Goal: Task Accomplishment & Management: Complete application form

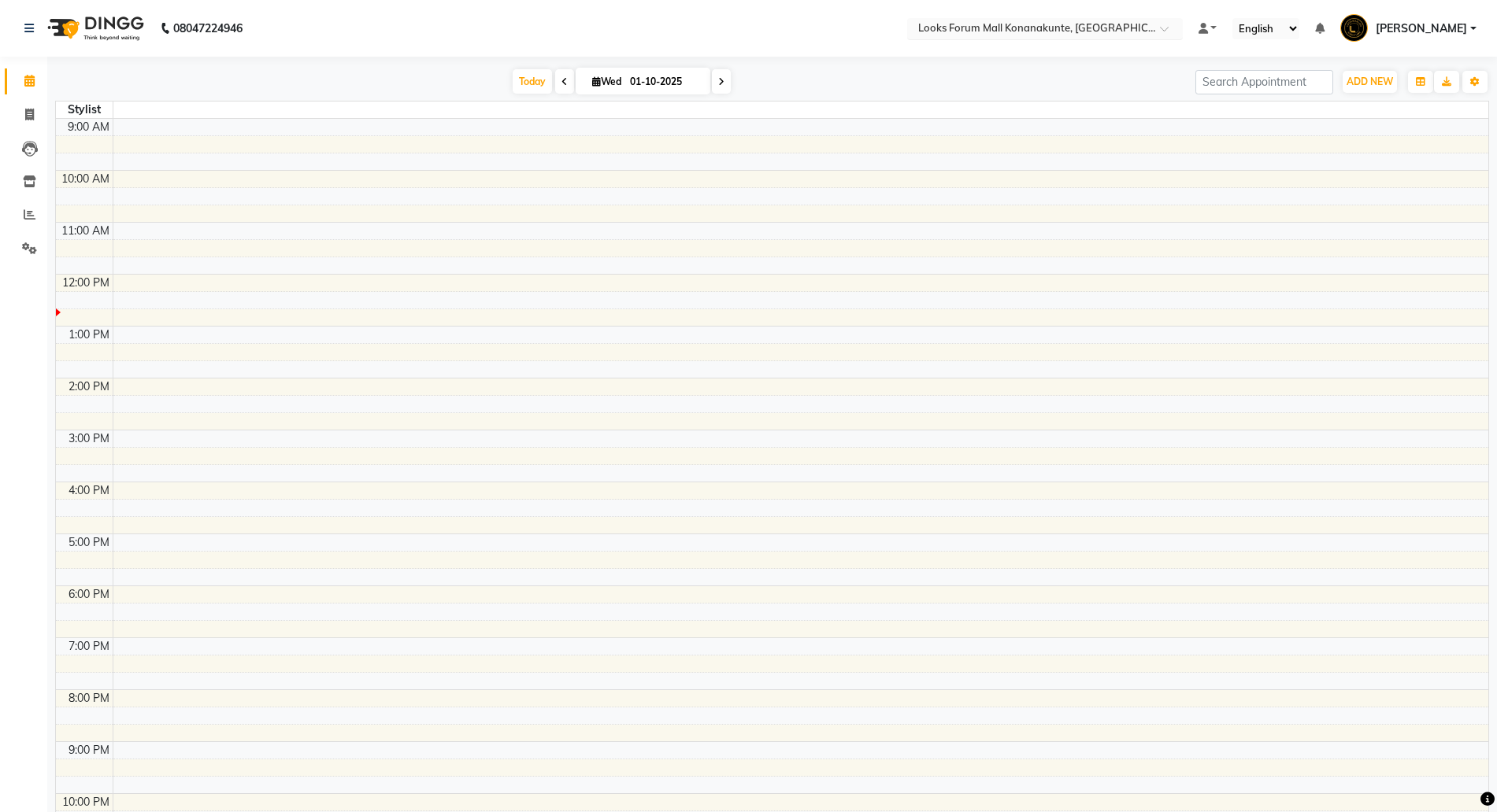
click at [1070, 23] on input "text" at bounding box center [1029, 29] width 229 height 15
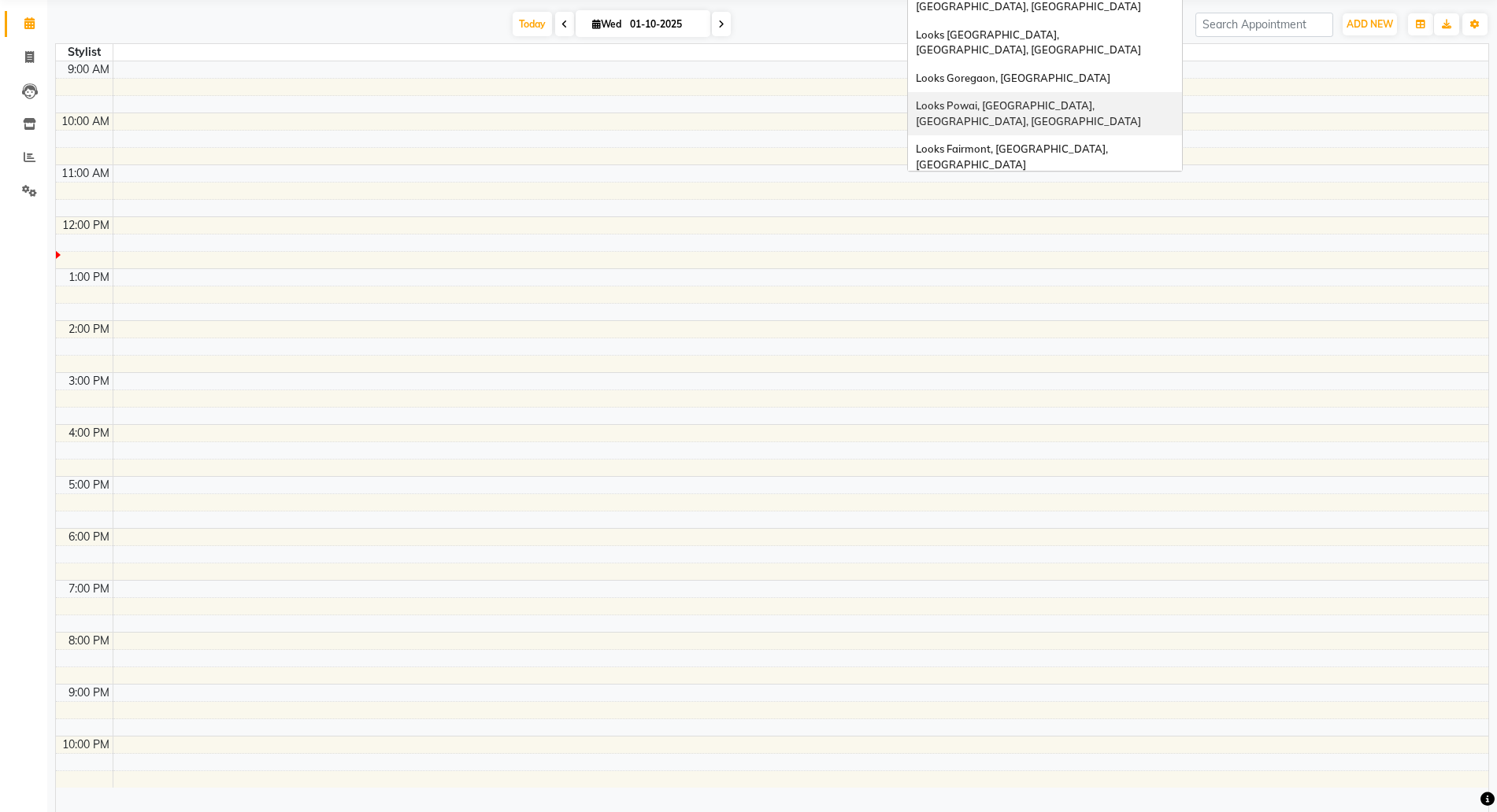
scroll to position [89, 0]
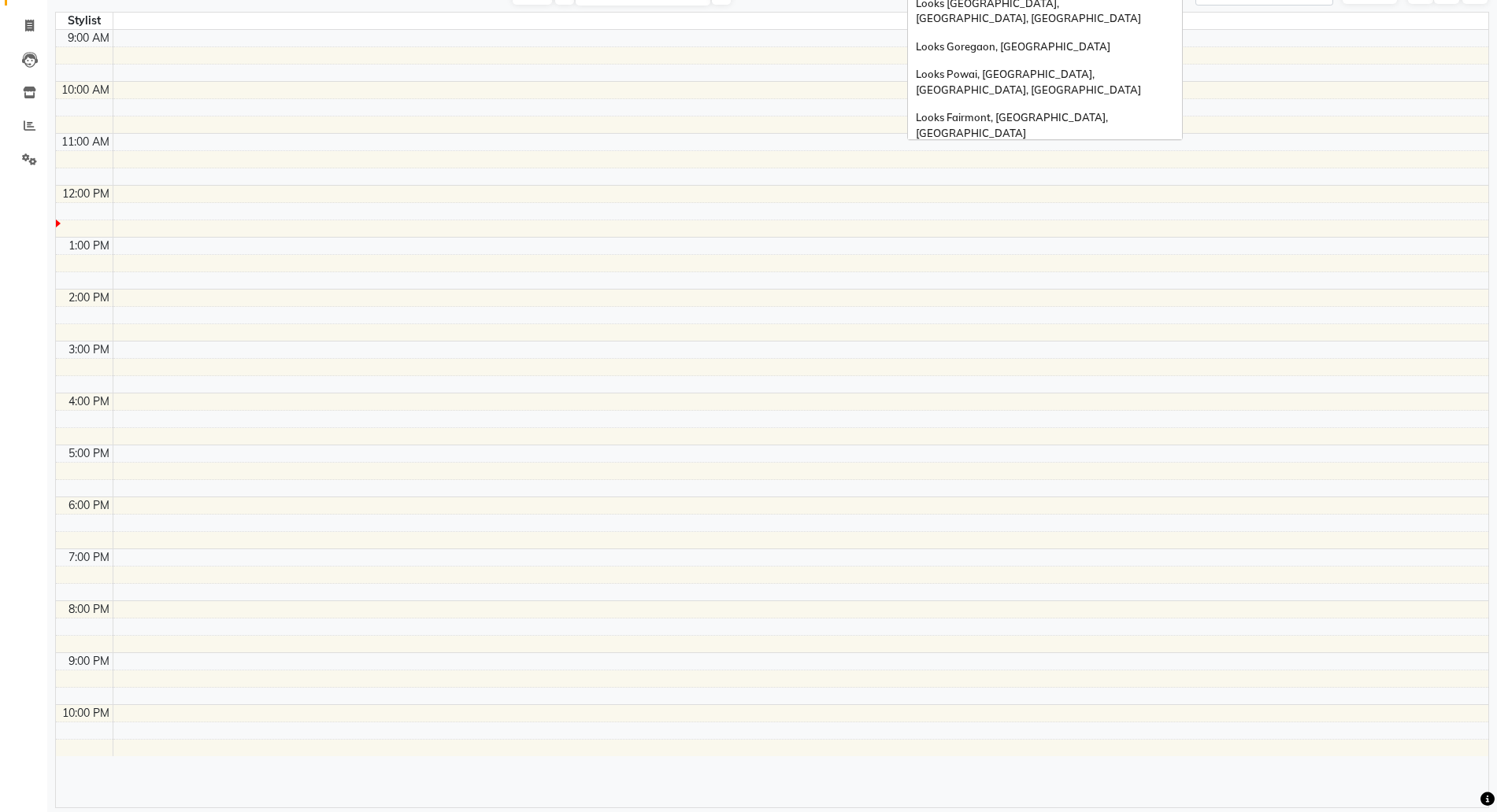
click at [1003, 203] on div "Looks [PERSON_NAME] , [GEOGRAPHIC_DATA]" at bounding box center [1045, 217] width 274 height 28
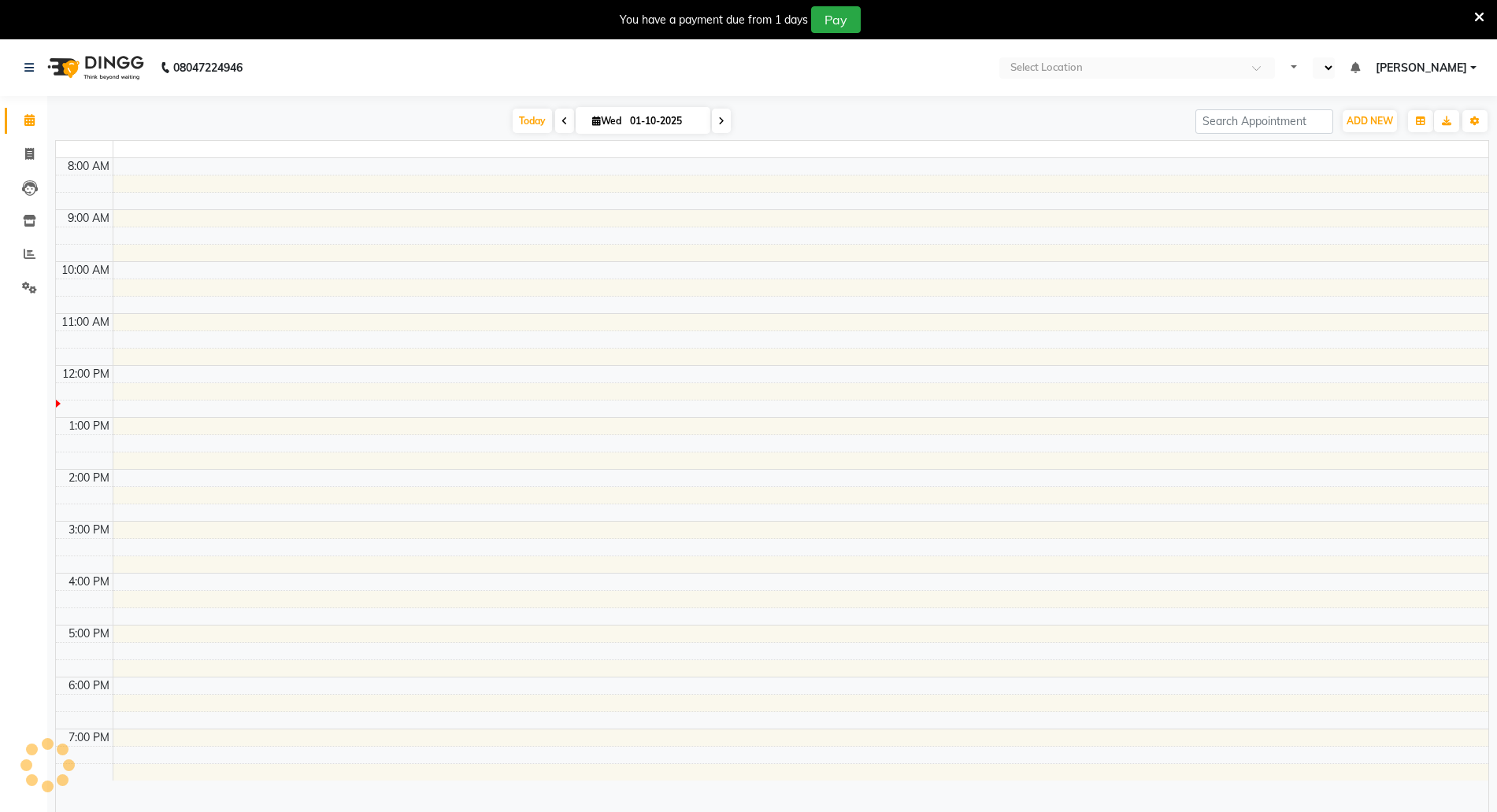
select select "en"
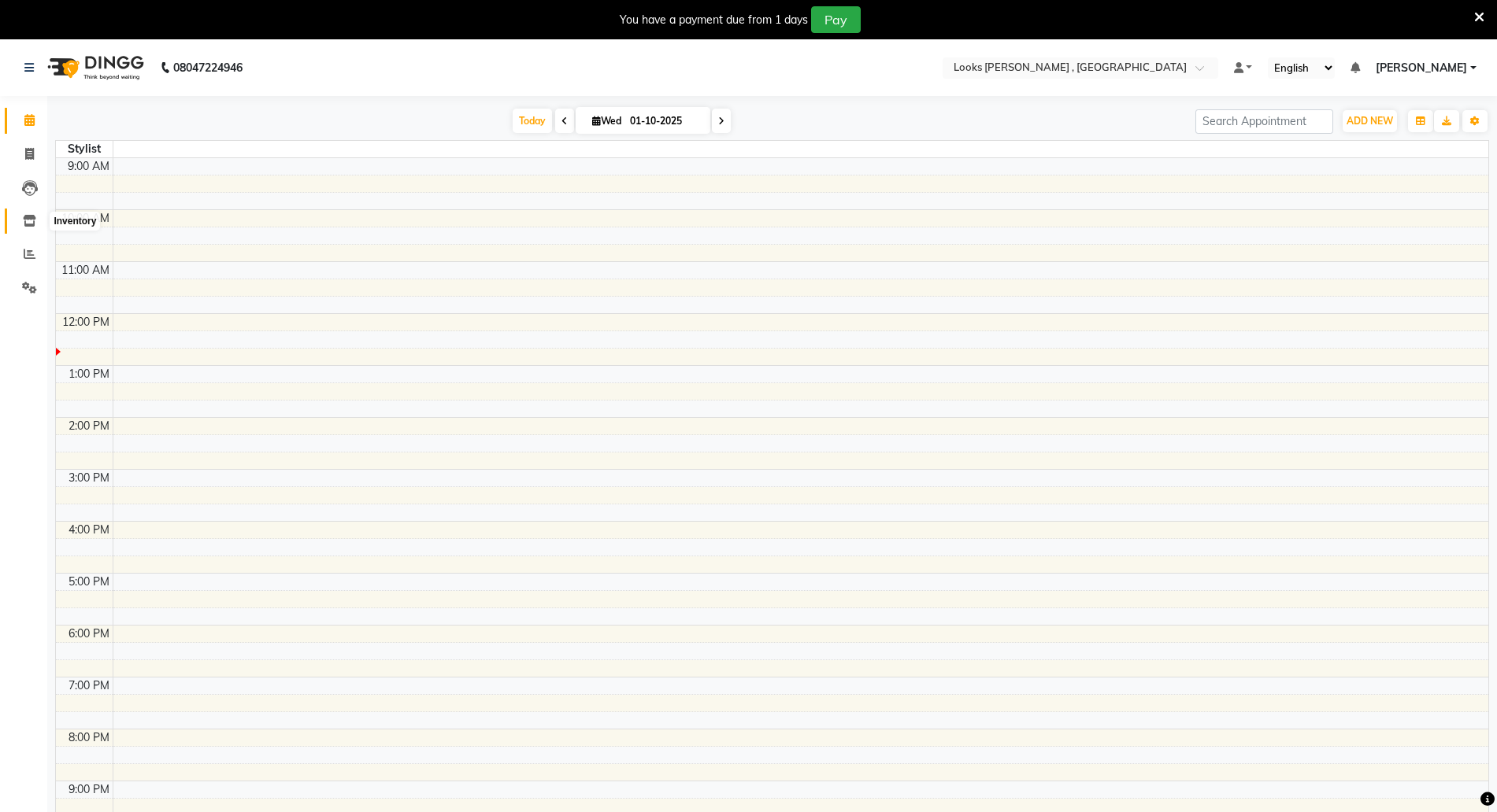
click at [33, 223] on icon at bounding box center [29, 220] width 13 height 12
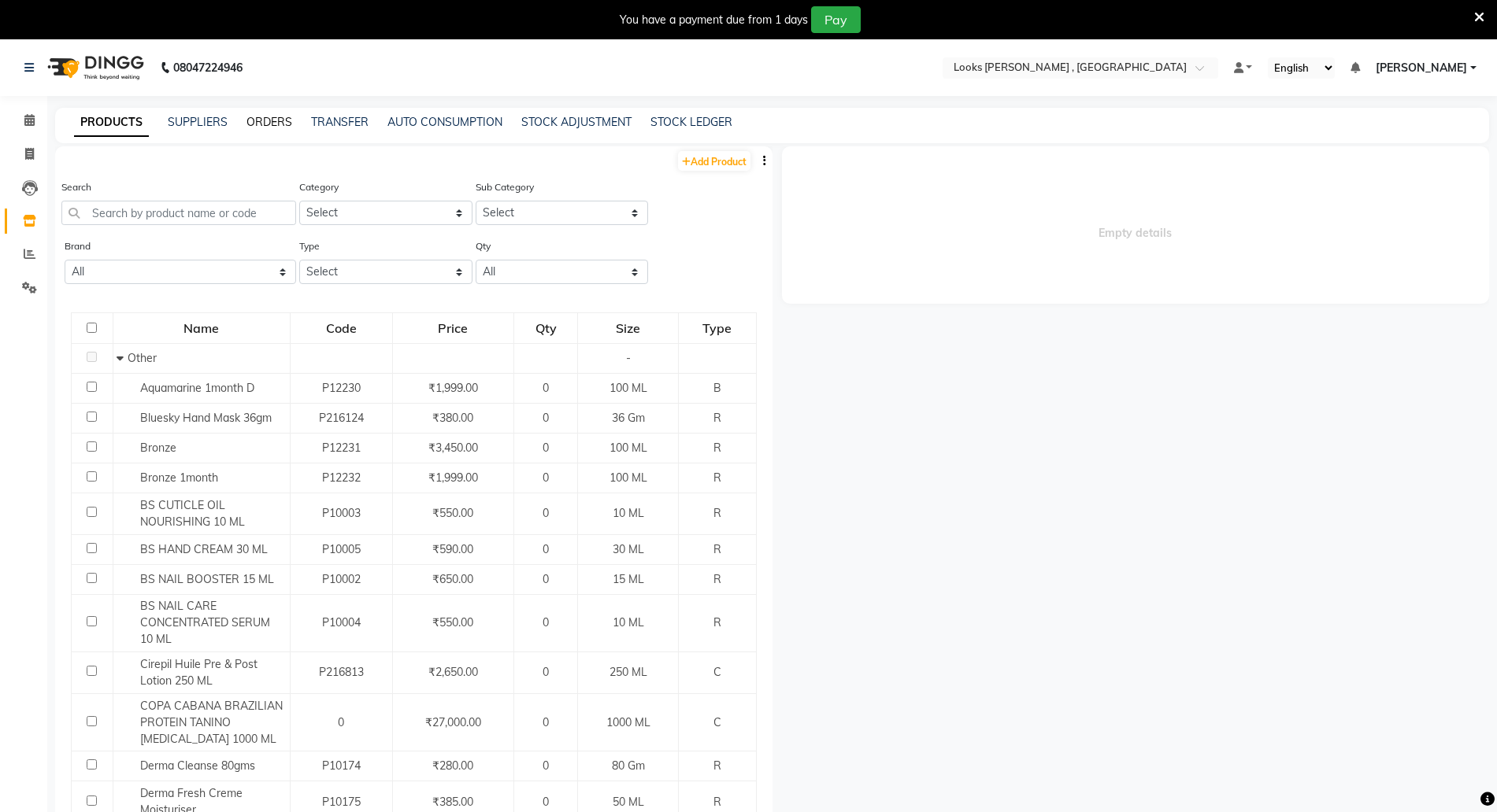
click at [273, 124] on link "ORDERS" at bounding box center [269, 121] width 46 height 14
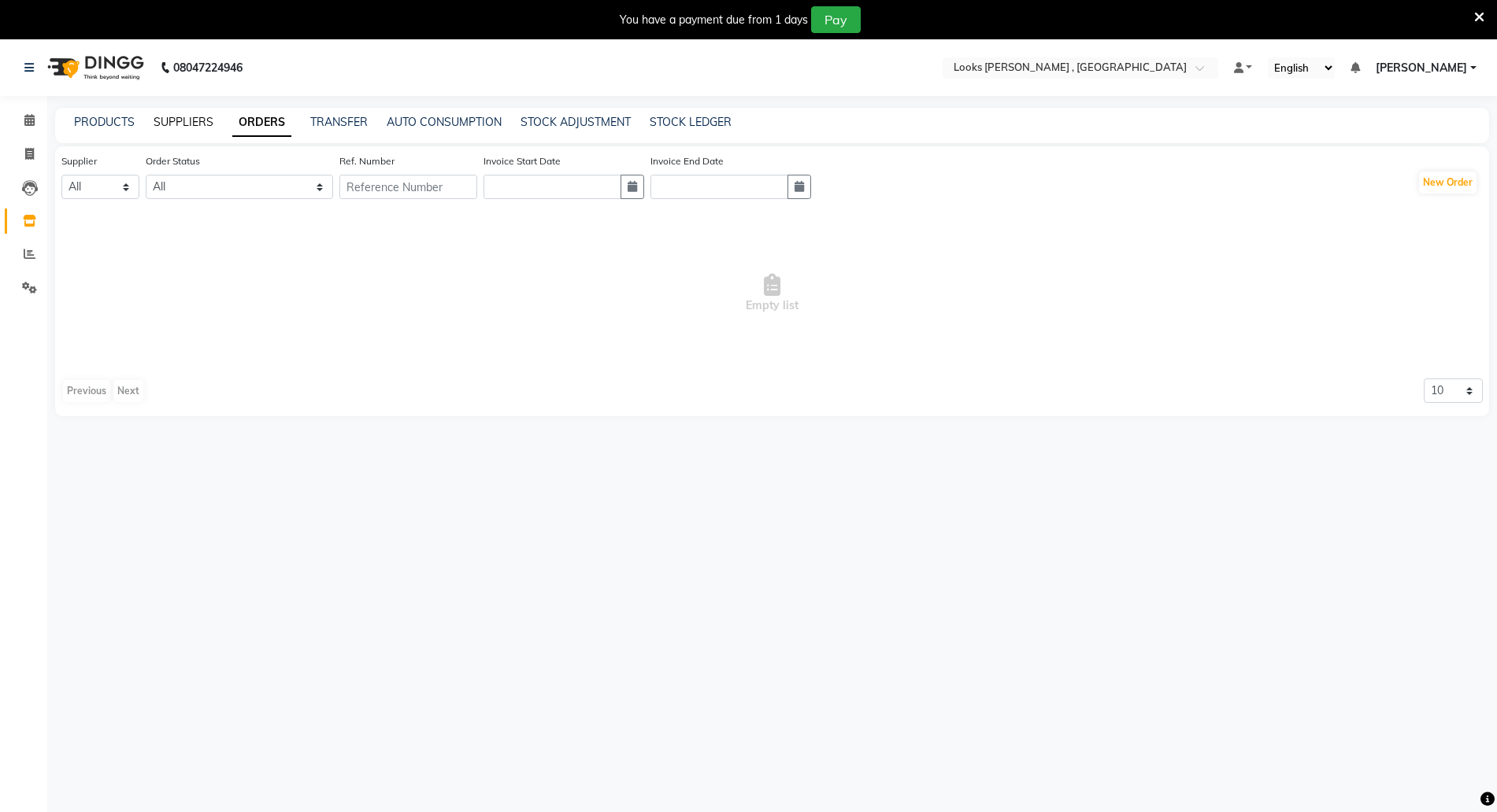
click at [187, 121] on link "SUPPLIERS" at bounding box center [184, 121] width 60 height 14
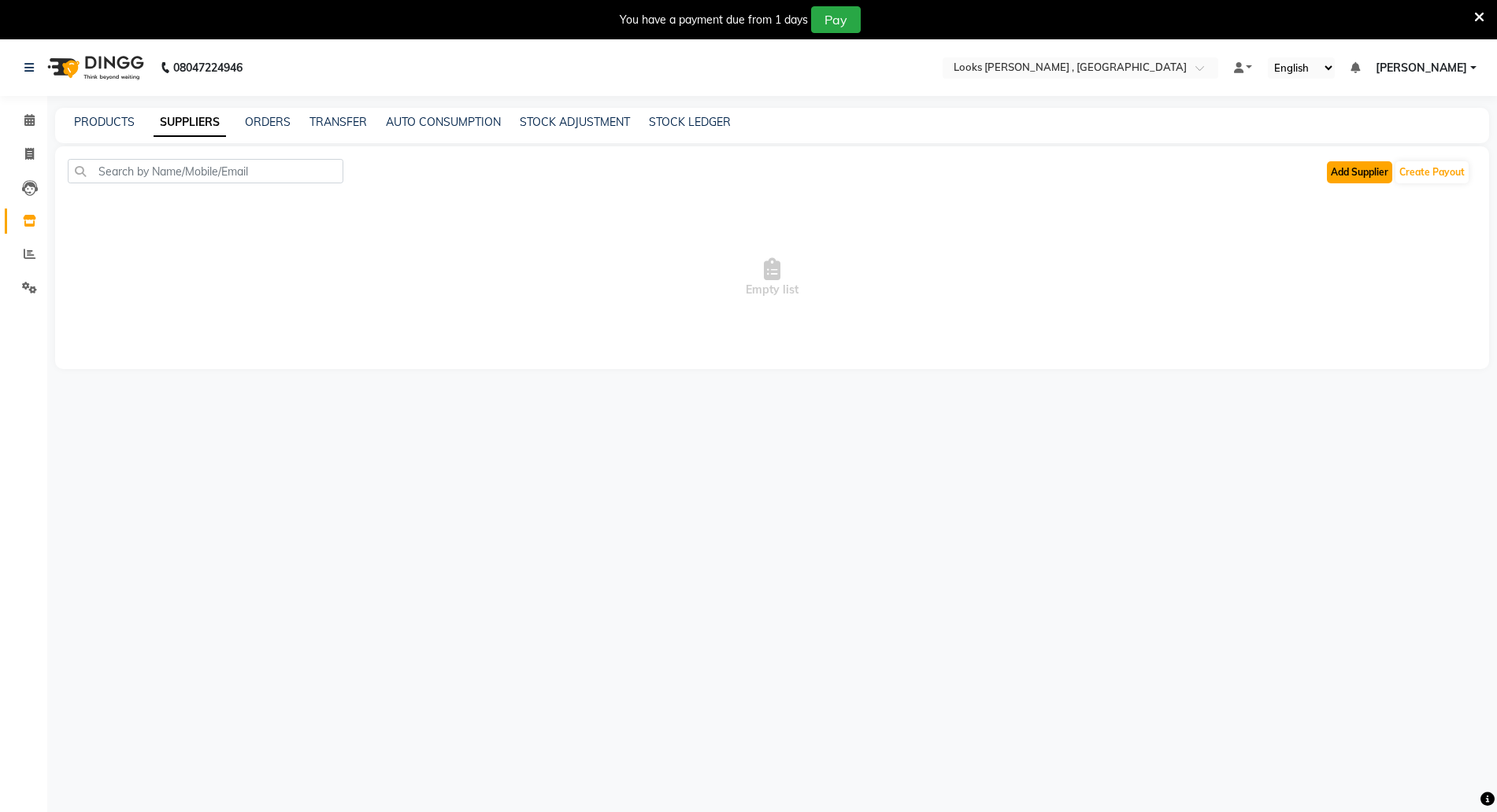
click at [1379, 172] on button "Add Supplier" at bounding box center [1359, 172] width 65 height 22
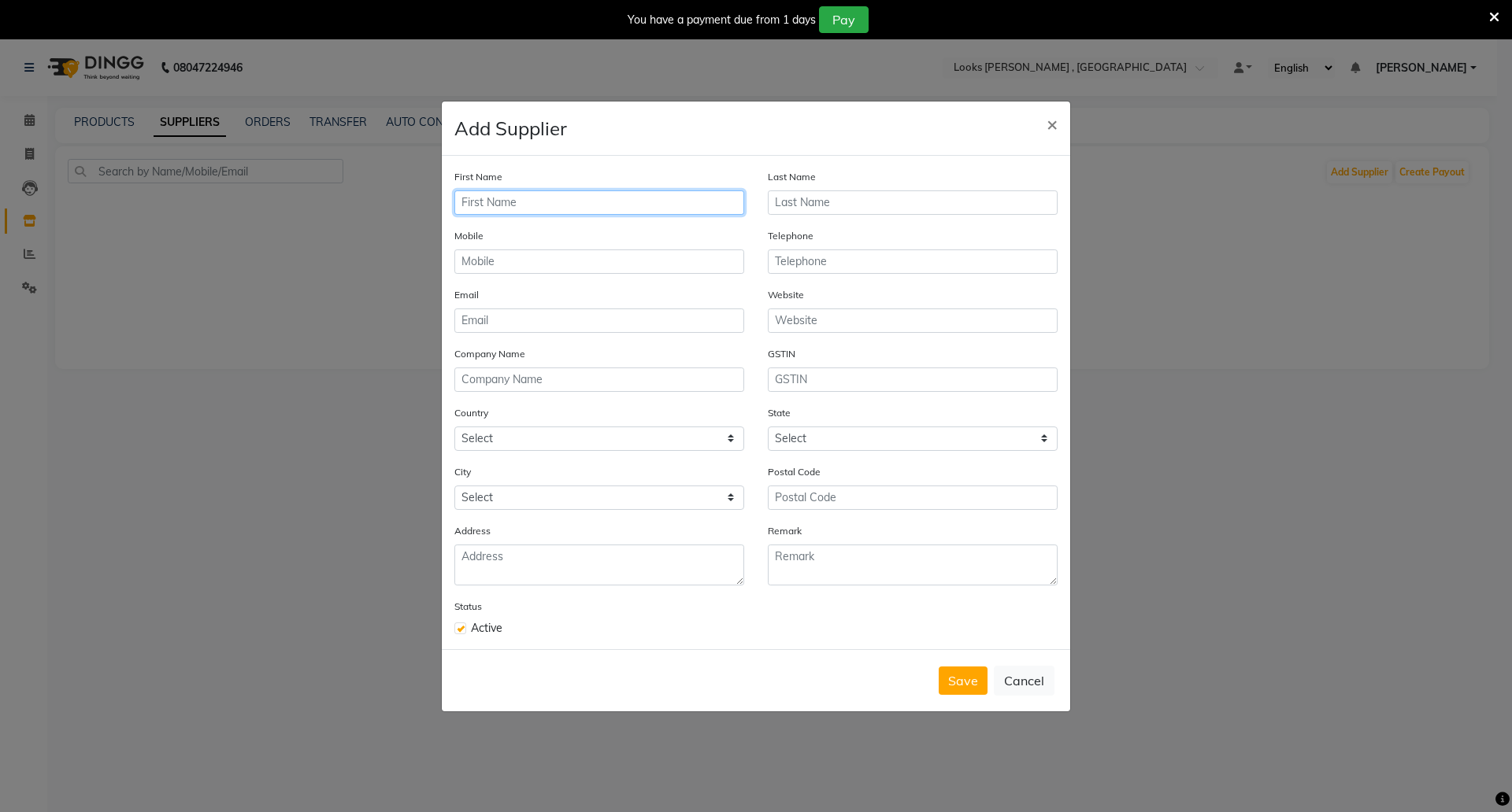
click at [523, 206] on input "text" at bounding box center [599, 203] width 290 height 24
type input "Aurus Corp"
click at [494, 262] on input "text" at bounding box center [599, 262] width 290 height 24
type input "9619555101"
click at [513, 321] on input "email" at bounding box center [599, 321] width 290 height 24
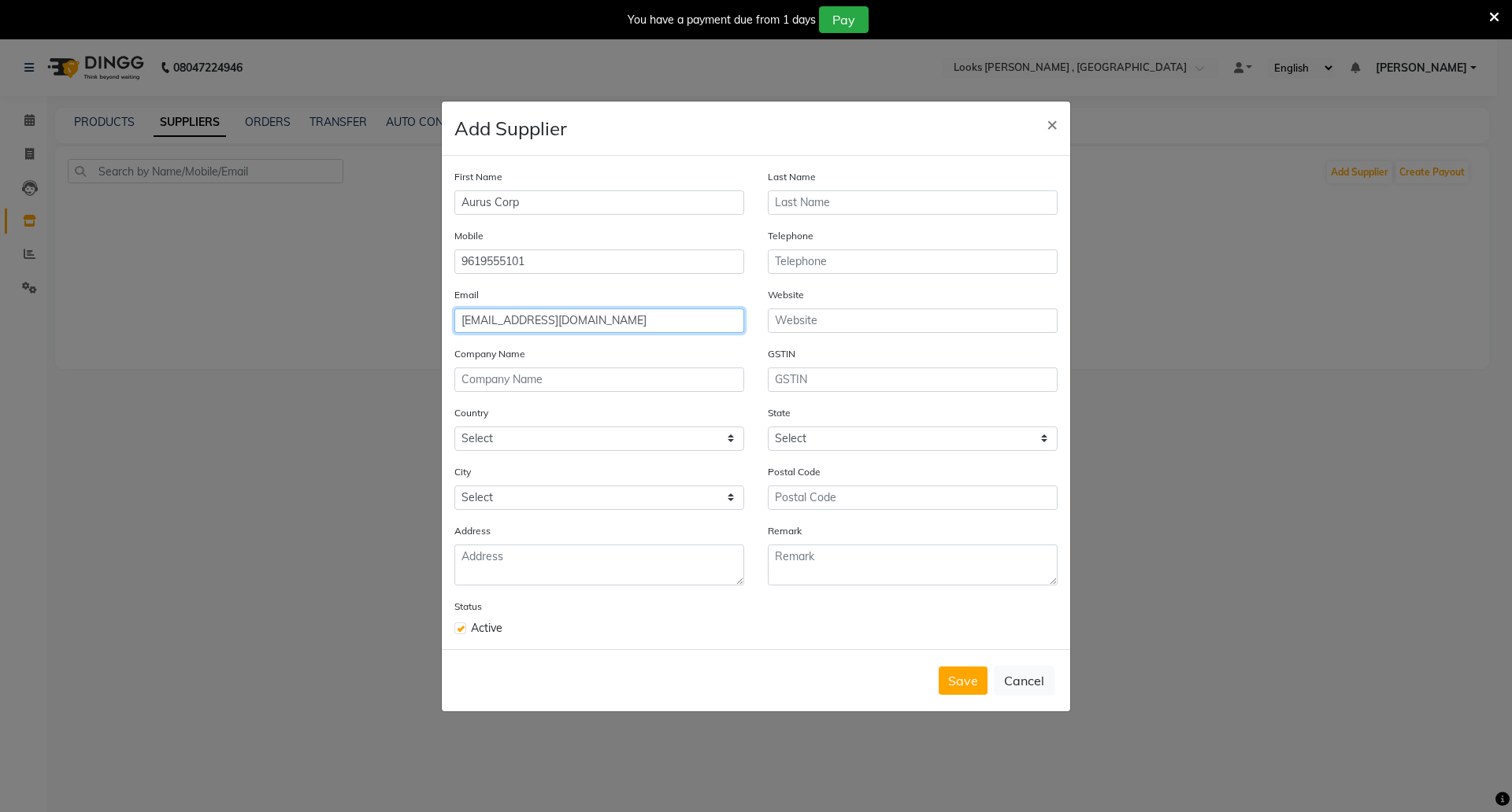
type input "mangeshlooks@gmail.com"
drag, startPoint x: 618, startPoint y: 319, endPoint x: 76, endPoint y: 317, distance: 542.0
click at [76, 317] on ngb-modal-window "Add Supplier × First Name Aurus Corp Last Name Mobile 9619555101 Telephone Emai…" at bounding box center [756, 406] width 1512 height 812
drag, startPoint x: 562, startPoint y: 257, endPoint x: 356, endPoint y: 247, distance: 206.2
click at [356, 247] on ngb-modal-window "Add Supplier × First Name Aurus Corp Last Name Mobile 9619555101 Telephone Emai…" at bounding box center [756, 406] width 1512 height 812
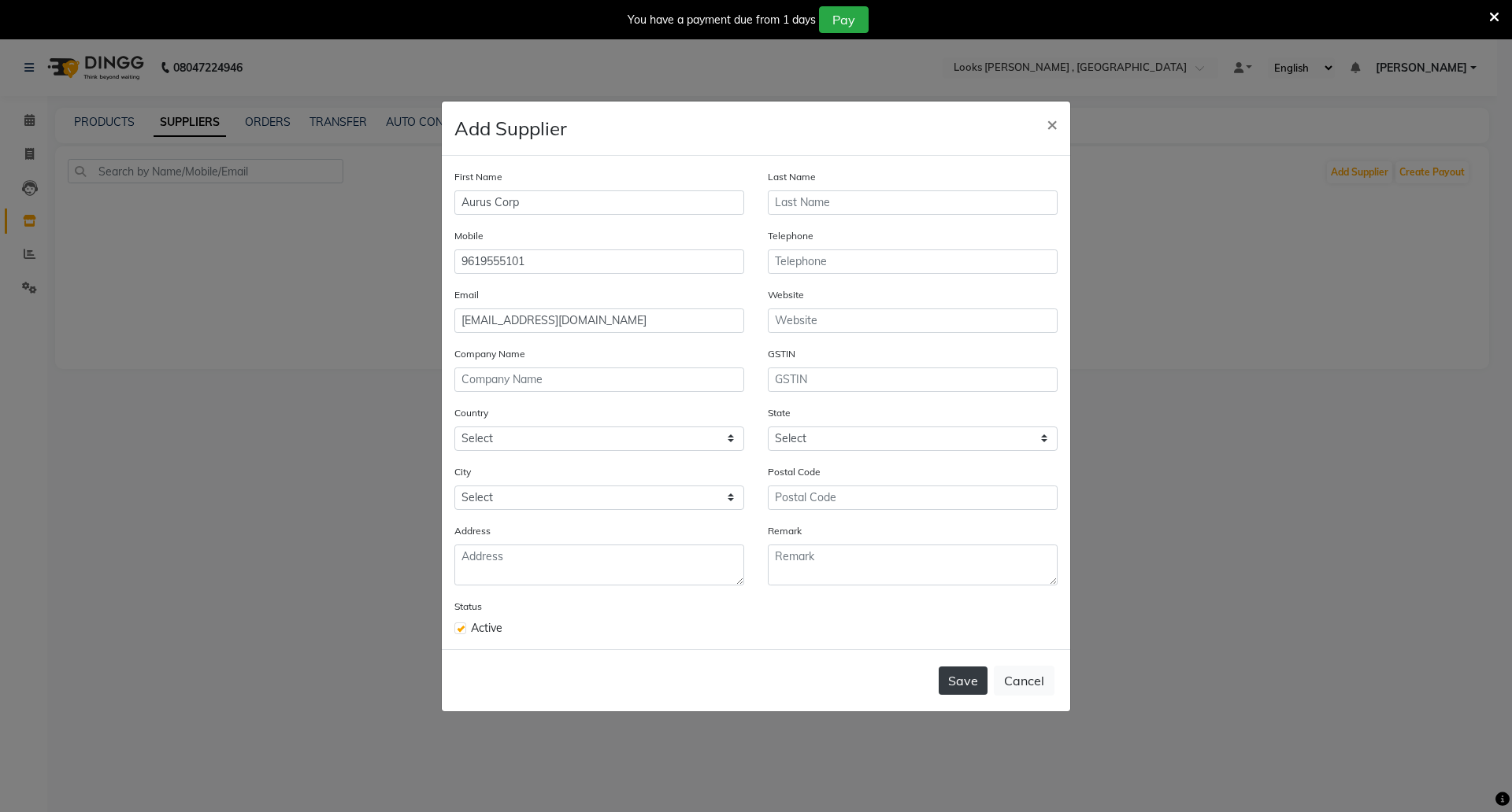
click at [952, 683] on button "Save" at bounding box center [963, 681] width 49 height 28
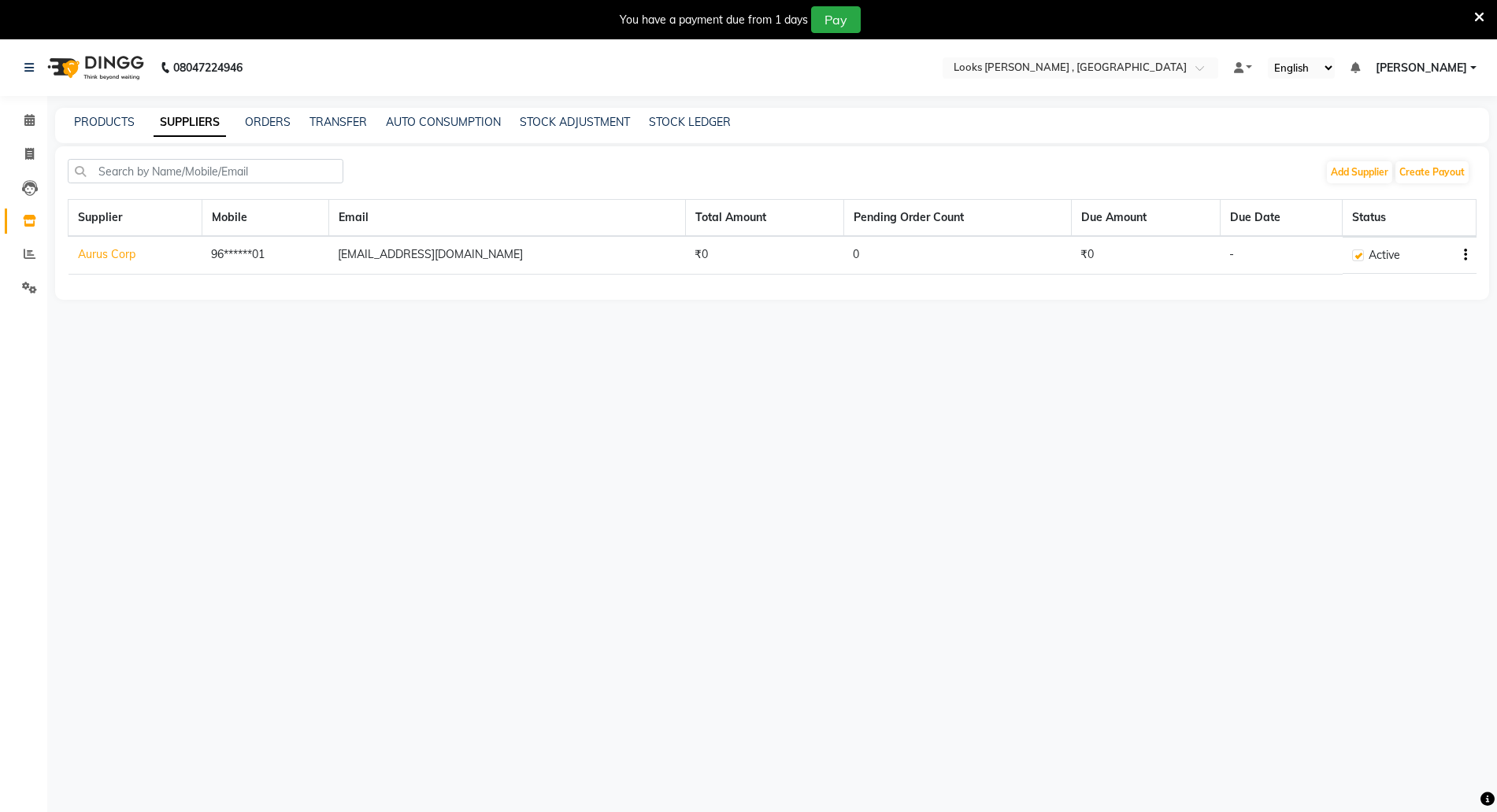
click at [1486, 15] on div "You have a payment due from 1 days Pay" at bounding box center [748, 20] width 1497 height 39
click at [1482, 18] on icon at bounding box center [1479, 17] width 11 height 14
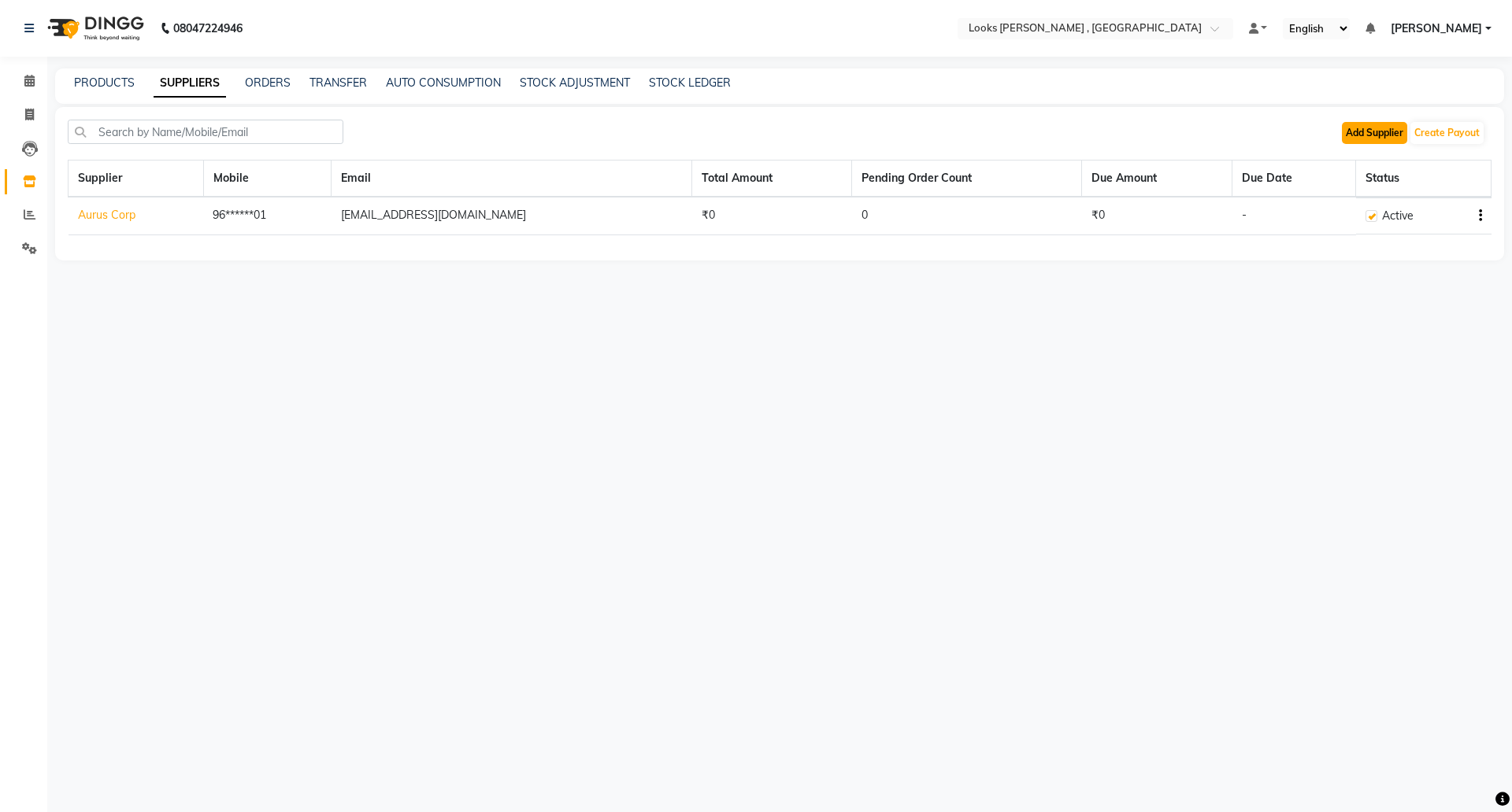
click at [1378, 130] on button "Add Supplier" at bounding box center [1374, 133] width 65 height 22
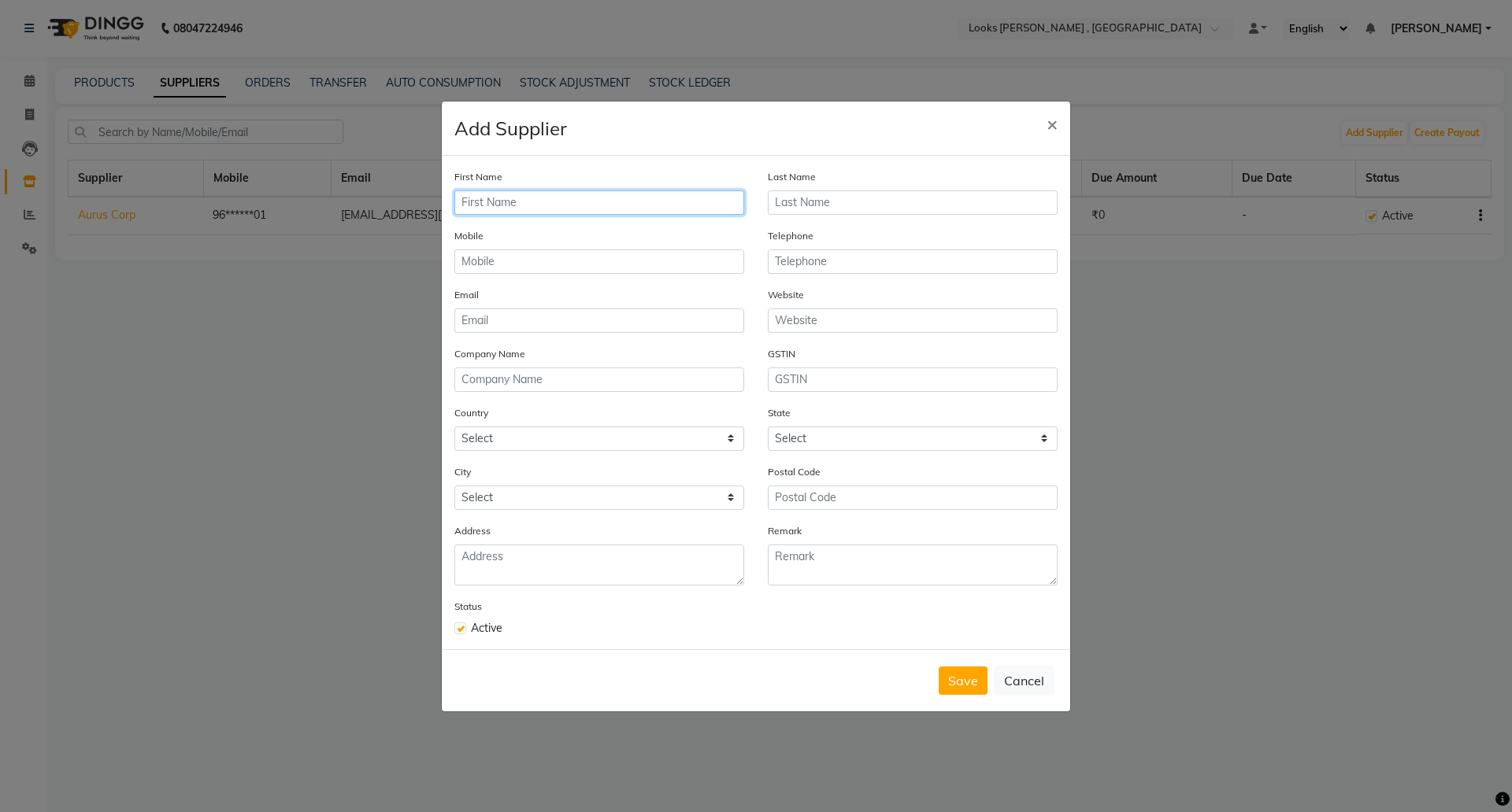
click at [500, 203] on input "text" at bounding box center [599, 203] width 290 height 24
click at [523, 204] on input "text" at bounding box center [599, 203] width 290 height 24
type input "Loreal India Pvt Ltd"
click at [580, 260] on input "text" at bounding box center [599, 262] width 290 height 24
paste input "9619555101"
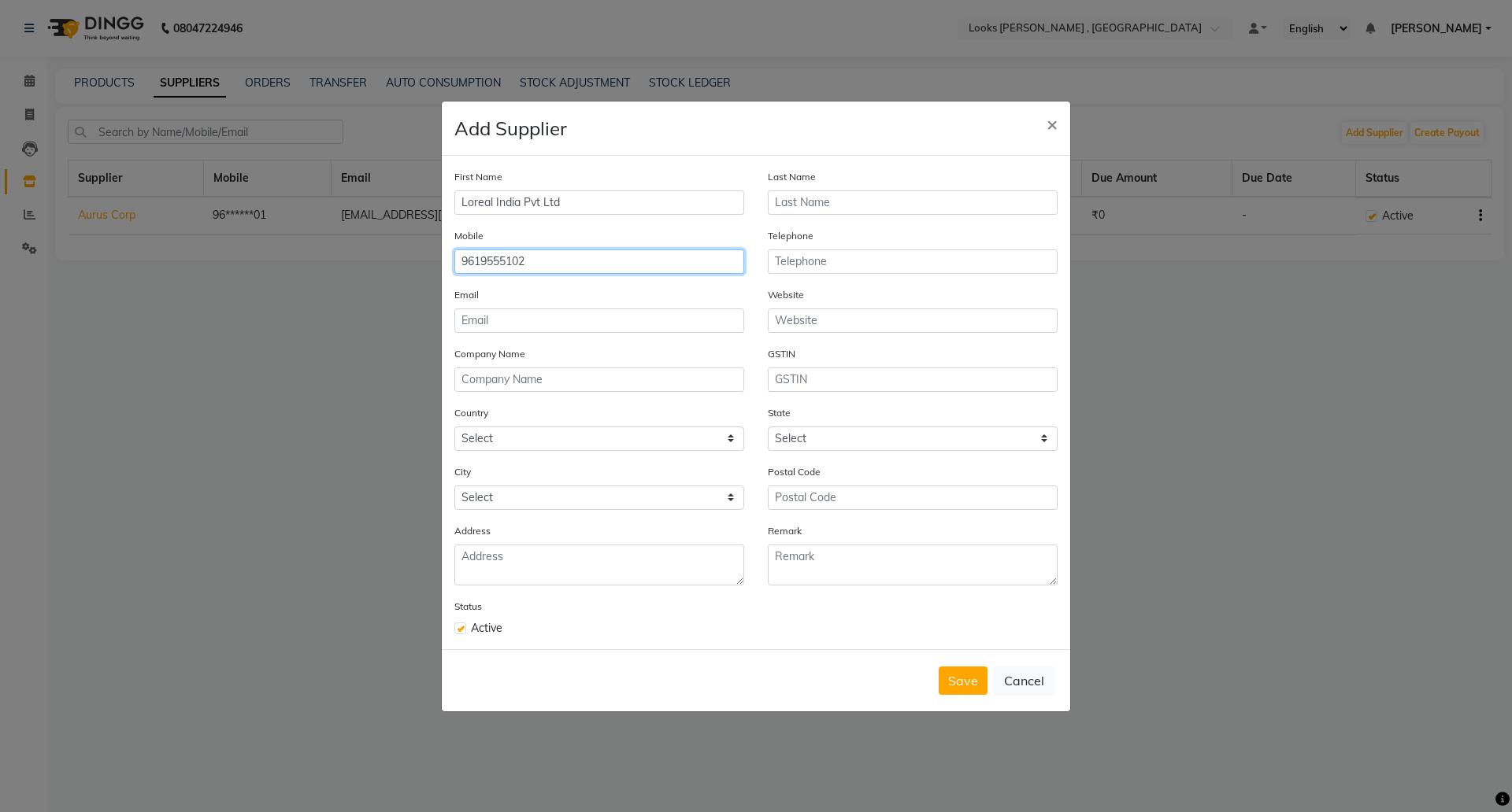
type input "9619555102"
click at [554, 315] on input "email" at bounding box center [599, 321] width 290 height 24
paste input "mangeshlooks@gmail.com"
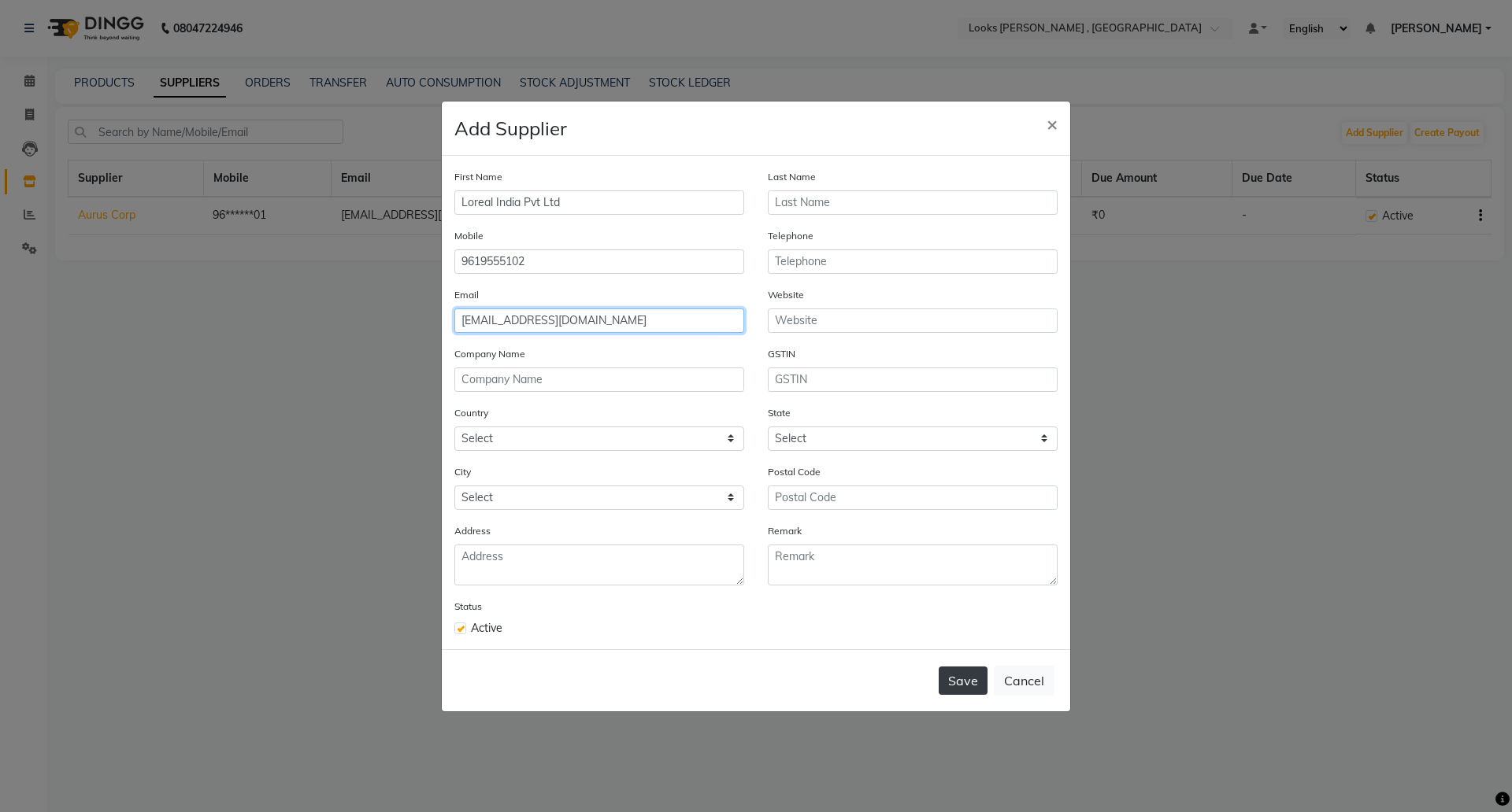
type input "mangeshlooks@gmail.com"
click at [948, 675] on button "Save" at bounding box center [963, 681] width 49 height 28
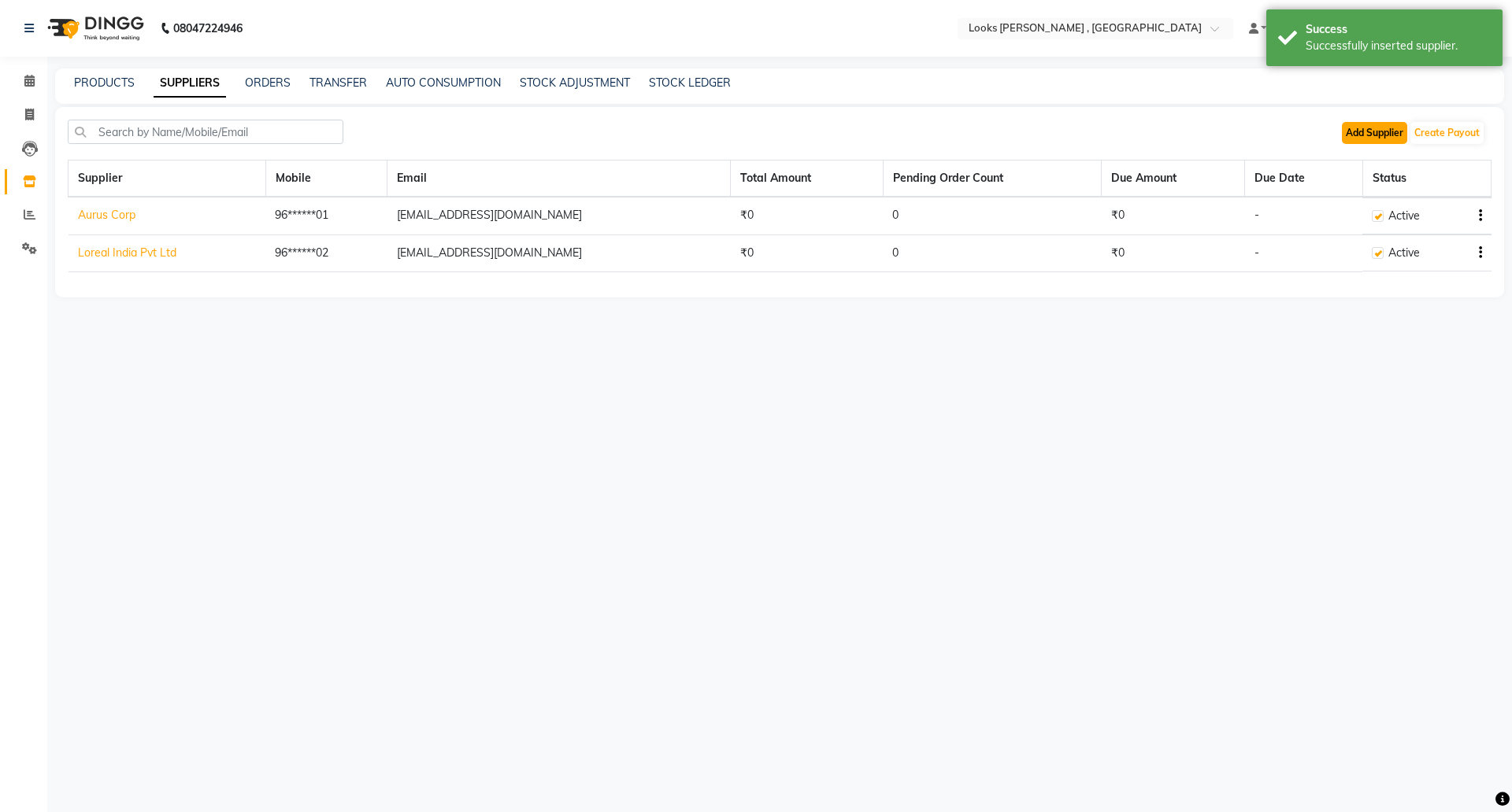
click at [1370, 142] on button "Add Supplier" at bounding box center [1374, 133] width 65 height 22
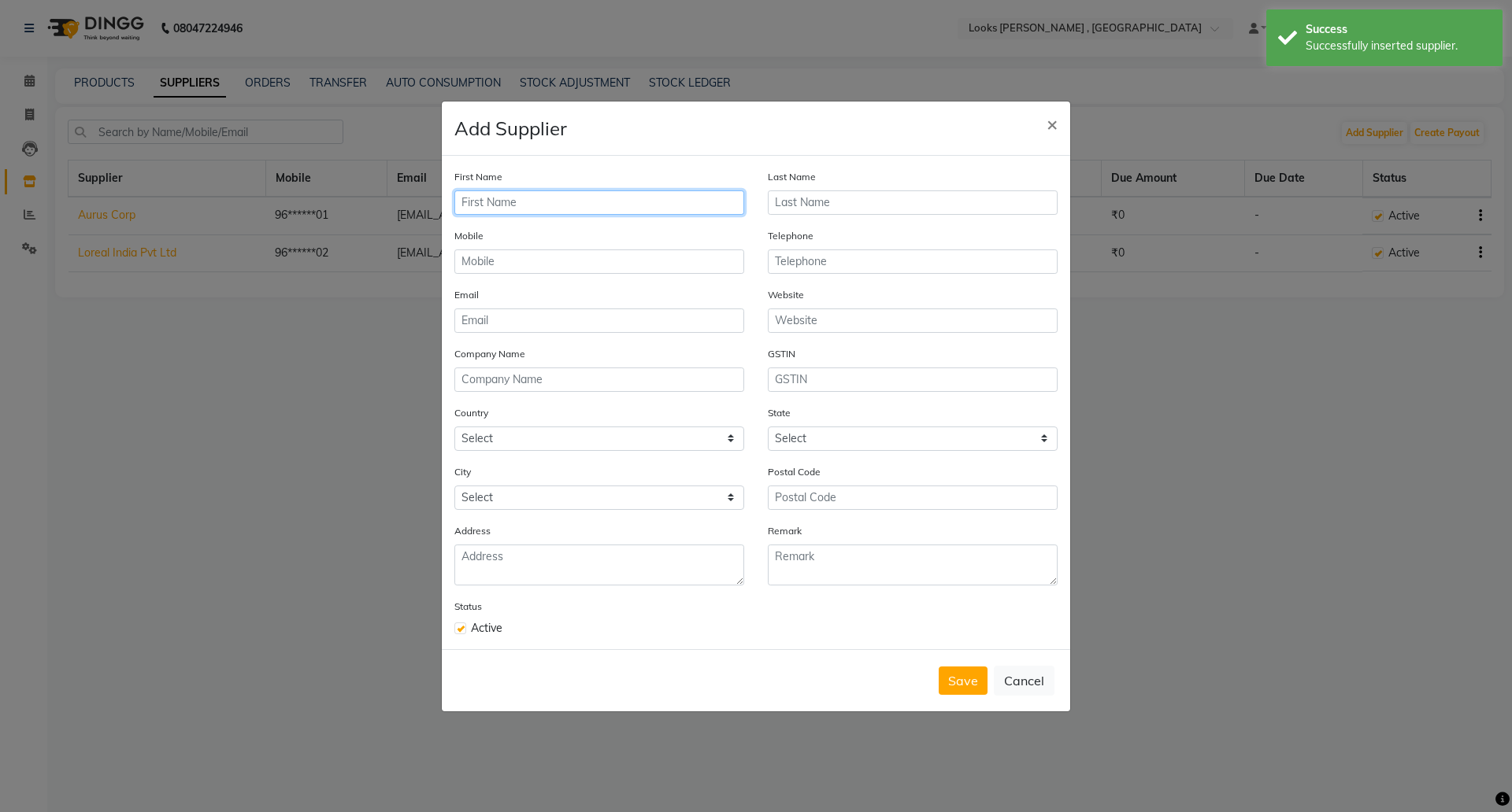
click at [542, 195] on input "text" at bounding box center [599, 203] width 290 height 24
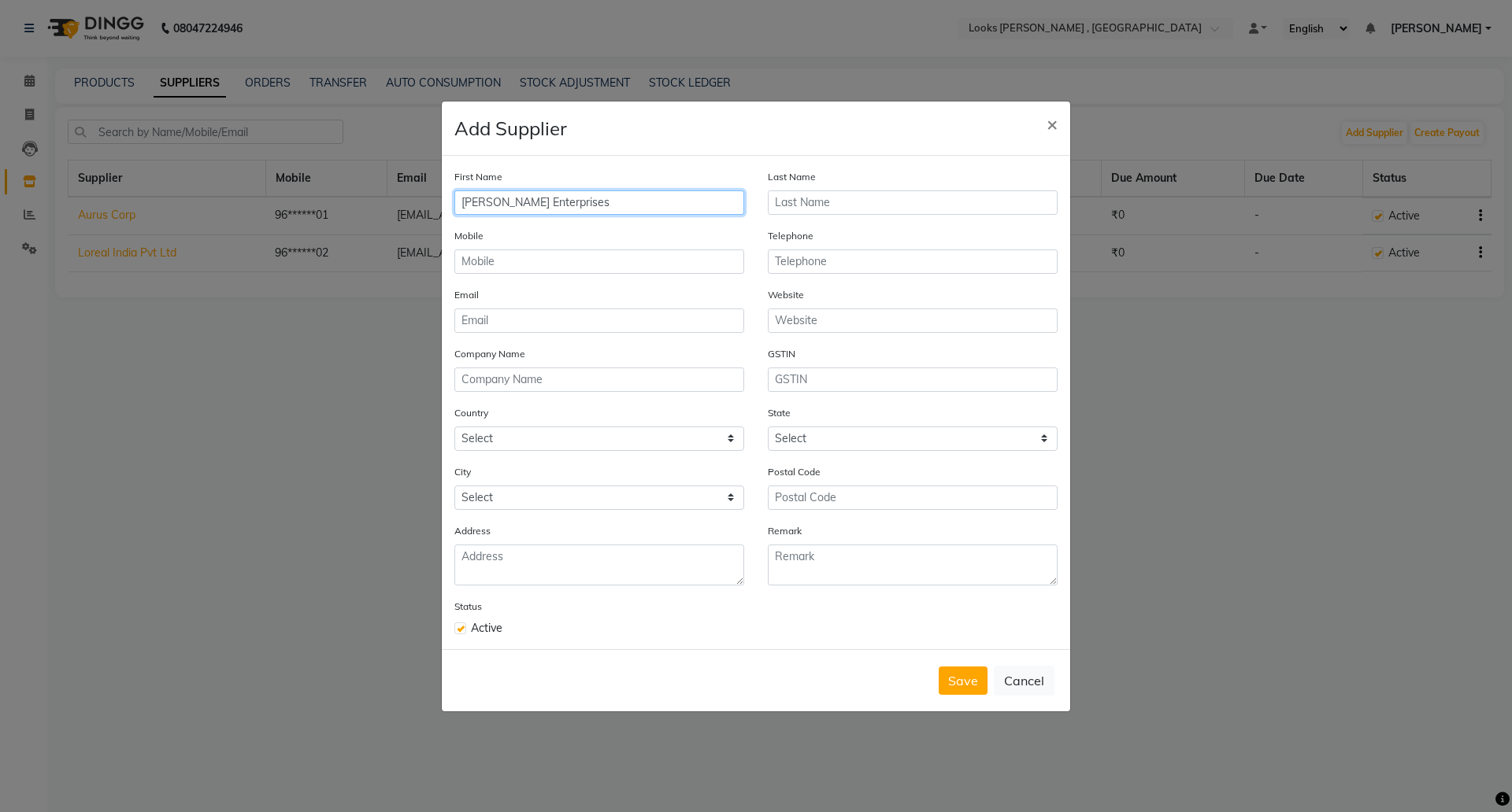
type input "Sanghvi Enterprises"
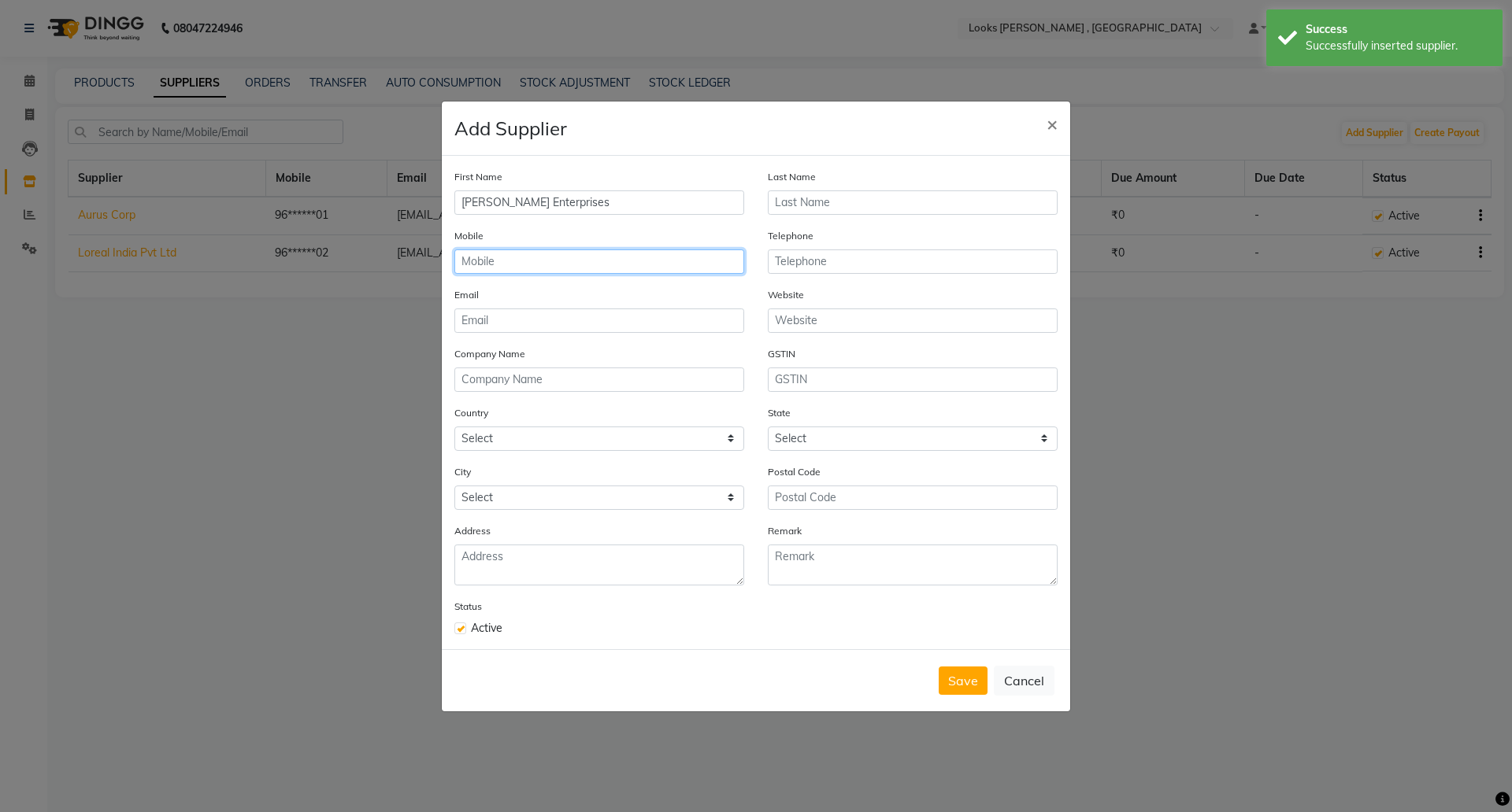
click at [500, 255] on input "text" at bounding box center [599, 262] width 290 height 24
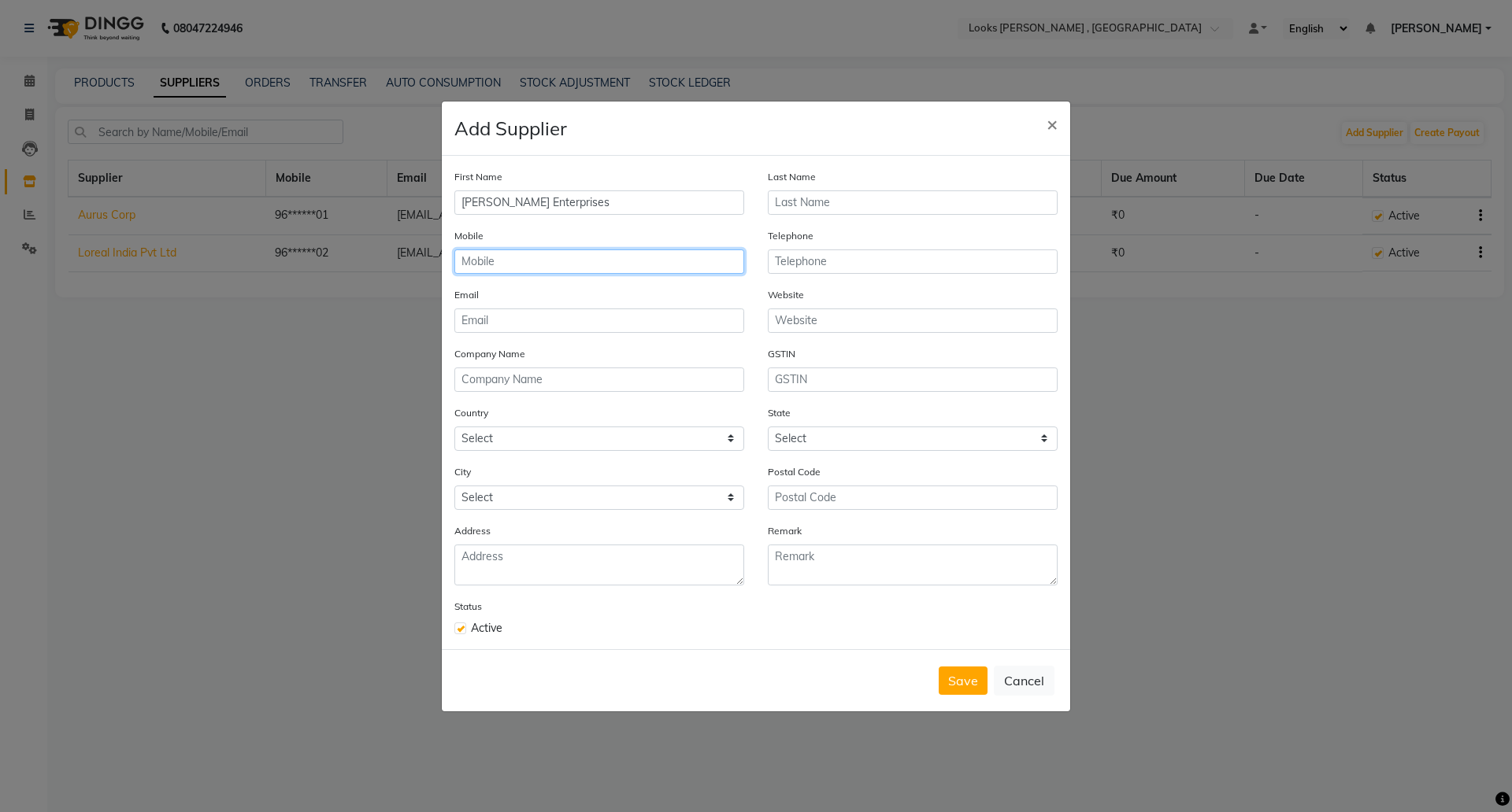
paste input "mangeshlooks@gmail.com"
type input "mangeshlooks@gmail.com"
click at [563, 317] on input "email" at bounding box center [599, 321] width 290 height 24
paste input "9619555101"
click at [608, 315] on input "961955510" at bounding box center [599, 321] width 290 height 24
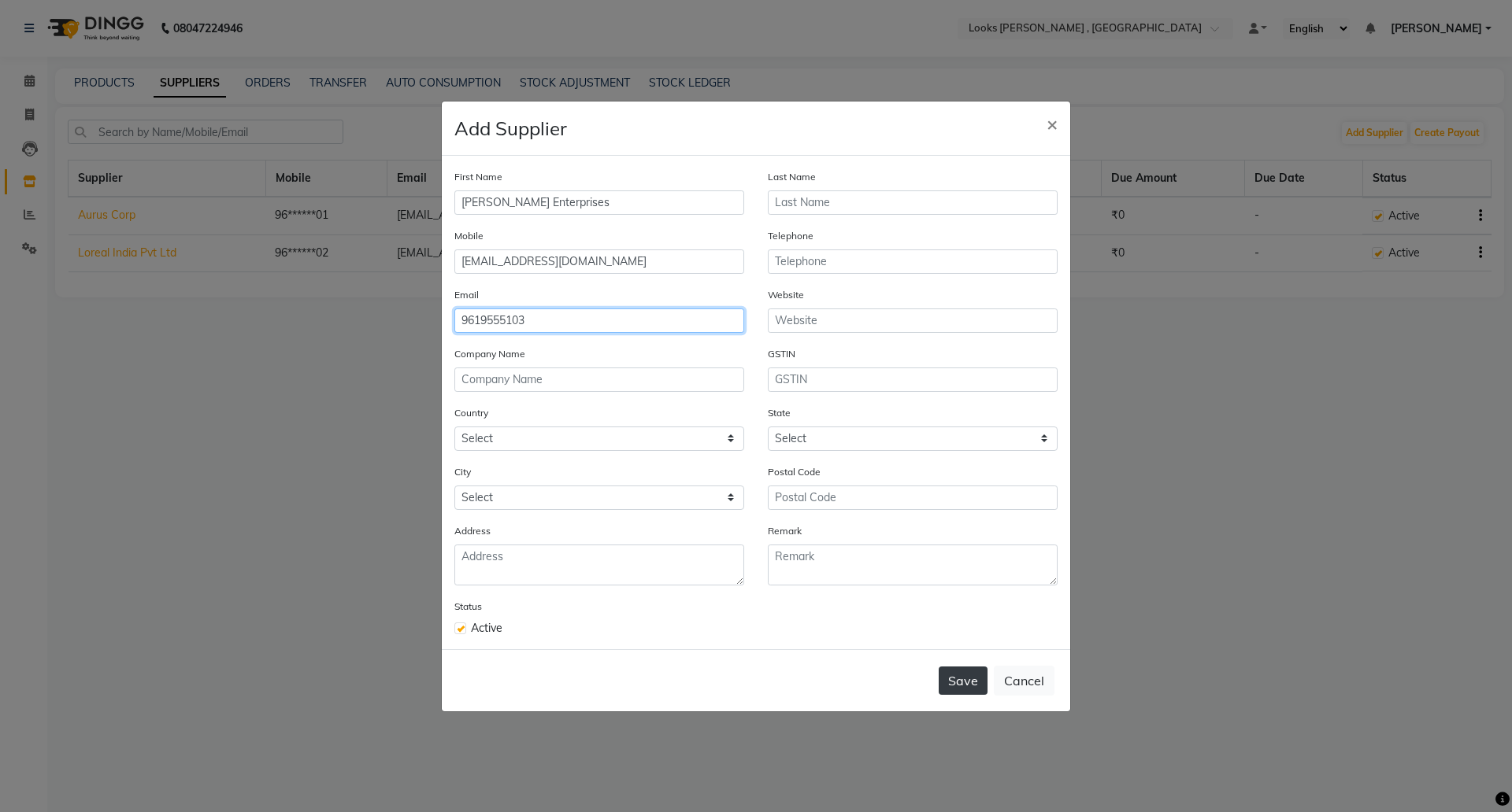
type input "9619555103"
click at [950, 676] on button "Save" at bounding box center [963, 681] width 49 height 28
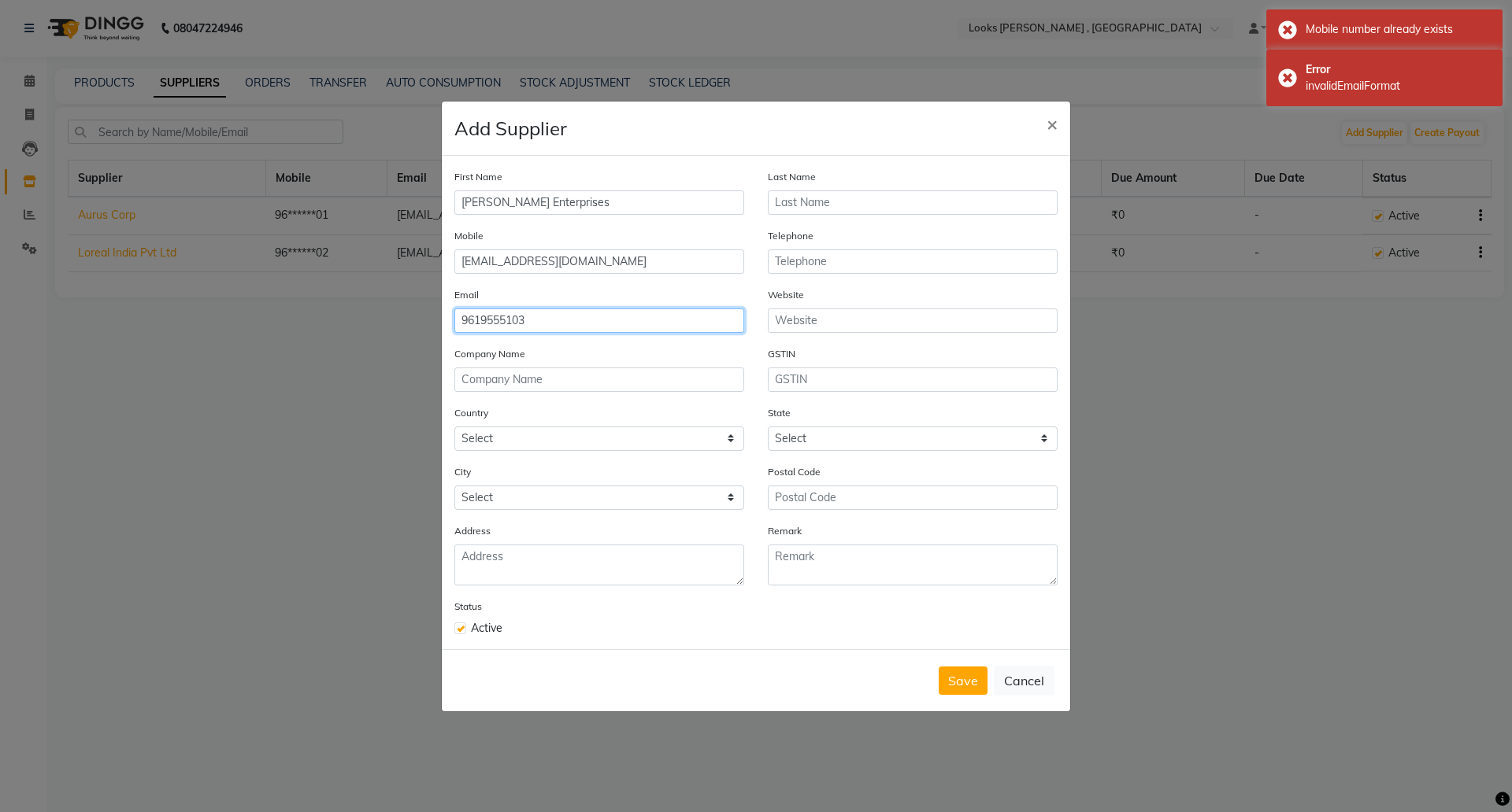
click at [595, 309] on input "9619555103" at bounding box center [599, 321] width 290 height 24
drag, startPoint x: 629, startPoint y: 267, endPoint x: 178, endPoint y: 256, distance: 451.1
click at [178, 256] on ngb-modal-window "Add Supplier × First Name Sanghvi Enterprises Last Name Mobile mangeshlooks@gma…" at bounding box center [756, 406] width 1512 height 812
paste input "9619555101"
type input "9619555103"
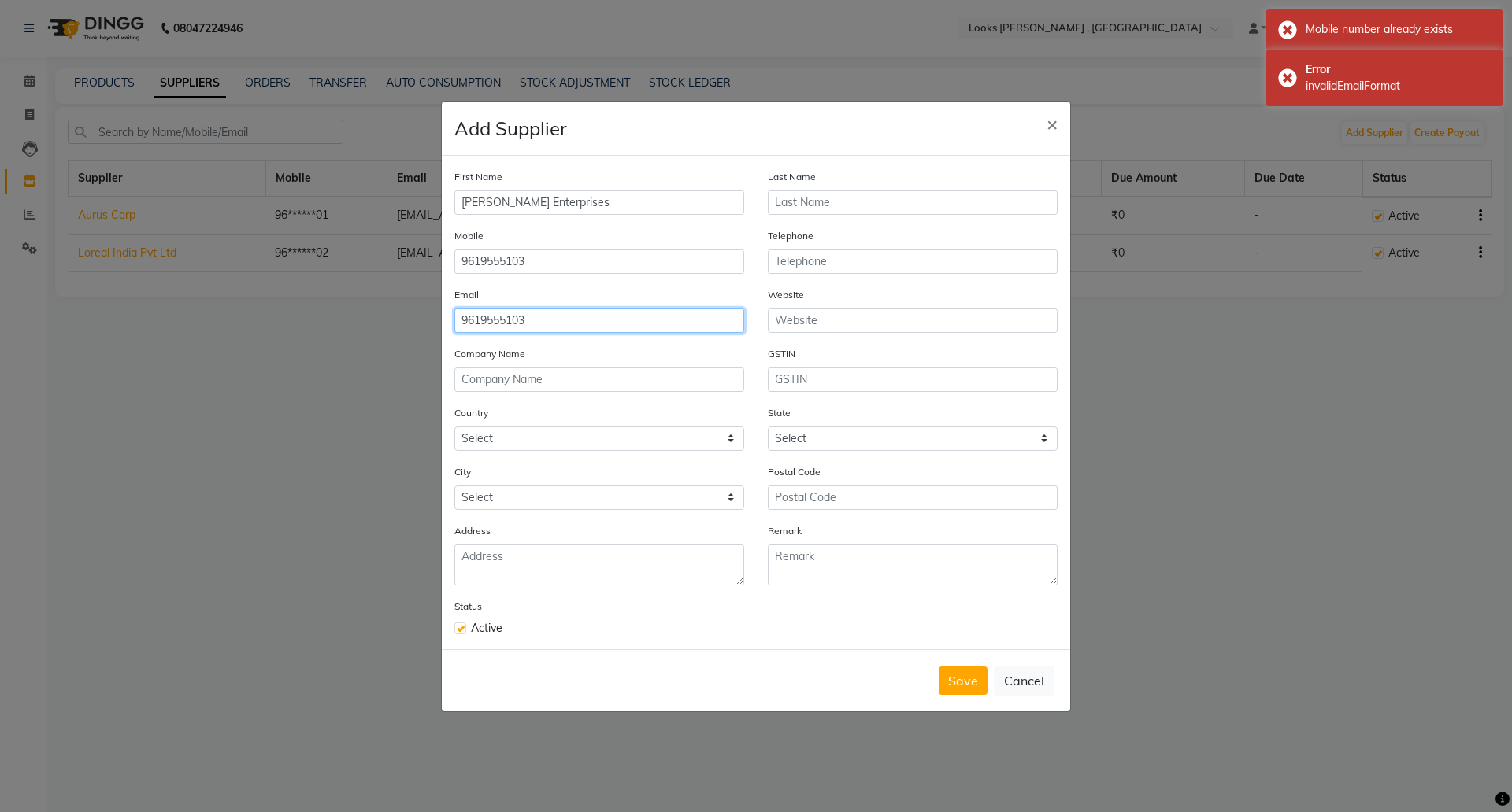
drag, startPoint x: 264, startPoint y: 290, endPoint x: 154, endPoint y: 285, distance: 110.1
click at [155, 285] on ngb-modal-window "Add Supplier × First Name Sanghvi Enterprises Last Name Mobile 9619555103 Telep…" at bounding box center [756, 406] width 1512 height 812
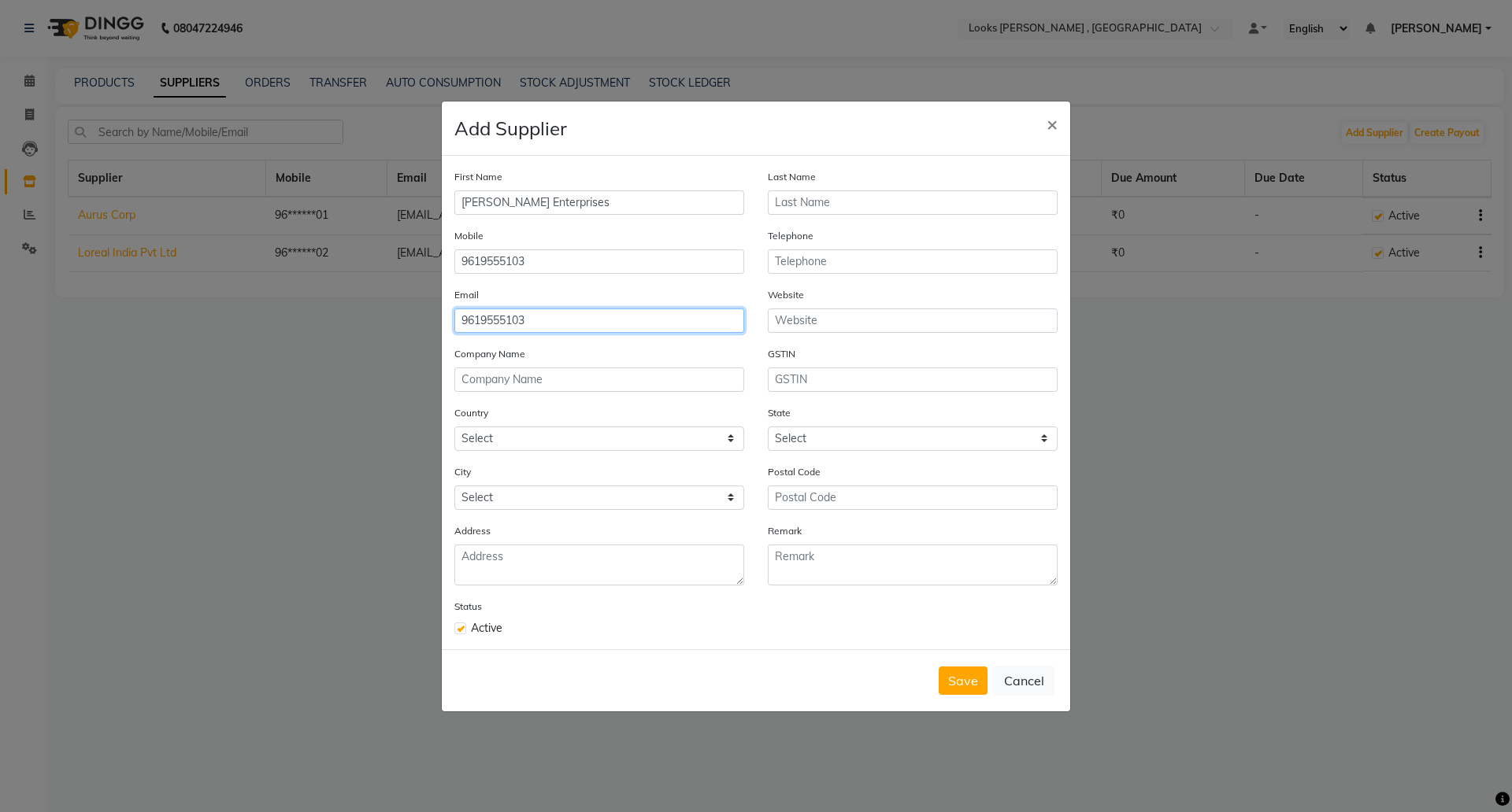
type input "v"
drag, startPoint x: 427, startPoint y: 337, endPoint x: 393, endPoint y: 338, distance: 34.0
click at [393, 338] on ngb-modal-window "Add Supplier × First Name Sanghvi Enterprises Last Name Mobile 9619555103 Telep…" at bounding box center [756, 406] width 1512 height 812
paste input "mangeshlooks@gmail.com"
type input "mangeshlooks@gmail.com"
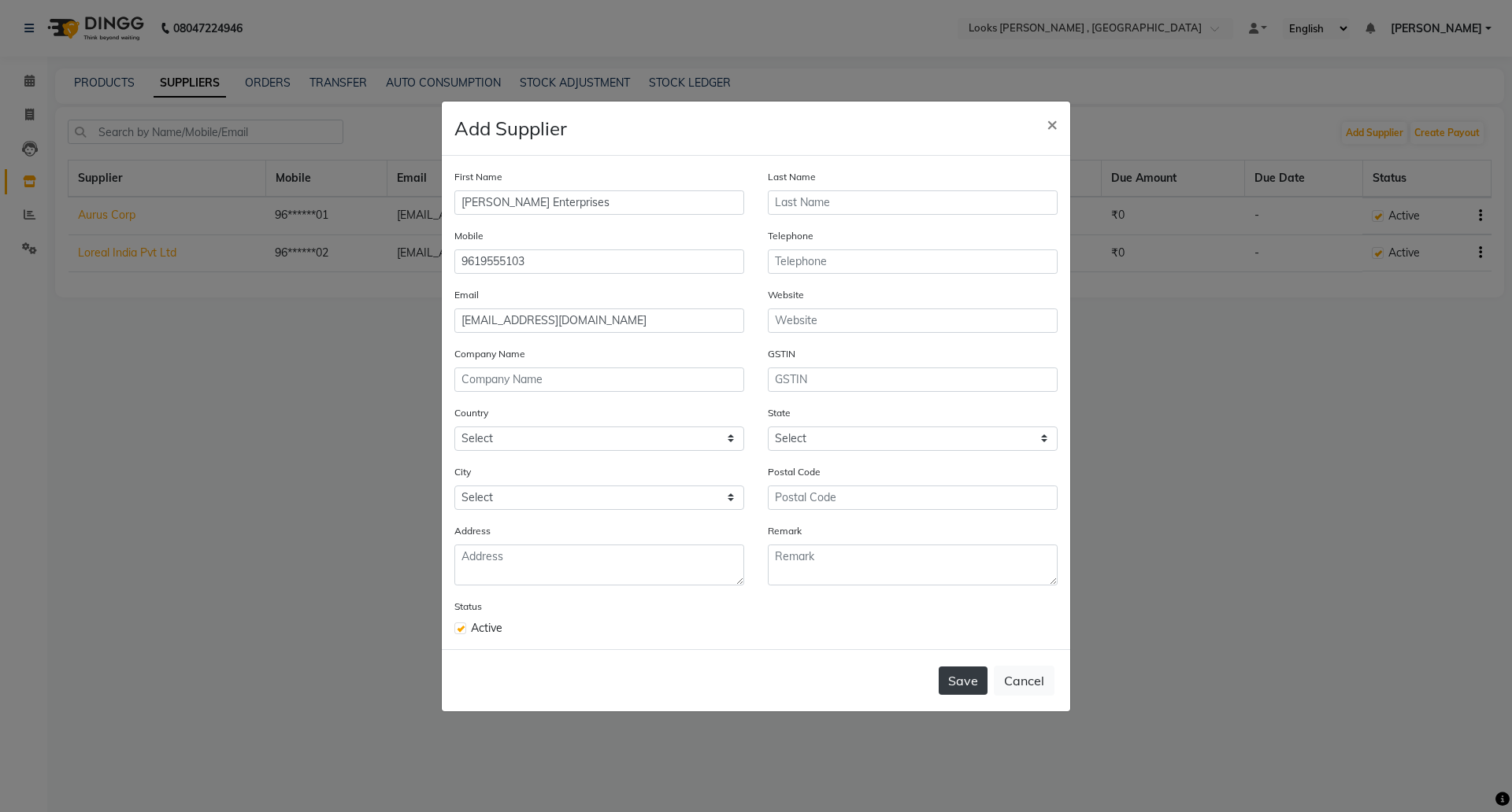
click at [958, 673] on button "Save" at bounding box center [963, 681] width 49 height 28
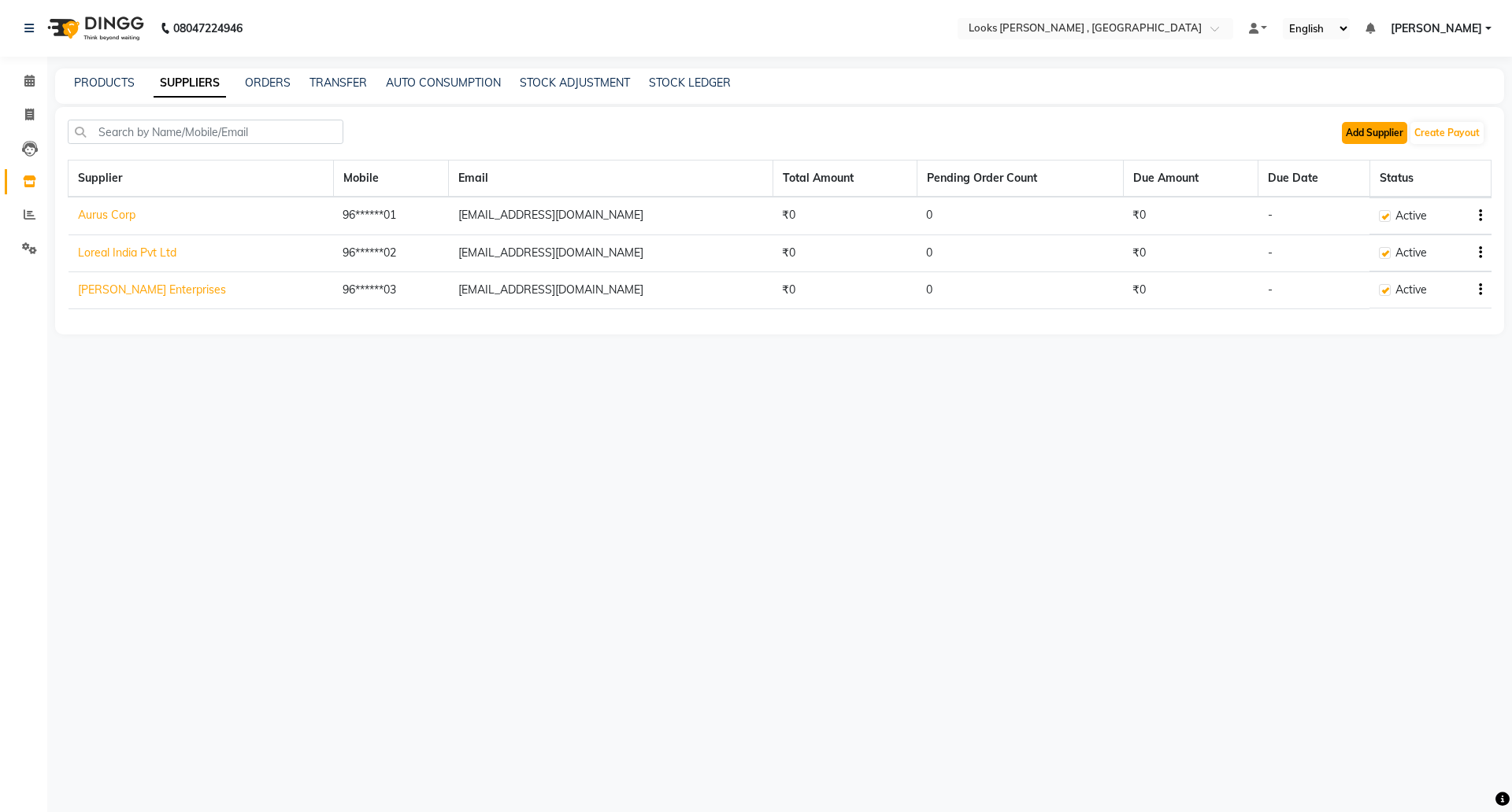
click at [1385, 131] on button "Add Supplier" at bounding box center [1374, 133] width 65 height 22
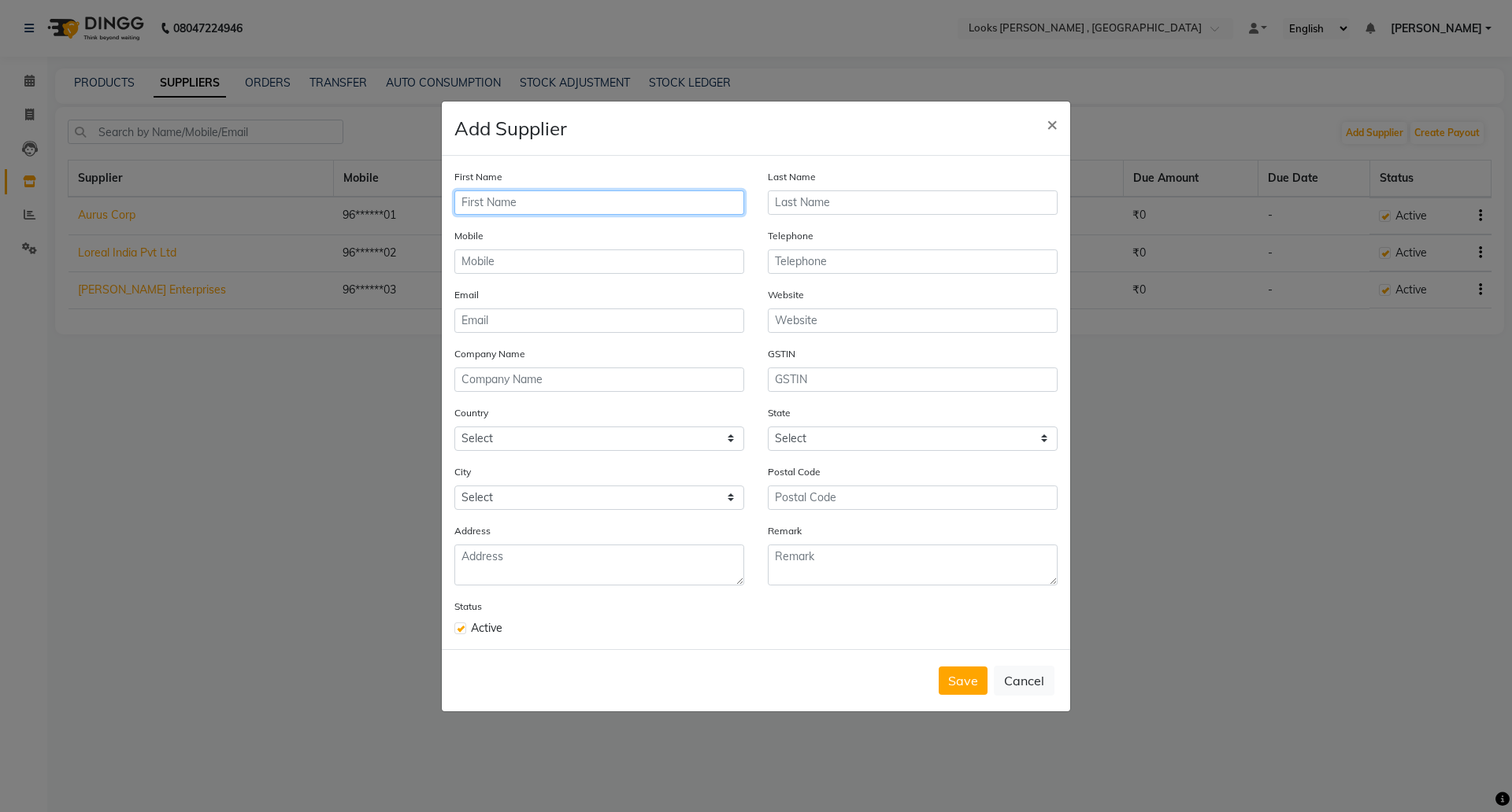
click at [524, 192] on input "text" at bounding box center [599, 203] width 290 height 24
type input "Beauty Palace"
click at [512, 277] on div "Mobile" at bounding box center [599, 257] width 313 height 59
click at [496, 265] on input "text" at bounding box center [599, 262] width 290 height 24
click at [505, 323] on input "email" at bounding box center [599, 321] width 290 height 24
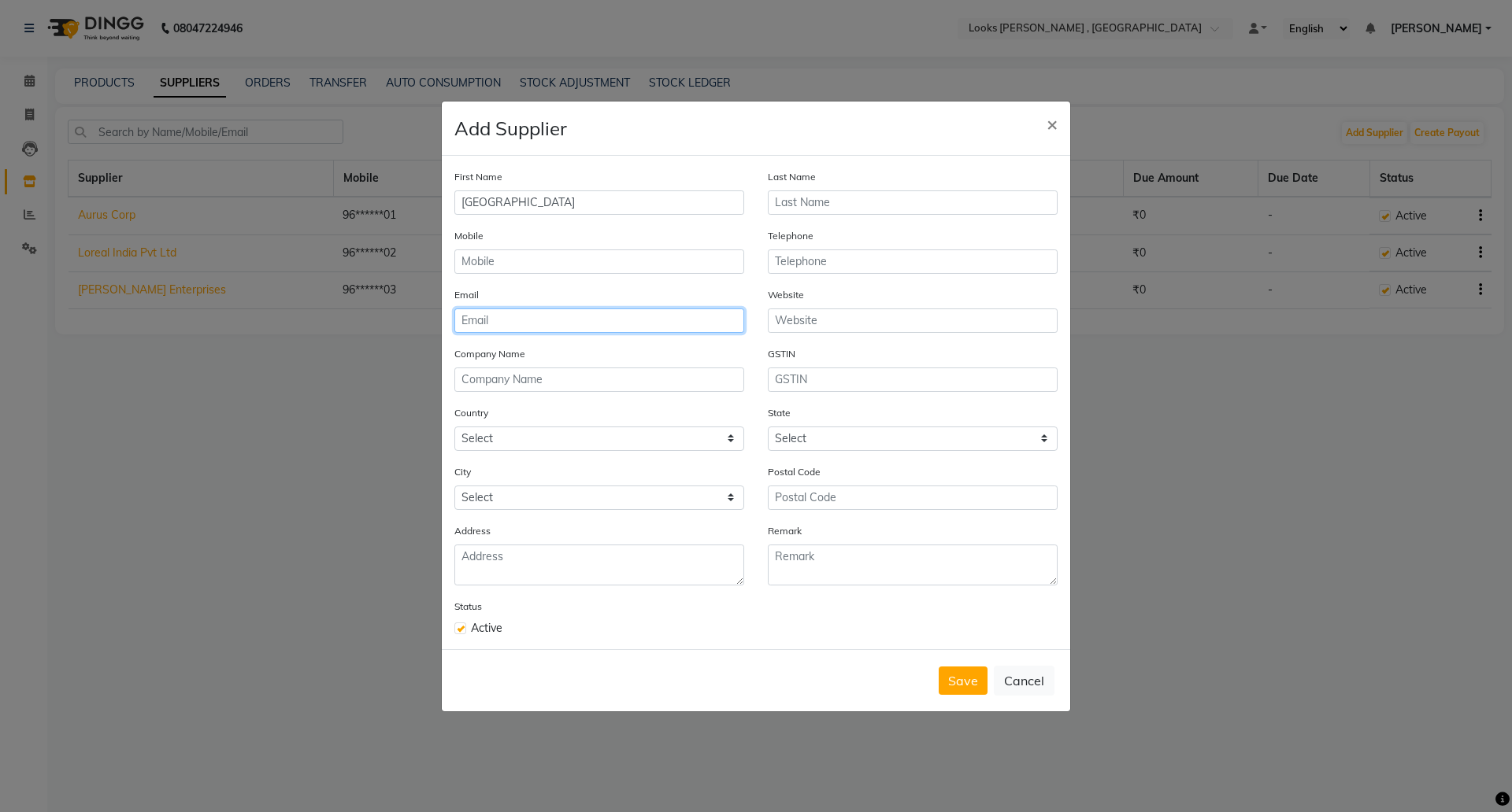
paste input "mangeshlooks@gmail.com"
type input "mangeshlooks@gmail.com"
click at [519, 271] on input "text" at bounding box center [599, 262] width 290 height 24
paste input "9619555101"
type input "9619555101"
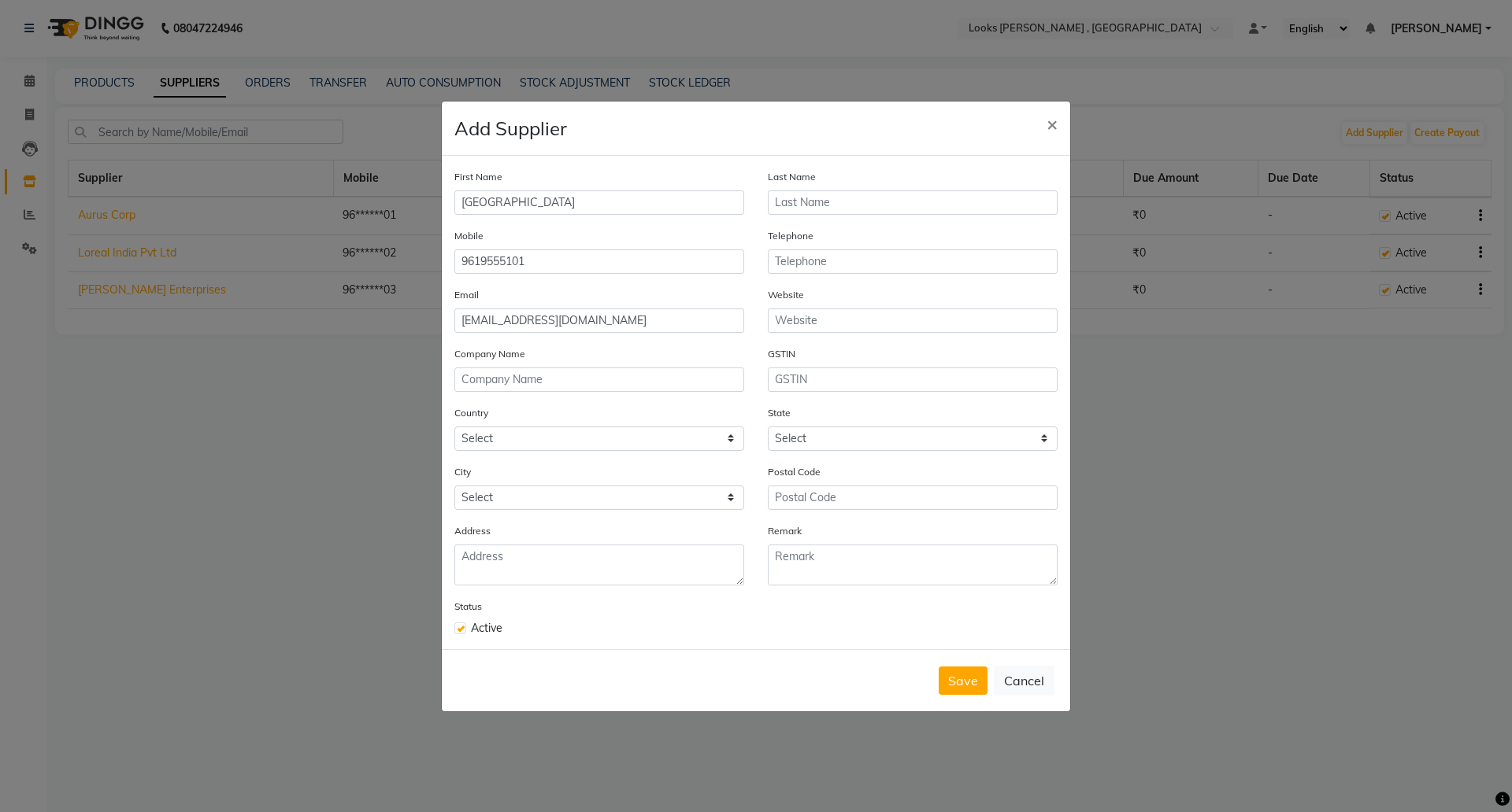
click at [562, 412] on div "Country Select Afghanistan Albania Algeria American Samoa Andorra Angola Anguil…" at bounding box center [599, 427] width 290 height 46
click at [566, 433] on select "Select Afghanistan Albania Algeria American Samoa Andorra Angola Anguilla Antar…" at bounding box center [599, 439] width 290 height 24
click at [317, 317] on ngb-modal-window "Add Supplier × First Name Beauty Palace Last Name Mobile 9619555101 Telephone E…" at bounding box center [756, 406] width 1512 height 812
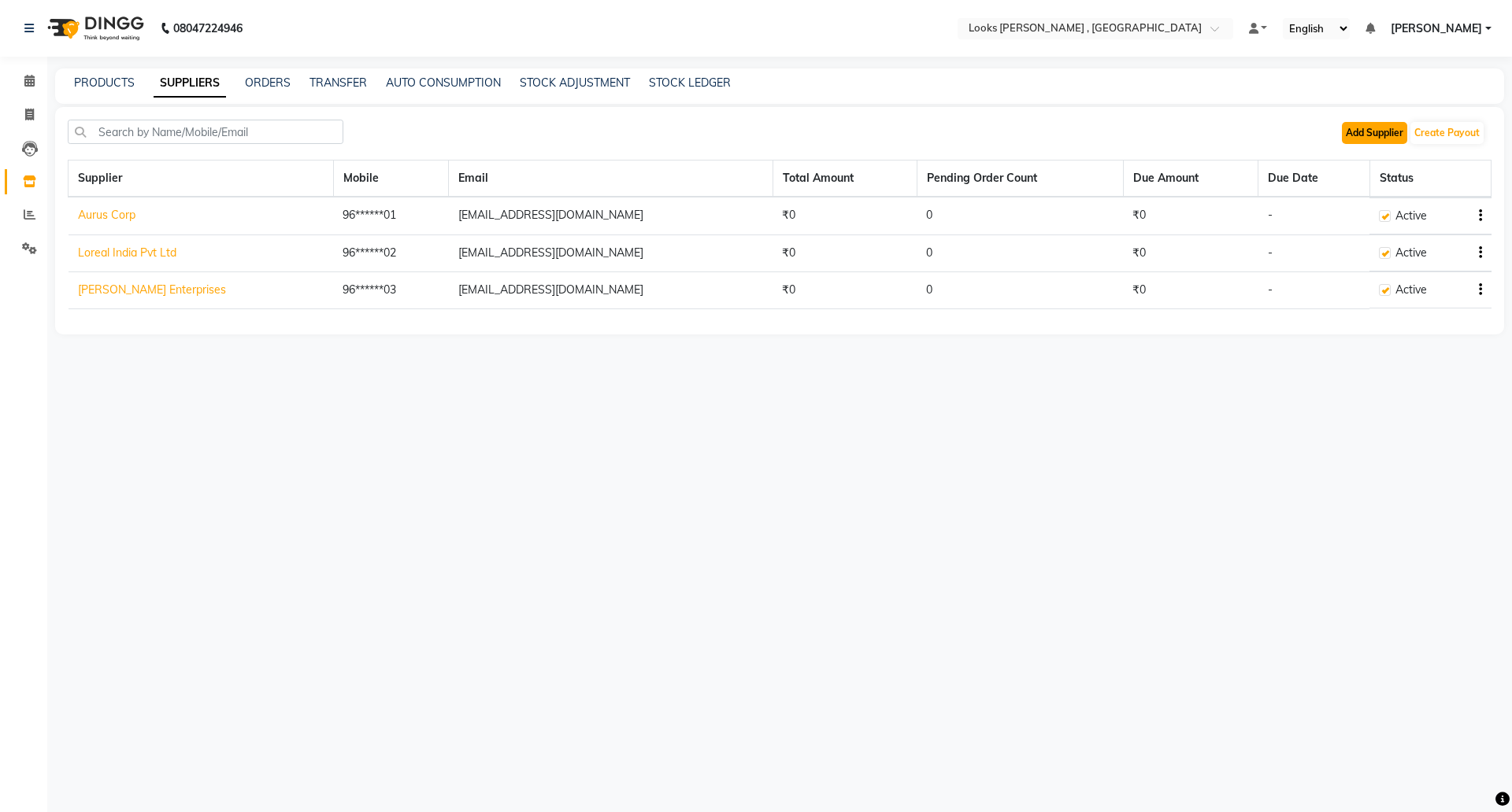
click at [1359, 134] on button "Add Supplier" at bounding box center [1374, 133] width 65 height 22
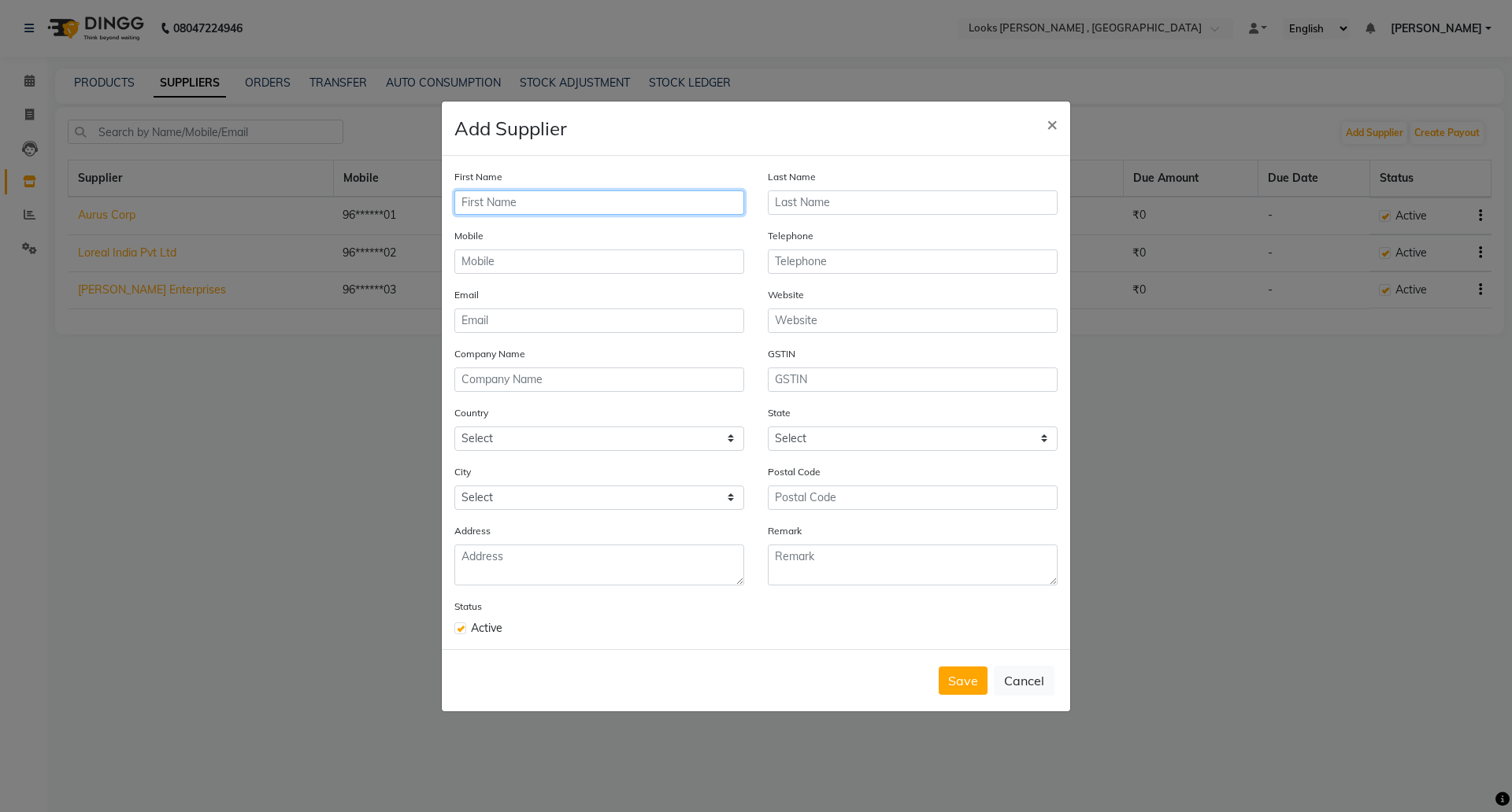
click at [574, 203] on input "text" at bounding box center [599, 203] width 290 height 24
paste input "9619555101"
drag, startPoint x: 574, startPoint y: 203, endPoint x: 279, endPoint y: 192, distance: 295.2
click at [279, 192] on ngb-modal-window "Add Supplier × First Name 9619555101 Last Name Mobile Telephone Email Website C…" at bounding box center [756, 406] width 1512 height 812
type input "Beauty Palace"
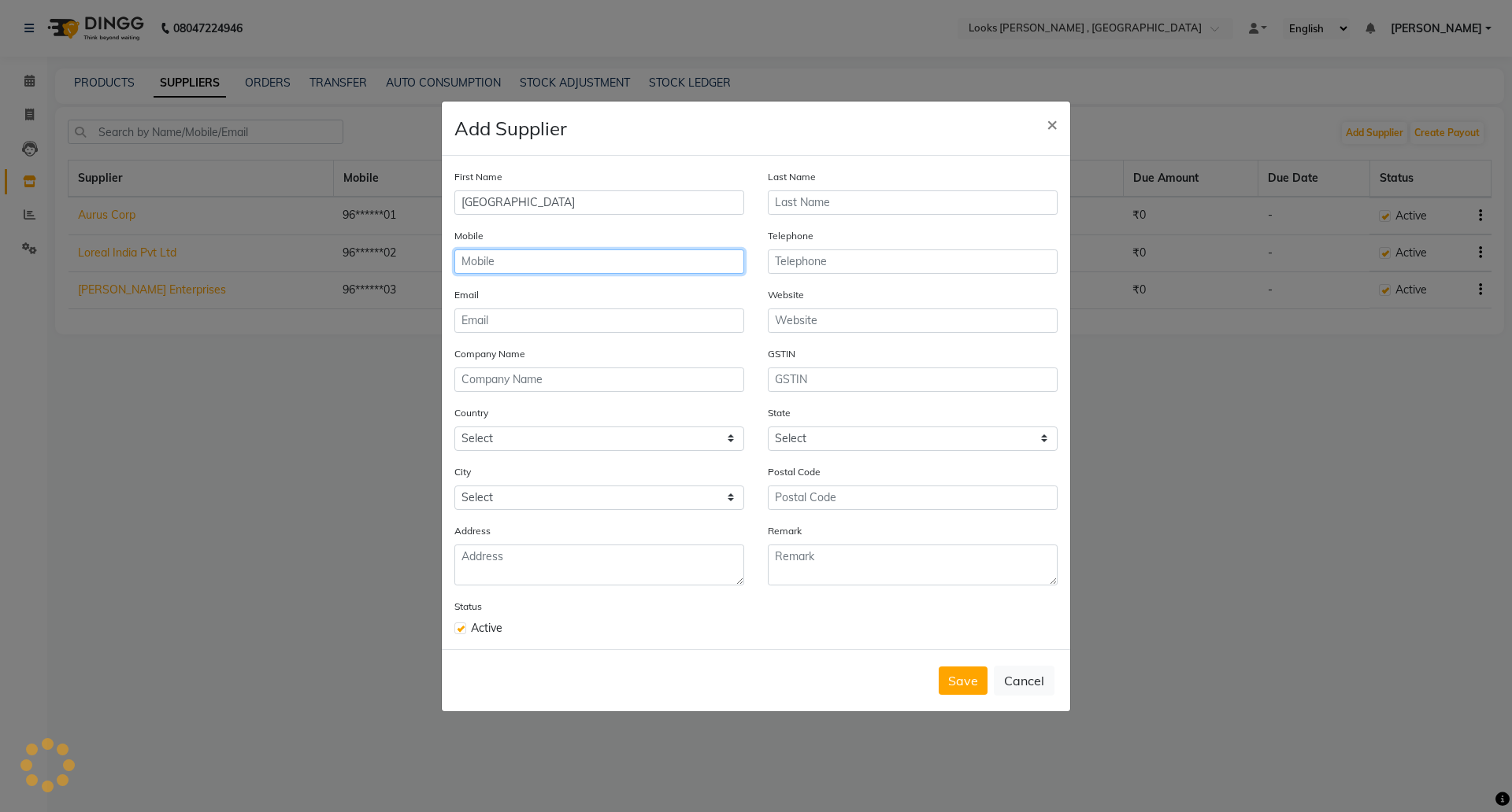
click at [505, 264] on input "text" at bounding box center [599, 262] width 290 height 24
paste input "9619555101"
type input "9619555101"
click at [523, 317] on input "email" at bounding box center [599, 321] width 290 height 24
paste input "mangeshlooks@gmail.com"
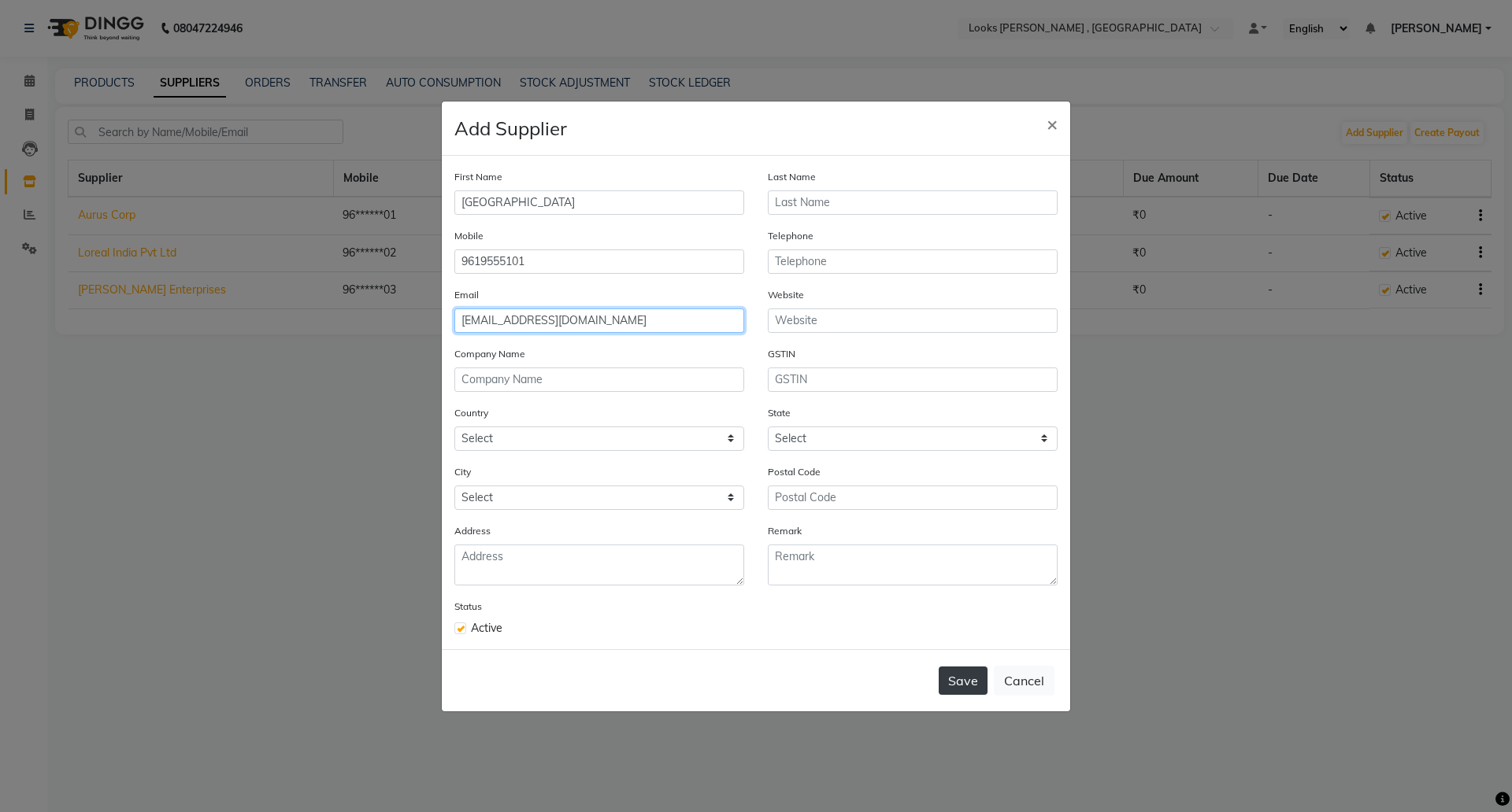
type input "mangeshlooks@gmail.com"
click at [952, 683] on button "Save" at bounding box center [963, 681] width 49 height 28
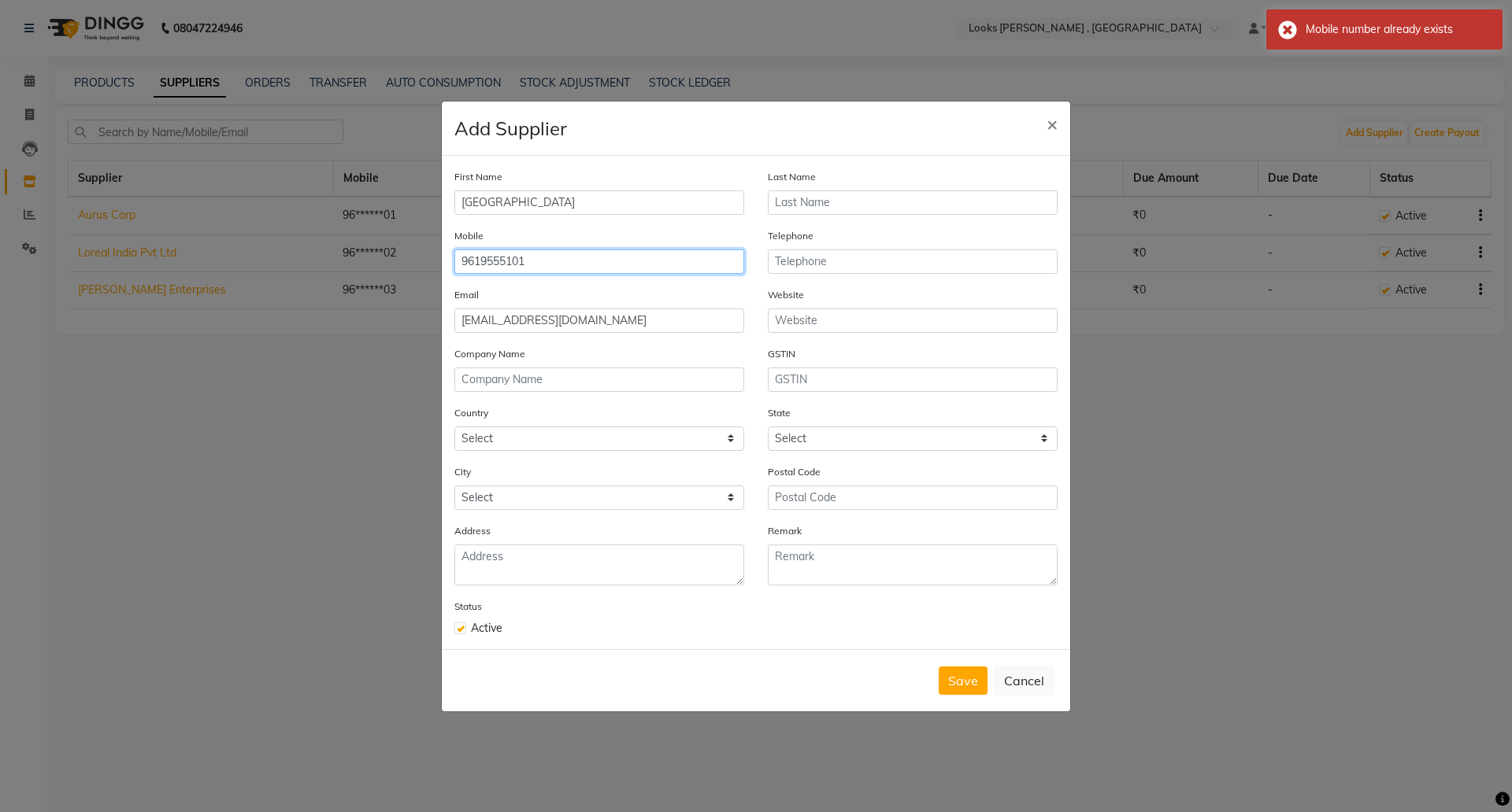
click at [568, 265] on input "9619555101" at bounding box center [599, 262] width 290 height 24
type input "9619555104"
click at [957, 698] on div "Save Cancel" at bounding box center [756, 680] width 628 height 62
click at [955, 690] on button "Save" at bounding box center [963, 681] width 49 height 28
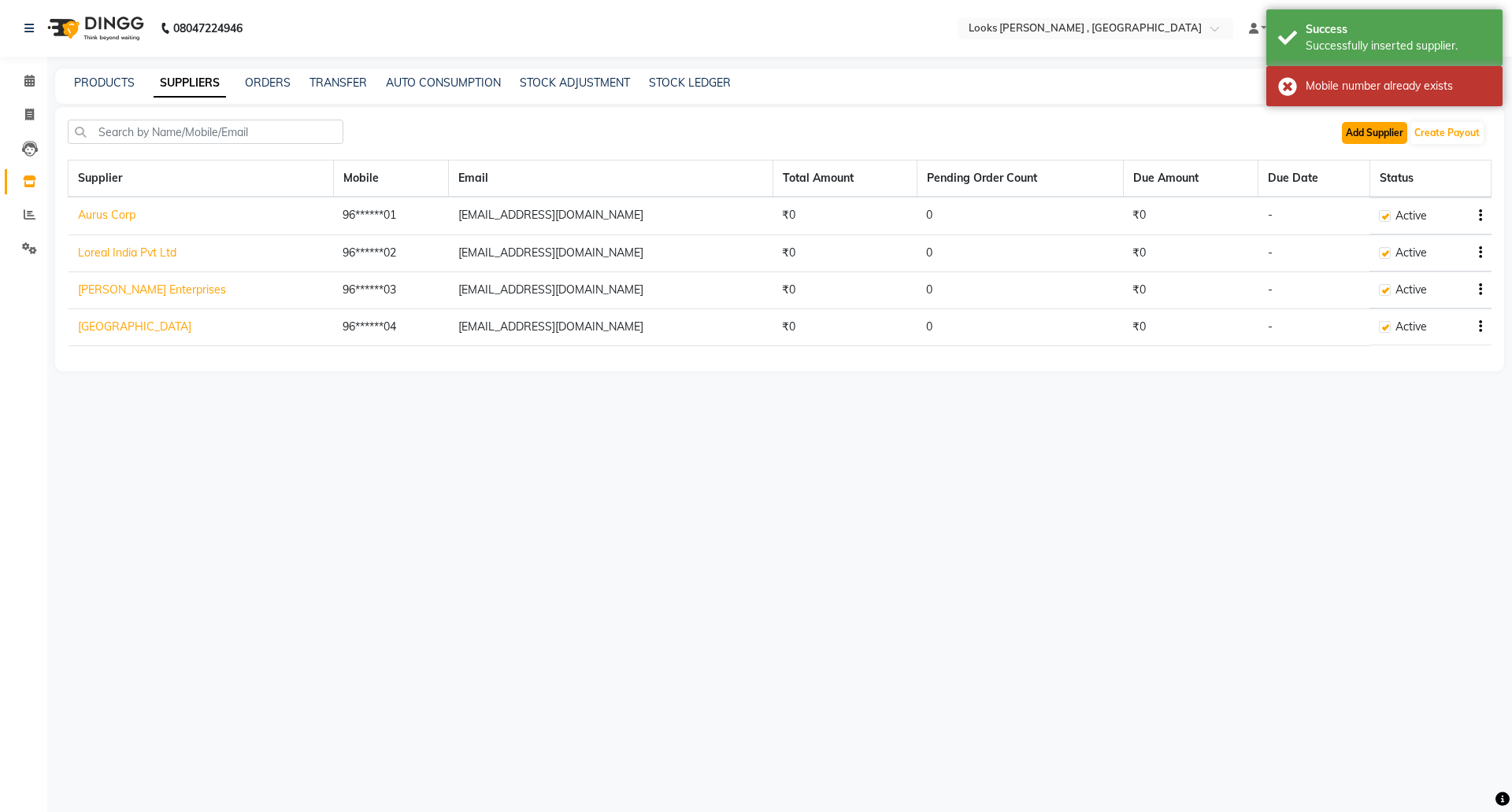
click at [1371, 129] on button "Add Supplier" at bounding box center [1374, 133] width 65 height 22
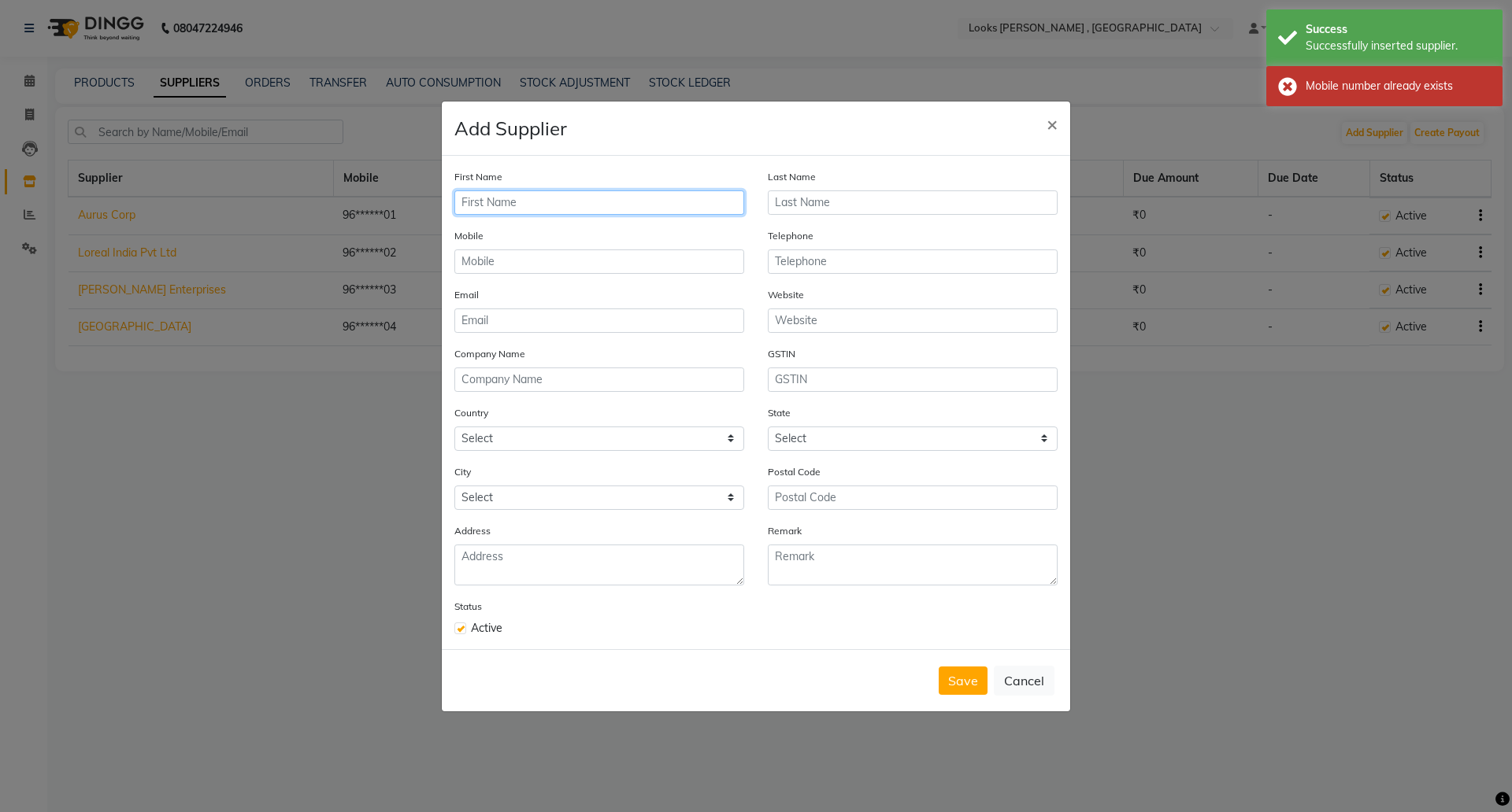
click at [554, 206] on input "text" at bounding box center [599, 203] width 290 height 24
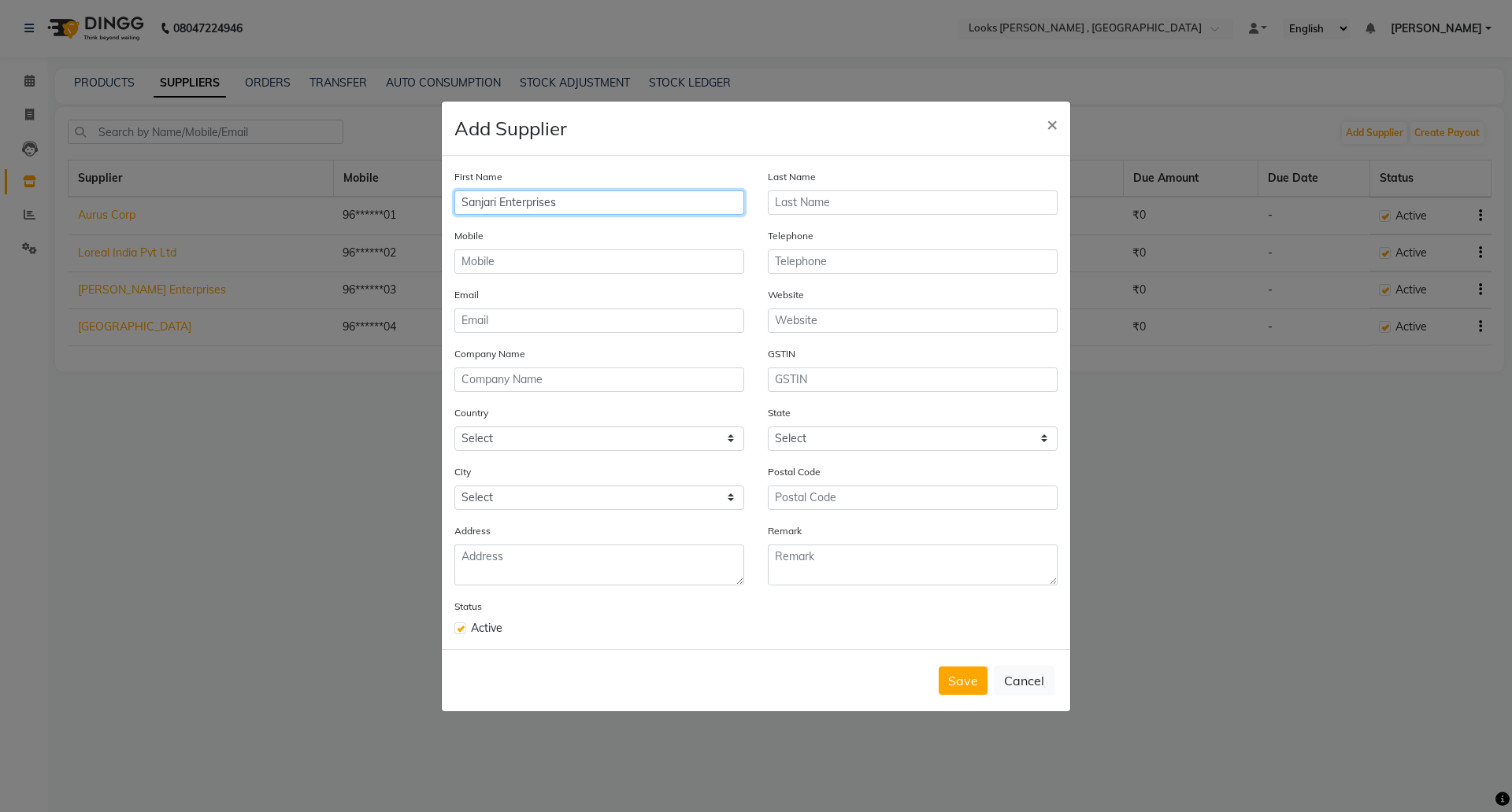
type input "Sanjari Enterprises"
click at [496, 262] on input "text" at bounding box center [599, 262] width 290 height 24
paste input "mangeshlooks@gmail.com"
type input "mangeshlooks@gmail.com"
click at [577, 311] on input "email" at bounding box center [599, 321] width 290 height 24
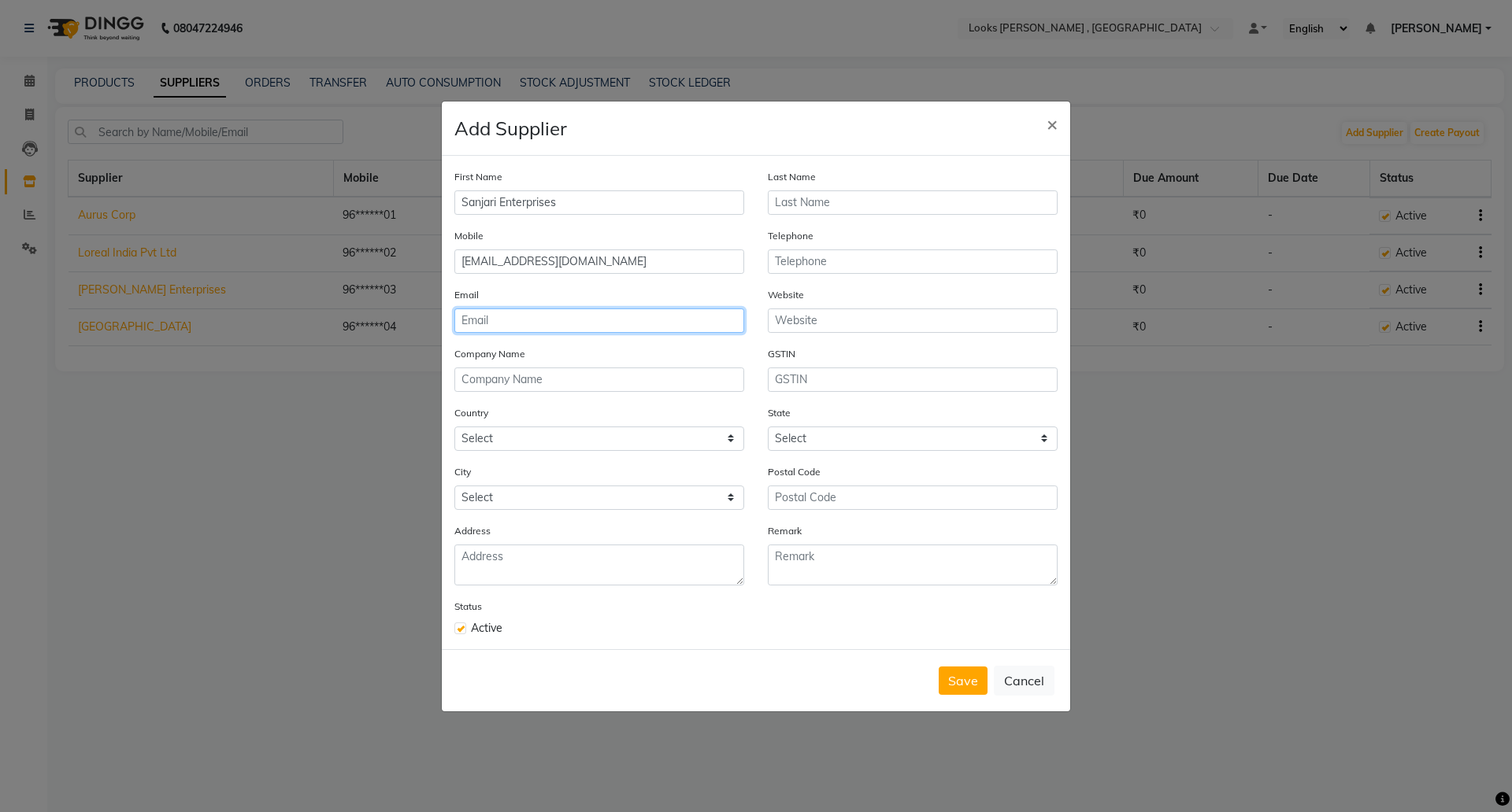
paste input "mangeshlooks@gmail.com"
type input "mangeshlooks@gmail.com"
drag, startPoint x: 633, startPoint y: 260, endPoint x: 35, endPoint y: 229, distance: 598.8
click at [72, 229] on ngb-modal-window "Add Supplier × First Name Sanjari Enterprises Last Name Mobile mangeshlooks@gma…" at bounding box center [756, 406] width 1512 height 812
click at [630, 252] on input "mangeshlooks@gmail.com" at bounding box center [599, 262] width 290 height 24
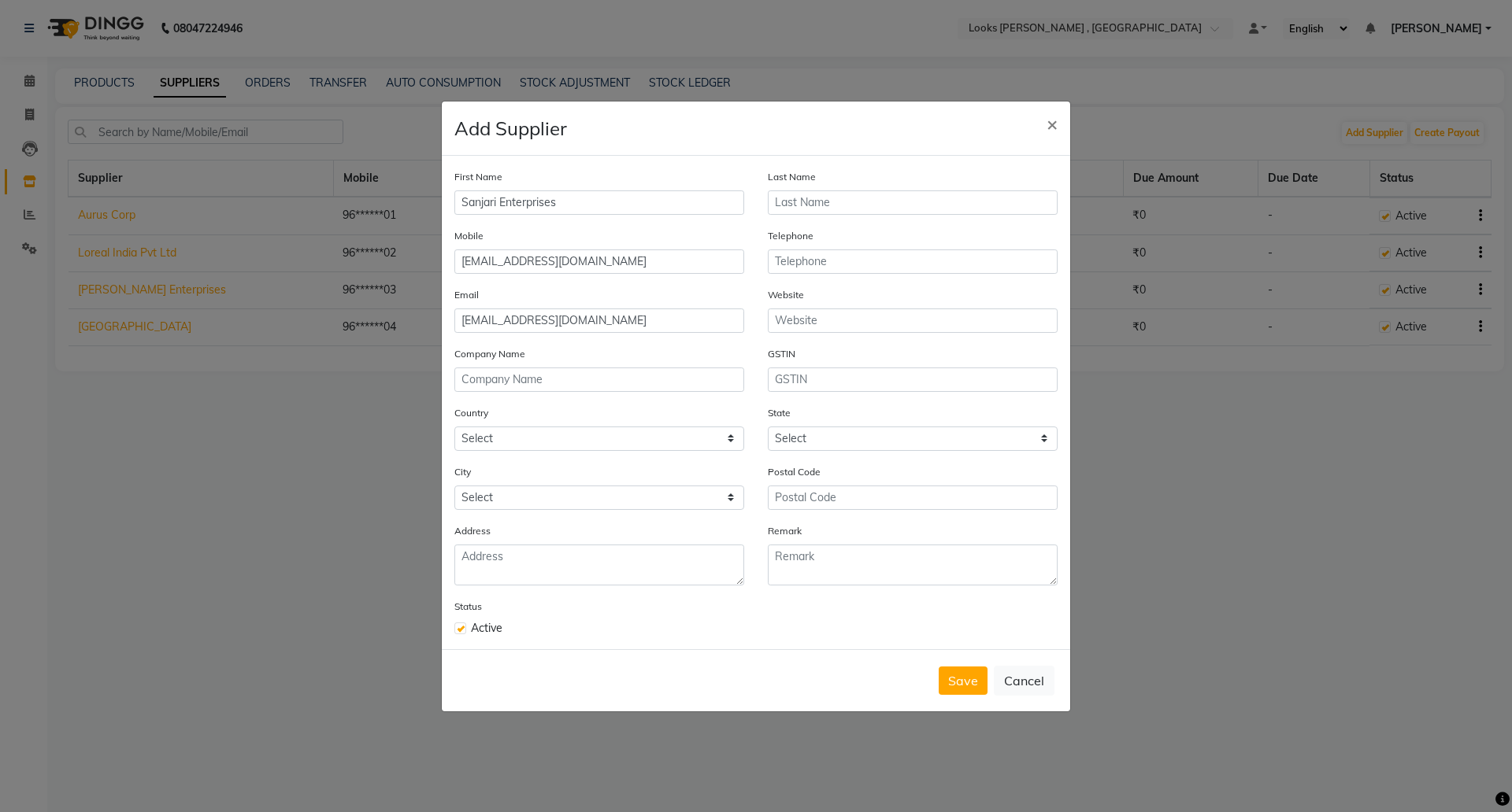
click at [624, 279] on div "Mobile mangeshlooks@gmail.com" at bounding box center [599, 257] width 313 height 59
drag, startPoint x: 622, startPoint y: 259, endPoint x: 249, endPoint y: 272, distance: 373.2
click at [249, 272] on ngb-modal-window "Add Supplier × First Name Sanjari Enterprises Last Name Mobile mangeshlooks@gma…" at bounding box center [756, 406] width 1512 height 812
paste input "9619555101"
type input "9619555105"
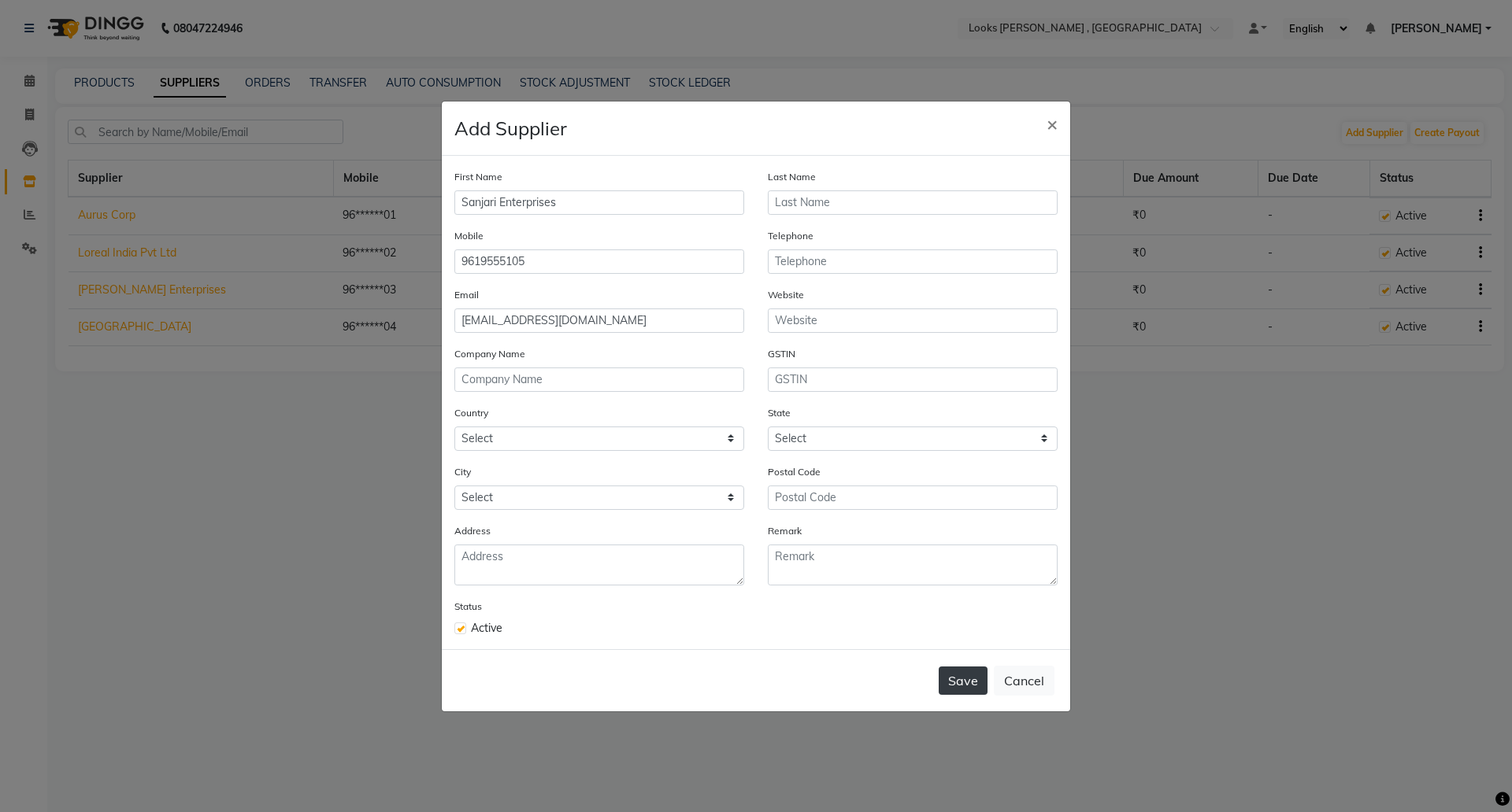
click at [965, 679] on button "Save" at bounding box center [963, 681] width 49 height 28
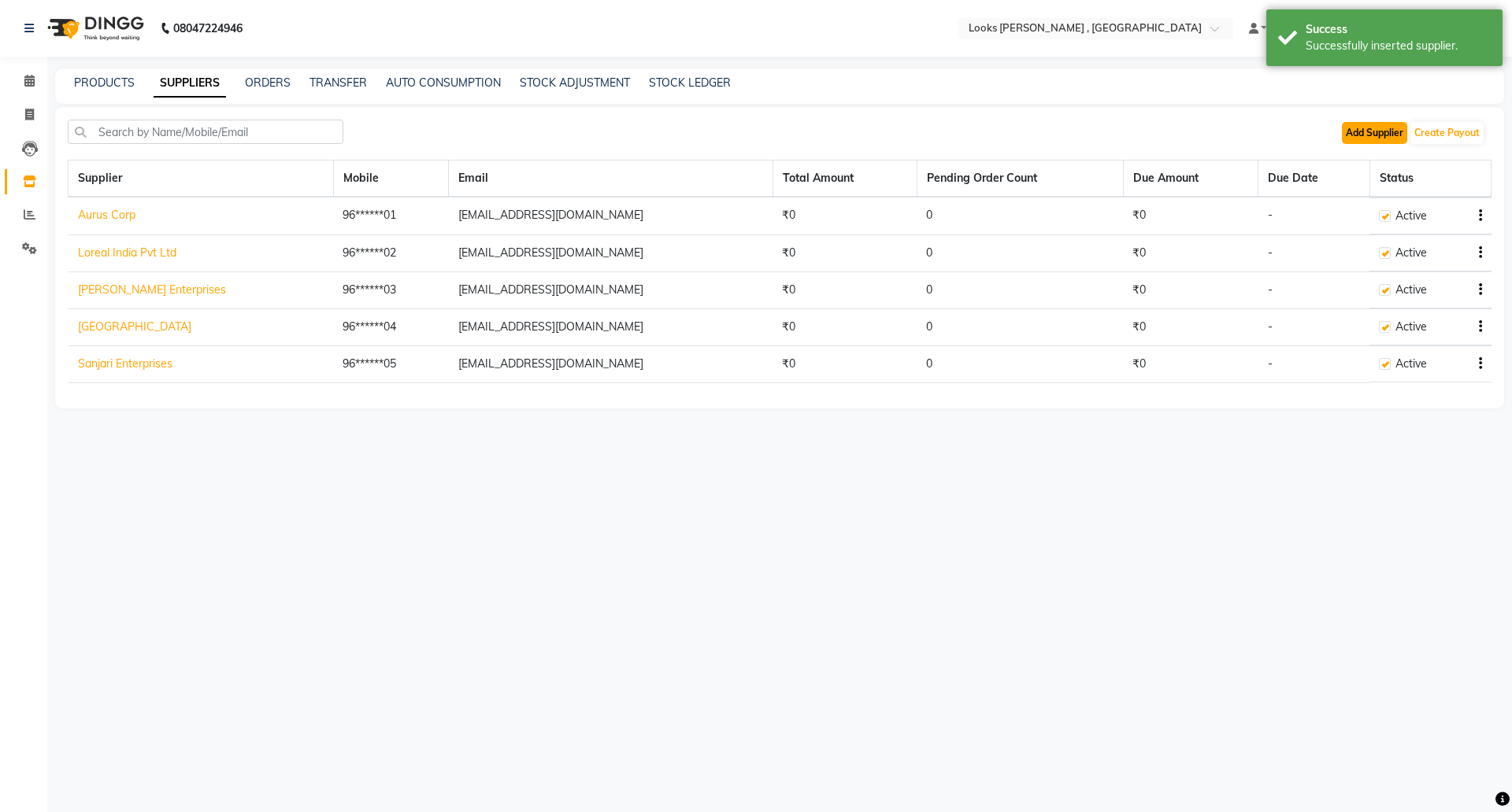
click at [1366, 141] on button "Add Supplier" at bounding box center [1374, 133] width 65 height 22
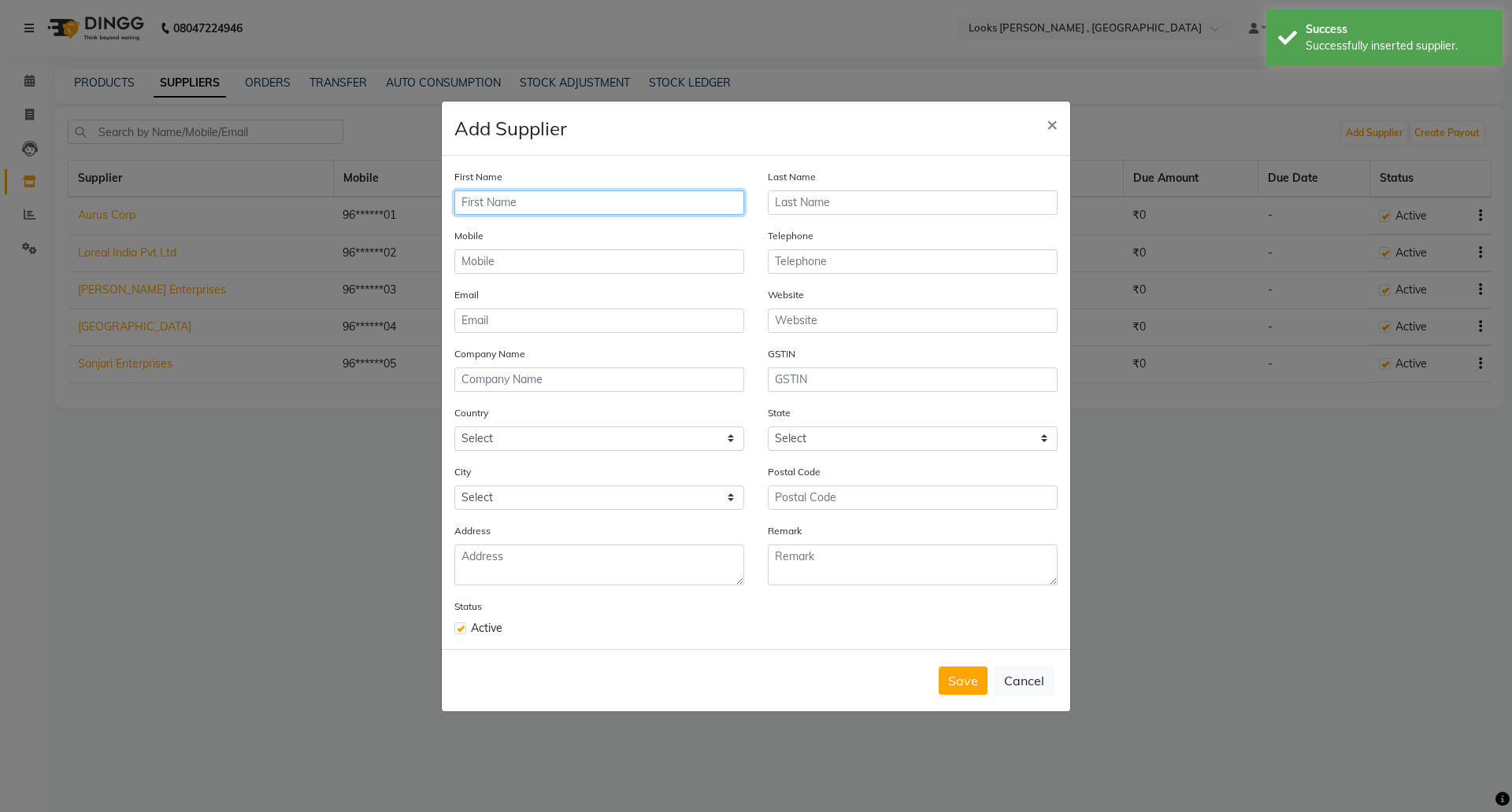
click at [523, 195] on input "text" at bounding box center [599, 203] width 290 height 24
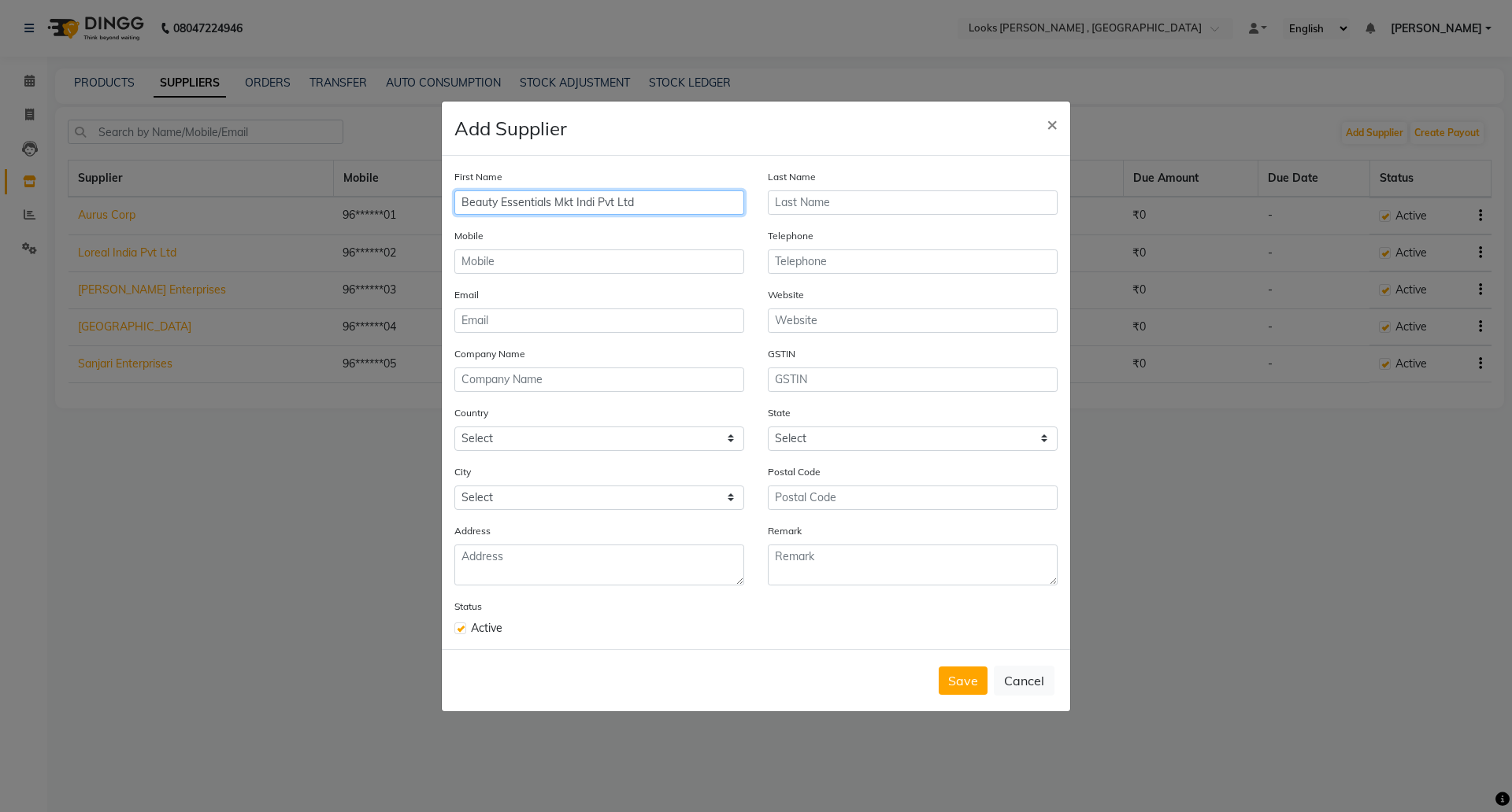
type input "Beauty Essentials Mkt Indi Pvt Ltd"
click at [509, 321] on input "email" at bounding box center [599, 321] width 290 height 24
paste input "9619555101"
type input "9619555101"
click at [535, 257] on input "text" at bounding box center [599, 262] width 290 height 24
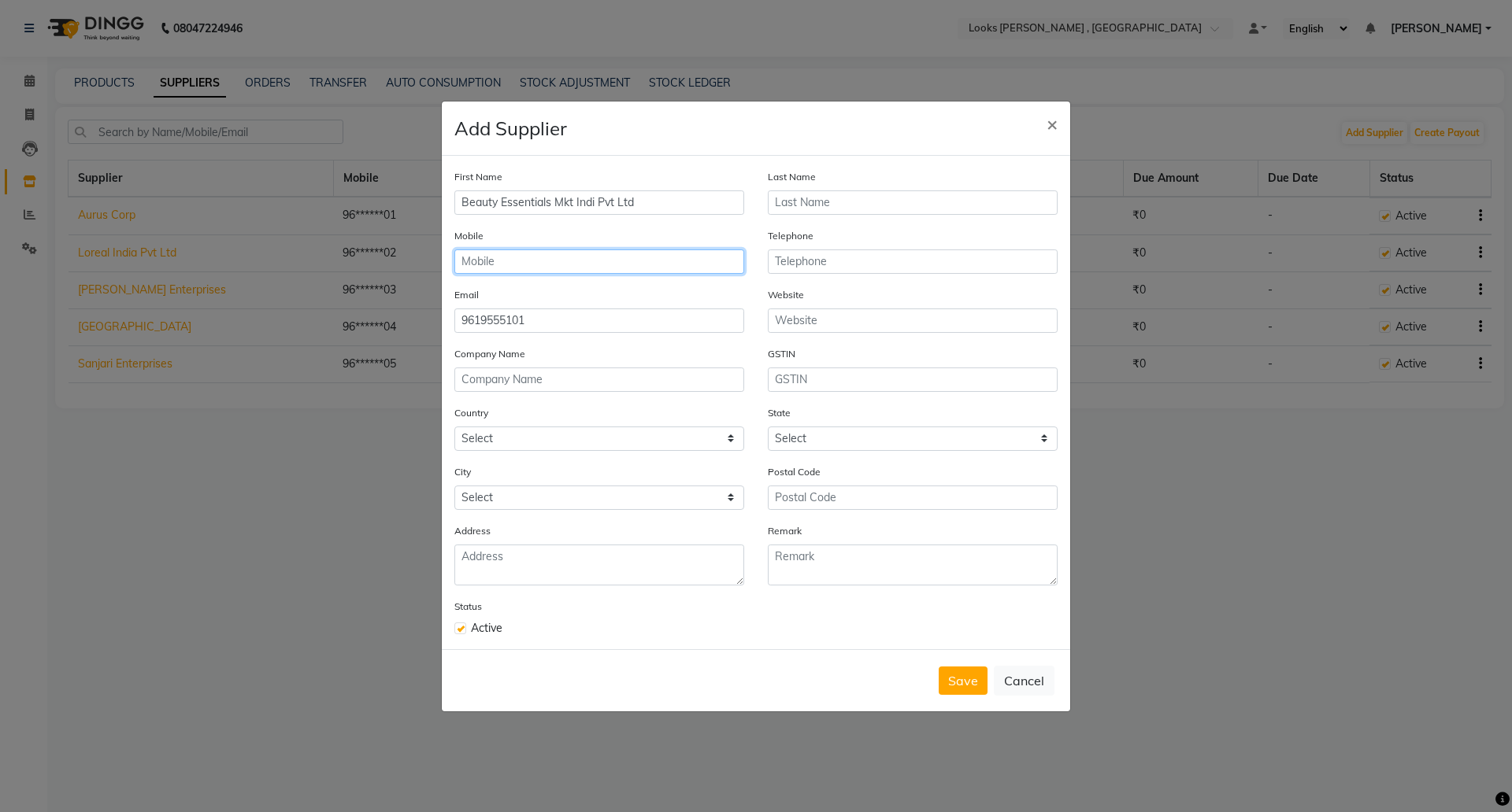
paste input "9619555101"
type input "9619555101"
drag, startPoint x: 524, startPoint y: 317, endPoint x: 304, endPoint y: 295, distance: 221.1
click at [316, 296] on ngb-modal-window "Add Supplier × First Name Beauty Essentials Mkt Indi Pvt Ltd Last Name Mobile 9…" at bounding box center [756, 406] width 1512 height 812
click at [570, 371] on input "text" at bounding box center [599, 380] width 290 height 24
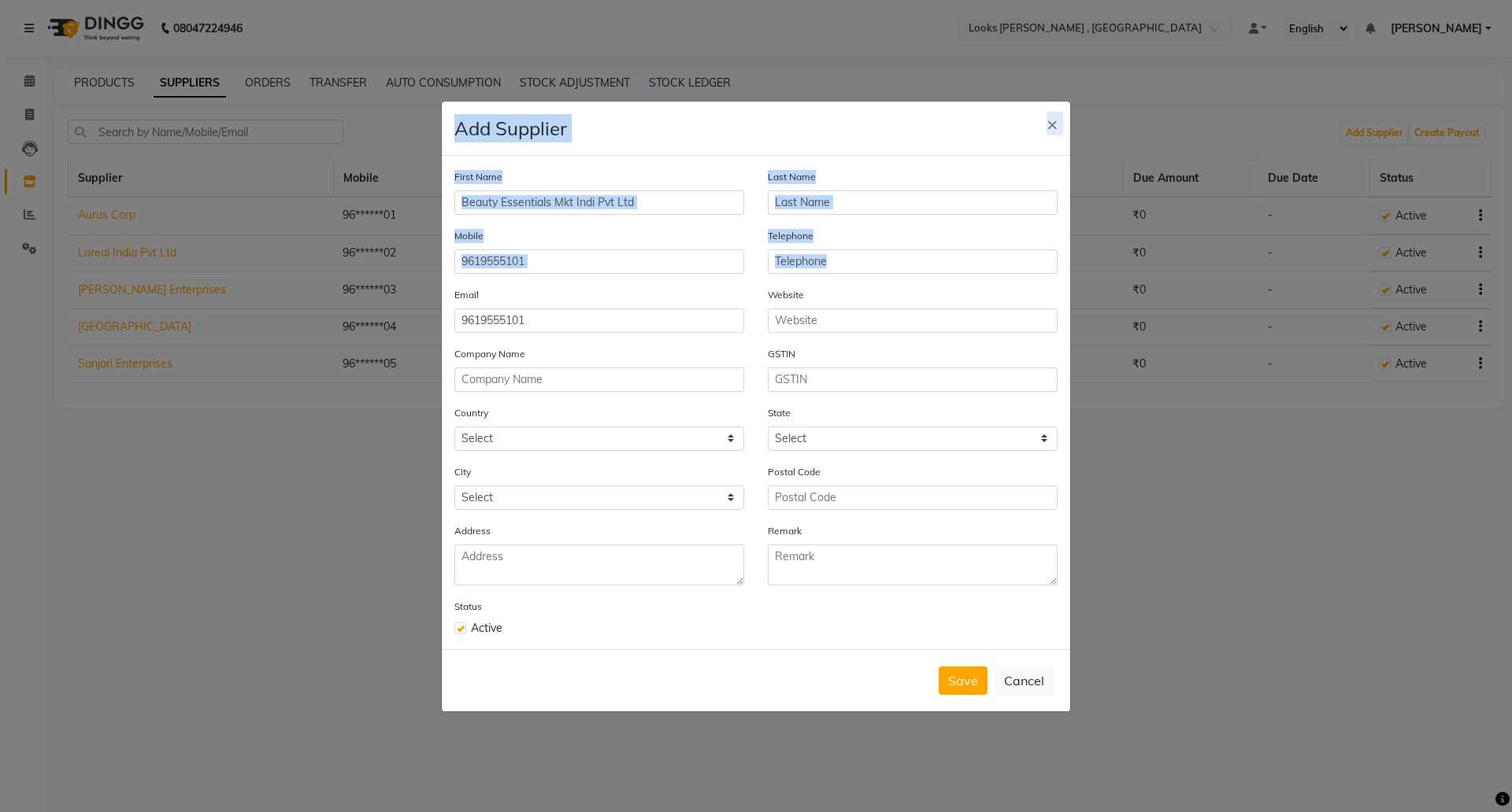
click at [318, 297] on ngb-modal-window "Add Supplier × First Name Beauty Essentials Mkt Indi Pvt Ltd Last Name Mobile 9…" at bounding box center [756, 406] width 1512 height 812
click at [474, 303] on div "Email 9619555101" at bounding box center [599, 309] width 290 height 46
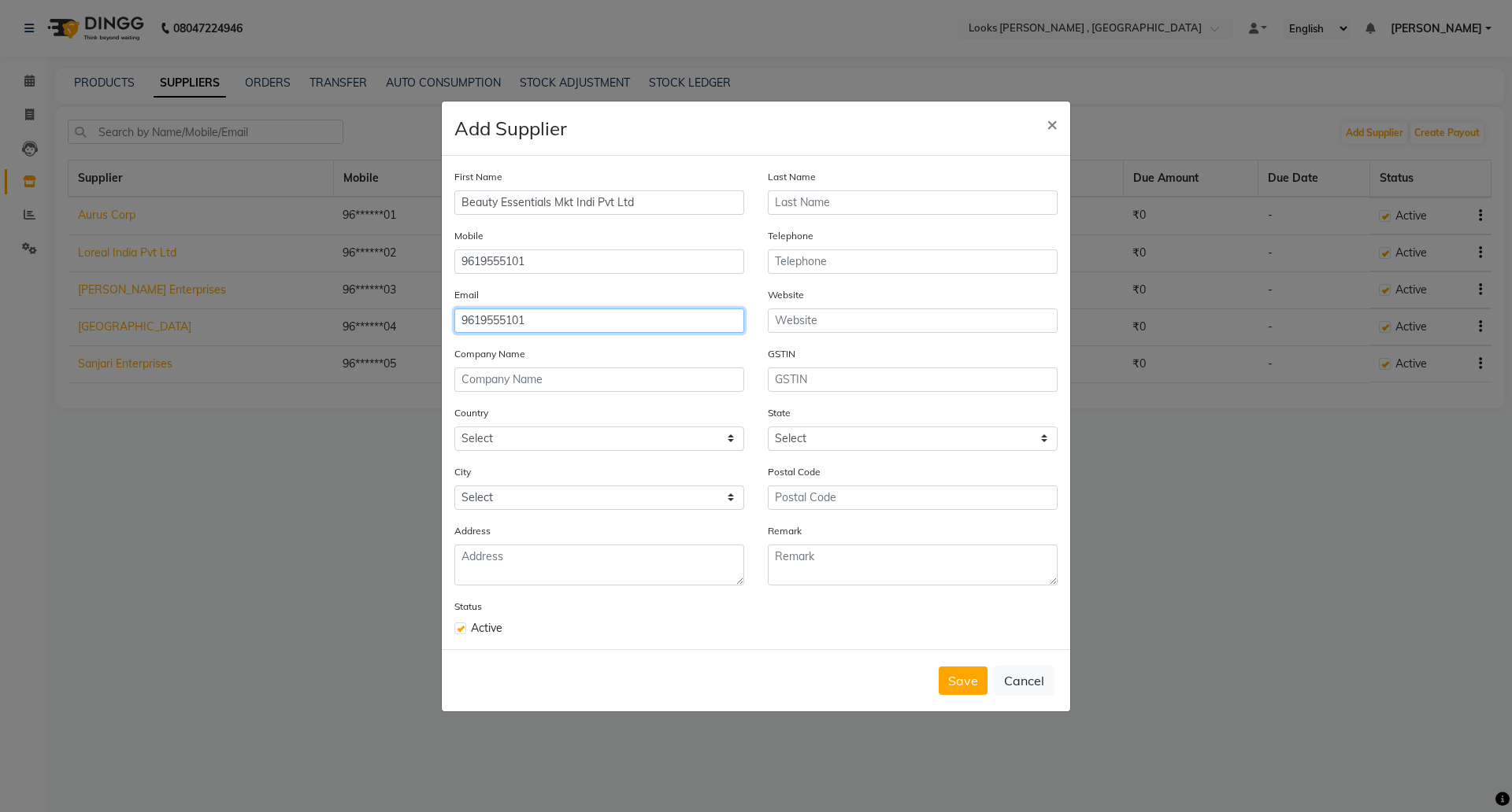
drag, startPoint x: 527, startPoint y: 312, endPoint x: 296, endPoint y: 300, distance: 231.3
click at [296, 300] on ngb-modal-window "Add Supplier × First Name Beauty Essentials Mkt Indi Pvt Ltd Last Name Mobile 9…" at bounding box center [756, 406] width 1512 height 812
paste input "mangeshlooks@gmail.com"
type input "mangeshlooks@gmail.com"
click at [969, 682] on button "Save" at bounding box center [963, 681] width 49 height 28
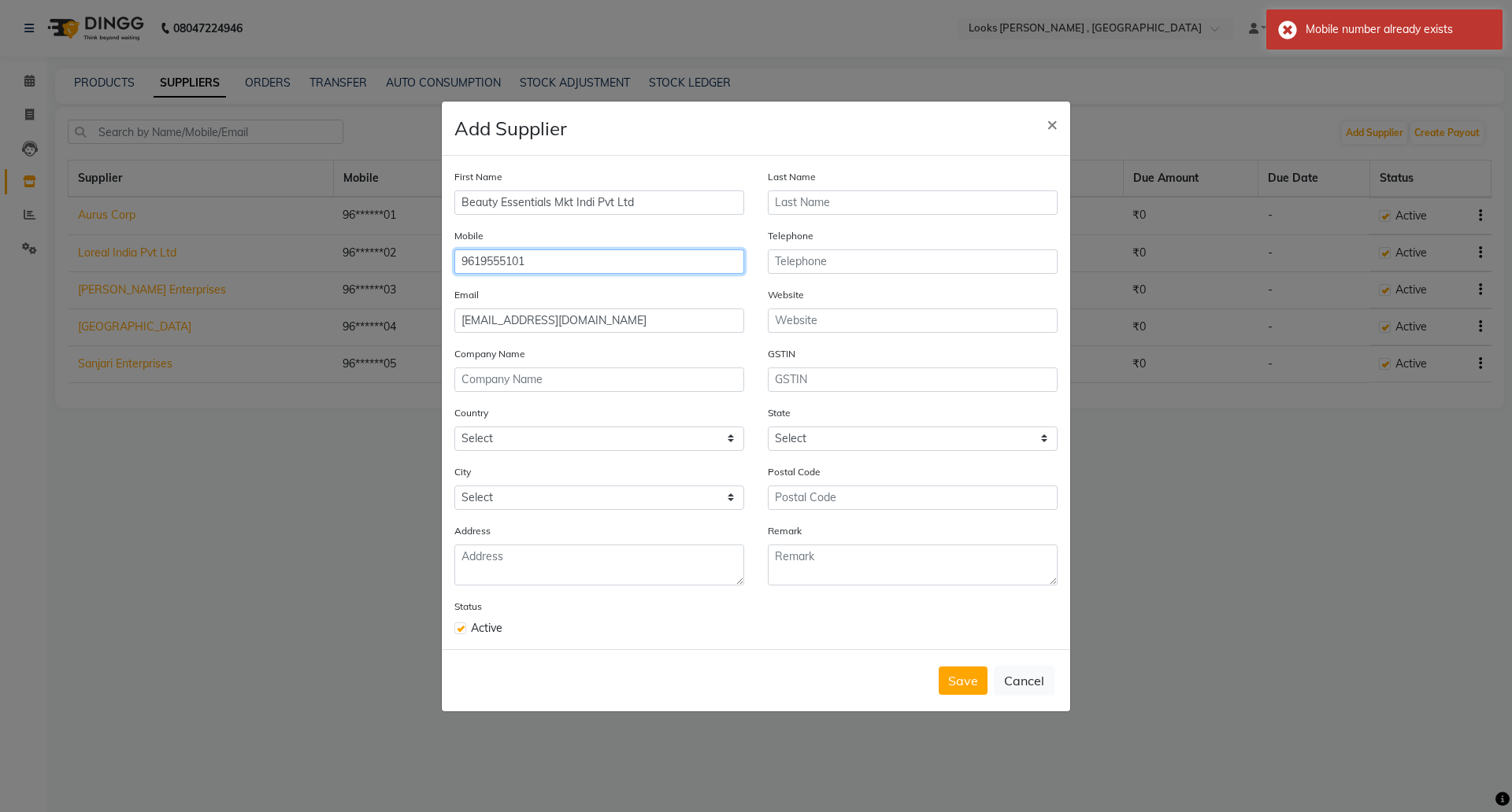
click at [639, 264] on input "9619555101" at bounding box center [599, 262] width 290 height 24
type input "9619555106"
click at [952, 679] on button "Save" at bounding box center [963, 681] width 49 height 28
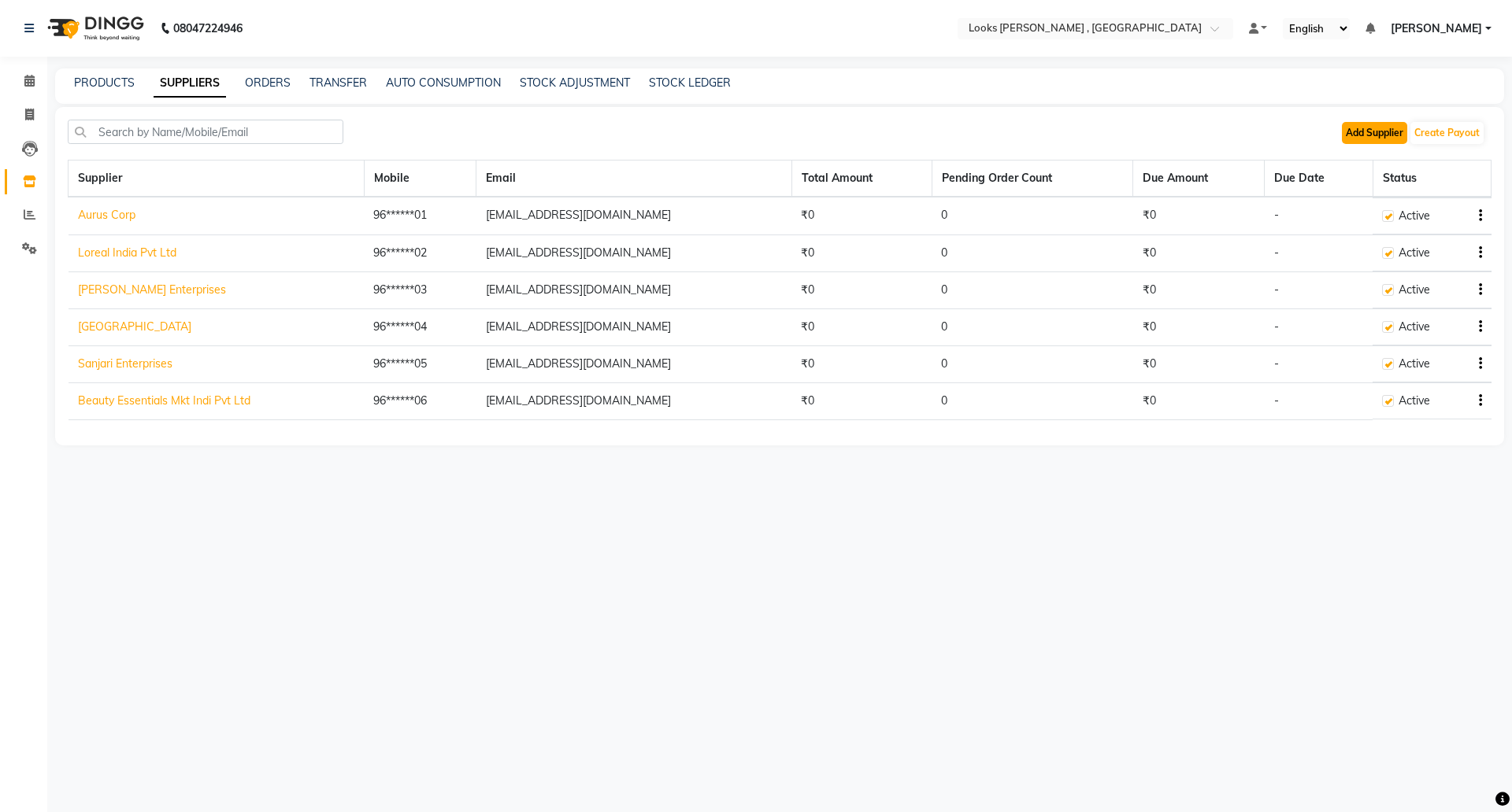
click at [1355, 132] on button "Add Supplier" at bounding box center [1374, 133] width 65 height 22
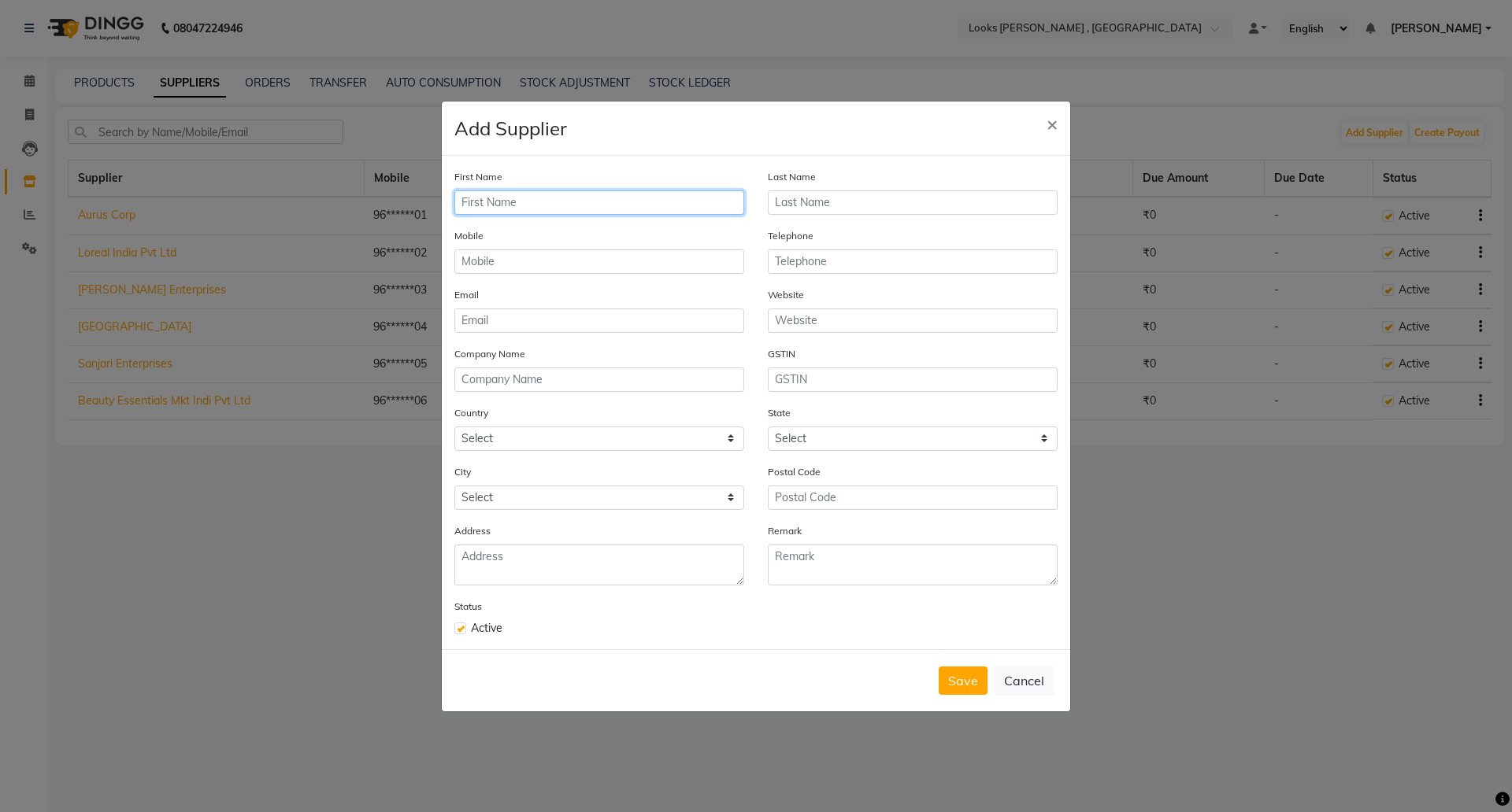
click at [464, 206] on input "text" at bounding box center [599, 203] width 290 height 24
type input "Evergreen"
click at [505, 317] on input "email" at bounding box center [599, 321] width 290 height 24
paste input "mangeshlooks@gmail.com"
type input "mangeshlooks@gmail.com"
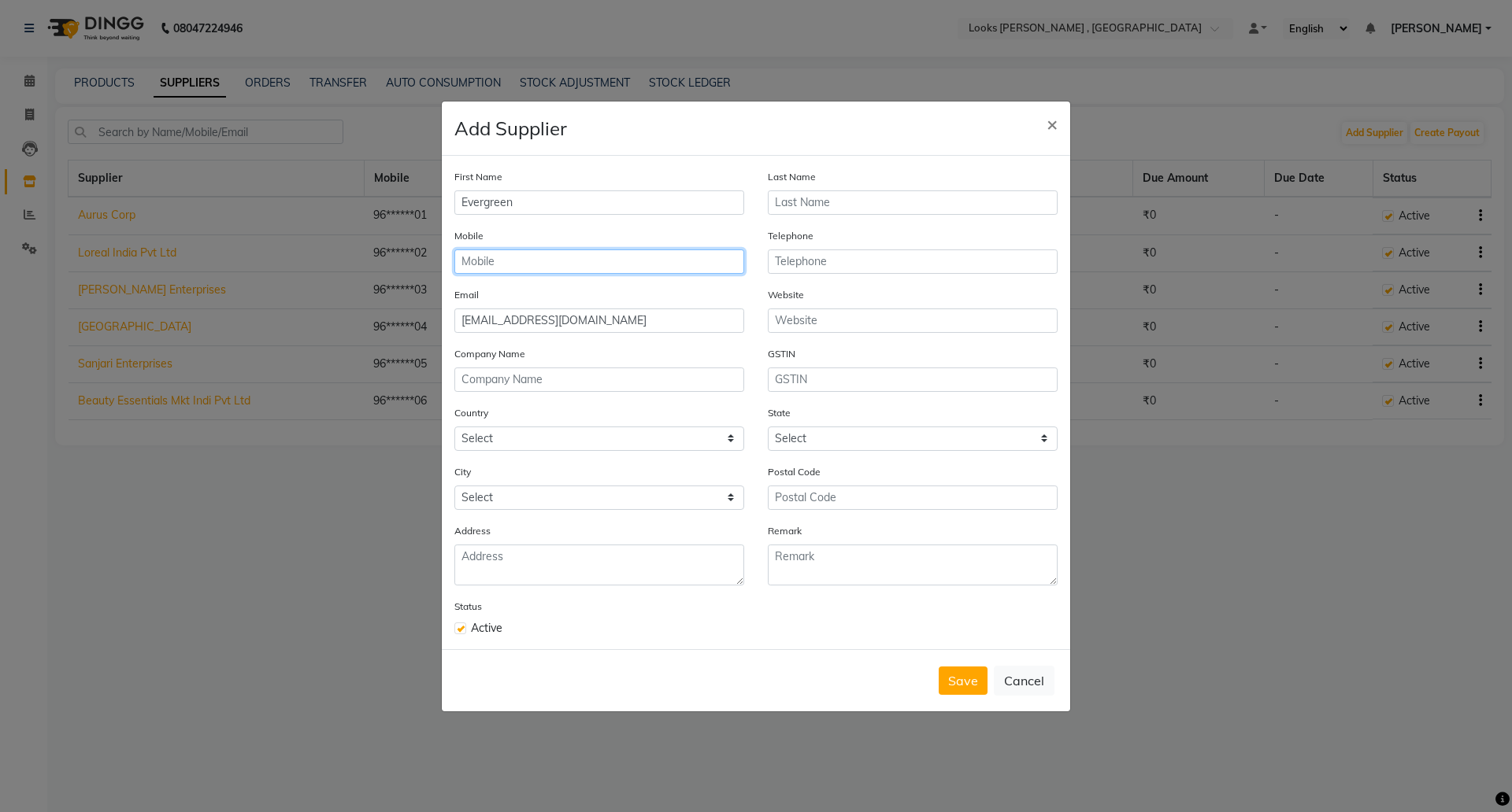
click at [535, 268] on input "text" at bounding box center [599, 262] width 290 height 24
paste input "9619555101"
type input "9619555107"
click at [942, 675] on button "Save" at bounding box center [963, 681] width 49 height 28
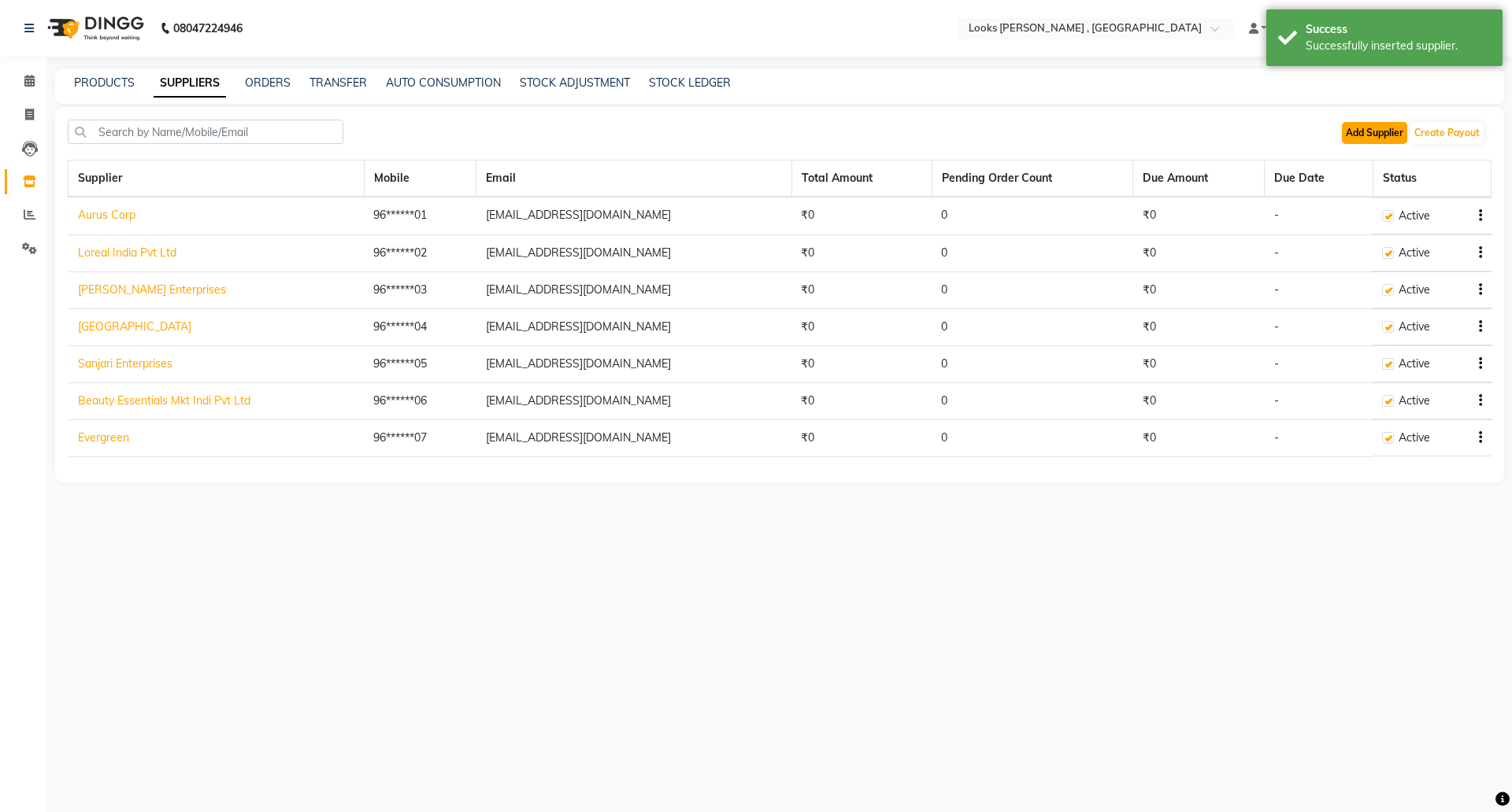
click at [1346, 127] on button "Add Supplier" at bounding box center [1374, 133] width 65 height 22
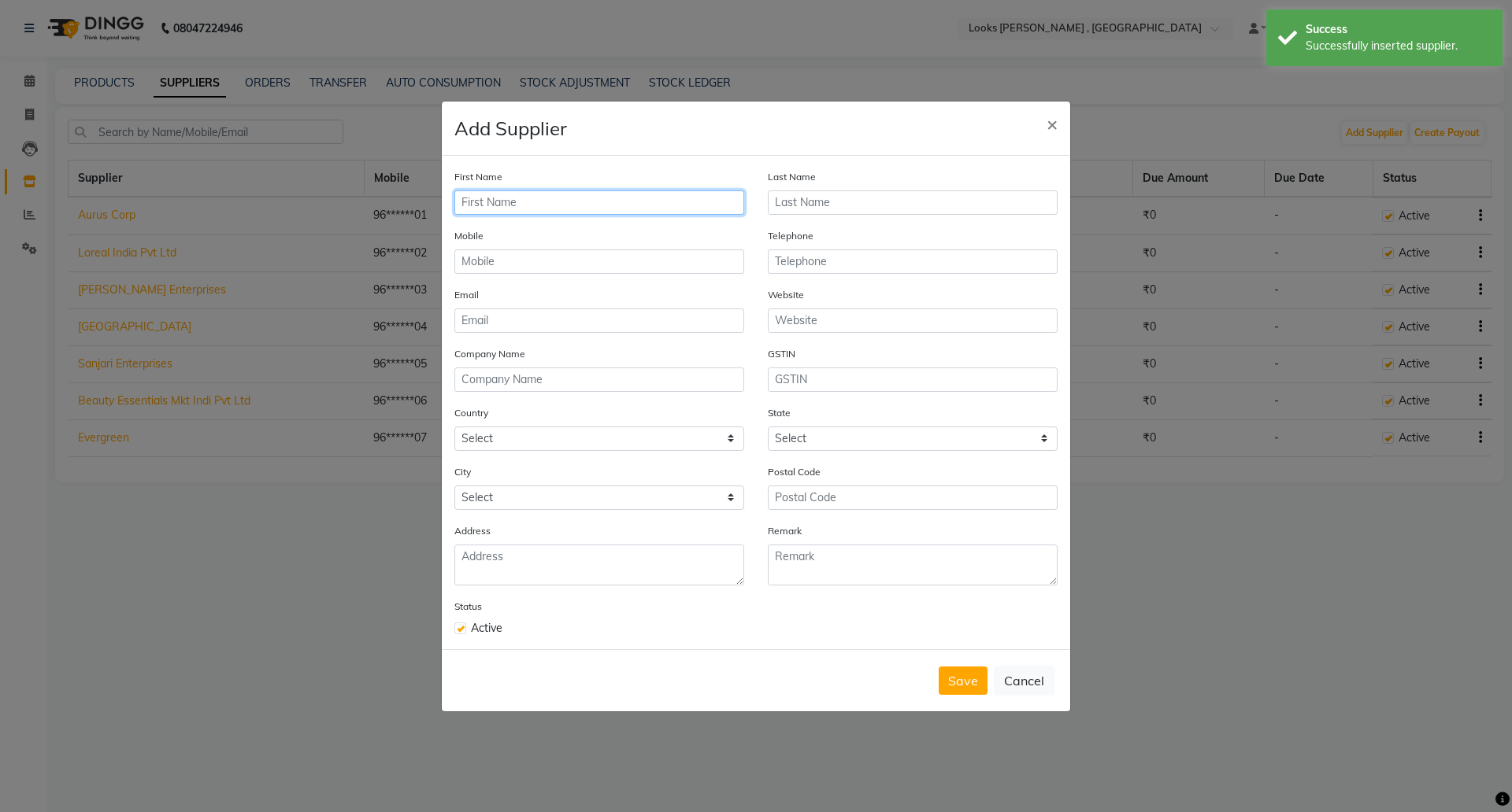
click at [549, 207] on input "text" at bounding box center [599, 203] width 290 height 24
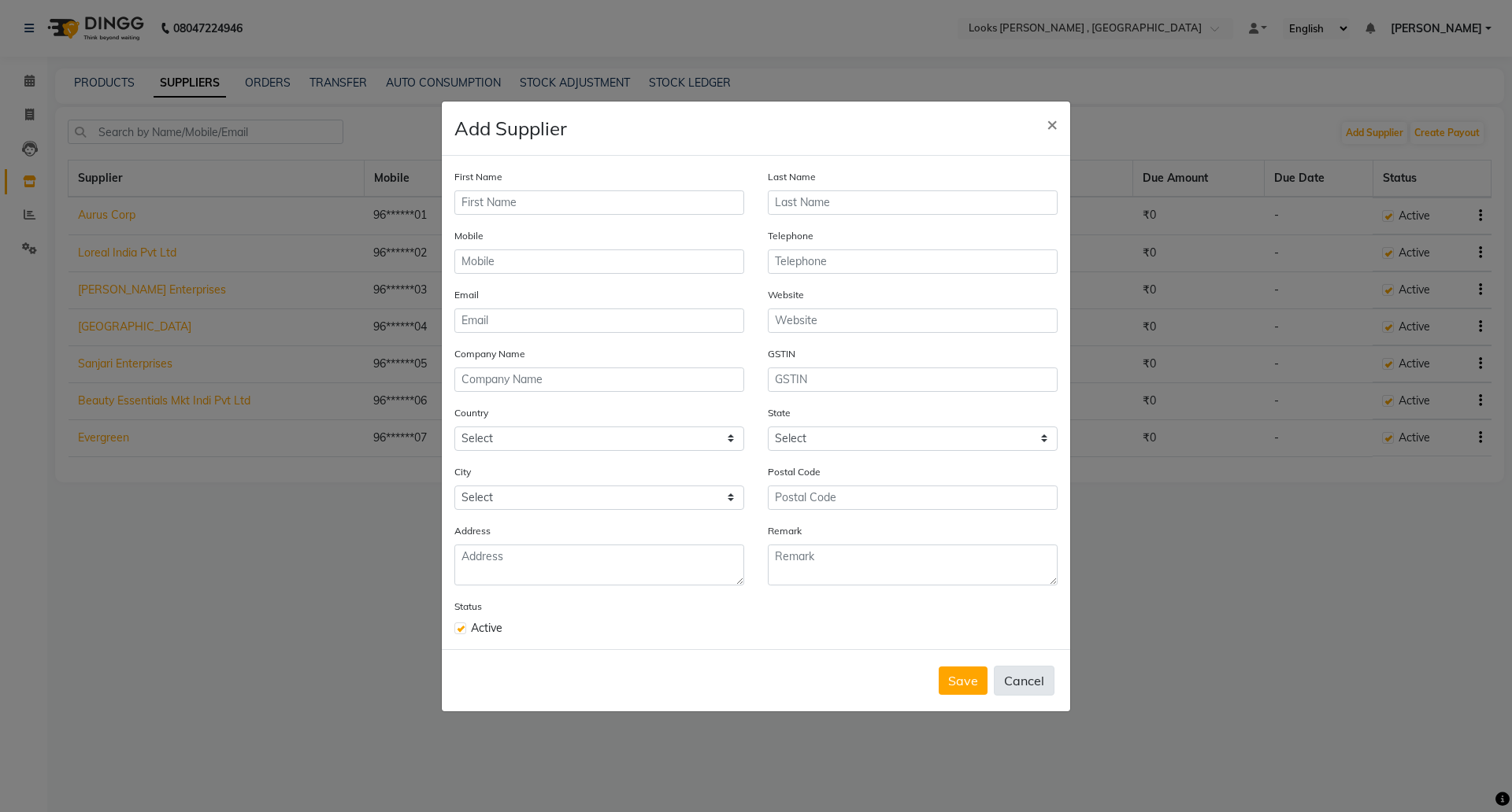
click at [1025, 671] on button "Cancel" at bounding box center [1024, 681] width 61 height 30
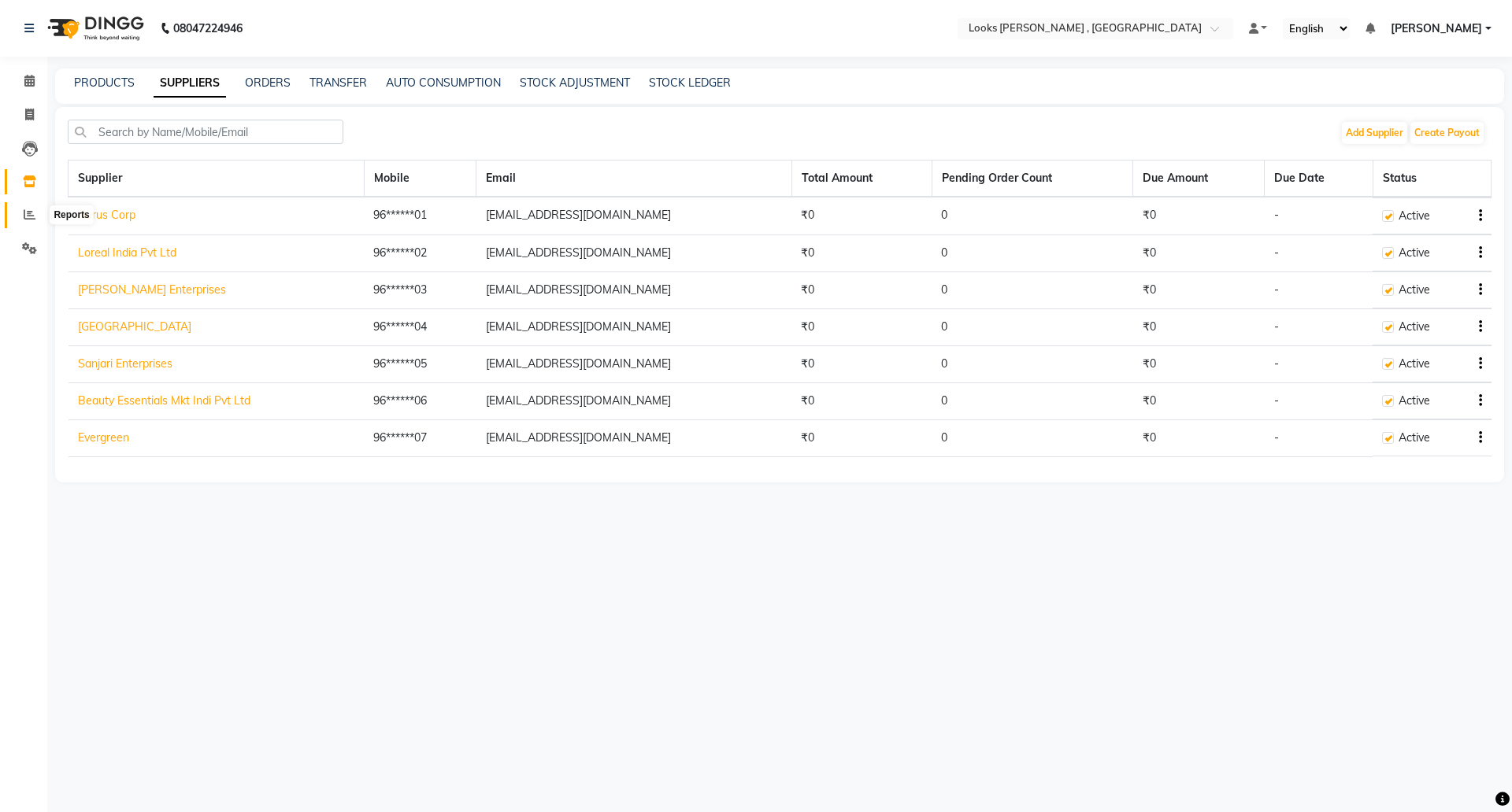
click at [31, 208] on icon at bounding box center [29, 214] width 12 height 12
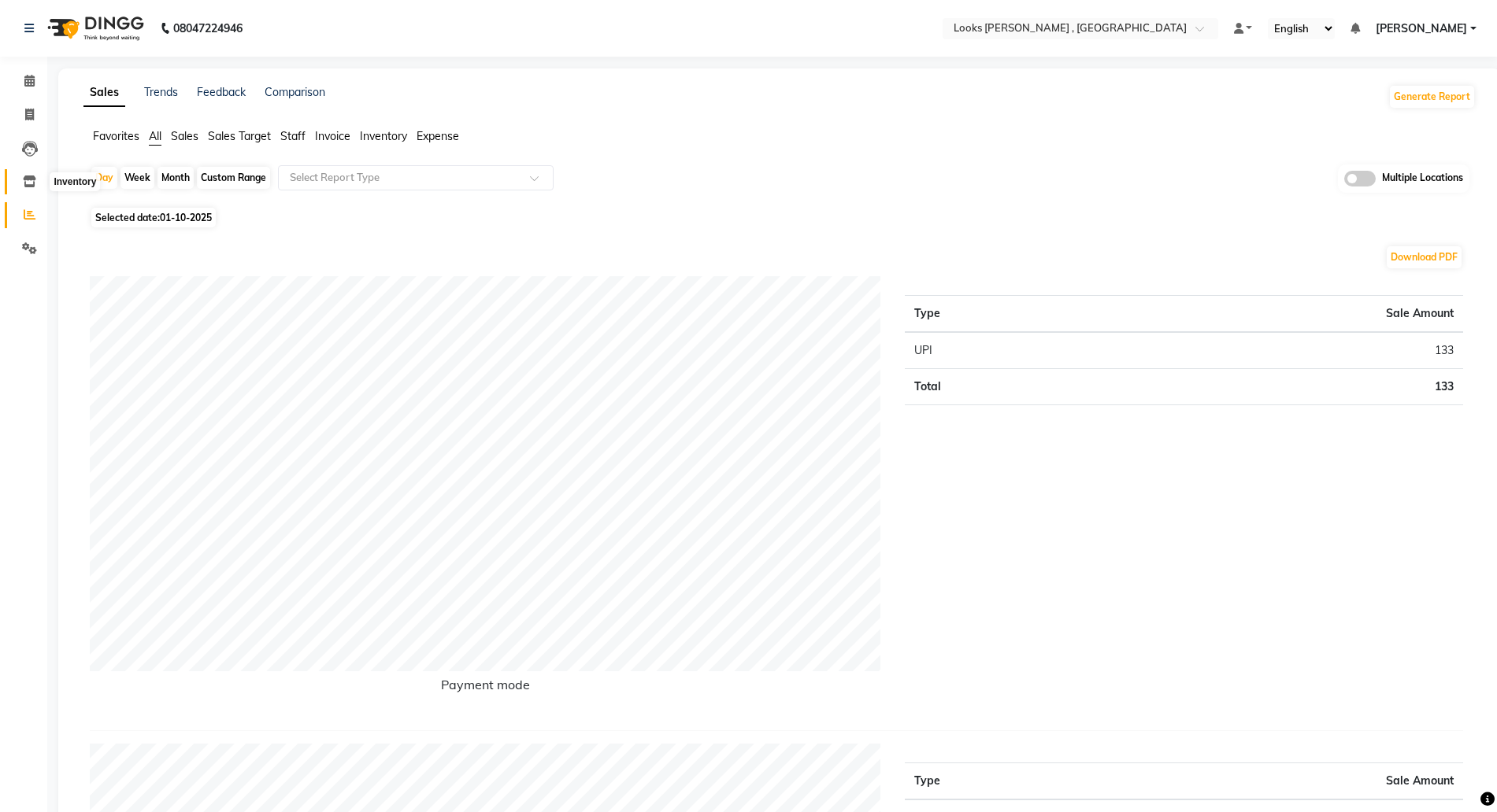
click at [30, 177] on icon at bounding box center [29, 181] width 13 height 12
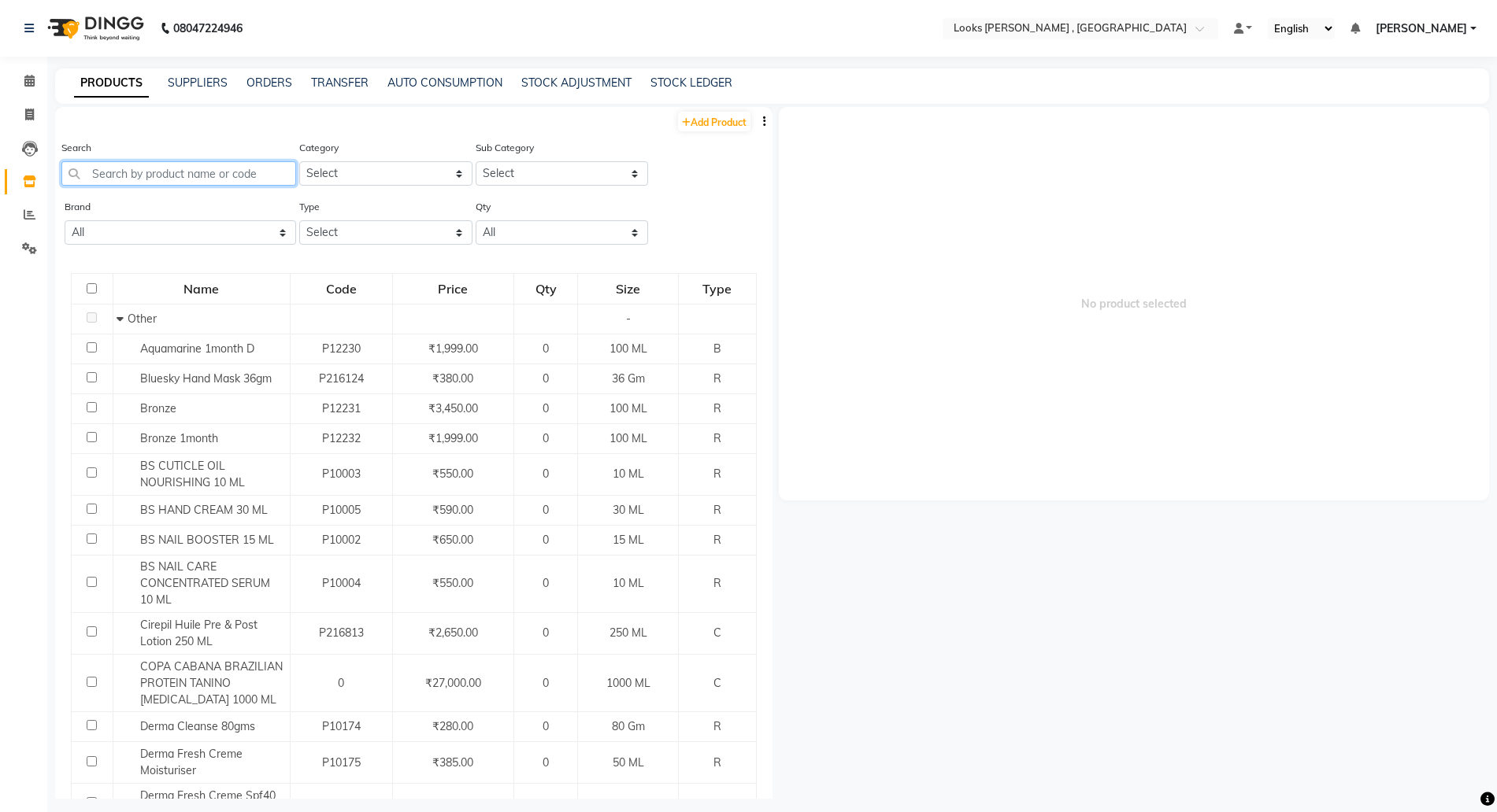
click at [179, 172] on input "text" at bounding box center [178, 173] width 234 height 24
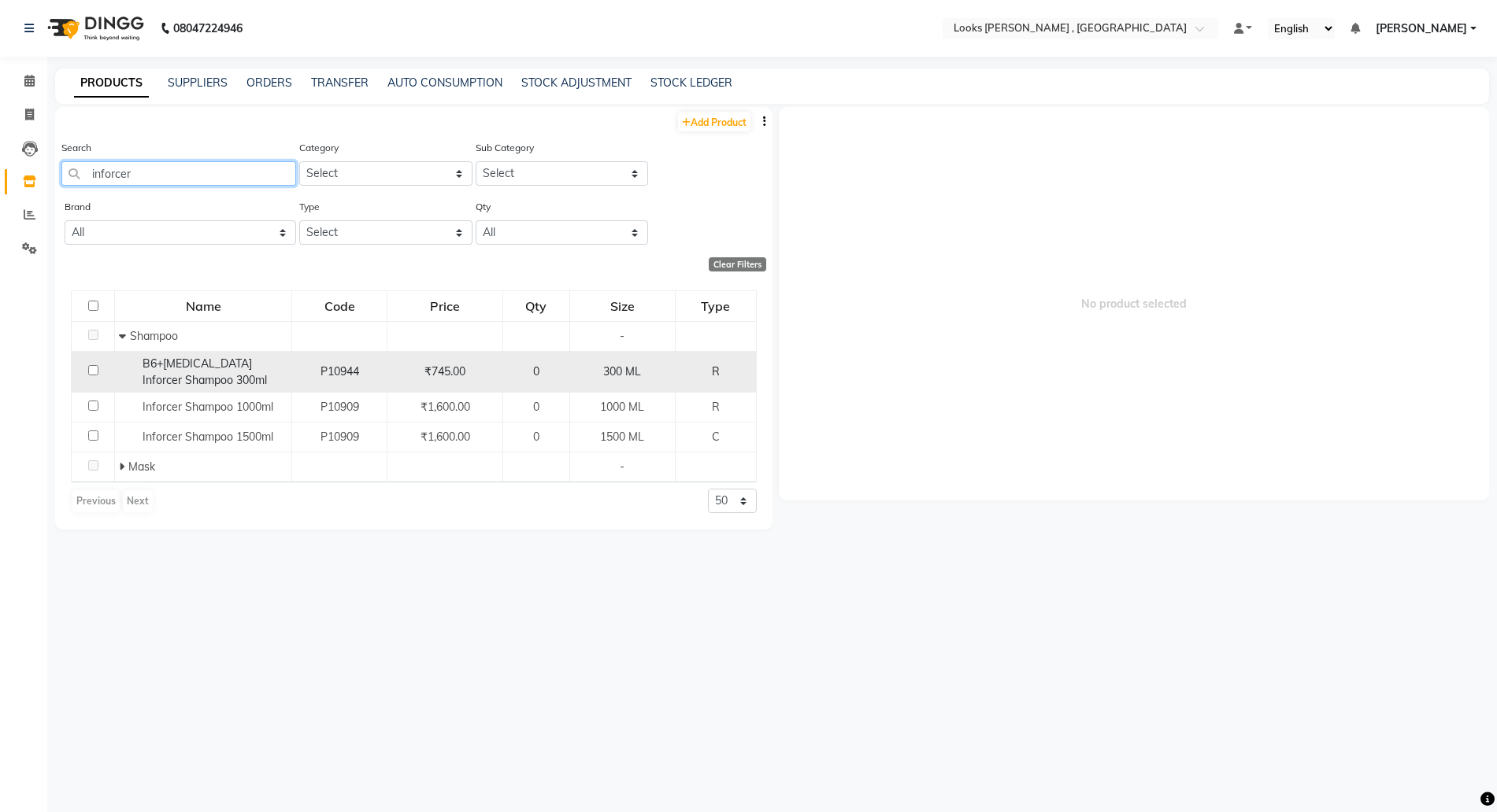
type input "inforcer"
drag, startPoint x: 146, startPoint y: 360, endPoint x: 190, endPoint y: 382, distance: 49.2
click at [190, 382] on div "B6+Biotin Inforcer Shampoo 300ml" at bounding box center [203, 372] width 169 height 33
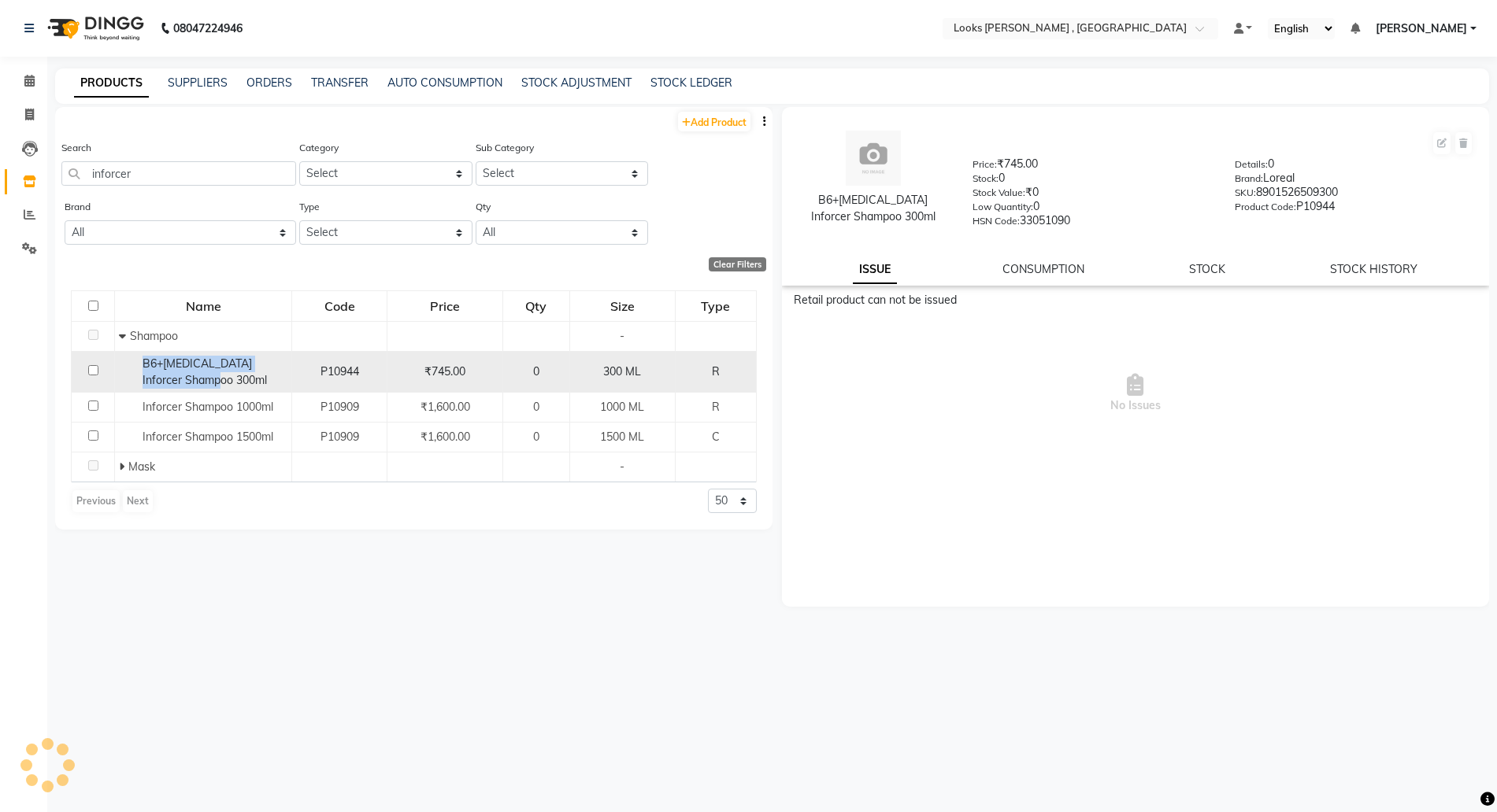
copy span "B6+Biotin Inforcer Shampoo 300ml"
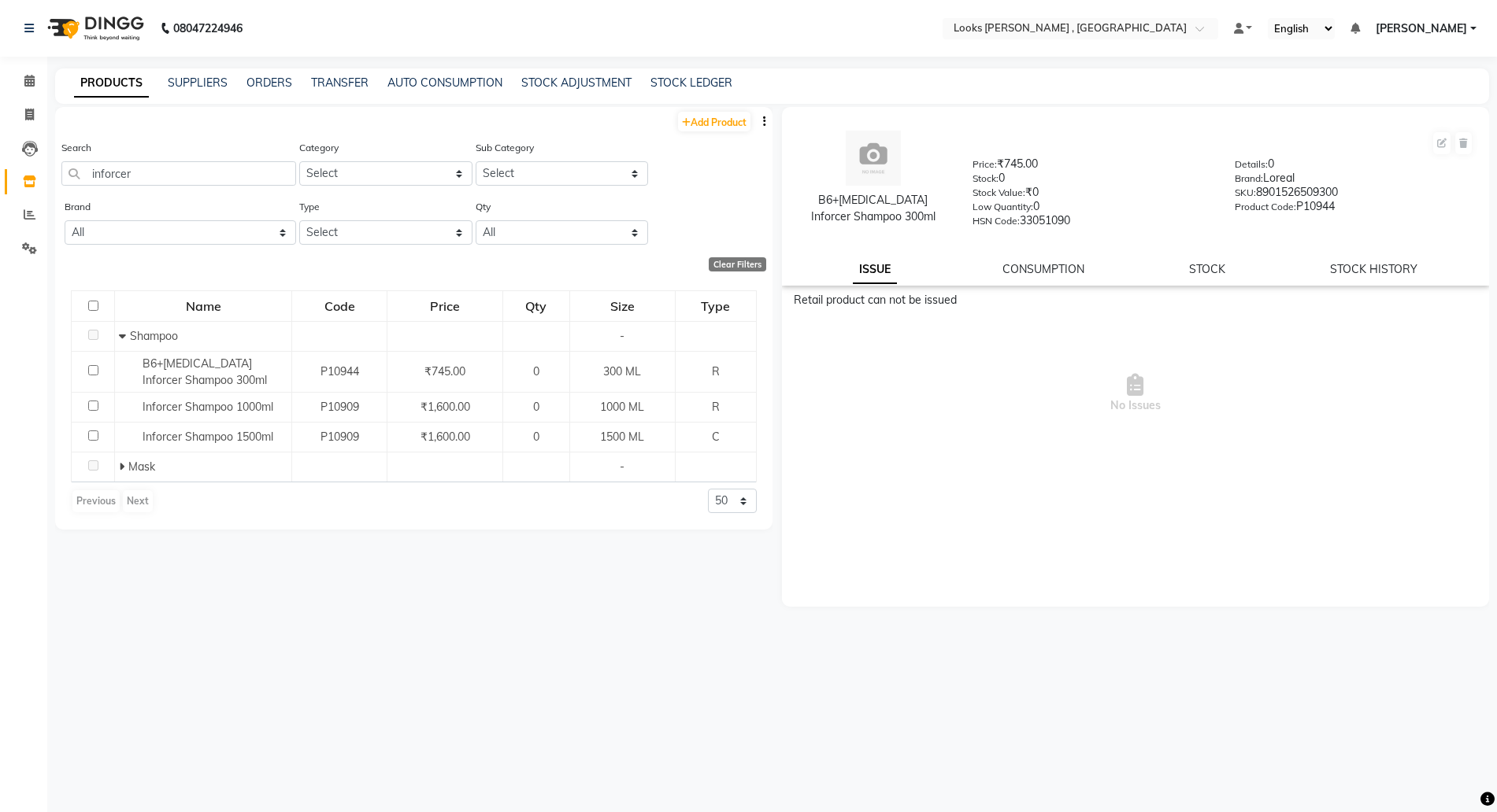
click at [448, 121] on div "Add Product" at bounding box center [414, 120] width 717 height 26
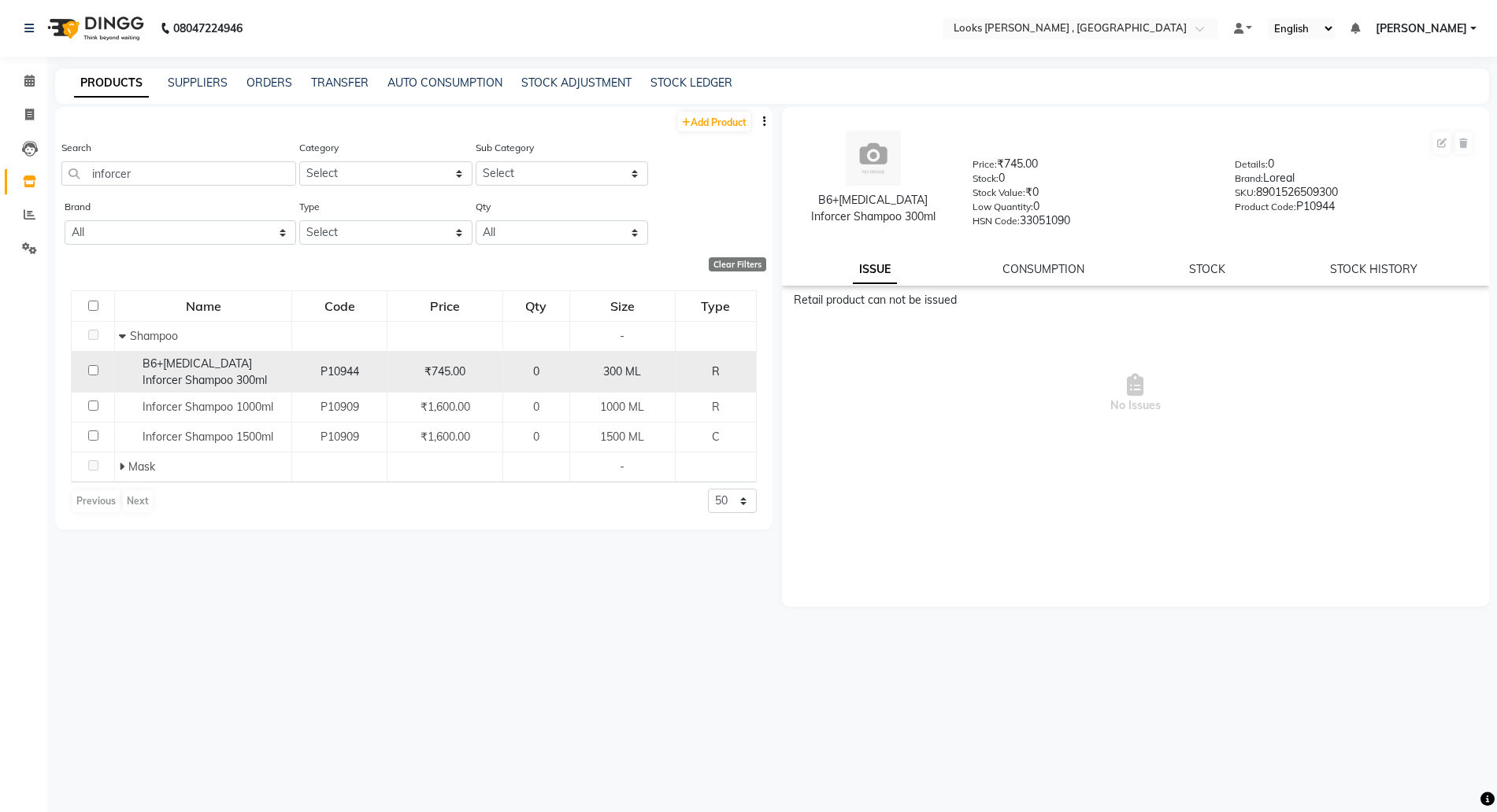
click at [215, 361] on span "B6+Biotin Inforcer Shampoo 300ml" at bounding box center [204, 372] width 125 height 31
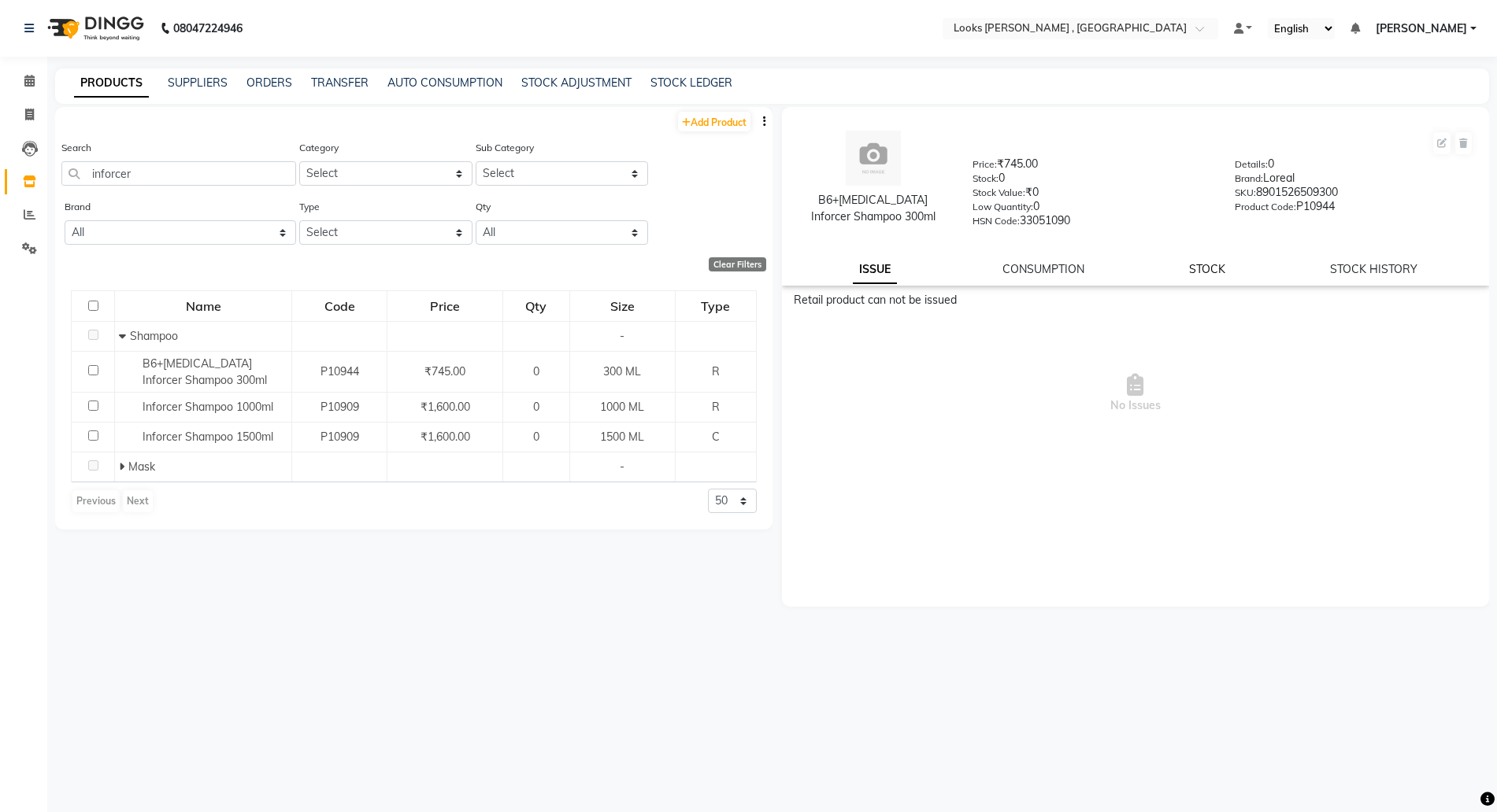
click at [1217, 266] on link "STOCK" at bounding box center [1207, 268] width 37 height 14
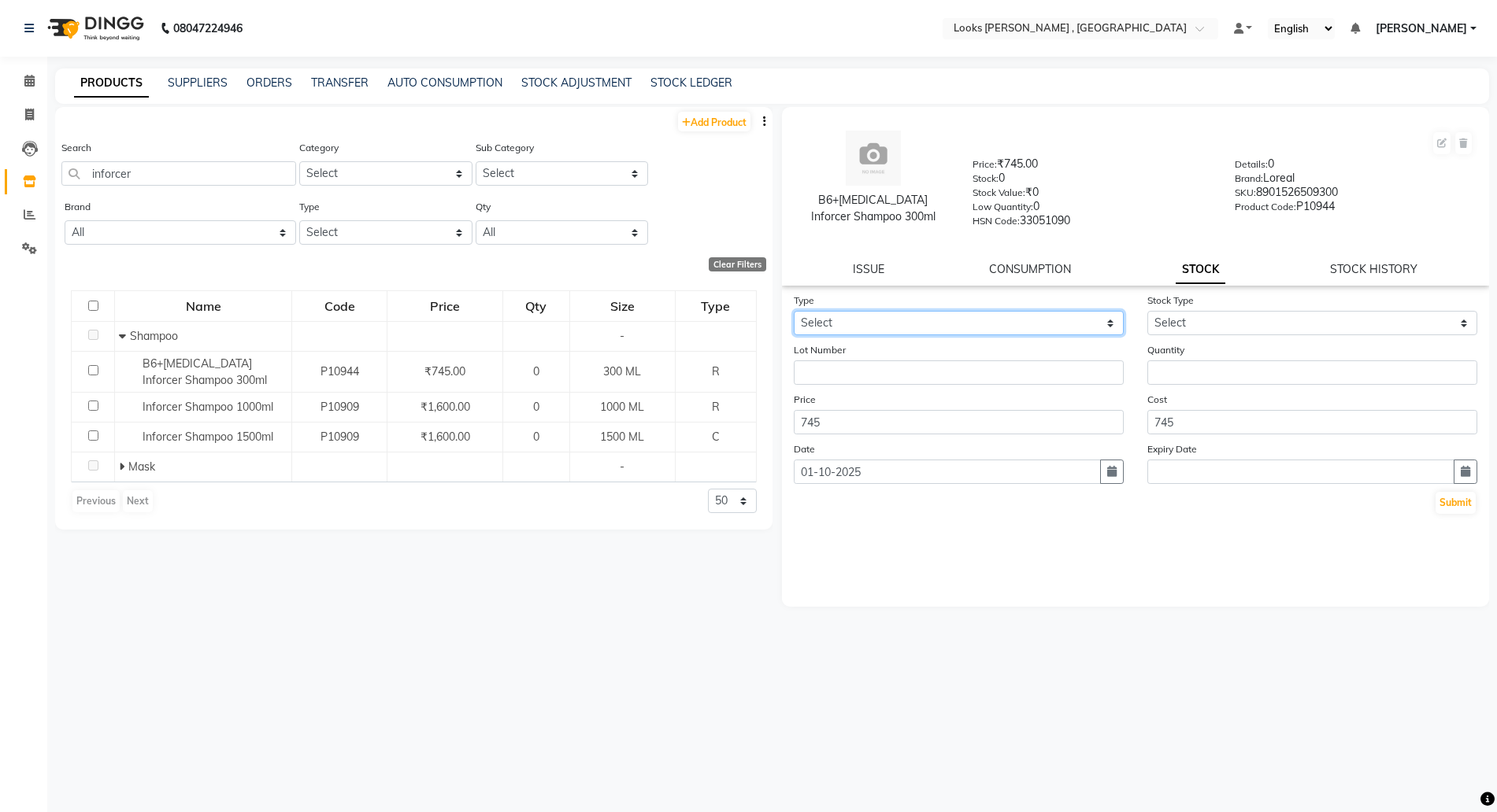
click at [847, 312] on select "Select In Out" at bounding box center [958, 323] width 330 height 24
select select "in"
click at [794, 311] on select "Select In Out" at bounding box center [958, 323] width 330 height 24
click at [851, 373] on input "text" at bounding box center [958, 373] width 330 height 24
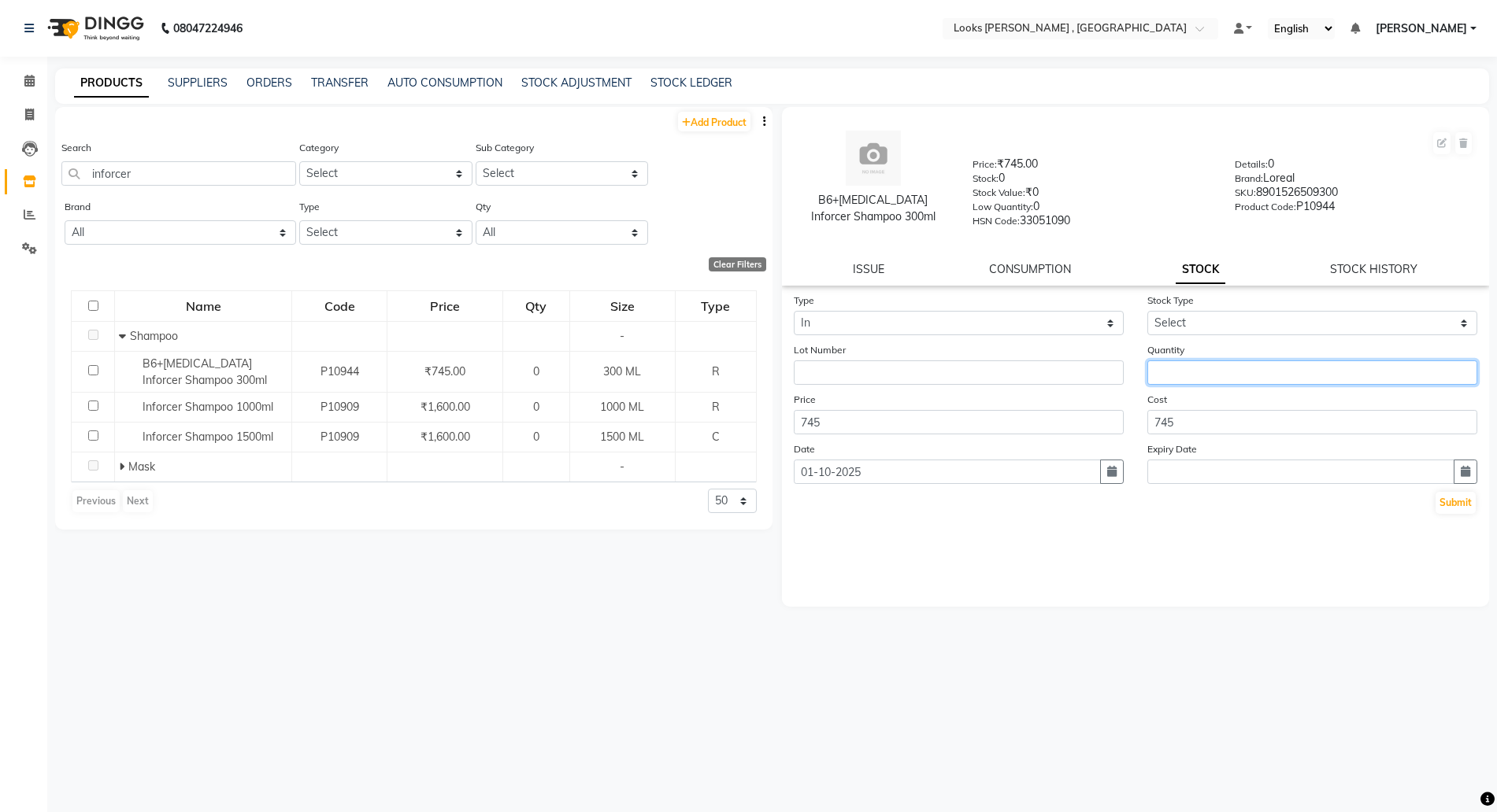
click at [1226, 370] on input "number" at bounding box center [1312, 373] width 330 height 24
type input "0"
type input "1"
click at [1452, 503] on button "Submit" at bounding box center [1455, 503] width 40 height 22
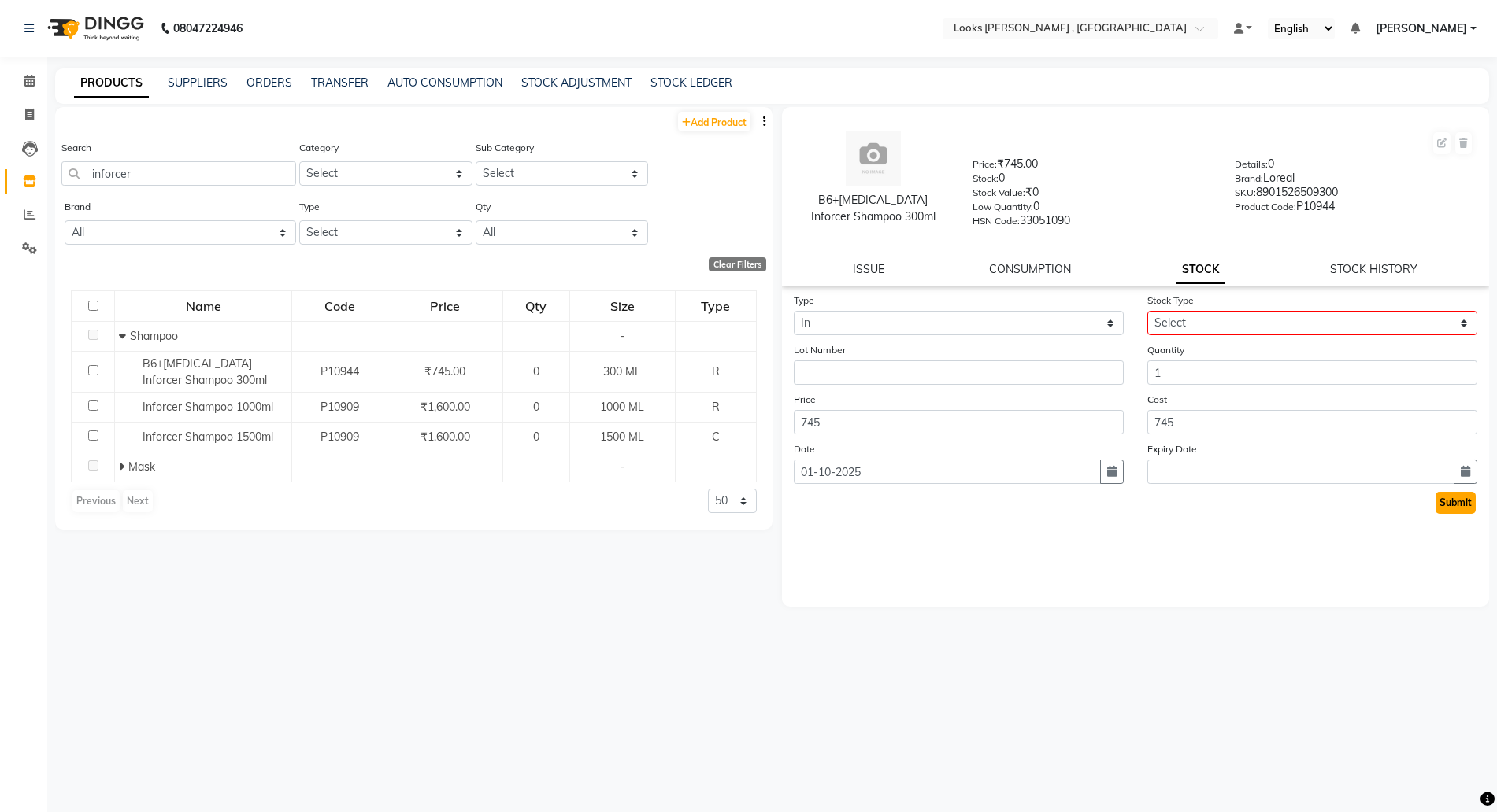
click at [1451, 503] on button "Submit" at bounding box center [1455, 503] width 40 height 22
click at [1292, 331] on select "Select New Stock Adjustment Return Other" at bounding box center [1312, 323] width 330 height 24
select select "new stock"
click at [1148, 311] on select "Select New Stock Adjustment Return Other" at bounding box center [1312, 323] width 330 height 24
click at [1452, 504] on button "Submit" at bounding box center [1455, 503] width 40 height 22
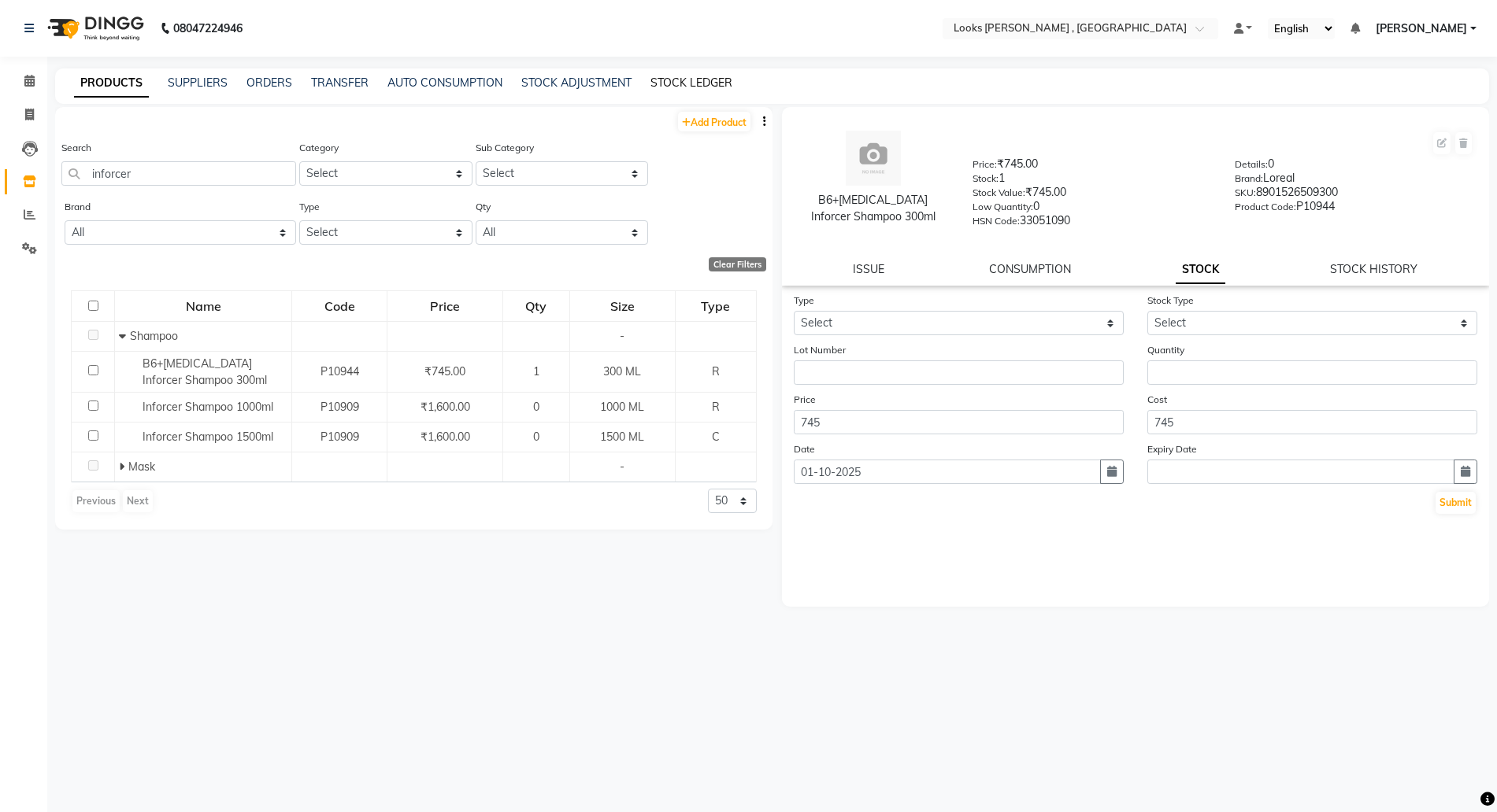
click at [682, 85] on link "STOCK LEDGER" at bounding box center [691, 82] width 82 height 14
select select "all"
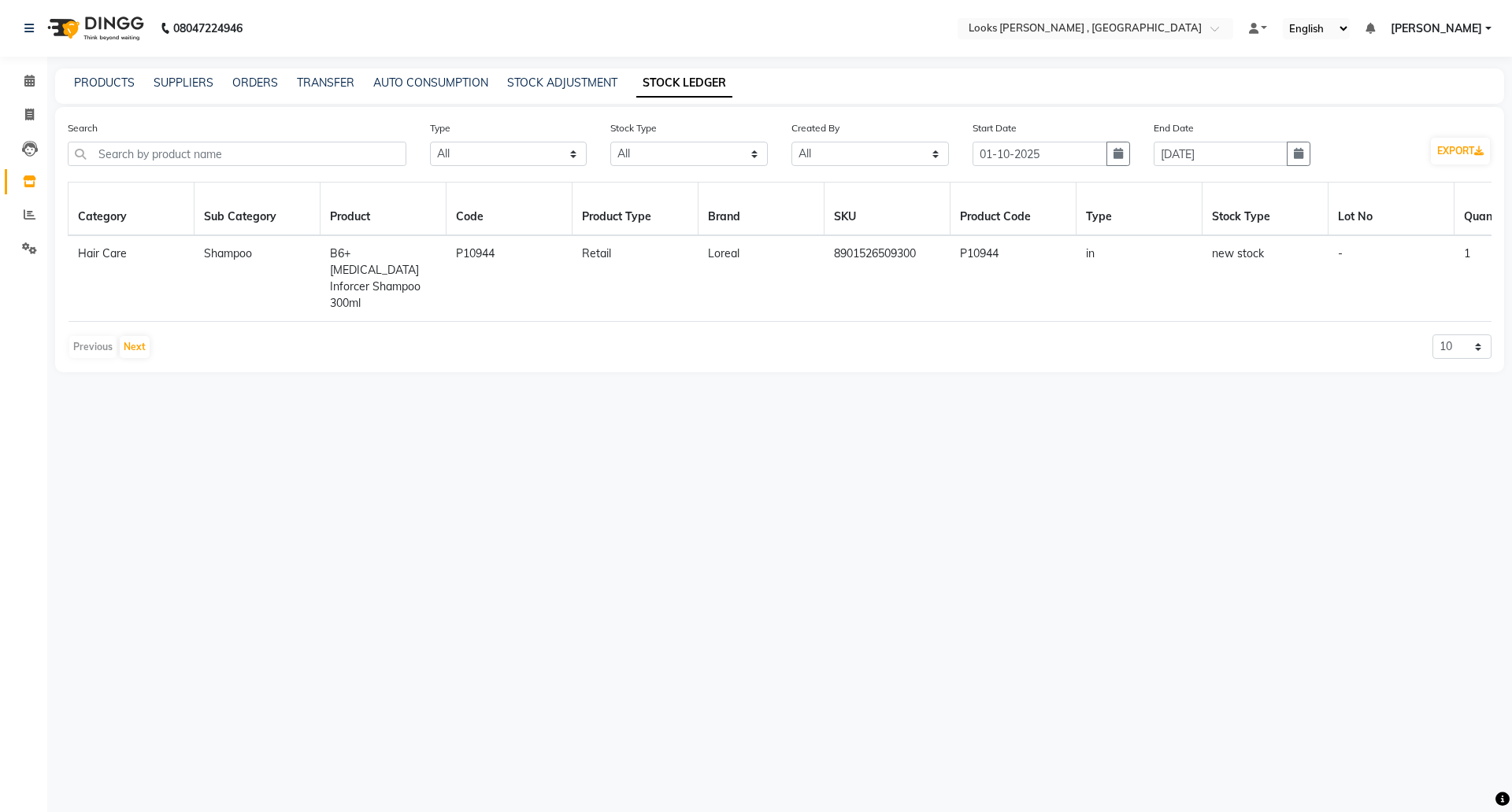
click at [855, 258] on td "8901526509300" at bounding box center [887, 278] width 126 height 86
click at [850, 374] on main "PRODUCTS SUPPLIERS ORDERS TRANSFER AUTO CONSUMPTION STOCK ADJUSTMENT STOCK LEDG…" at bounding box center [780, 232] width 1465 height 327
click at [850, 263] on td "8901526509300" at bounding box center [887, 278] width 126 height 86
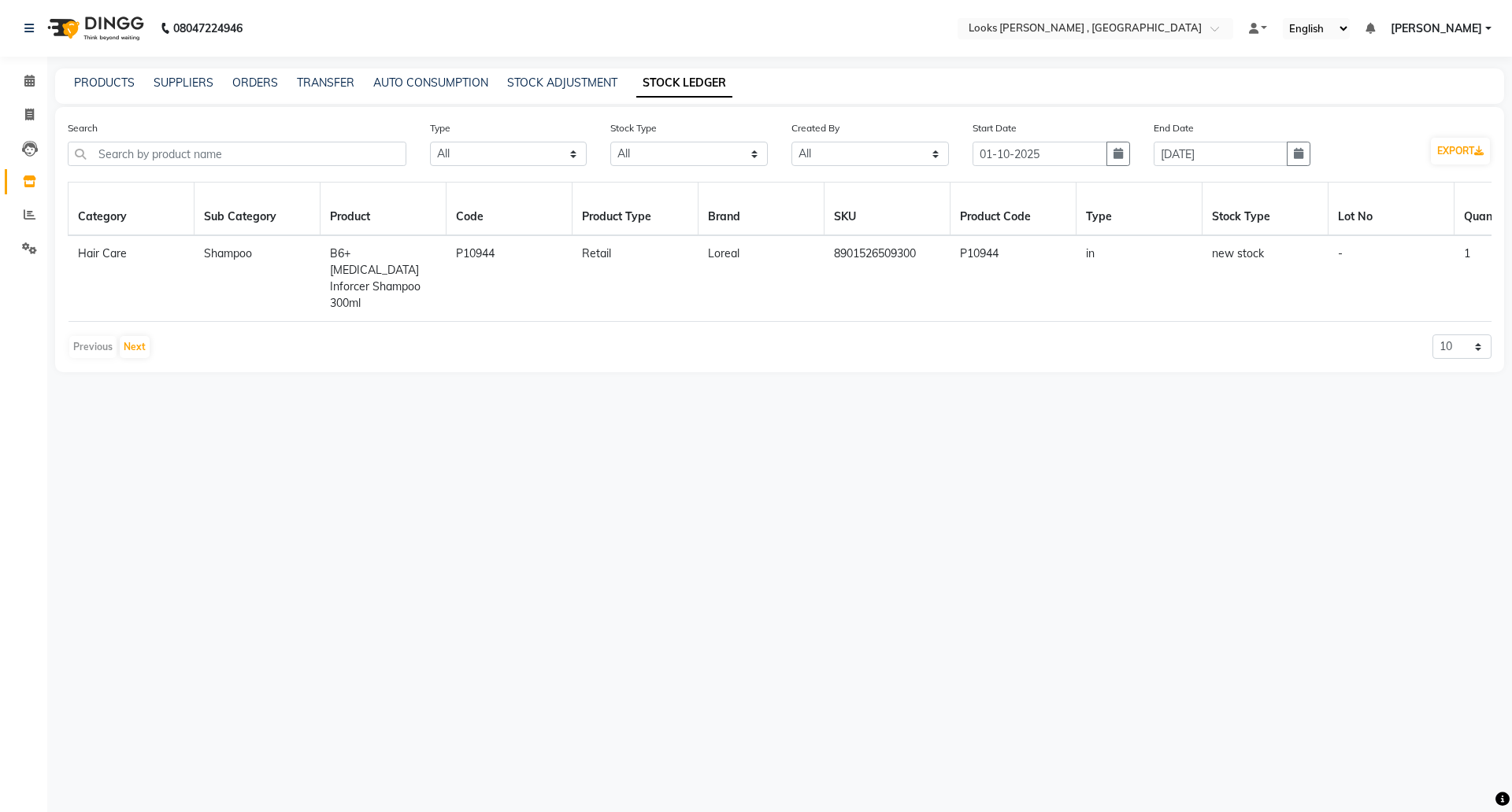
click at [850, 263] on td "8901526509300" at bounding box center [887, 278] width 126 height 86
click at [854, 438] on div "08047224946 Select Location × Looks Seawood , Mumbai Default Panel My Panel Eng…" at bounding box center [756, 406] width 1512 height 812
click at [100, 84] on link "PRODUCTS" at bounding box center [104, 82] width 61 height 14
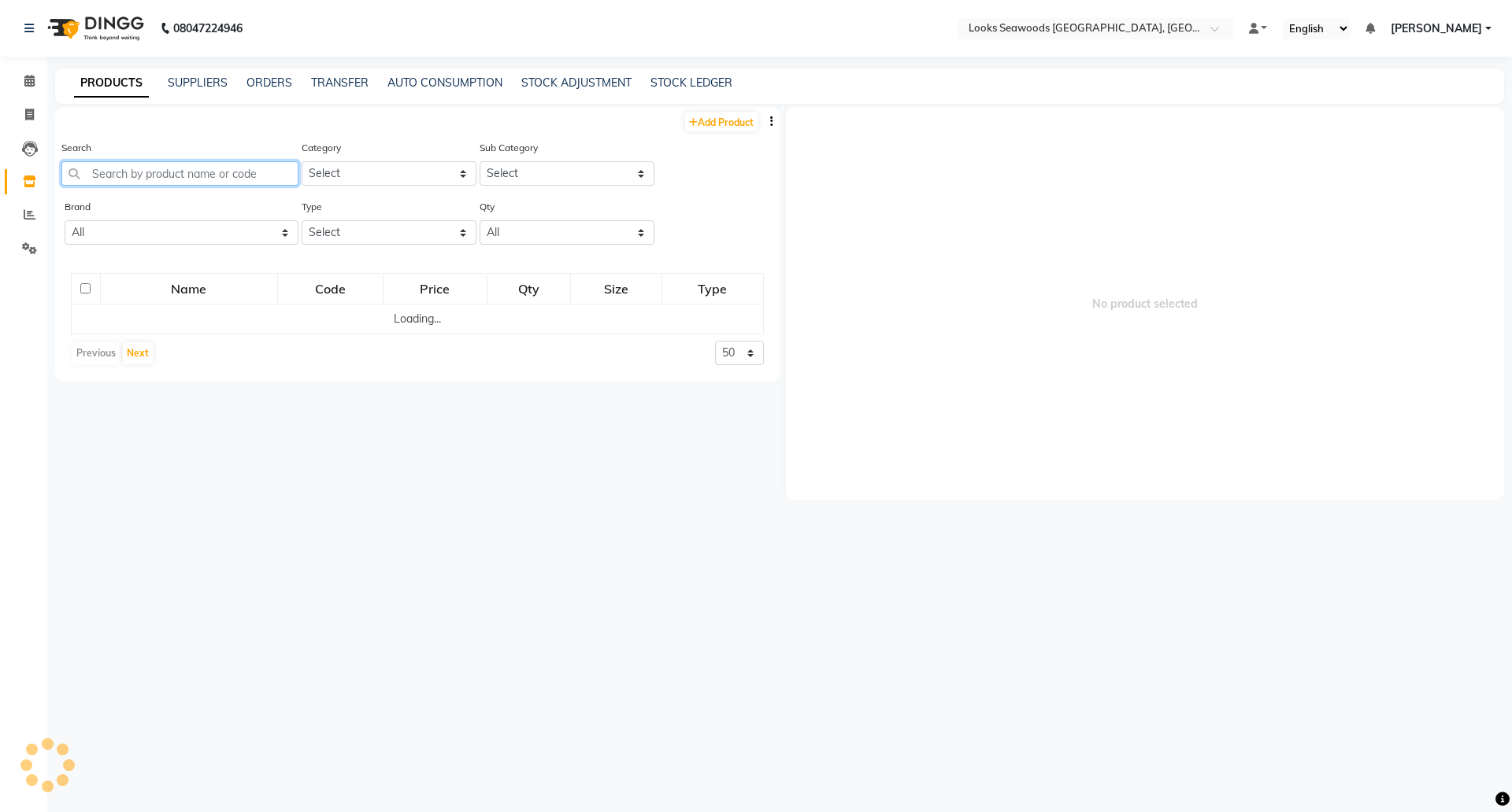
click at [146, 178] on input "text" at bounding box center [179, 173] width 237 height 24
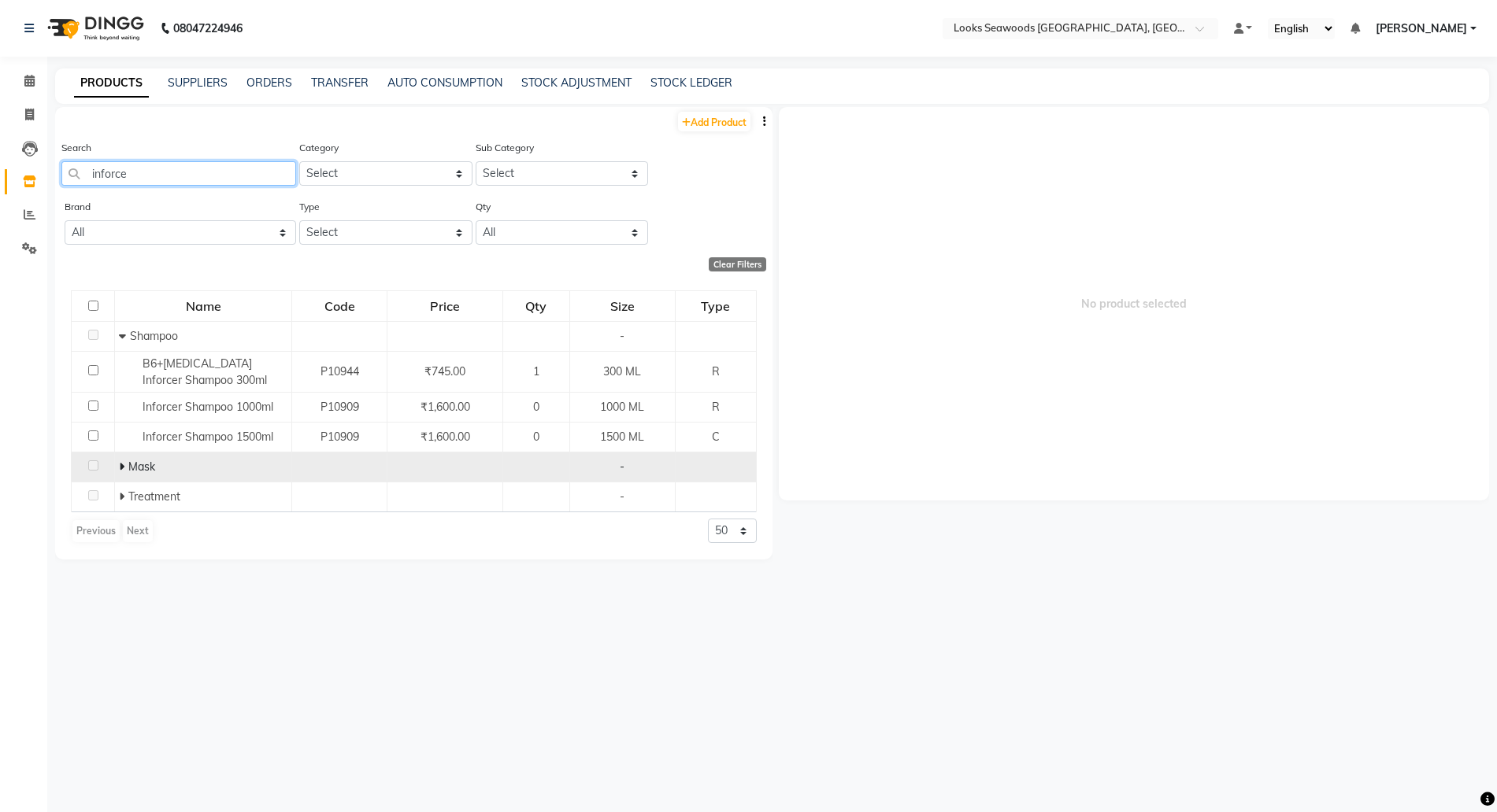
type input "inforce"
click at [116, 465] on td "Mask" at bounding box center [204, 467] width 177 height 30
click at [125, 469] on span at bounding box center [124, 466] width 10 height 14
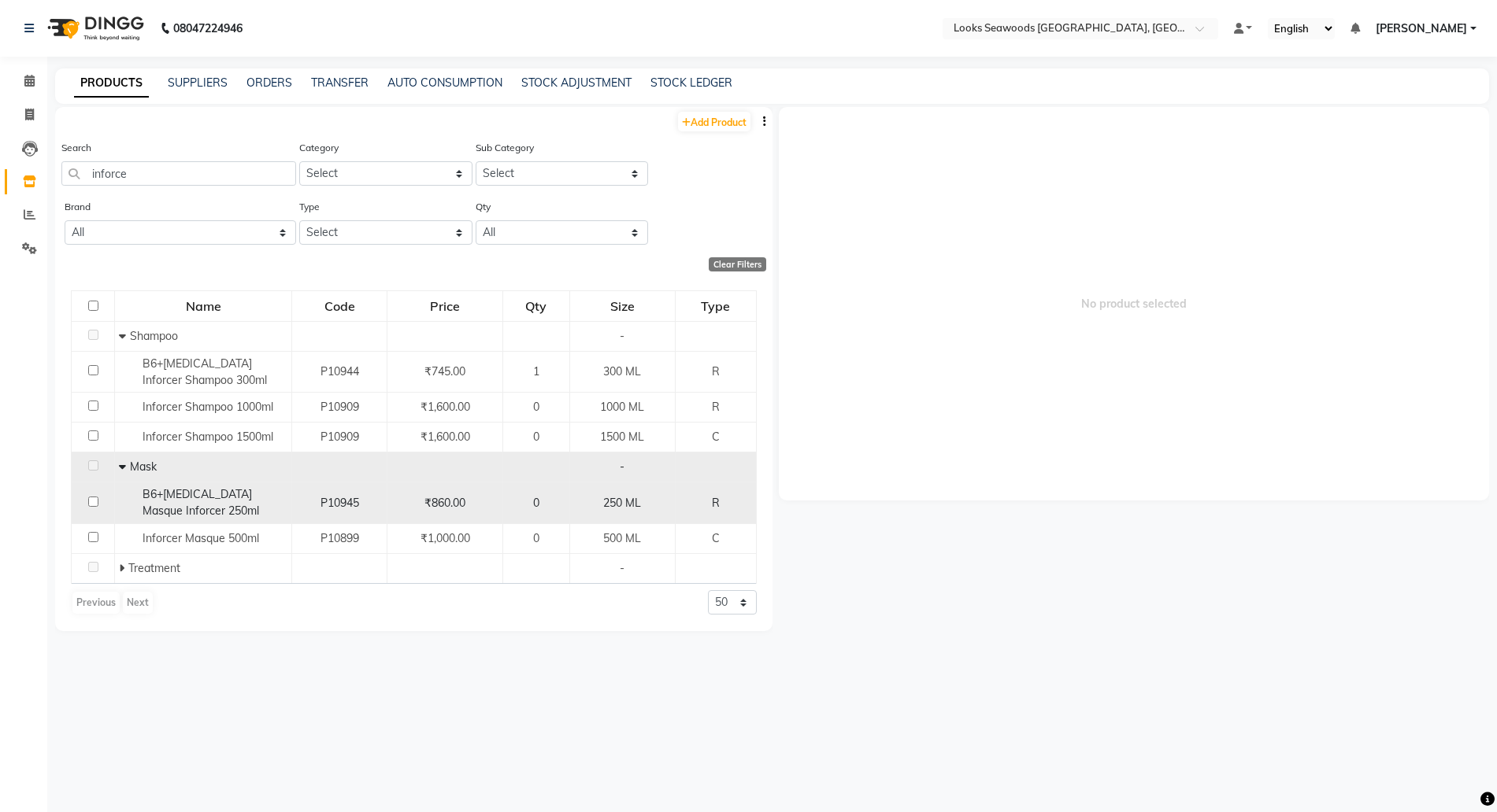
click at [274, 505] on div "B6+Biotin Masque Inforcer 250ml" at bounding box center [203, 503] width 169 height 33
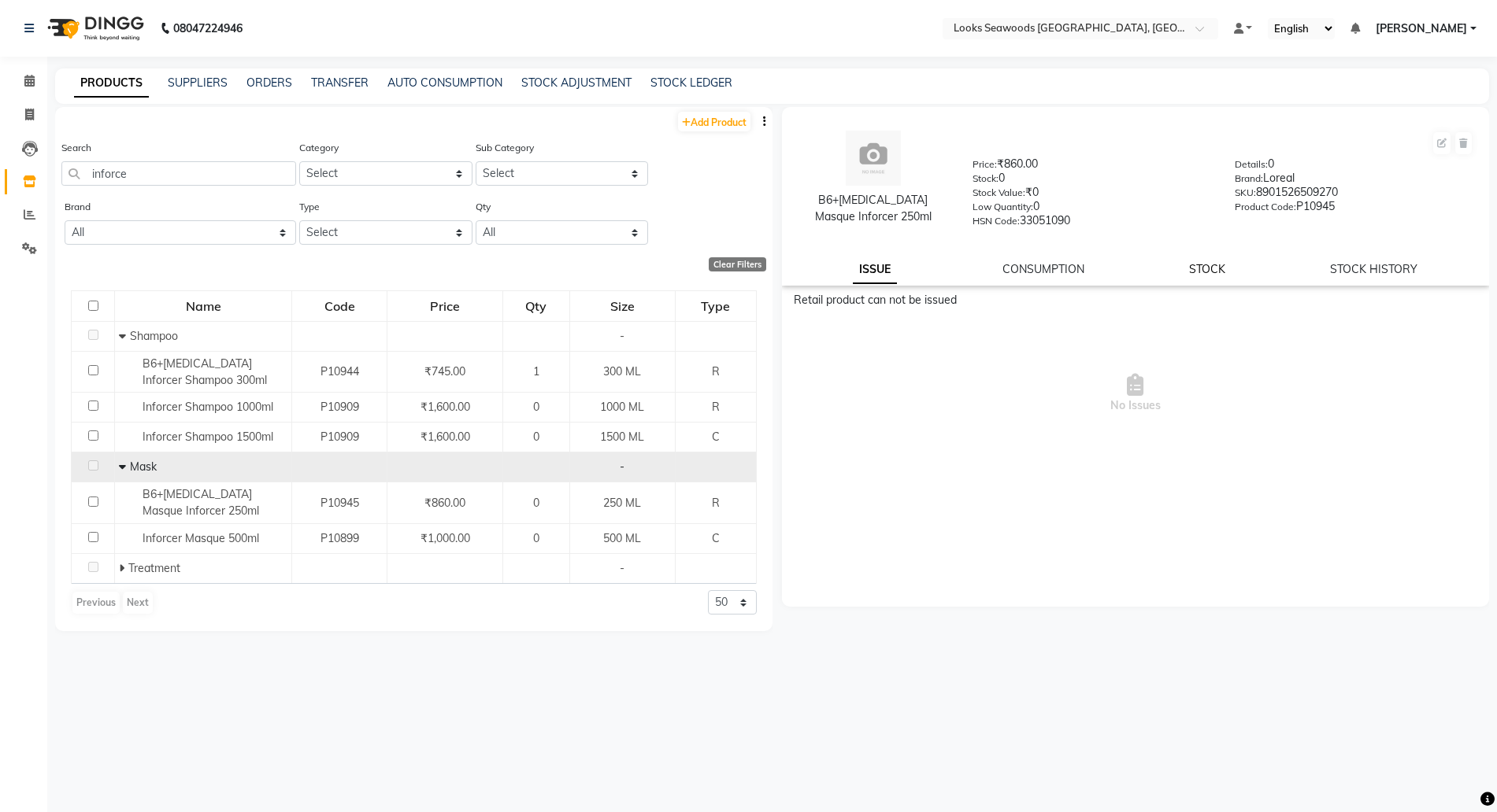
click at [1208, 271] on link "STOCK" at bounding box center [1207, 268] width 37 height 14
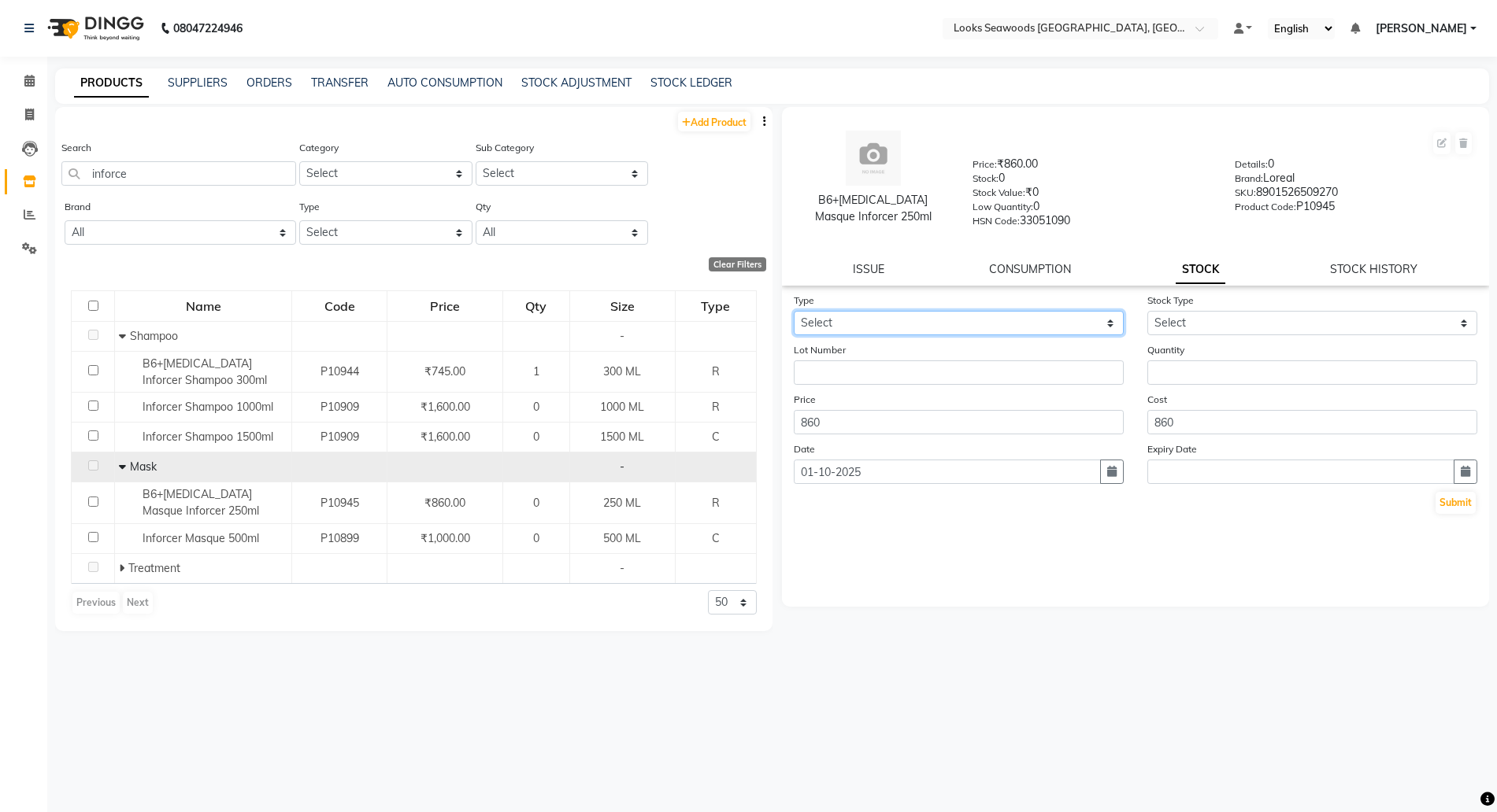
click at [918, 320] on select "Select In Out" at bounding box center [958, 323] width 330 height 24
select select "in"
click at [794, 311] on select "Select In Out" at bounding box center [958, 323] width 330 height 24
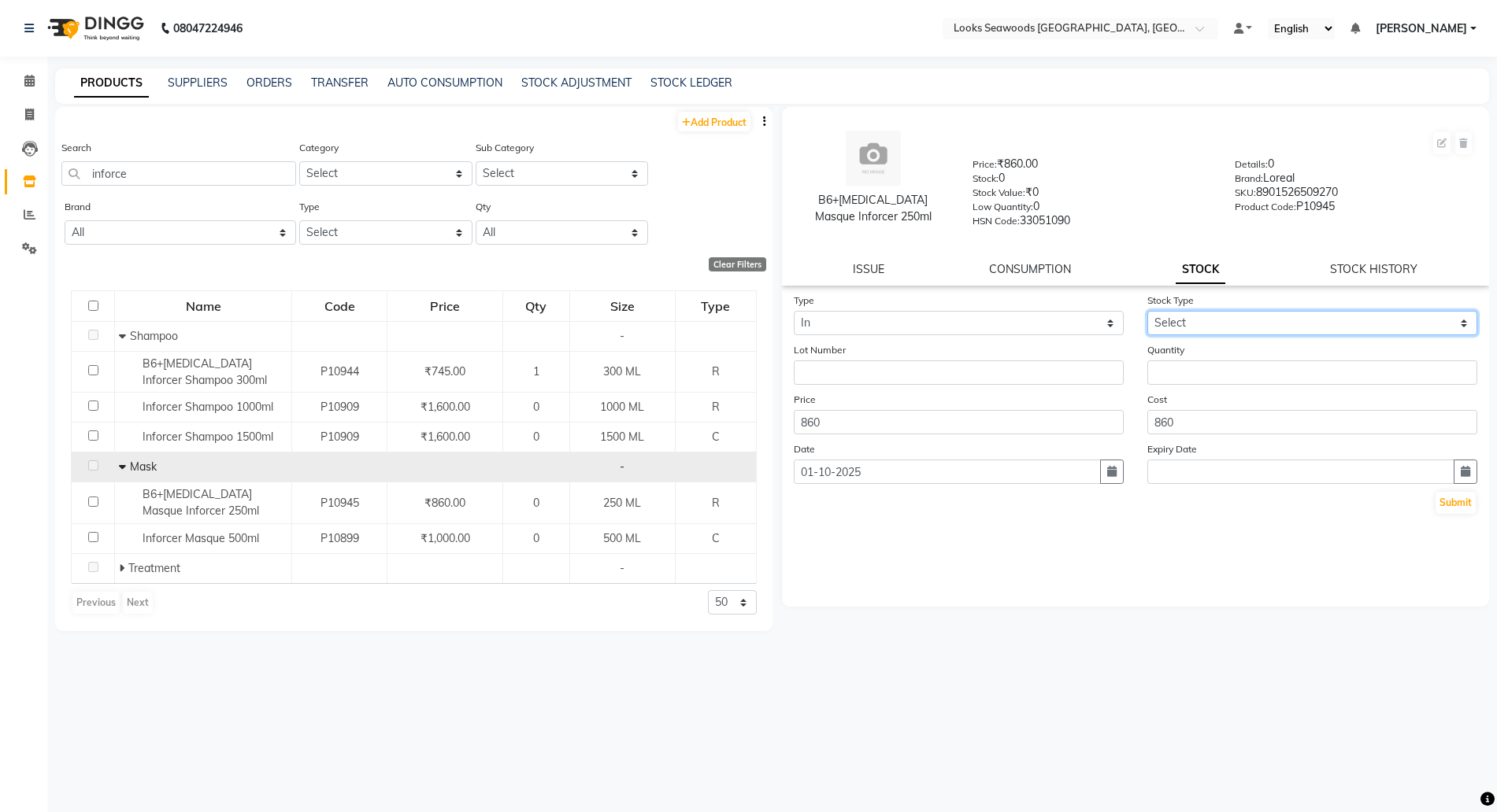
click at [1188, 312] on select "Select New Stock Adjustment Return Other" at bounding box center [1312, 323] width 330 height 24
select select "new stock"
click at [1148, 311] on select "Select New Stock Adjustment Return Other" at bounding box center [1312, 323] width 330 height 24
click at [1188, 370] on input "number" at bounding box center [1312, 373] width 330 height 24
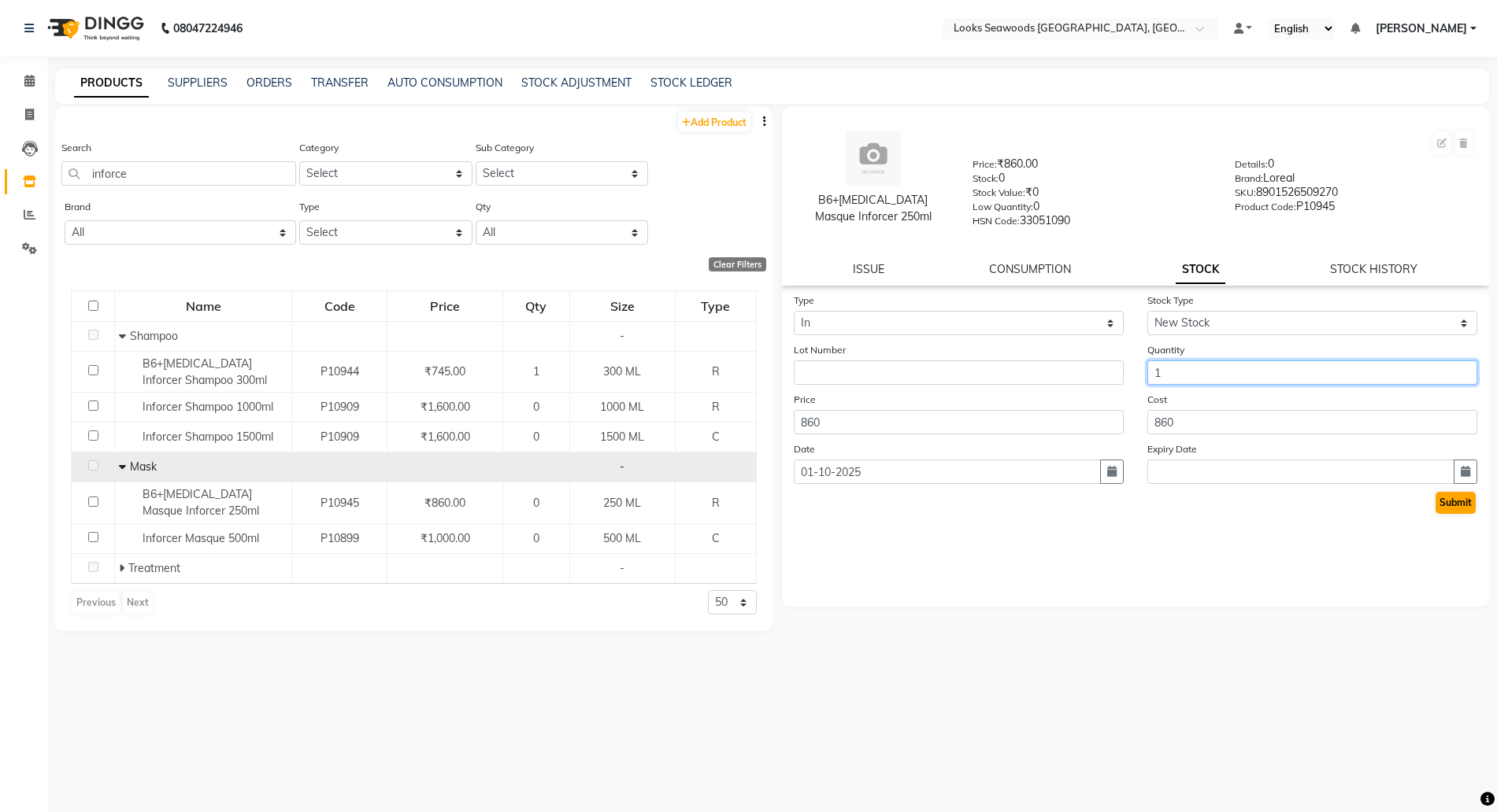
type input "1"
click at [1461, 504] on button "Submit" at bounding box center [1455, 503] width 40 height 22
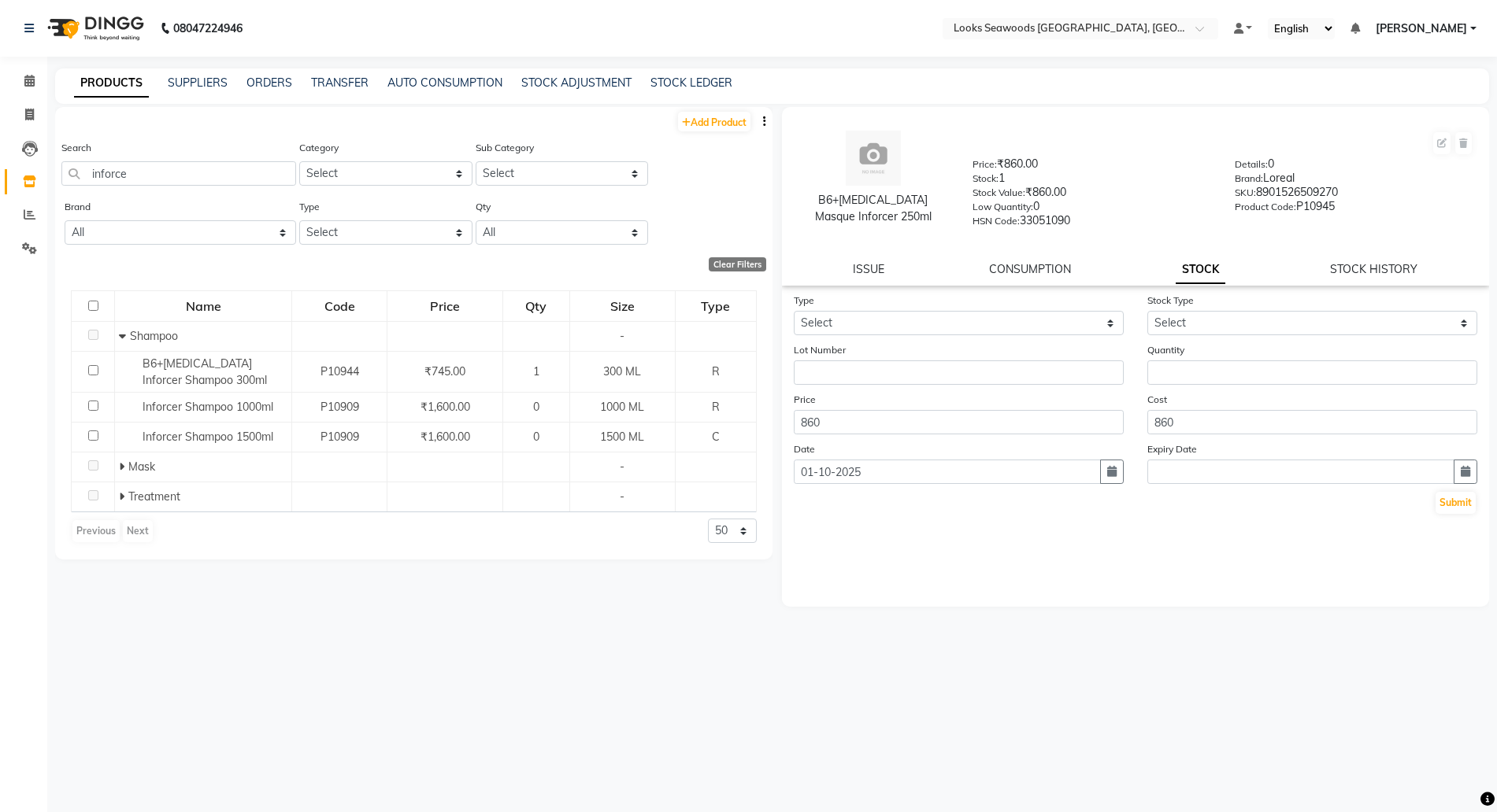
click at [698, 70] on div "PRODUCTS SUPPLIERS ORDERS TRANSFER AUTO CONSUMPTION STOCK ADJUSTMENT STOCK LEDG…" at bounding box center [773, 86] width 1434 height 36
click at [697, 78] on link "STOCK LEDGER" at bounding box center [691, 82] width 82 height 14
select select "all"
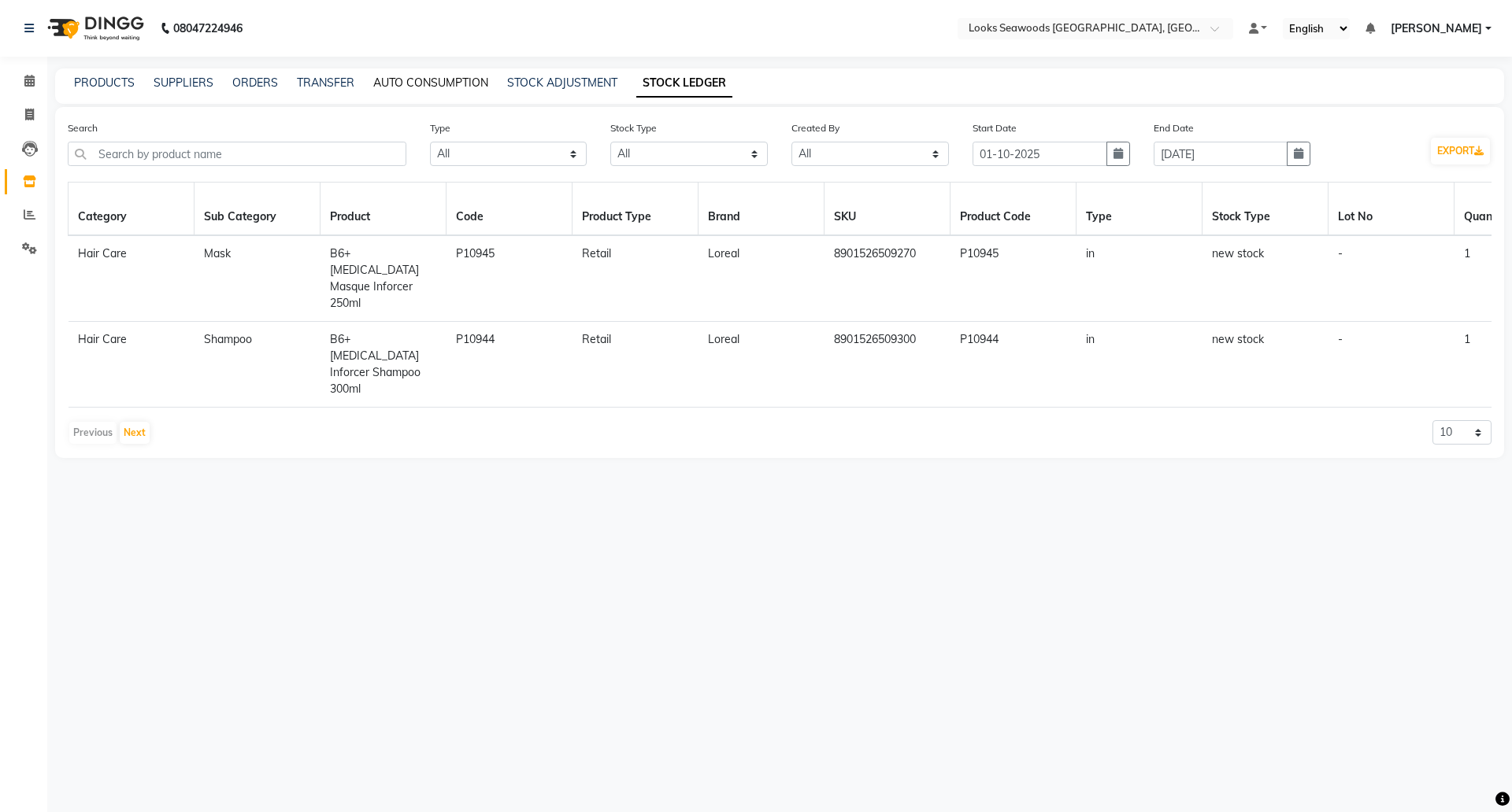
click at [461, 77] on link "AUTO CONSUMPTION" at bounding box center [430, 82] width 115 height 14
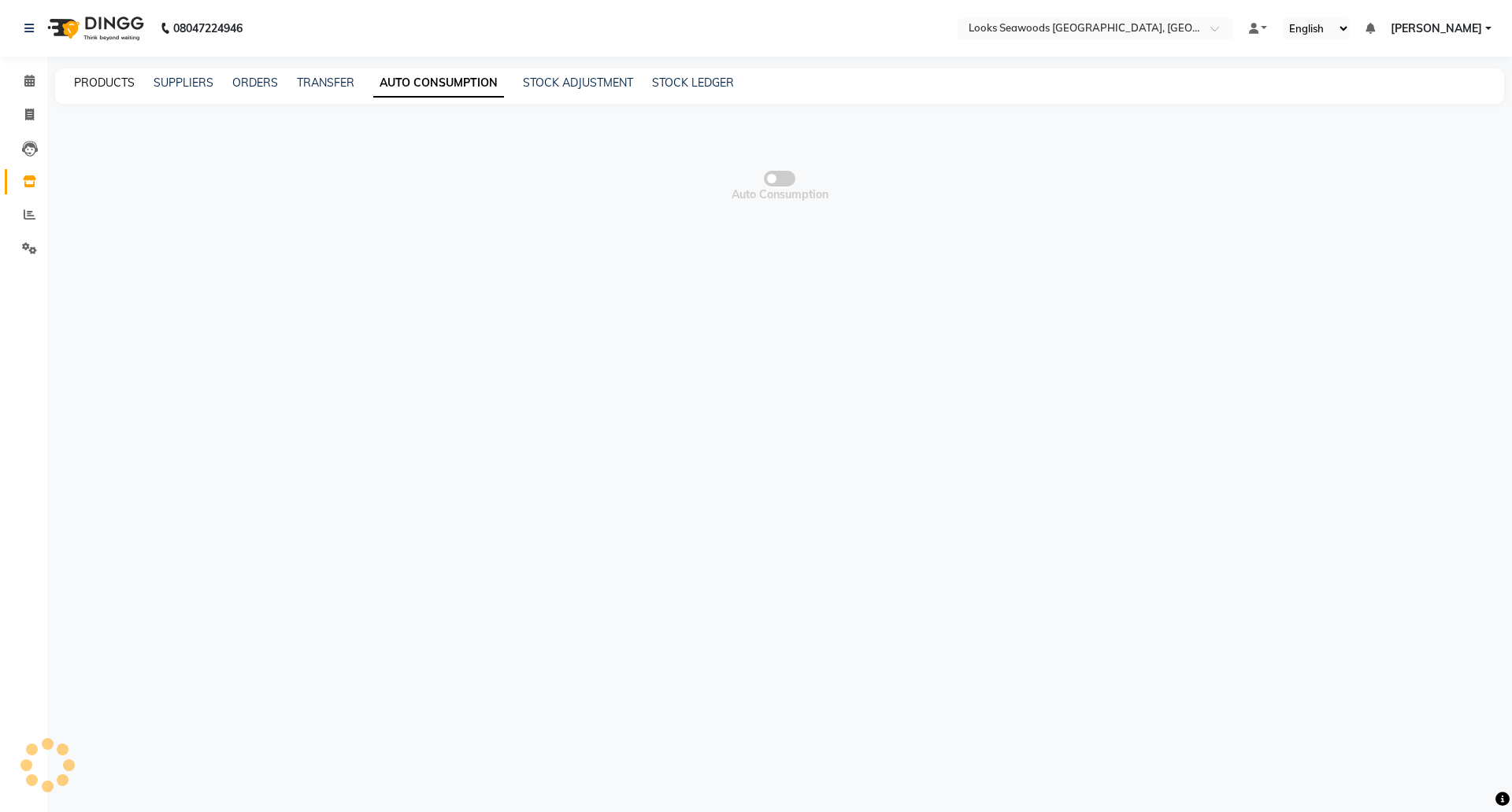
click at [96, 85] on link "PRODUCTS" at bounding box center [104, 82] width 61 height 14
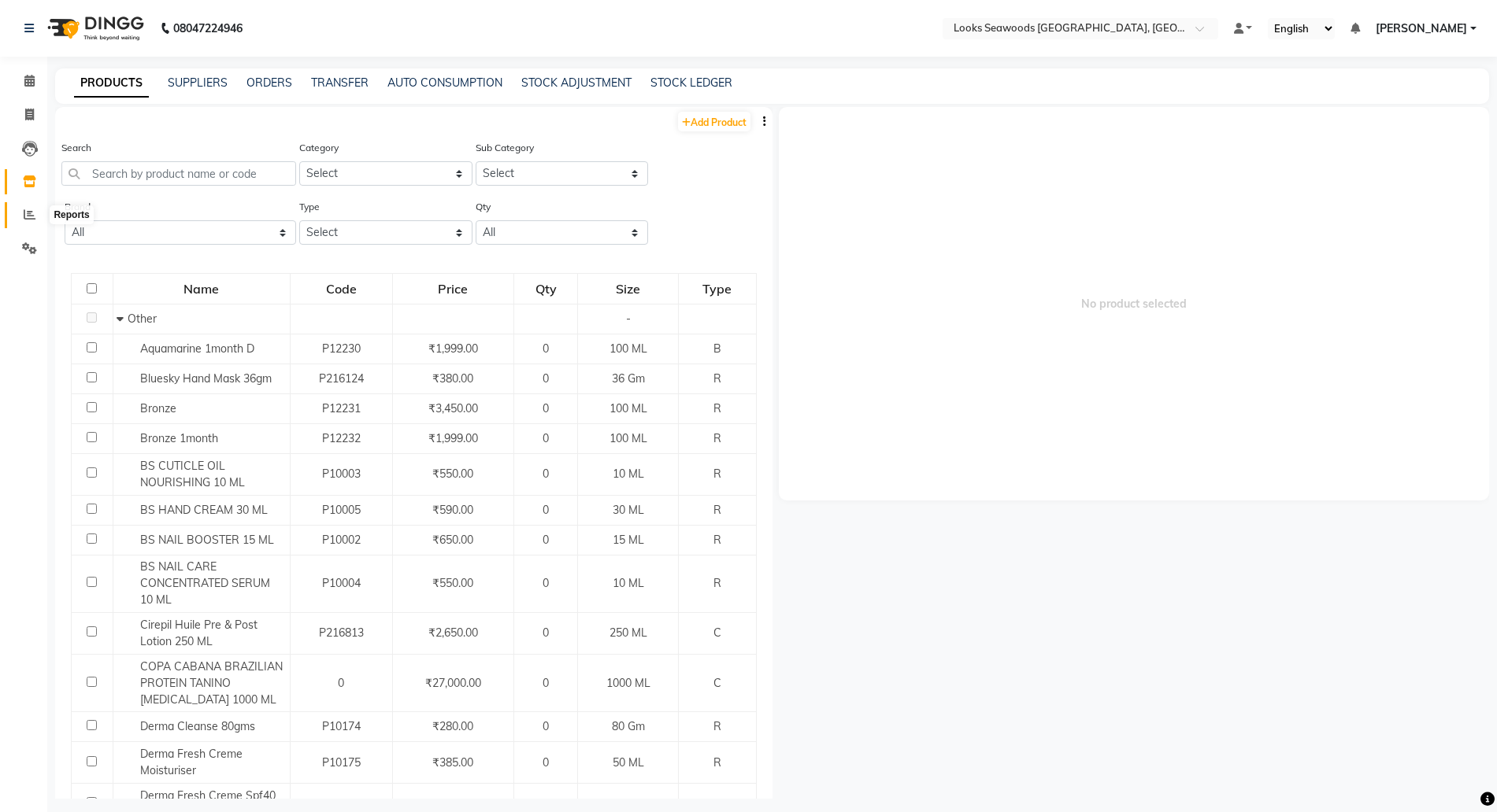
click at [29, 214] on icon at bounding box center [29, 214] width 12 height 12
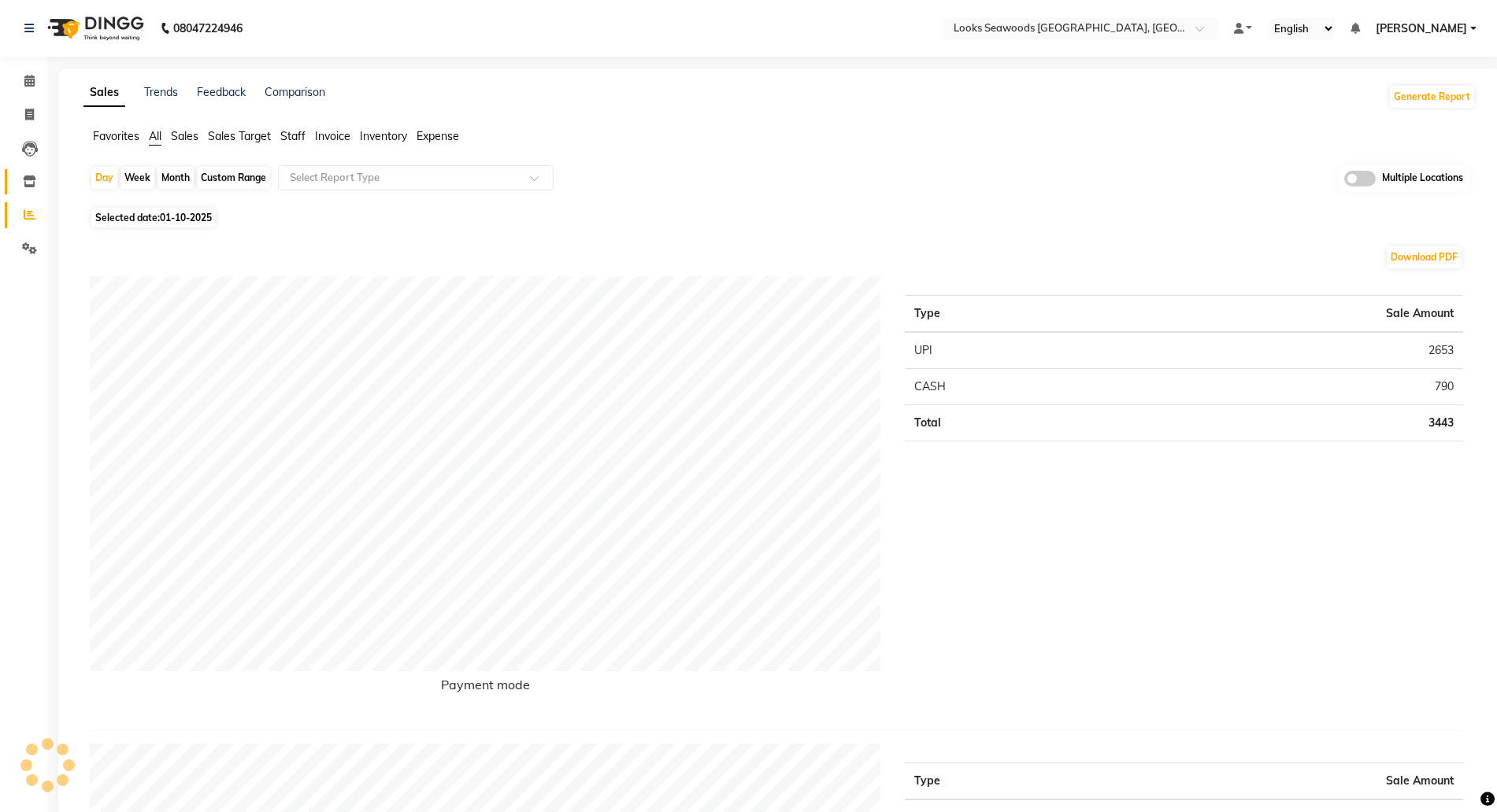
click at [21, 186] on span at bounding box center [29, 182] width 28 height 18
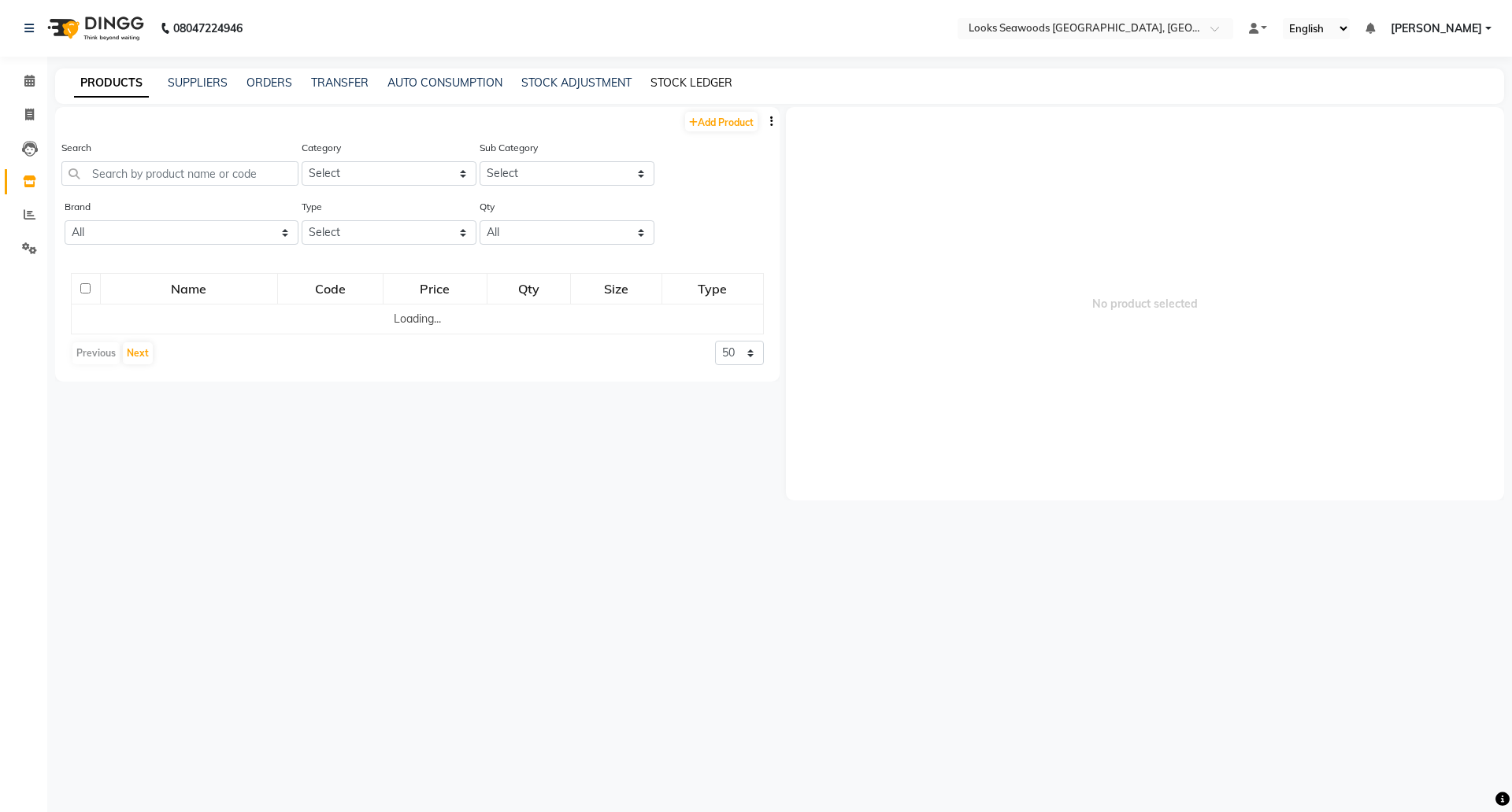
click at [692, 83] on link "STOCK LEDGER" at bounding box center [691, 82] width 82 height 14
select select "all"
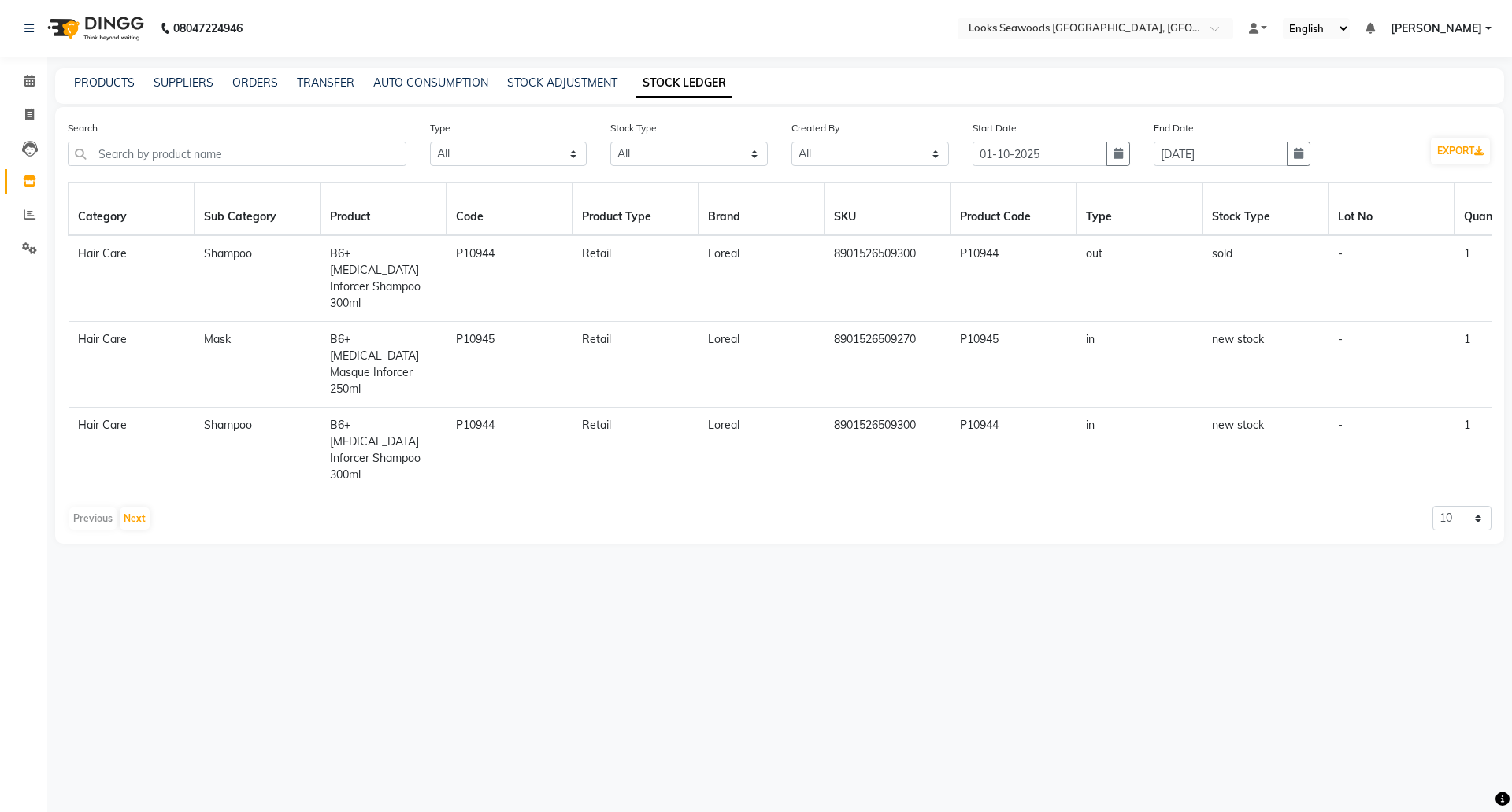
click at [376, 249] on span "B6+Biotin Inforcer Shampoo 300ml" at bounding box center [374, 278] width 90 height 63
click at [1095, 23] on input "text" at bounding box center [1079, 29] width 229 height 15
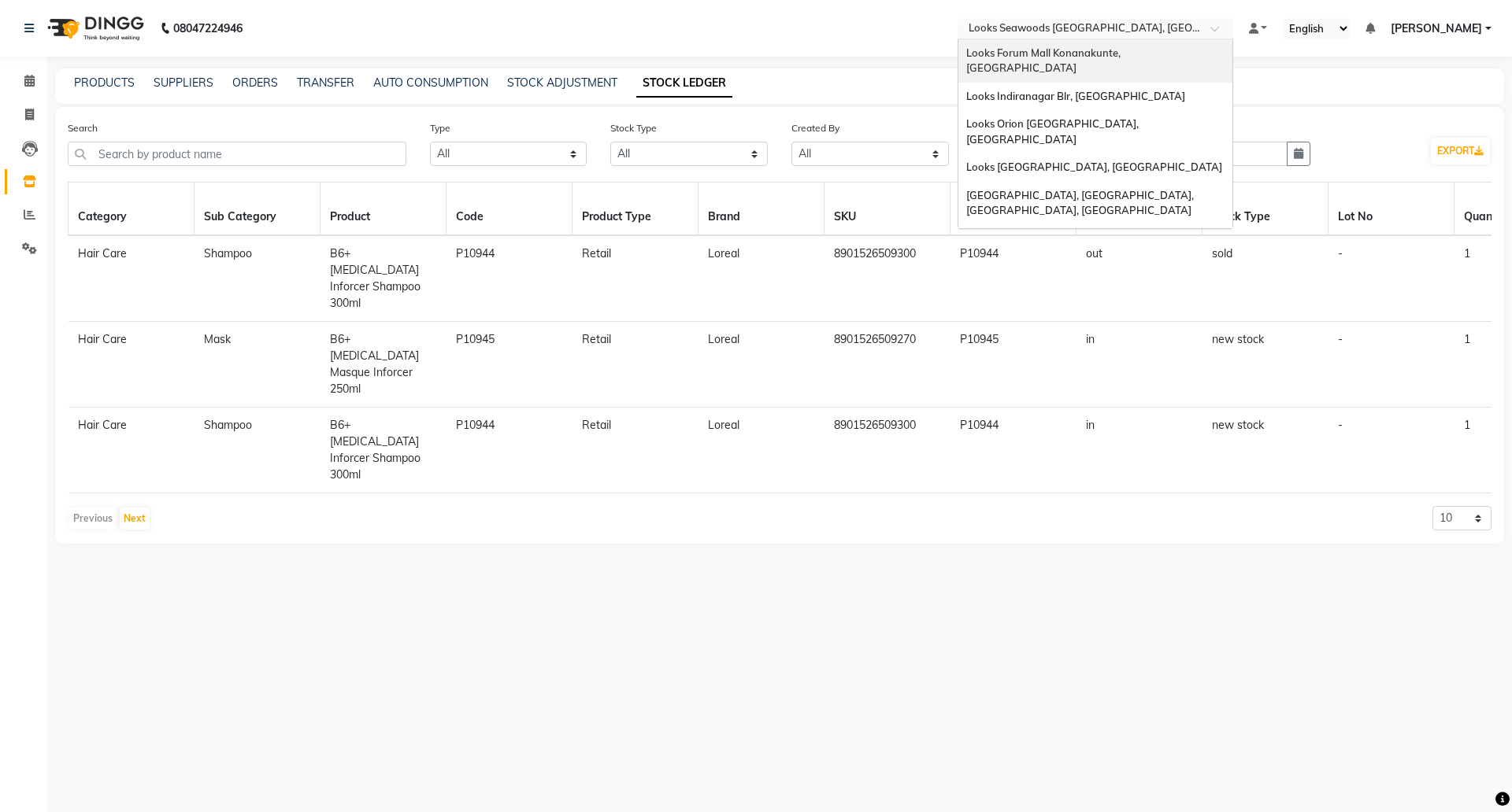
click at [1103, 47] on span "Looks Forum Mall Konanakunte, Bengaluru" at bounding box center [1044, 60] width 157 height 28
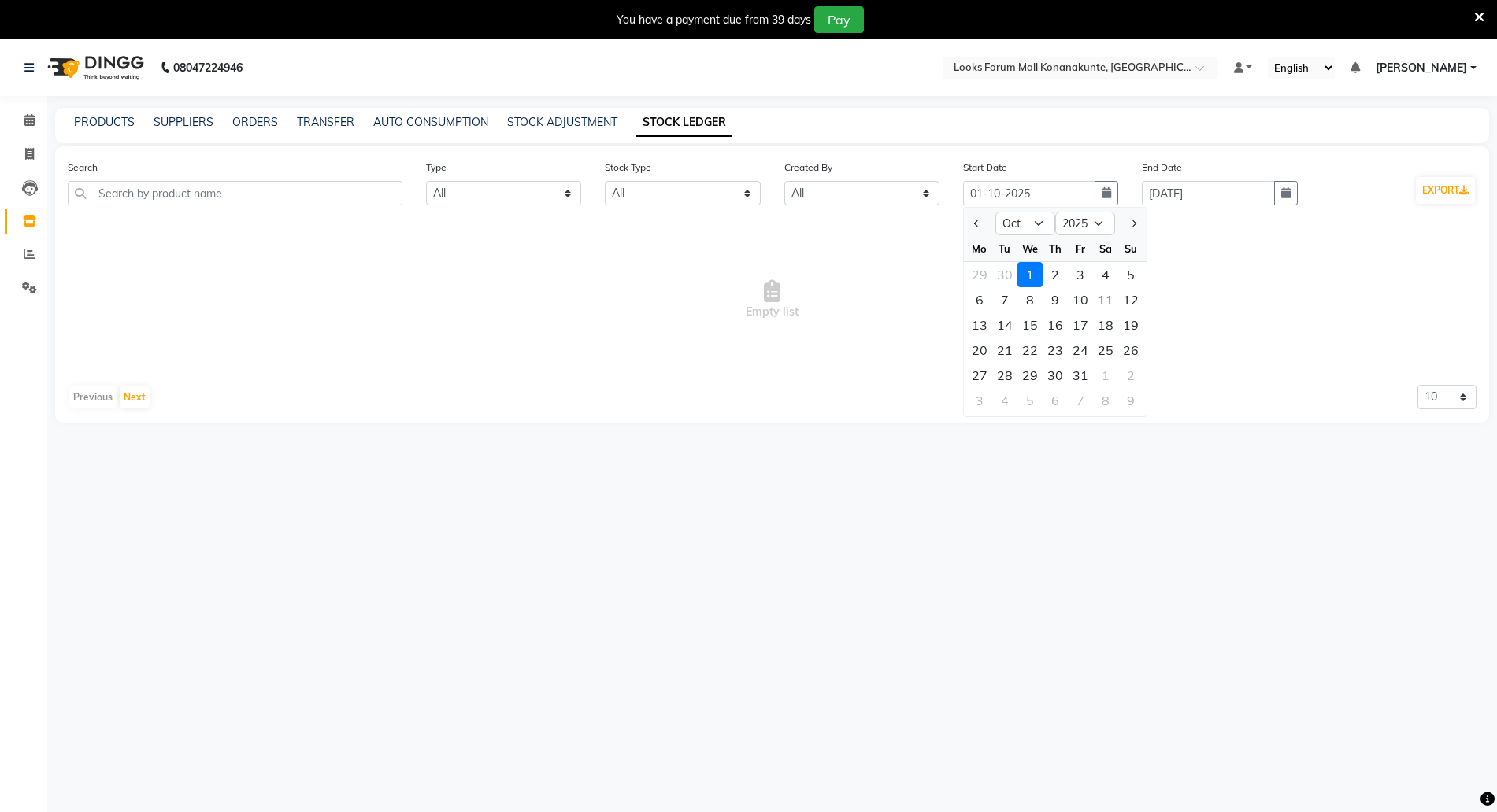
select select "all"
select select "10"
select select "2025"
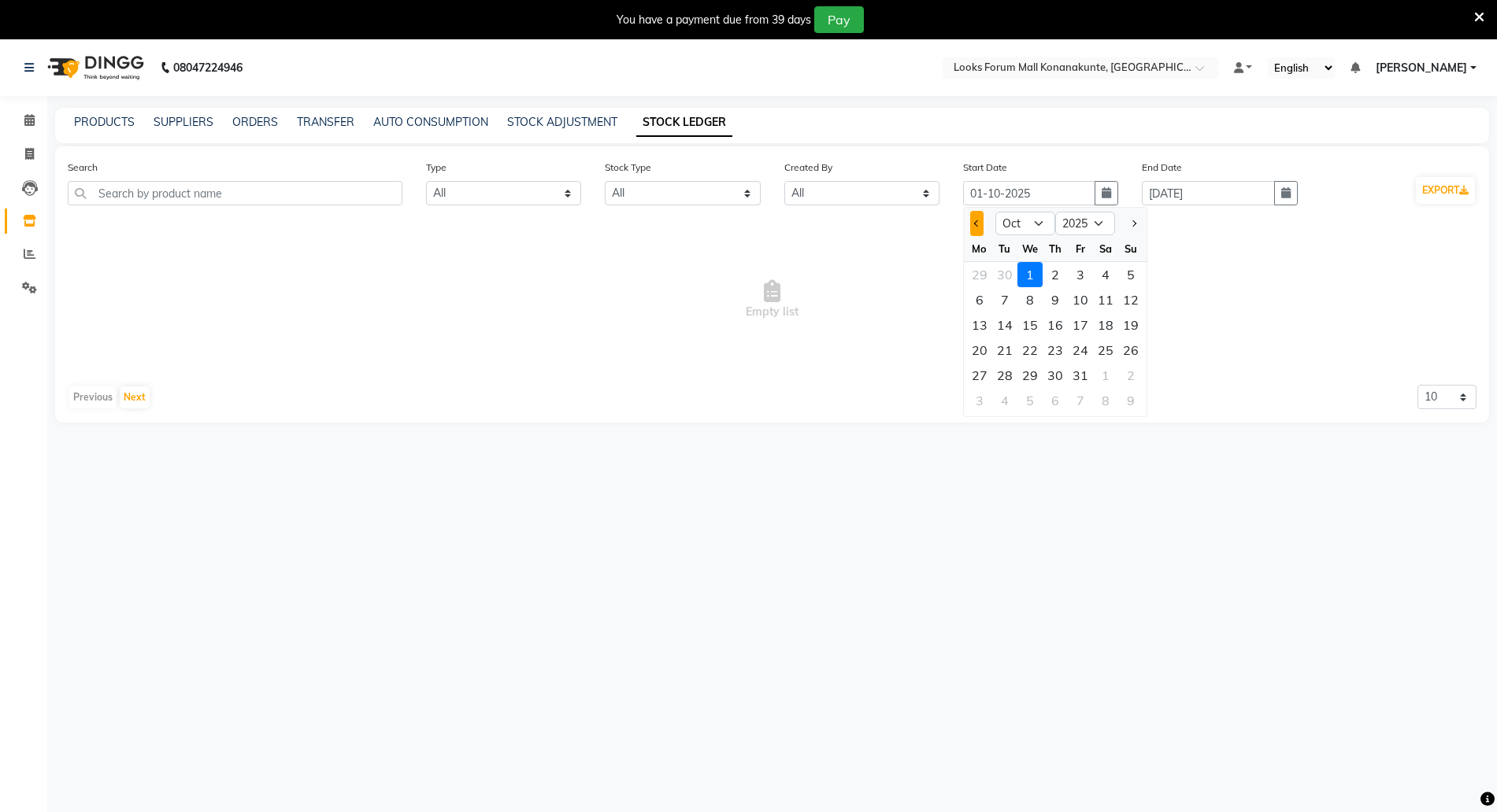
click at [979, 232] on button "Previous month" at bounding box center [977, 223] width 13 height 25
select select "9"
click at [980, 279] on div "1" at bounding box center [979, 274] width 25 height 25
type input "01-09-2025"
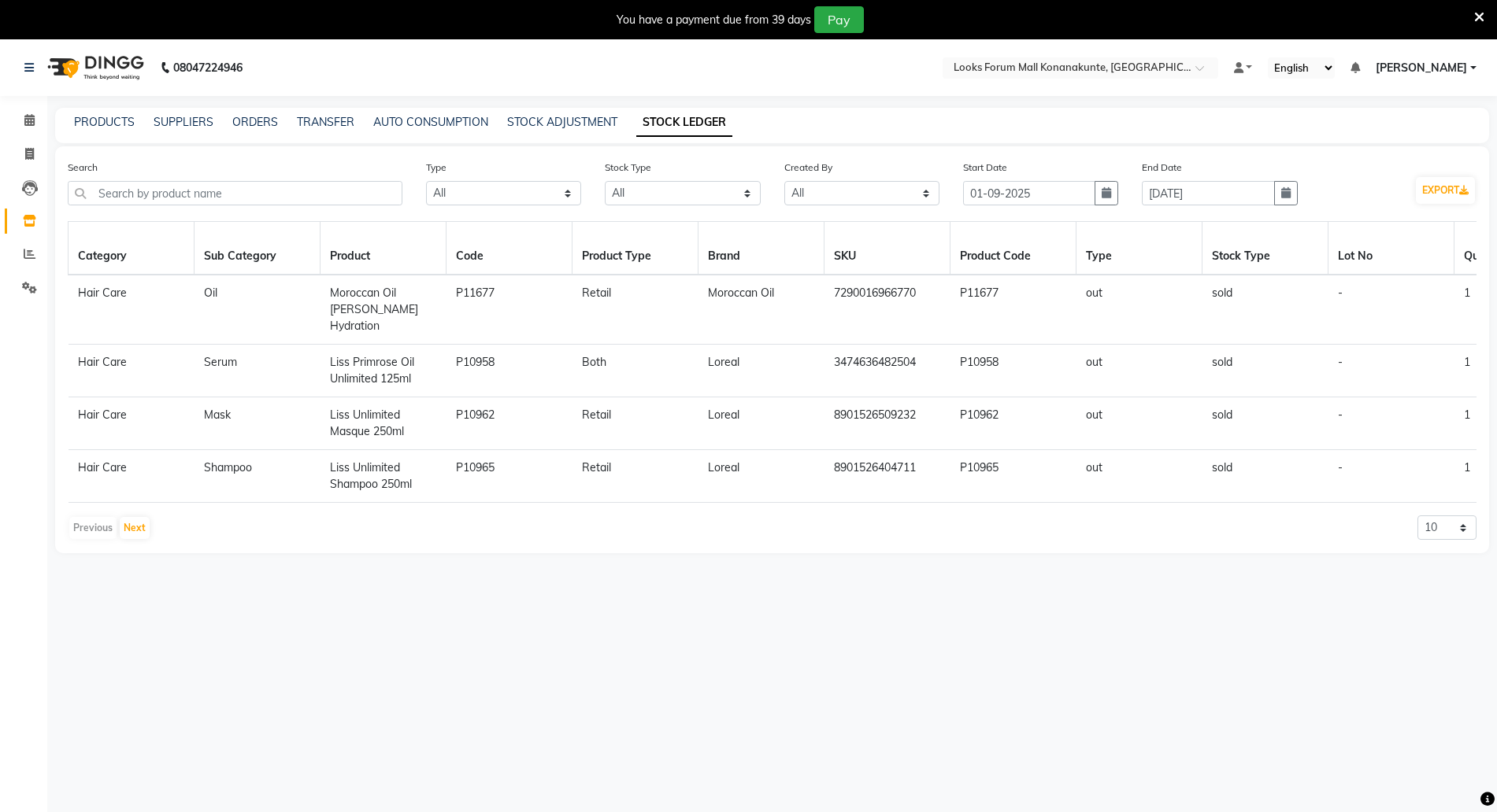
click at [1477, 16] on icon at bounding box center [1479, 17] width 11 height 14
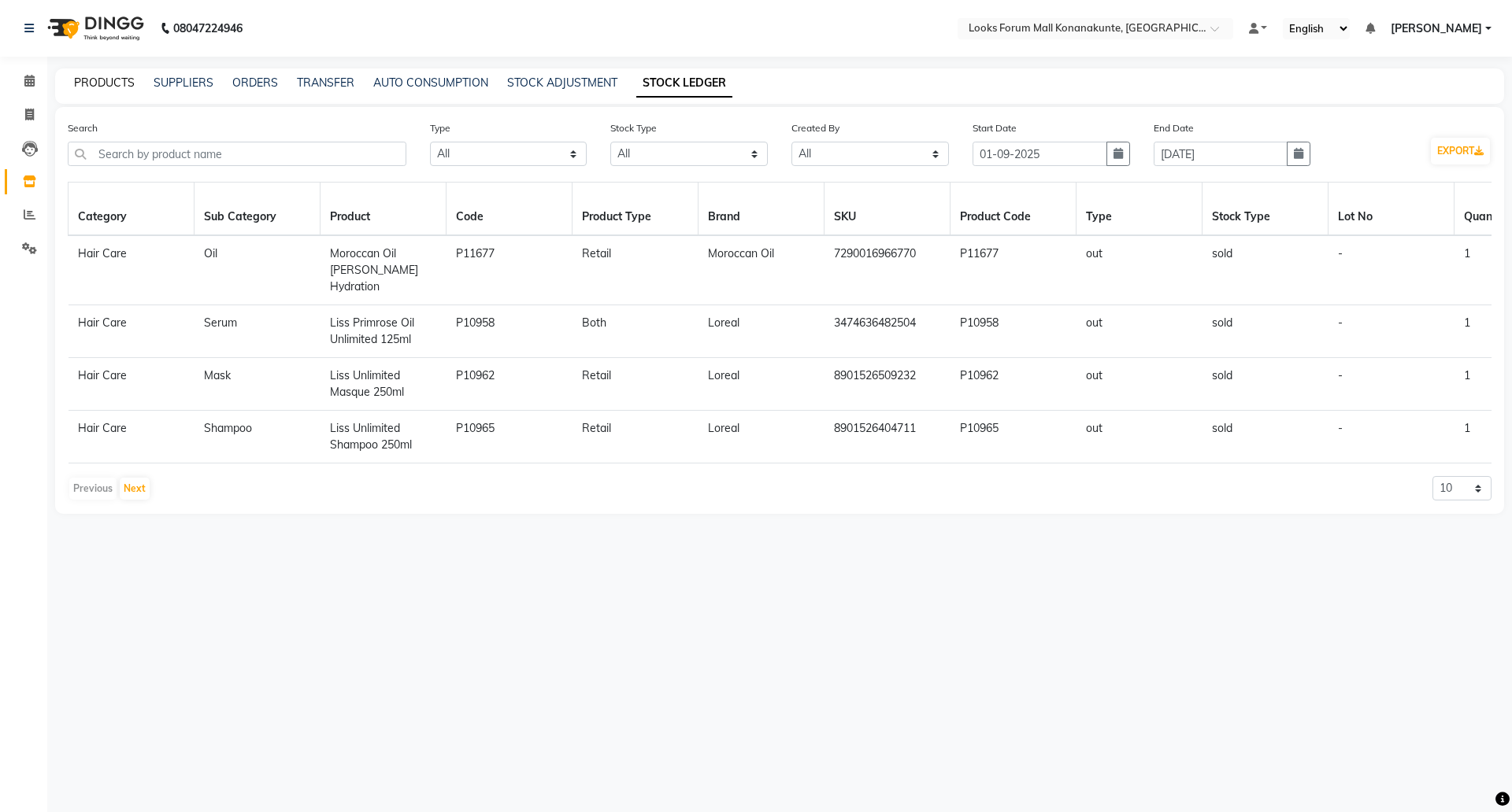
click at [93, 84] on link "PRODUCTS" at bounding box center [104, 82] width 61 height 14
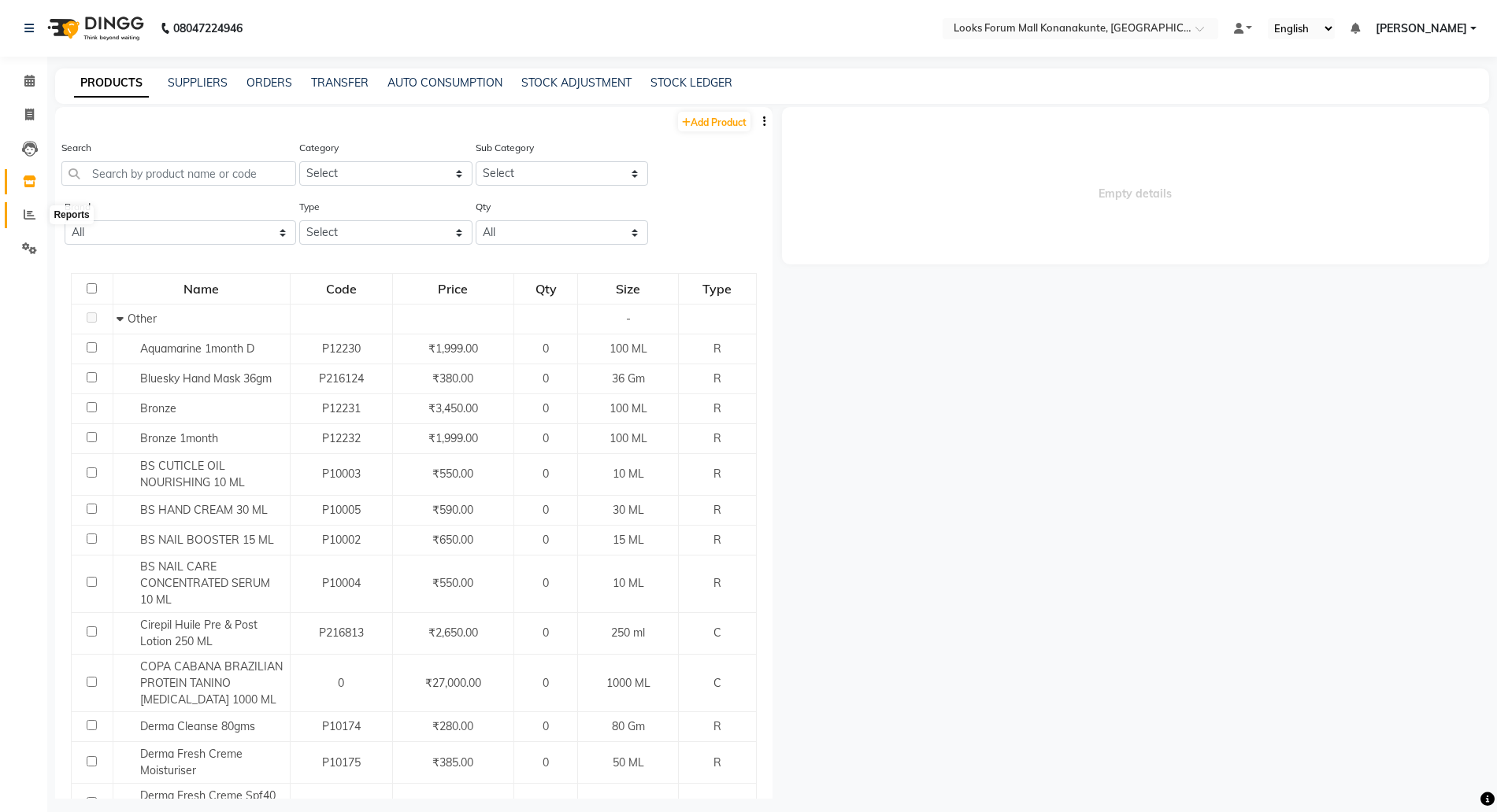
click at [29, 220] on icon at bounding box center [29, 214] width 12 height 12
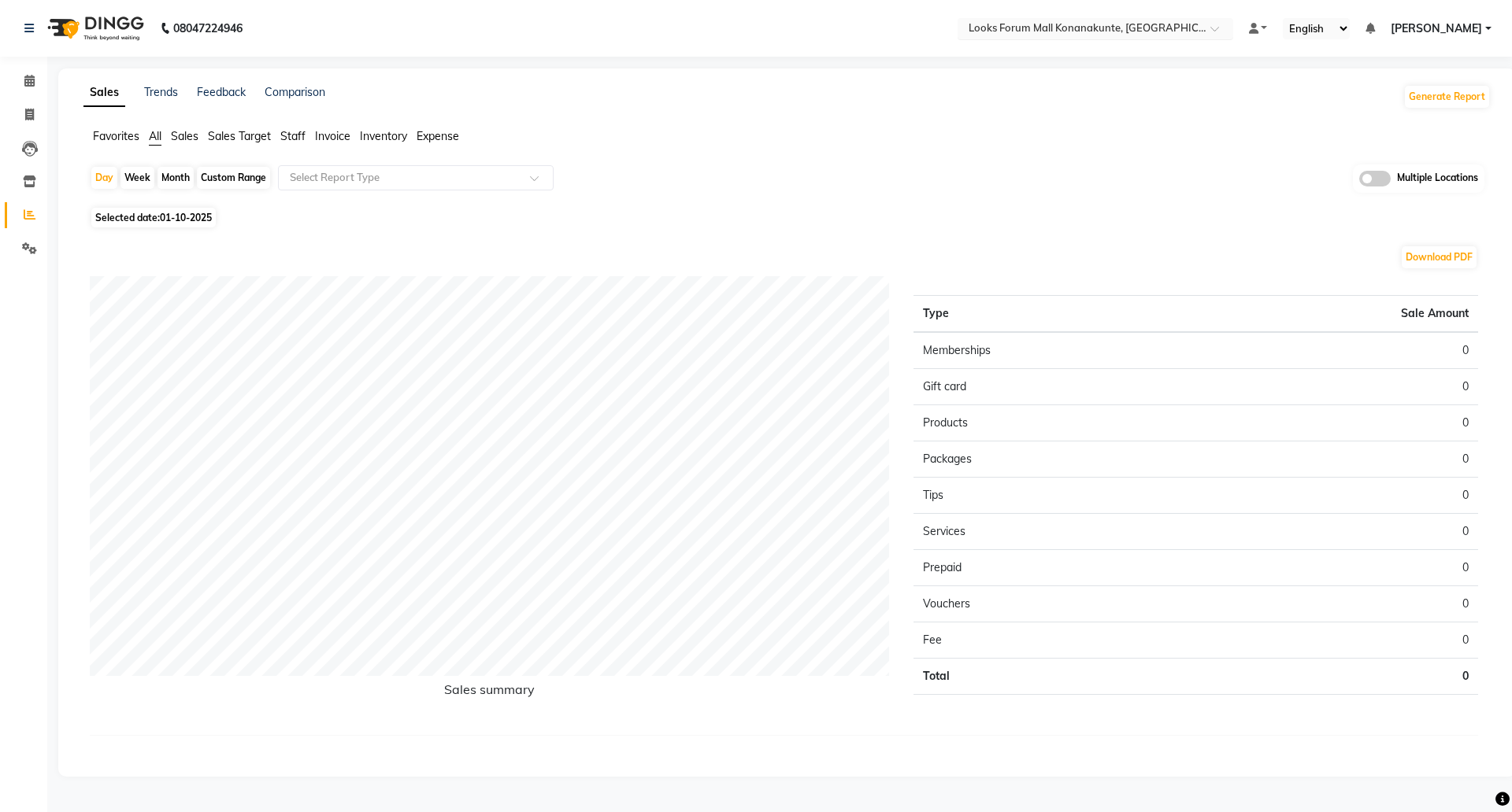
click at [1068, 28] on input "text" at bounding box center [1079, 29] width 229 height 15
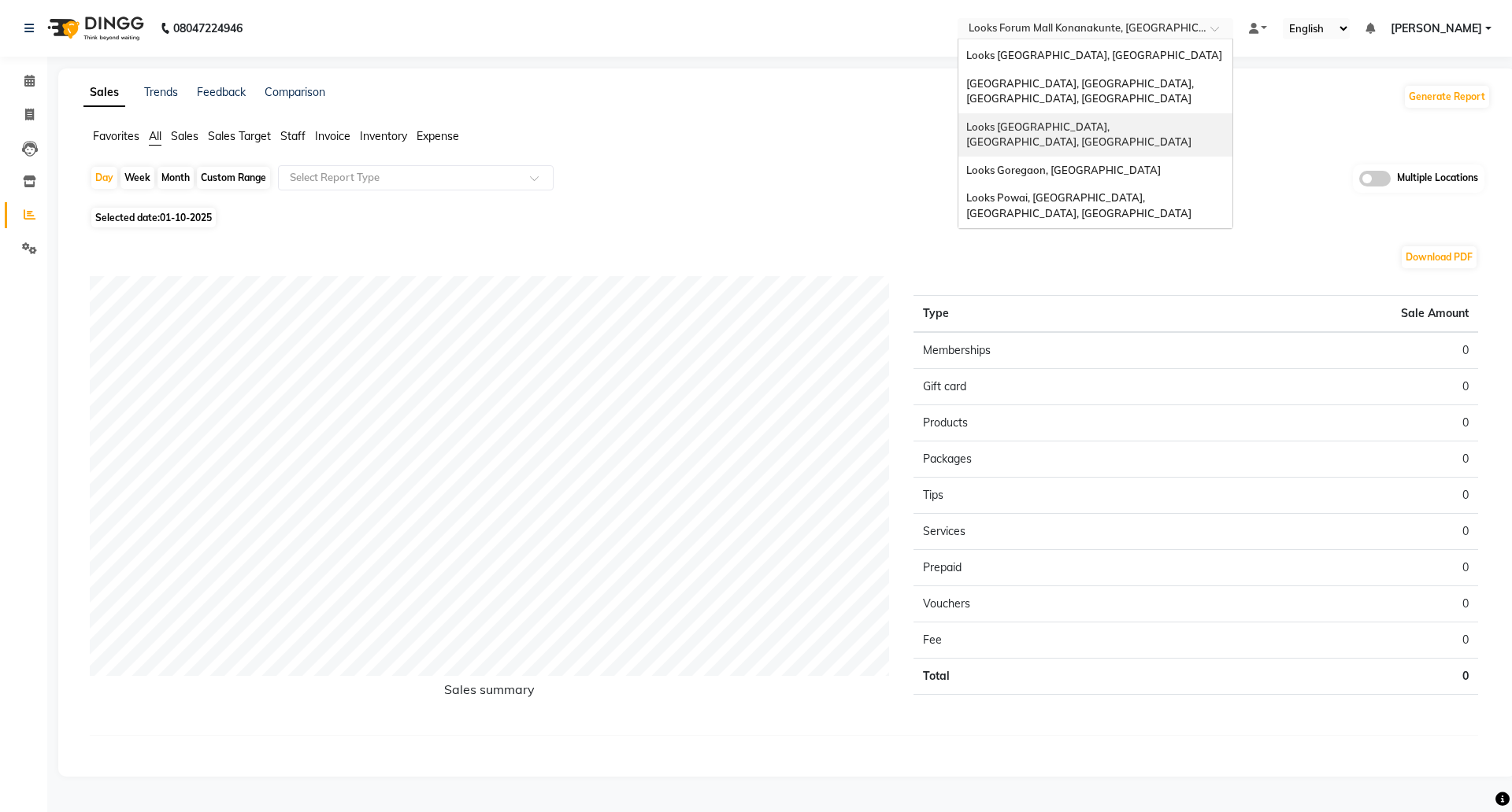
scroll to position [146, 0]
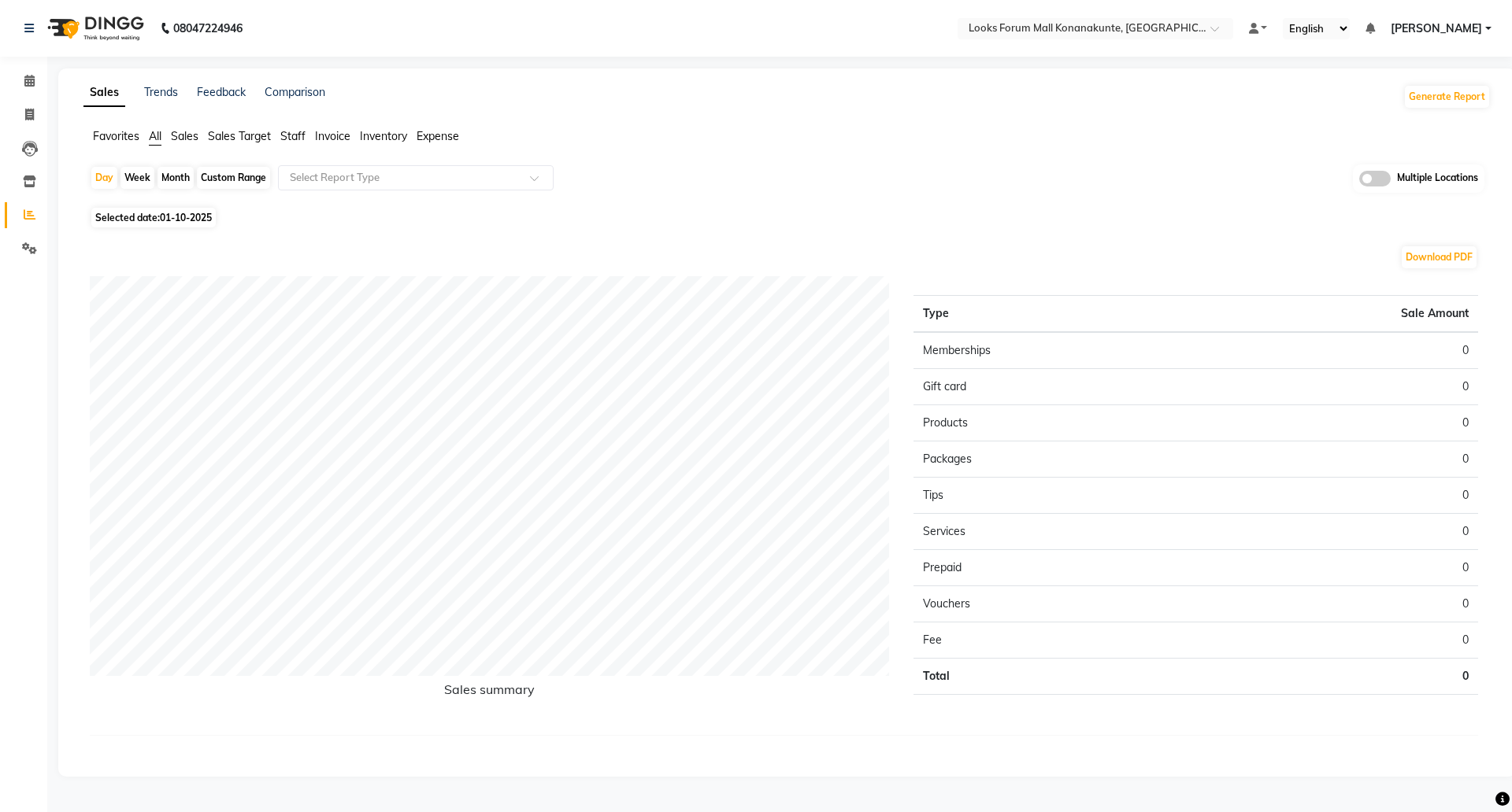
click at [694, 142] on ul "Favorites All Sales Sales Target Staff Invoice Inventory Expense" at bounding box center [787, 137] width 1407 height 17
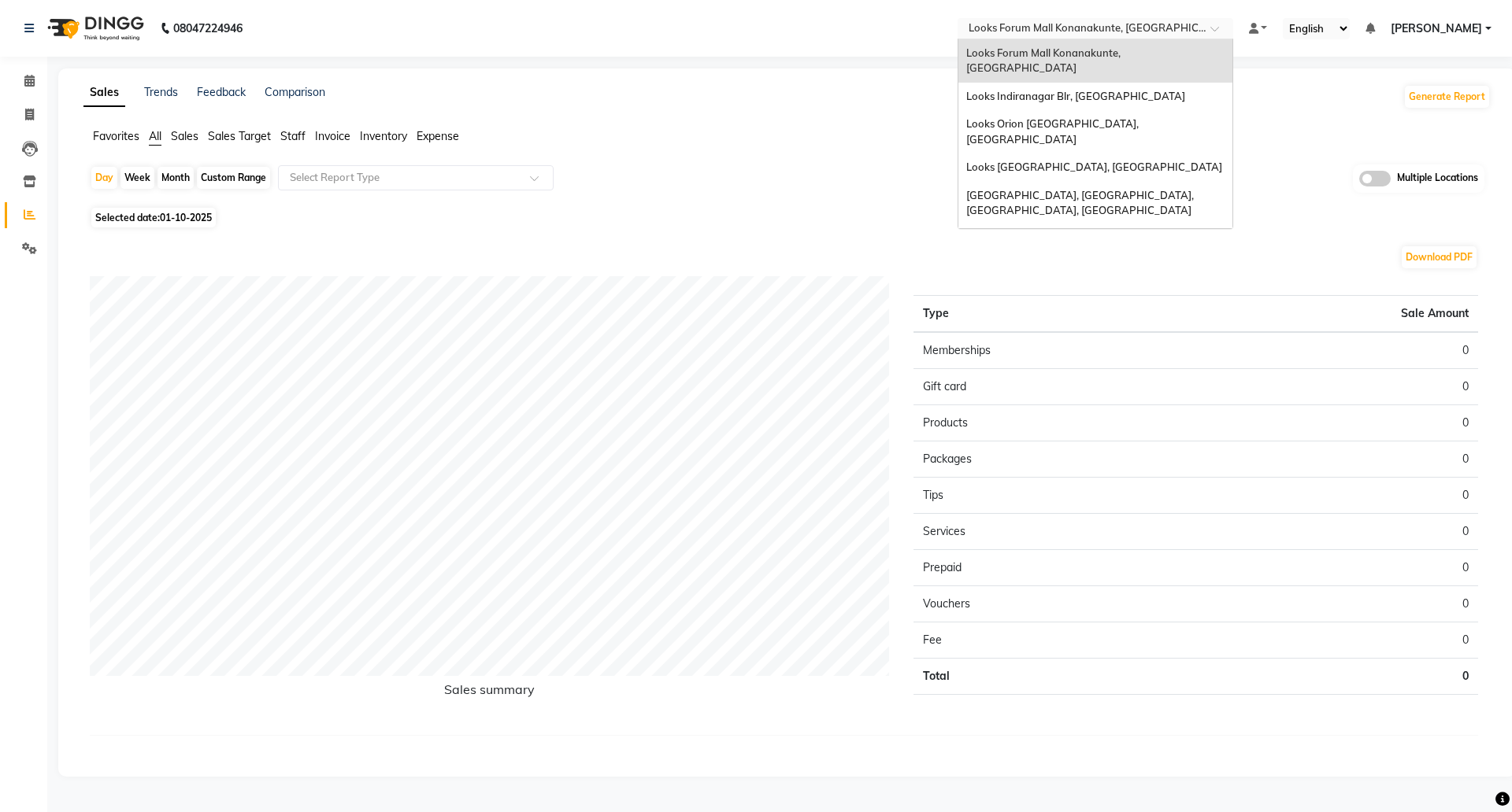
click at [1096, 27] on input "text" at bounding box center [1079, 29] width 229 height 15
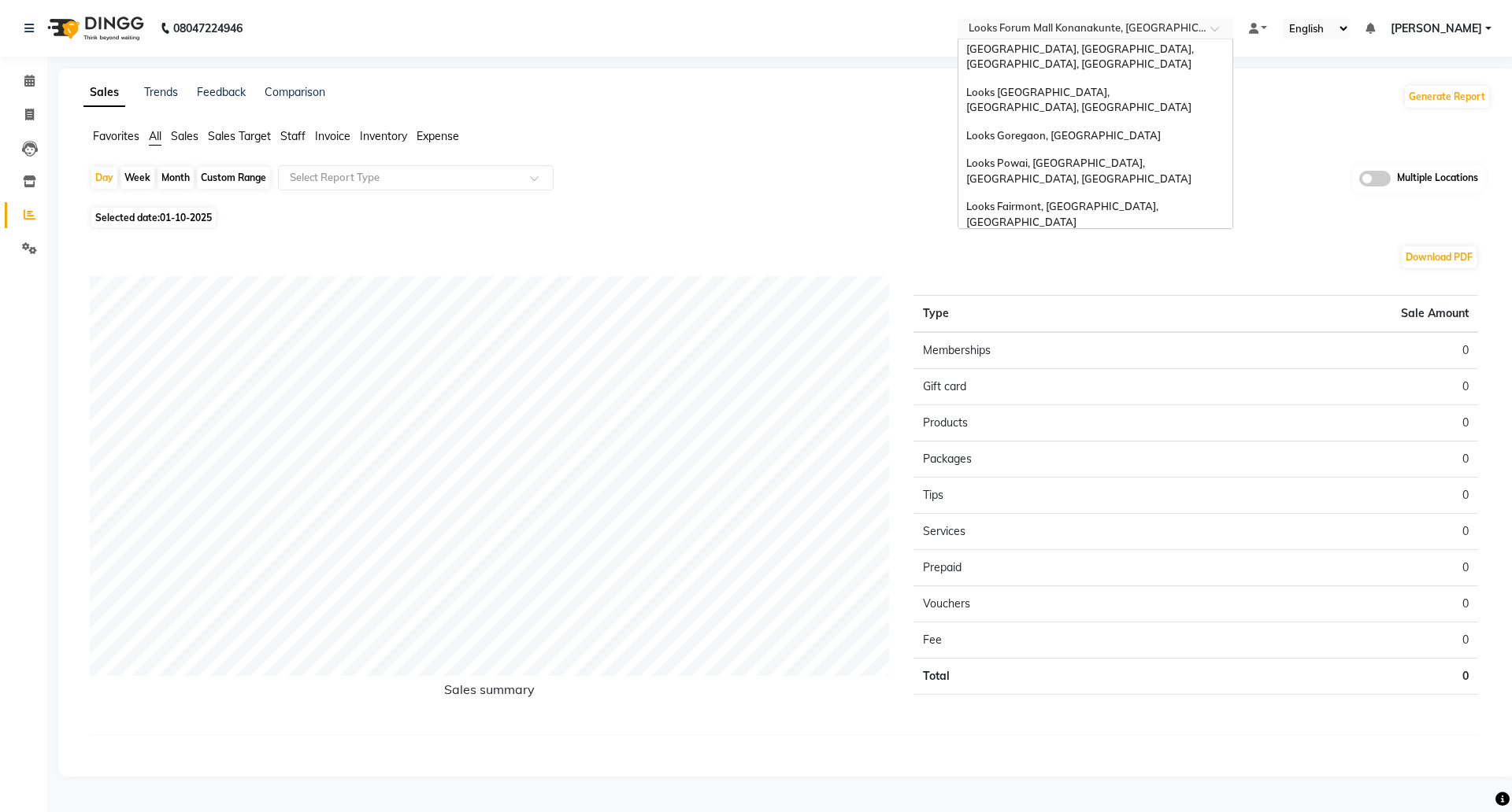
click at [778, 192] on div "Day Week Month Custom Range Select Report Type Multiple Locations" at bounding box center [787, 183] width 1395 height 38
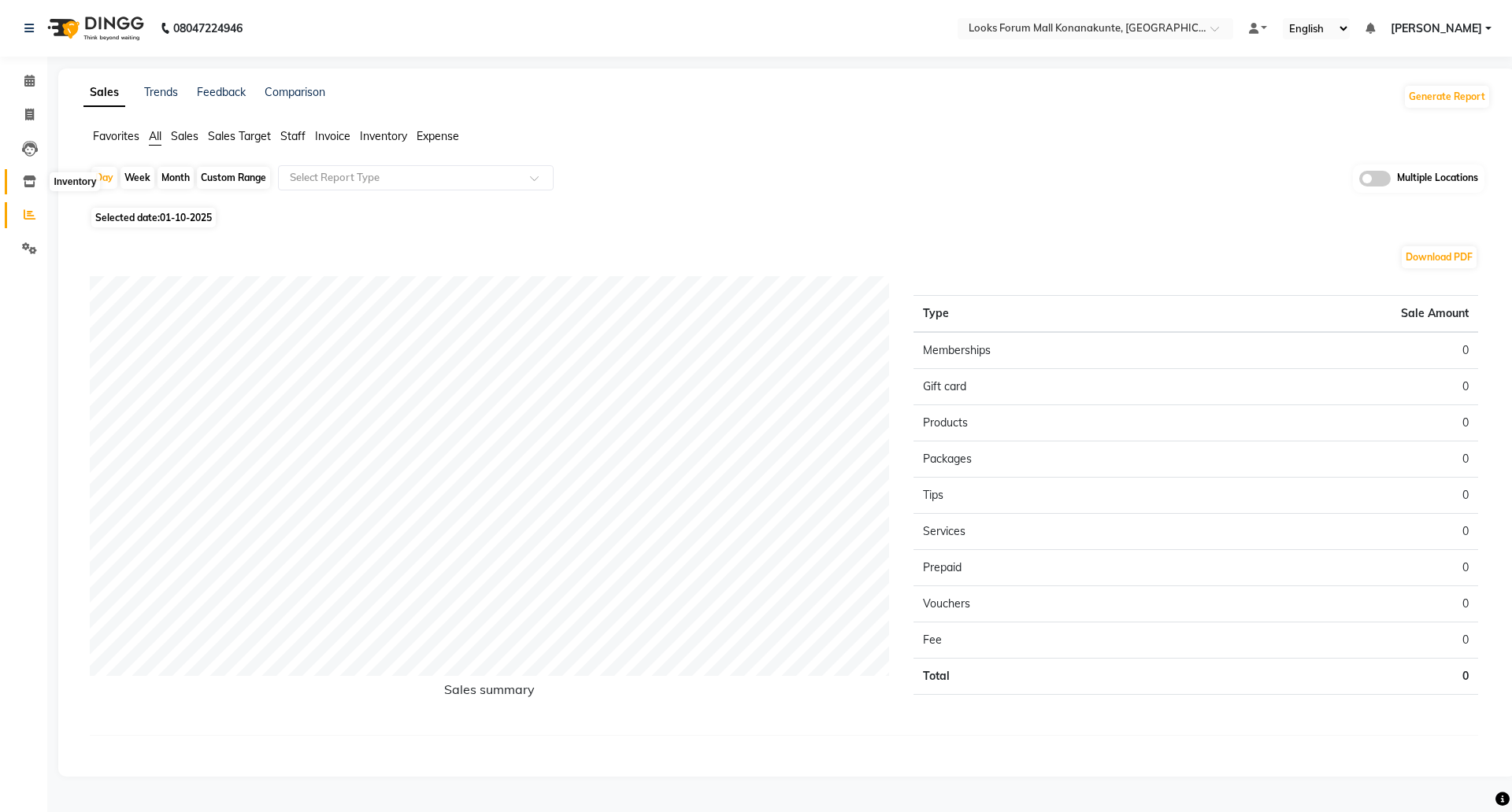
click at [36, 181] on icon at bounding box center [29, 181] width 13 height 12
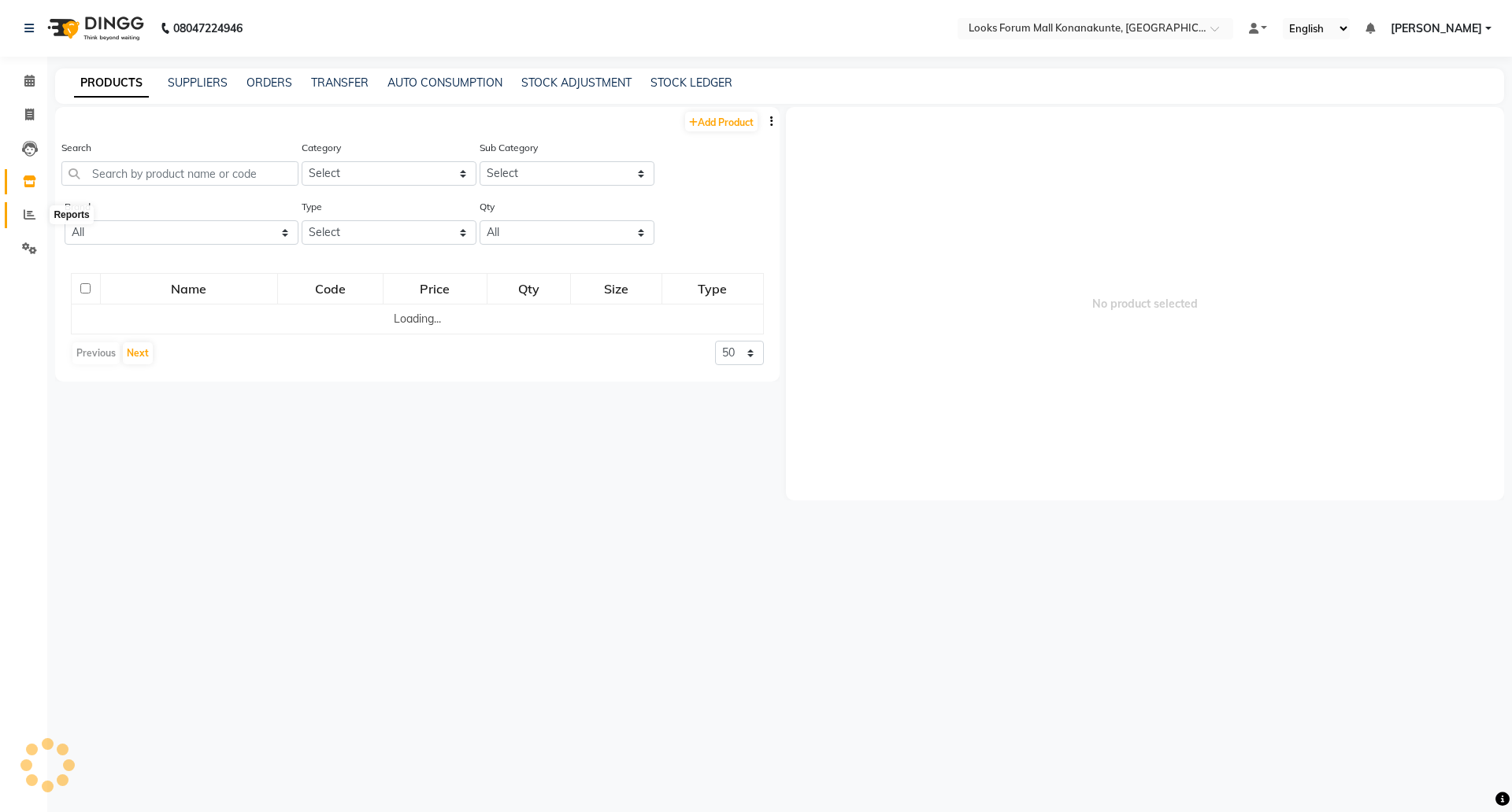
click at [30, 206] on span at bounding box center [29, 215] width 28 height 18
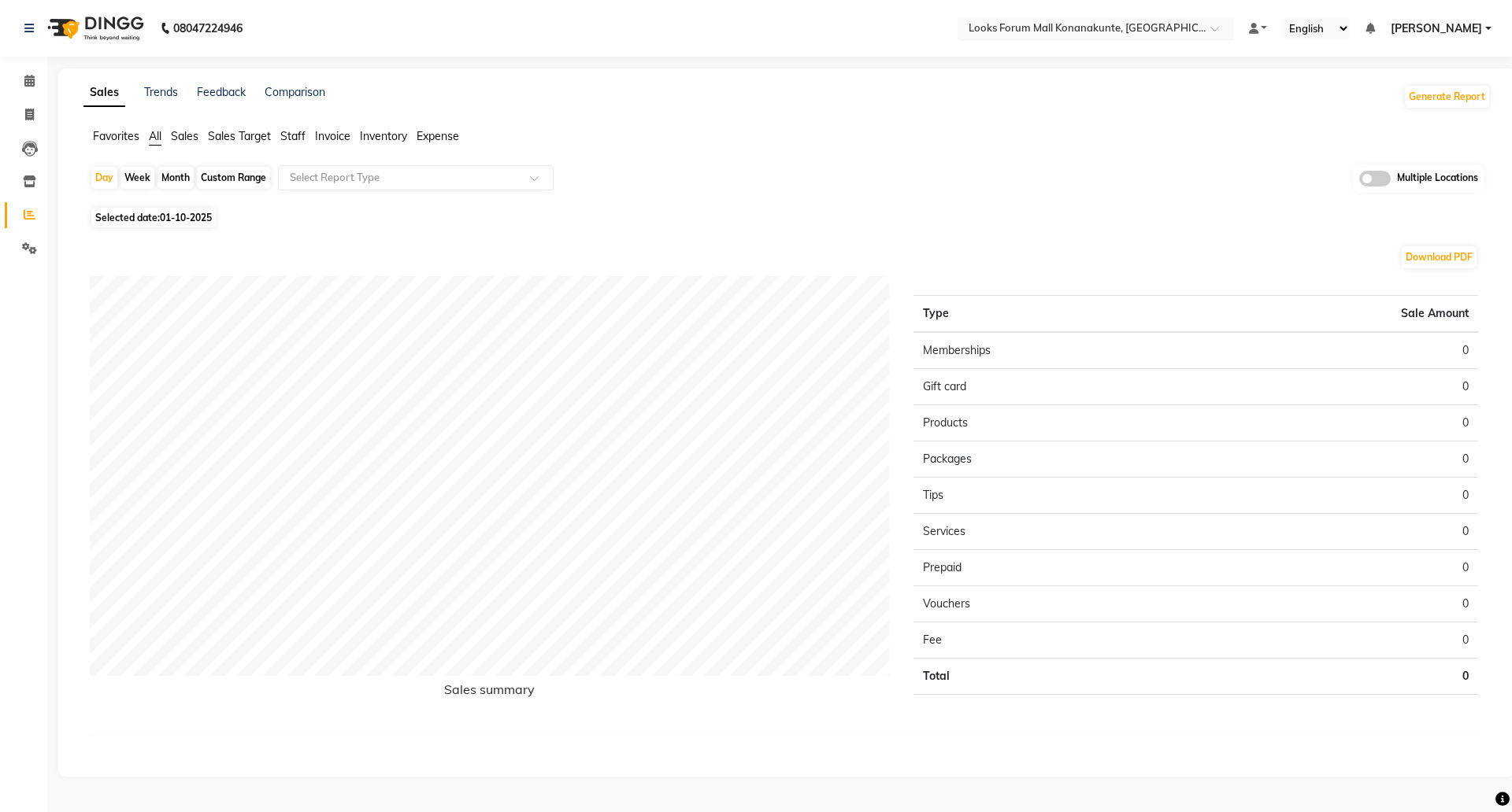
click at [1011, 24] on input "text" at bounding box center [1079, 29] width 229 height 15
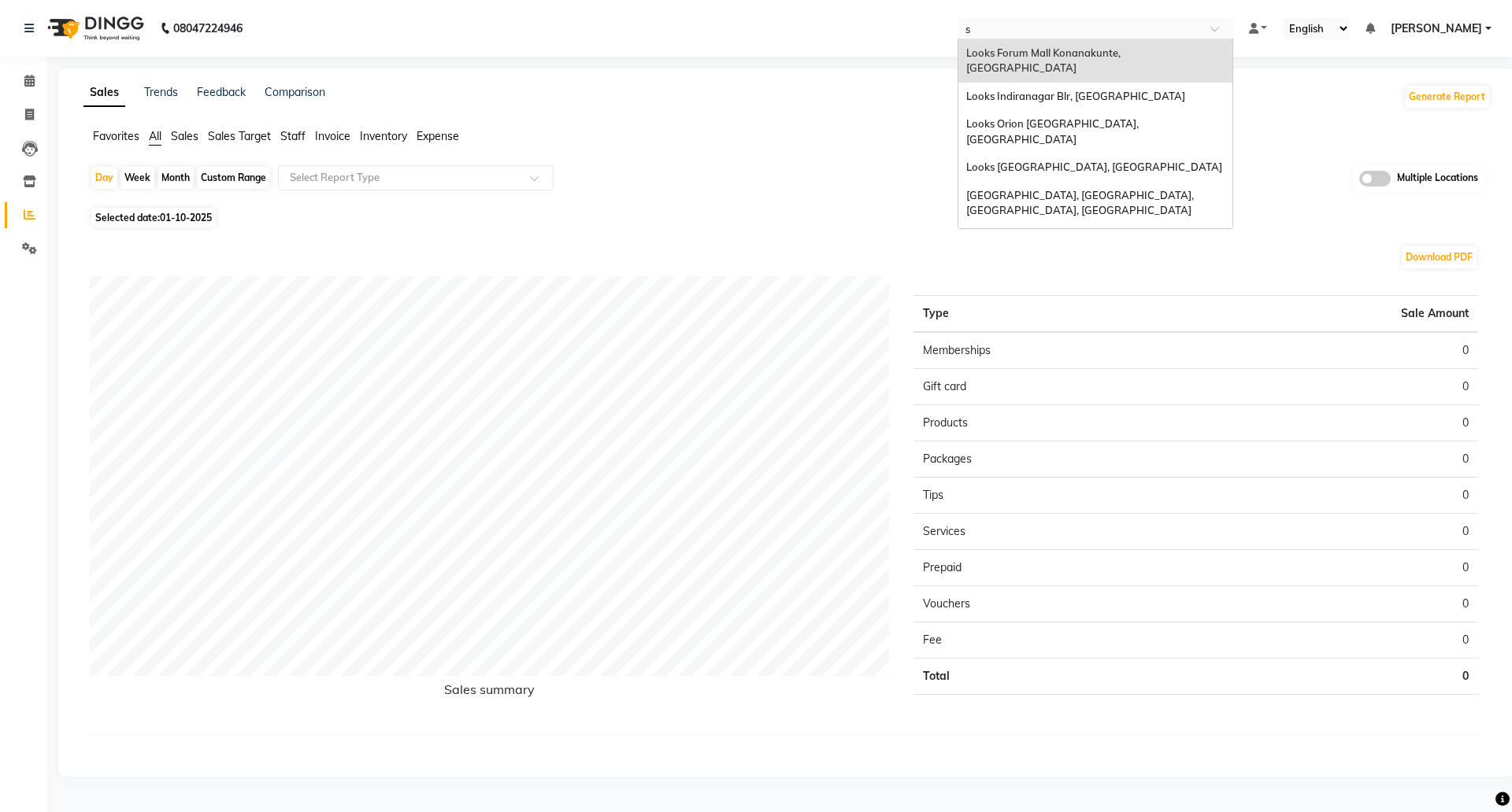
type input "se"
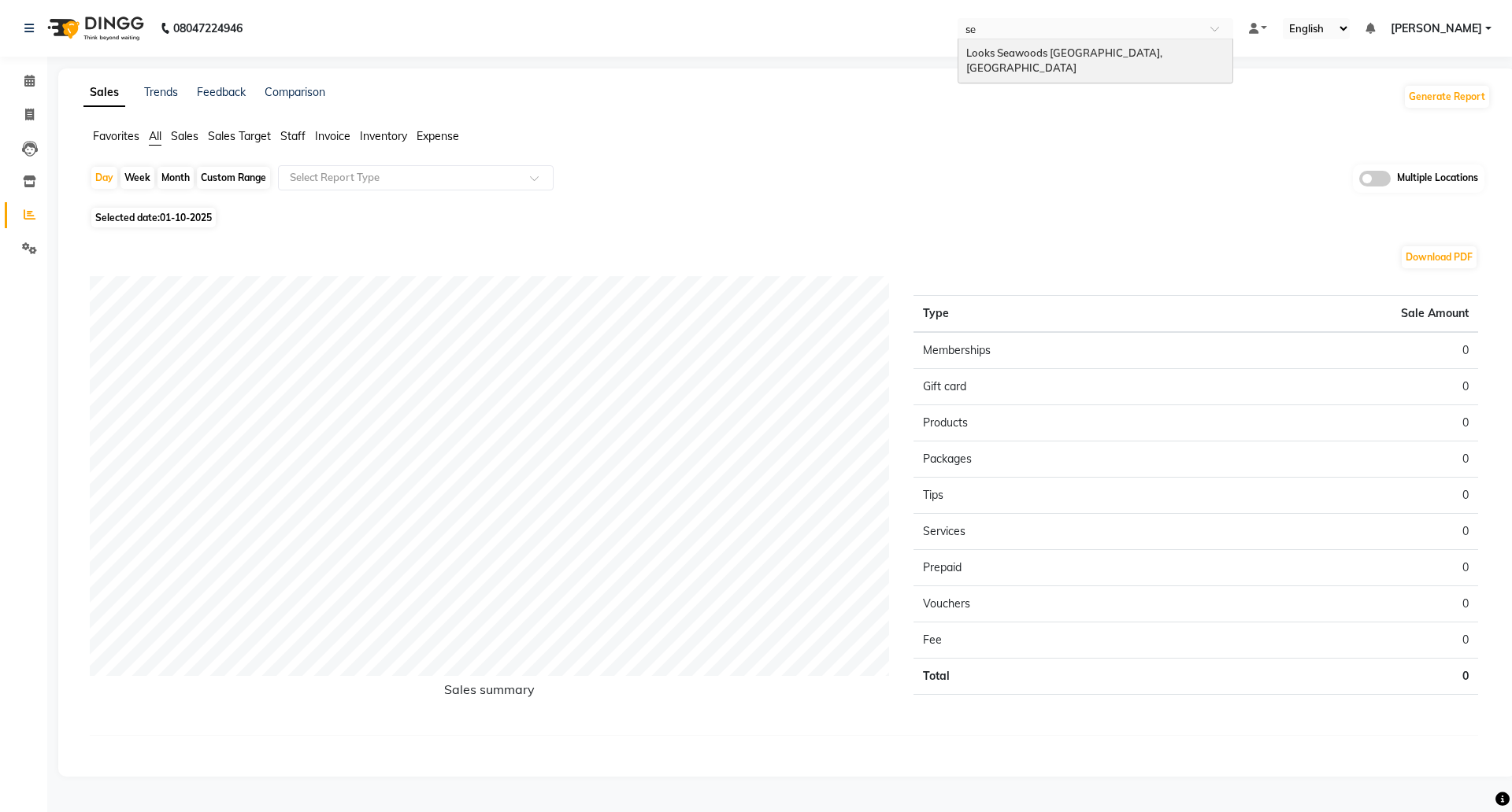
click at [1025, 52] on span "Looks Seawoods Mumbai, Mumbai" at bounding box center [1065, 60] width 199 height 28
click at [25, 176] on icon at bounding box center [29, 181] width 13 height 12
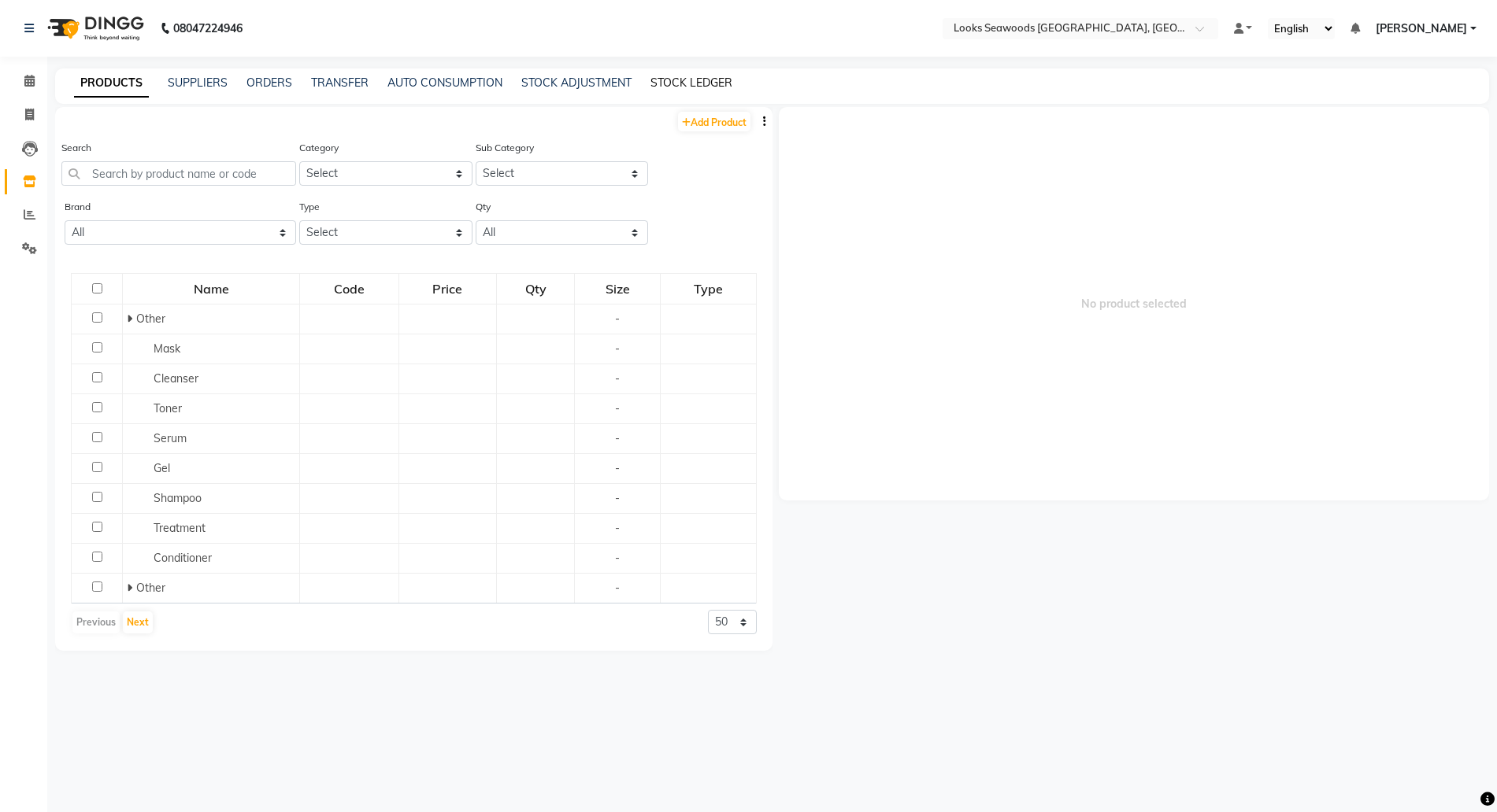
click at [701, 82] on link "STOCK LEDGER" at bounding box center [691, 82] width 82 height 14
select select "all"
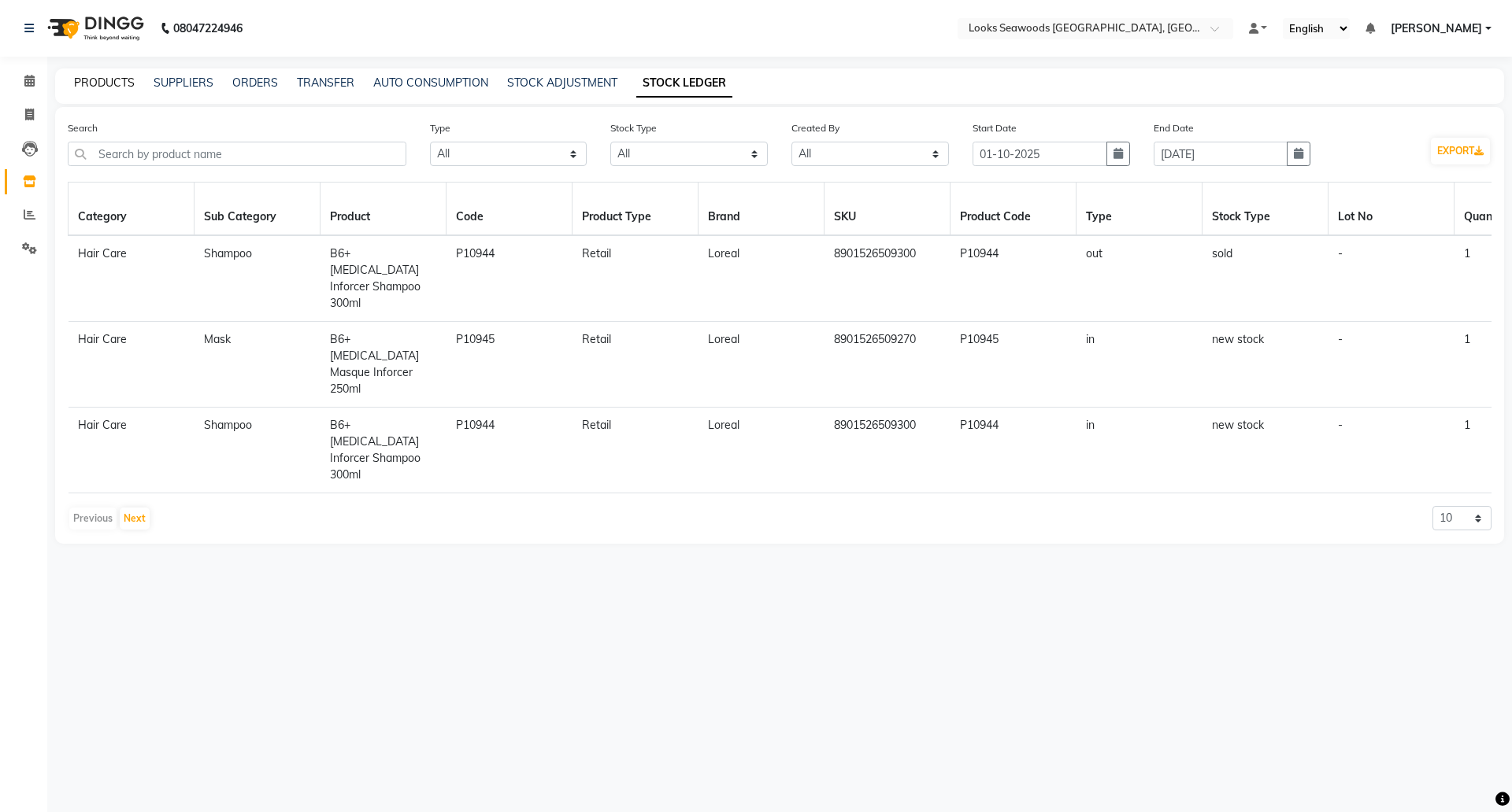
click at [95, 87] on link "PRODUCTS" at bounding box center [104, 82] width 61 height 14
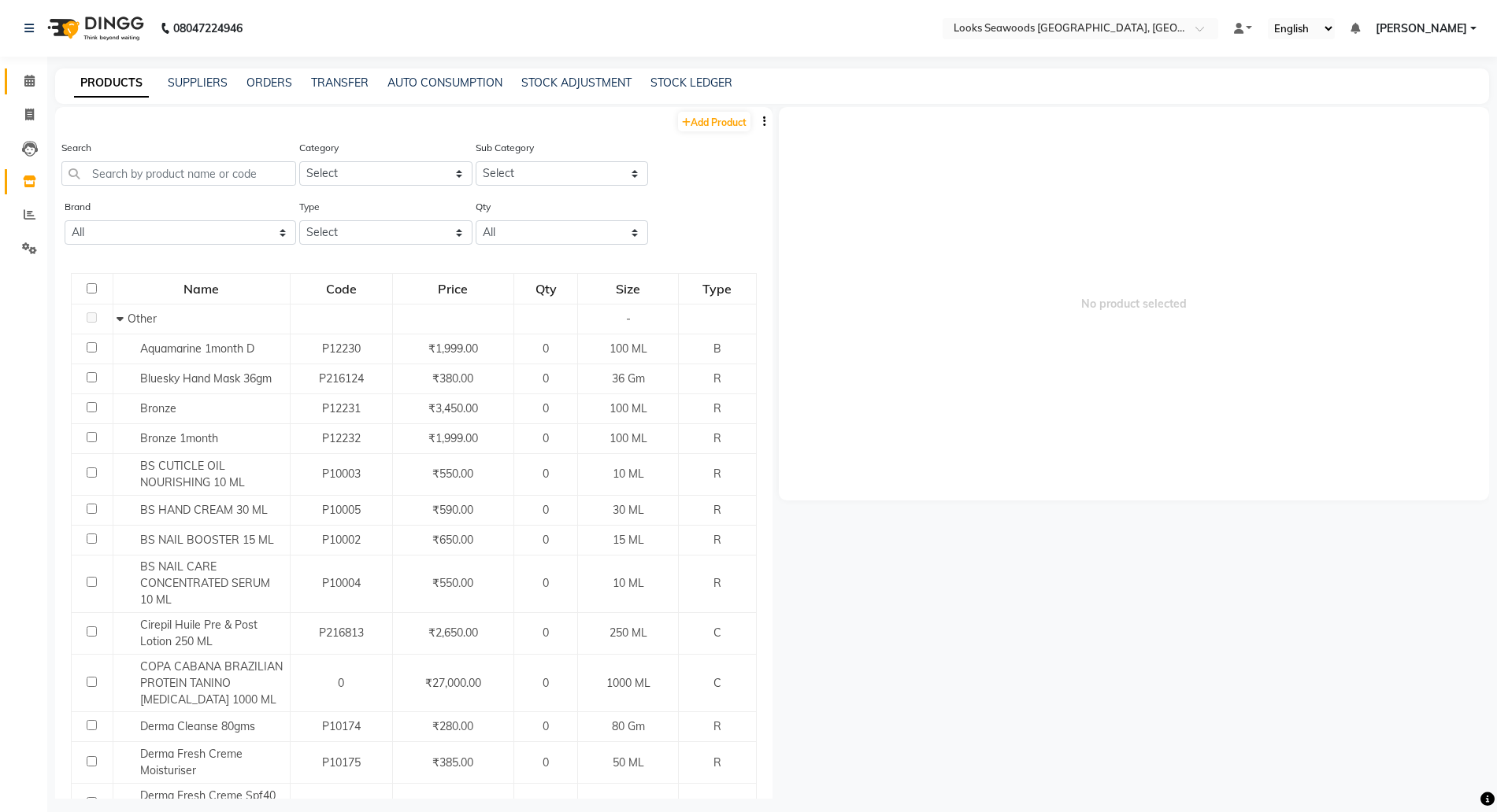
click at [30, 78] on icon at bounding box center [29, 81] width 11 height 12
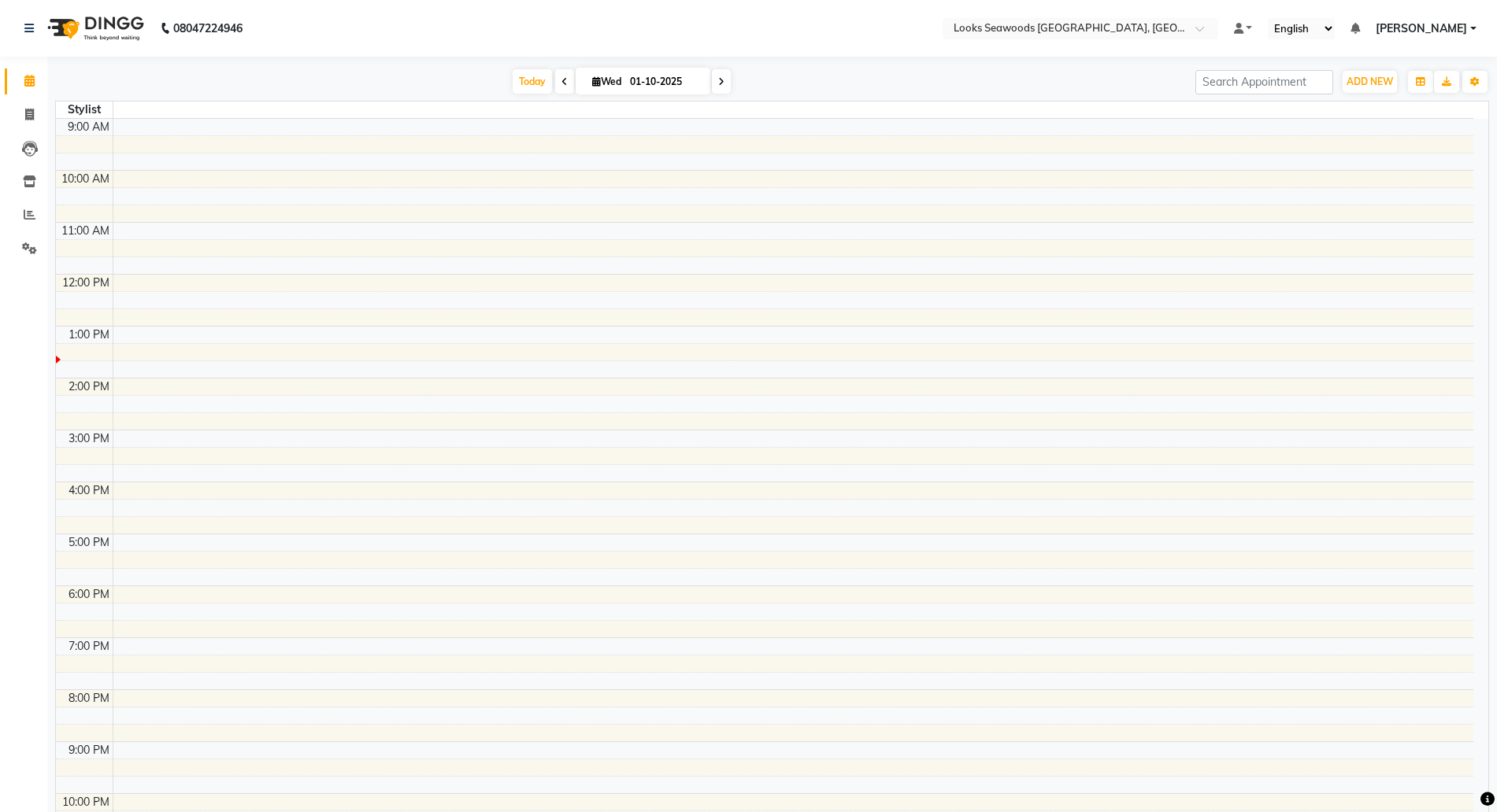
click at [440, 299] on td at bounding box center [793, 300] width 1361 height 17
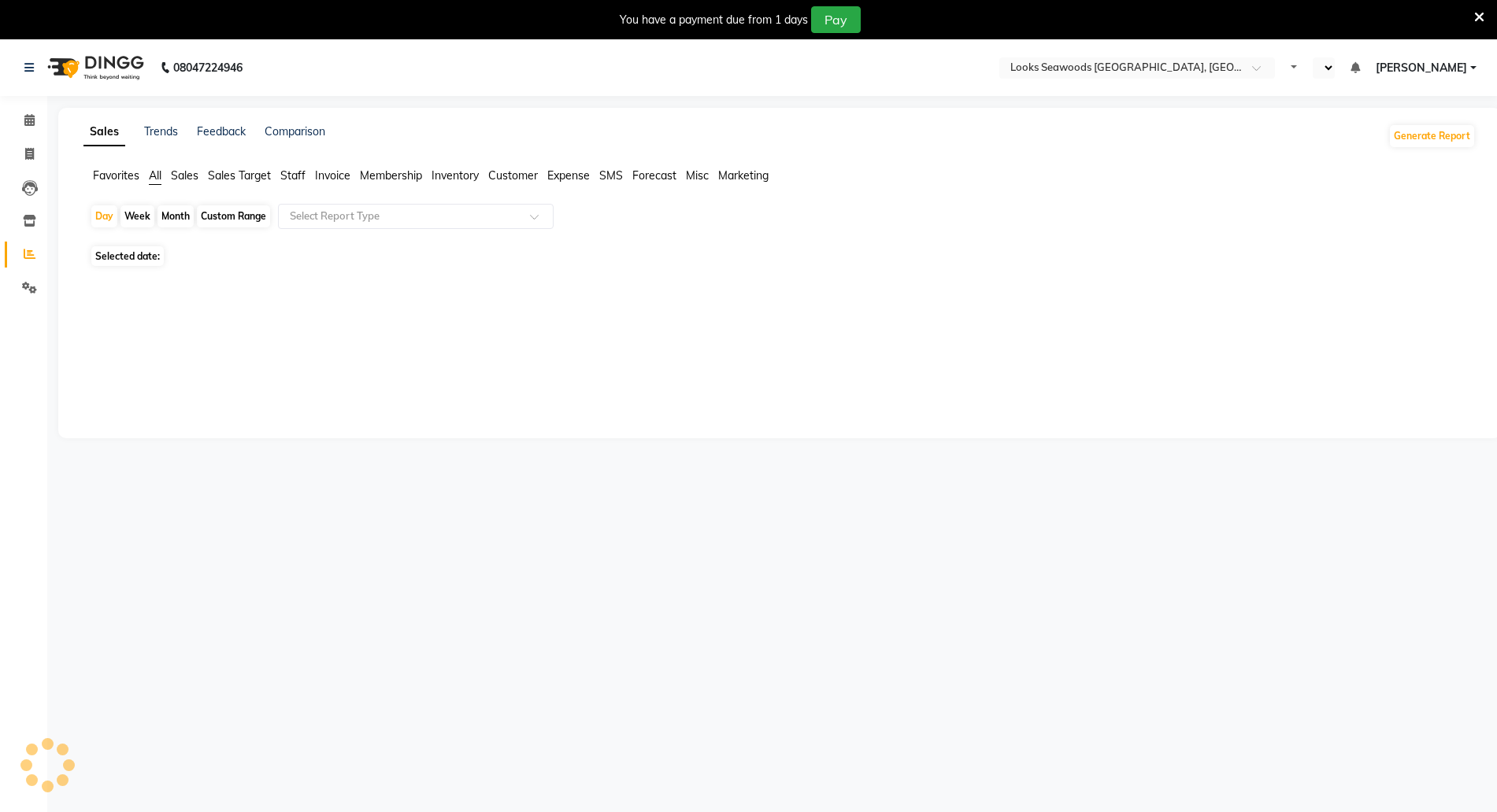
select select "en"
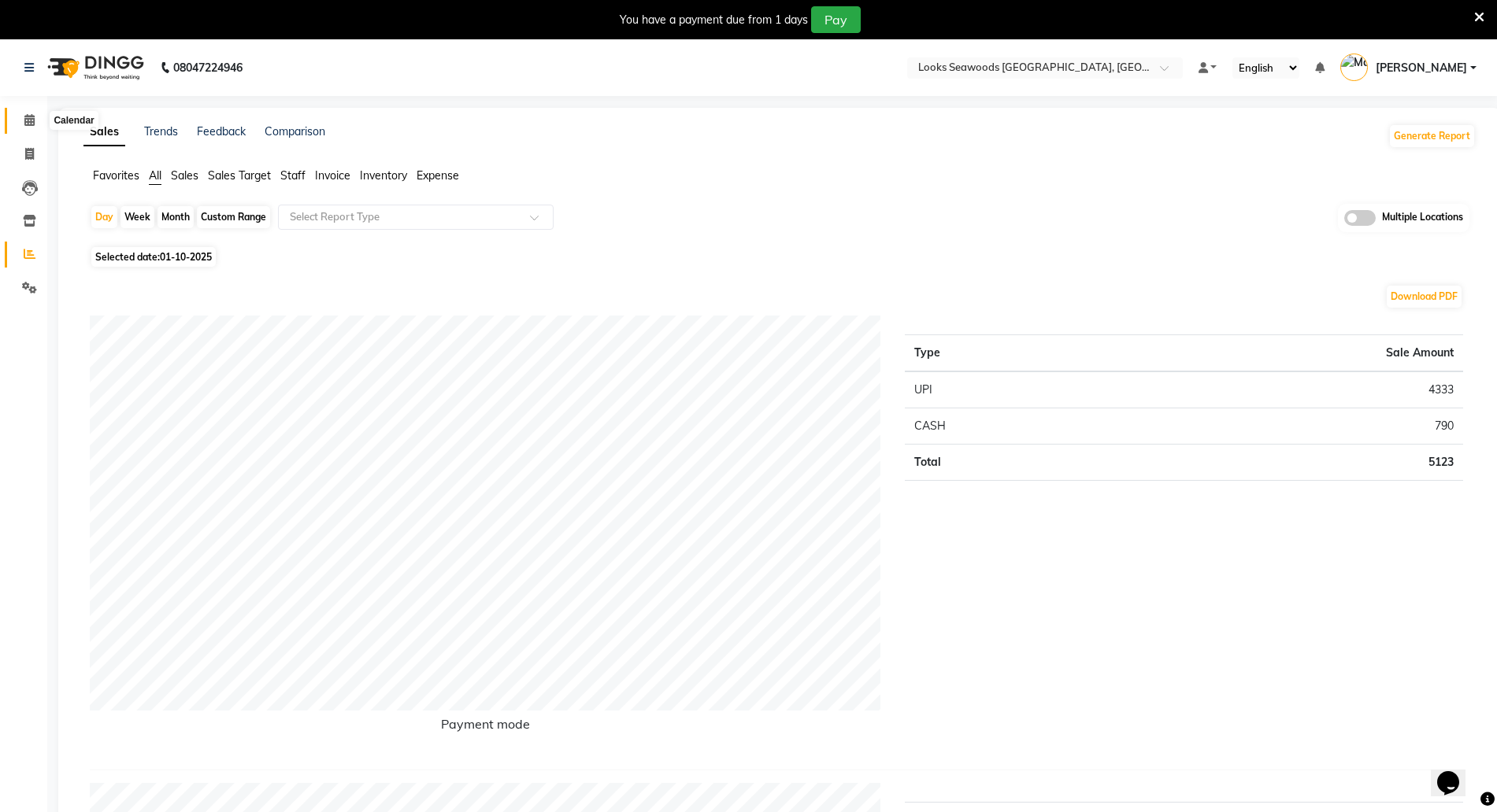
click at [28, 129] on span at bounding box center [29, 120] width 28 height 18
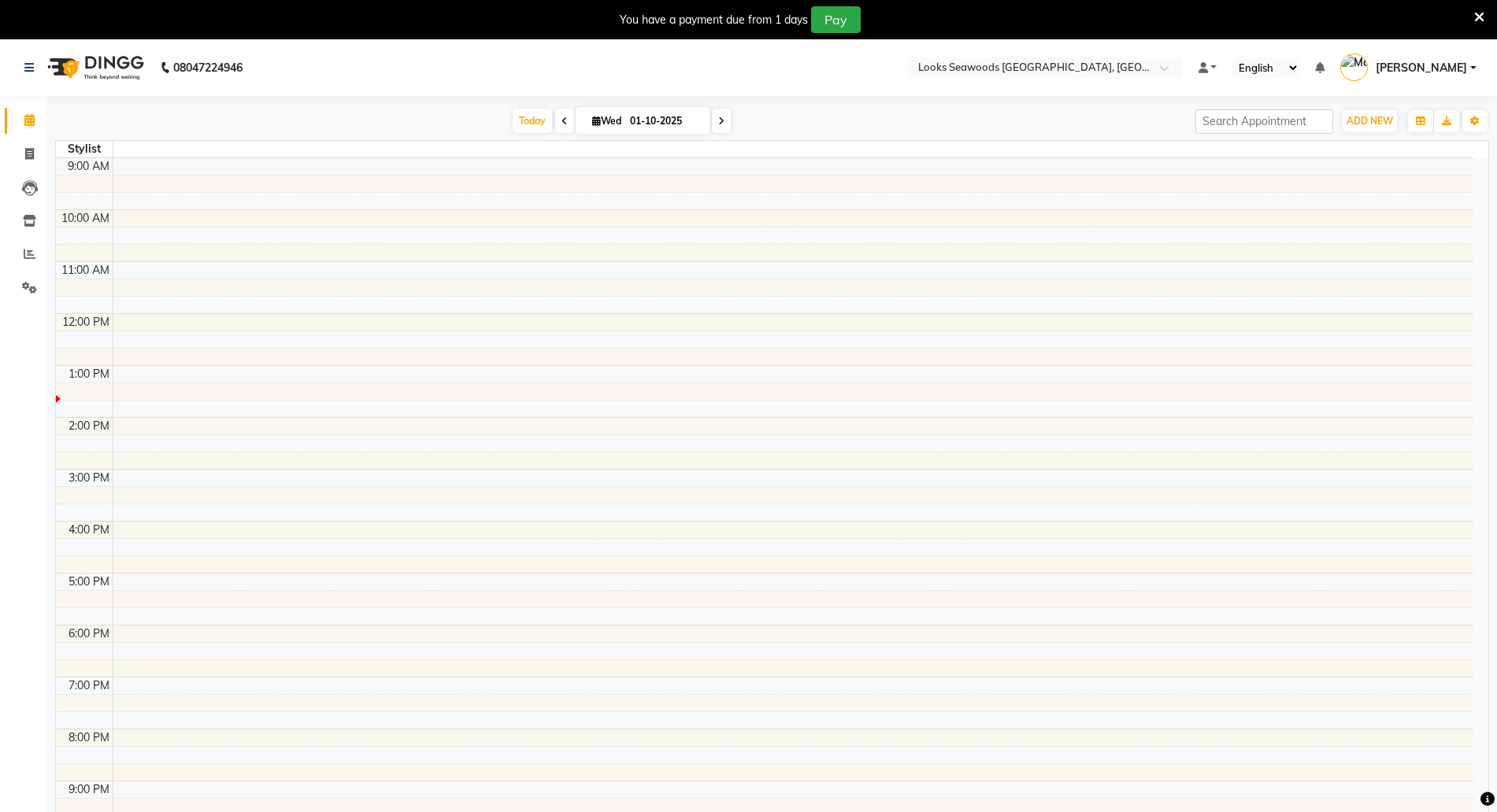
click at [779, 351] on td at bounding box center [793, 357] width 1361 height 17
click at [1212, 171] on td at bounding box center [793, 166] width 1361 height 17
click at [1049, 233] on td at bounding box center [793, 236] width 1361 height 17
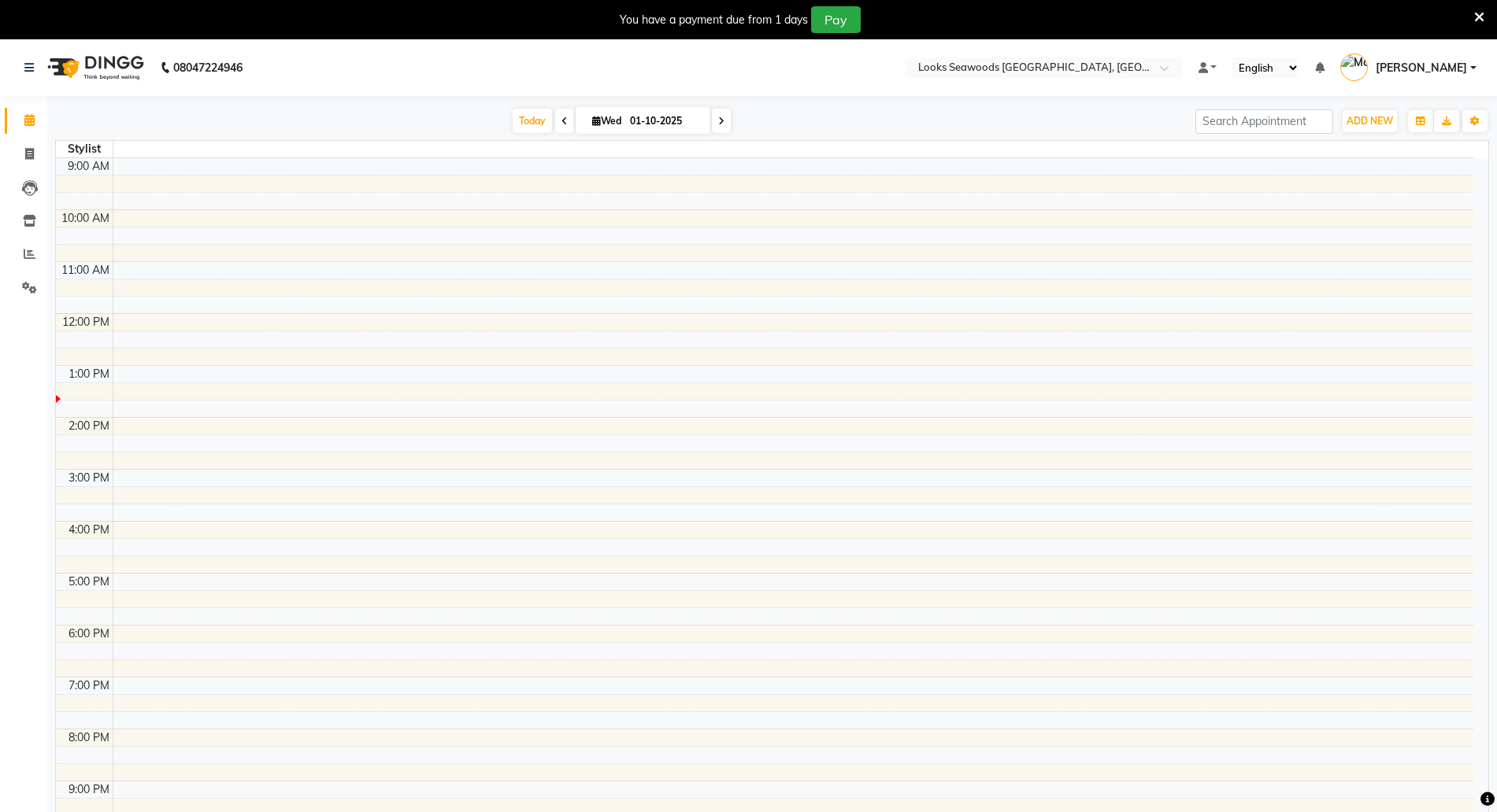
click at [1049, 233] on td at bounding box center [793, 236] width 1361 height 17
click at [1481, 11] on icon at bounding box center [1479, 17] width 11 height 14
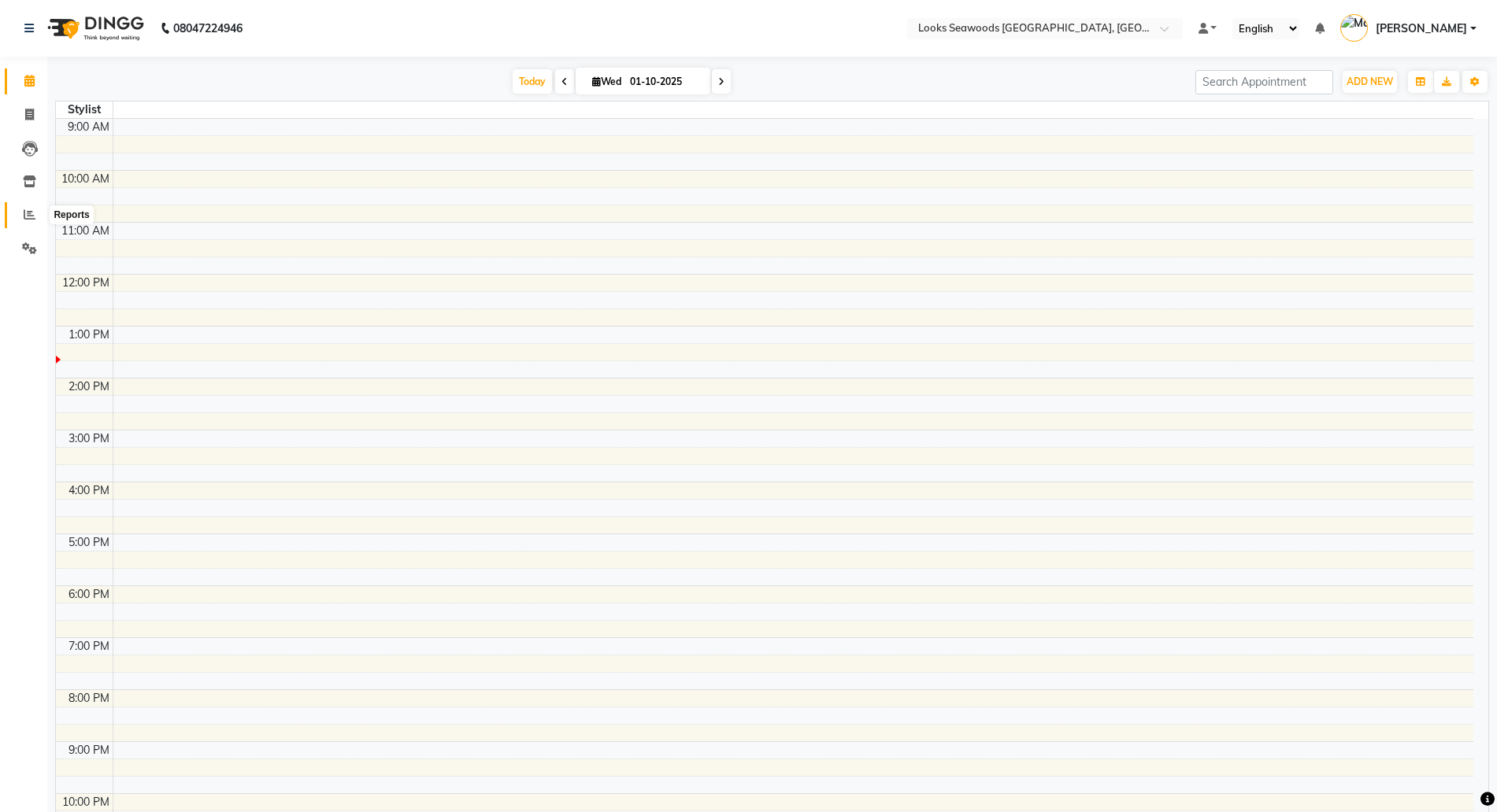
click at [23, 210] on span at bounding box center [29, 215] width 28 height 18
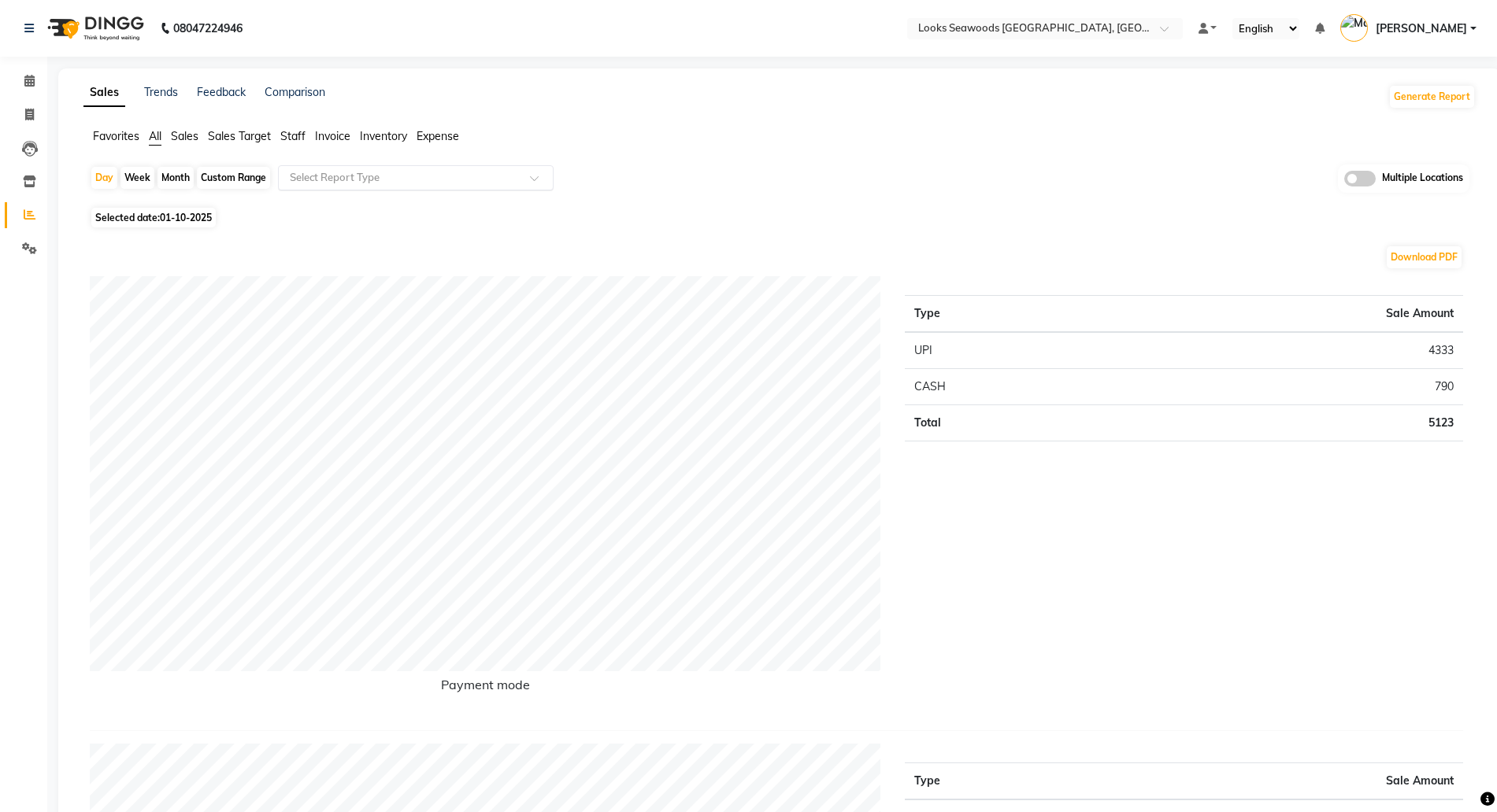
click at [433, 177] on input "text" at bounding box center [400, 177] width 227 height 15
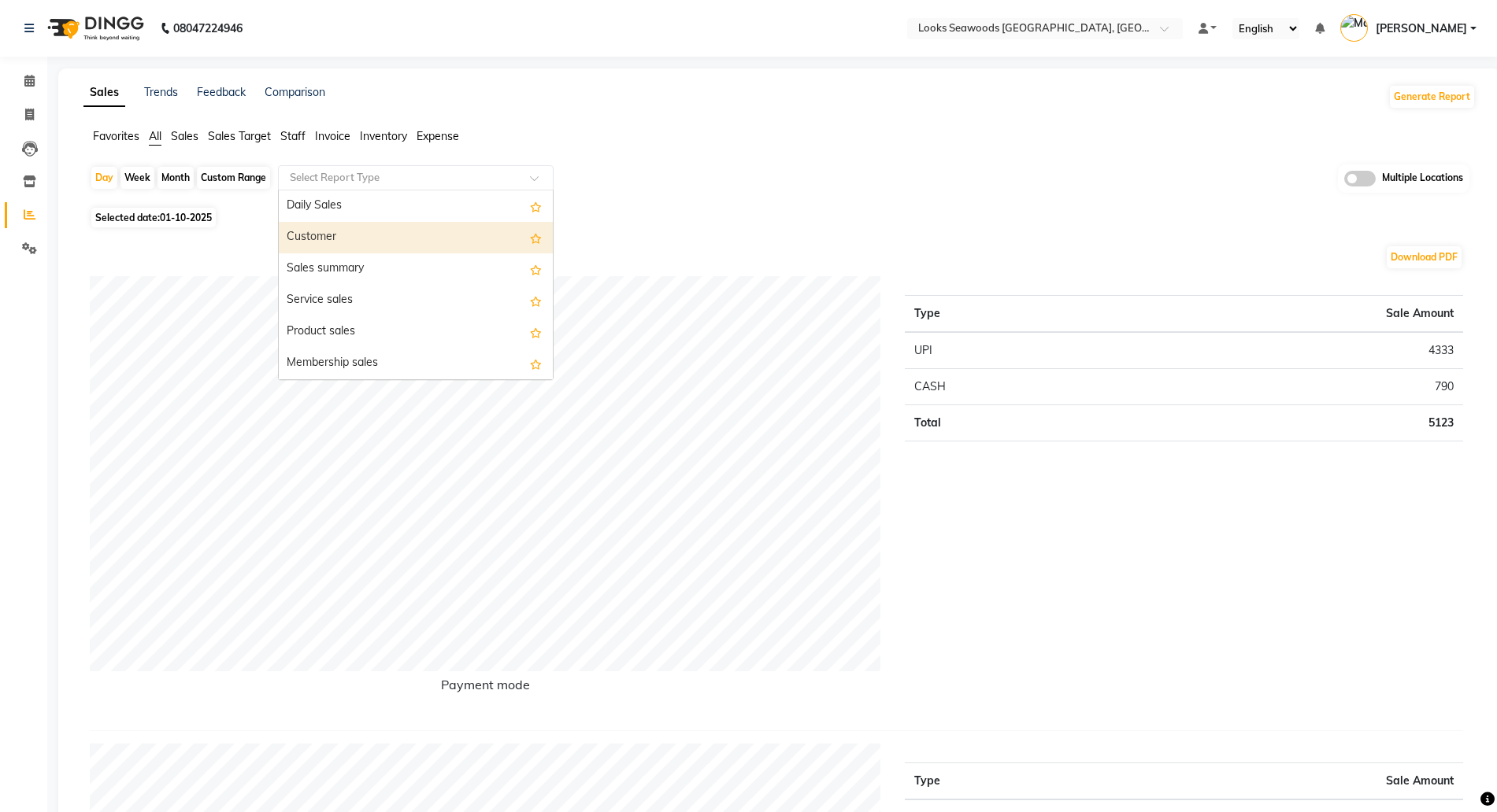
click at [374, 232] on div "Customer" at bounding box center [416, 238] width 274 height 32
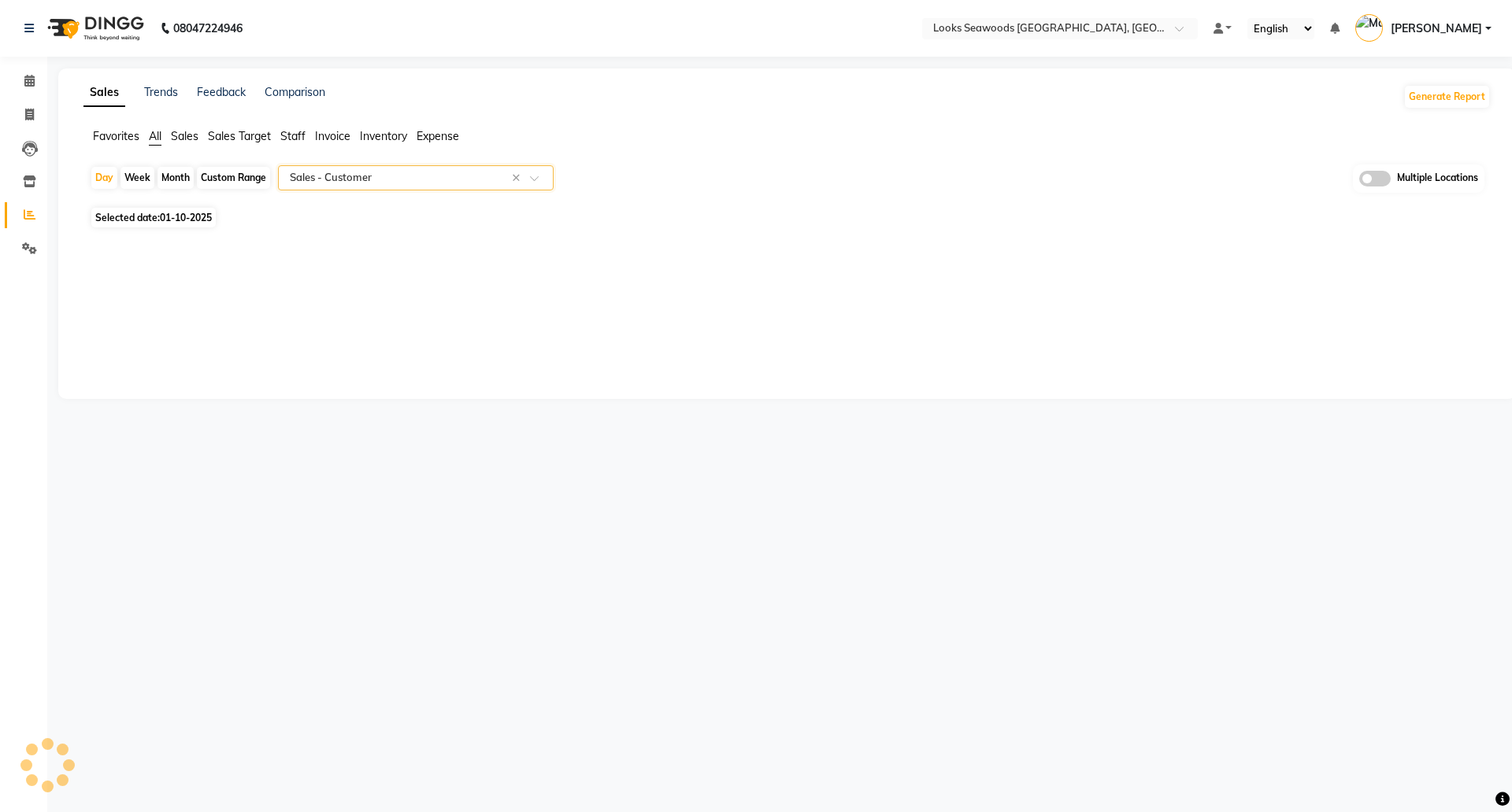
select select "filtered_report"
select select "pdf"
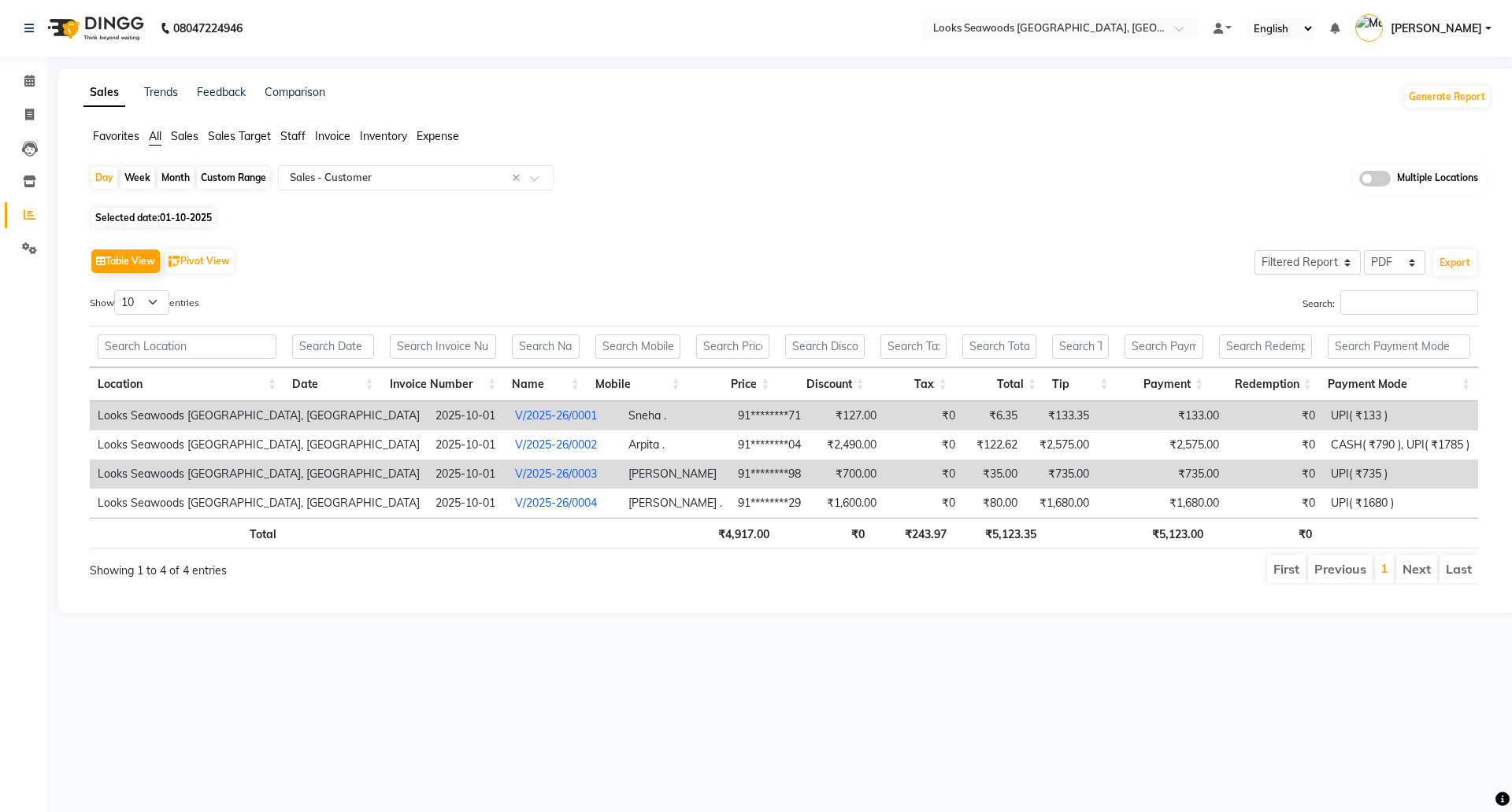
click at [515, 417] on link "V/2025-26/0001" at bounding box center [556, 415] width 82 height 14
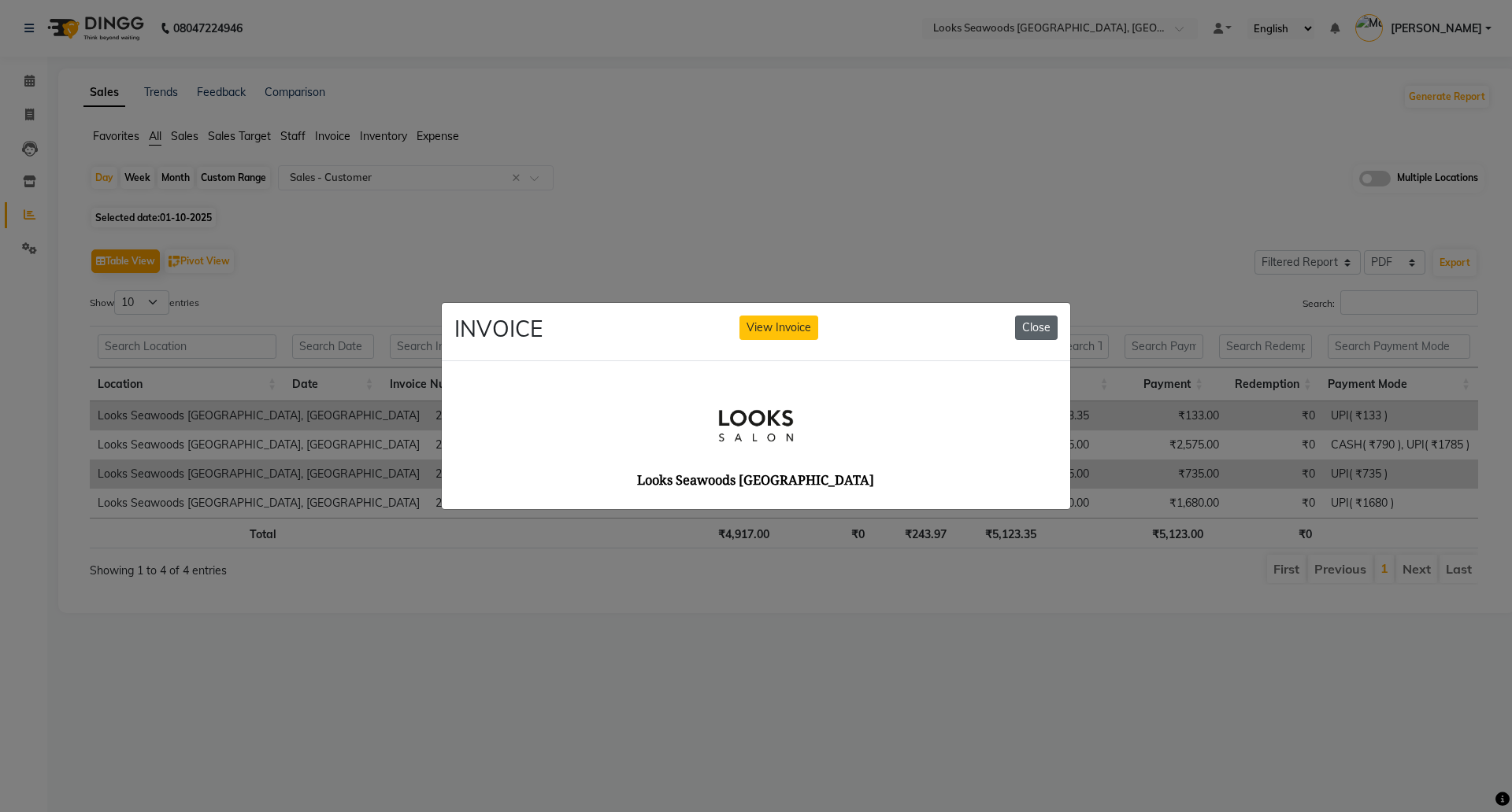
click at [1036, 316] on button "Close" at bounding box center [1036, 328] width 42 height 24
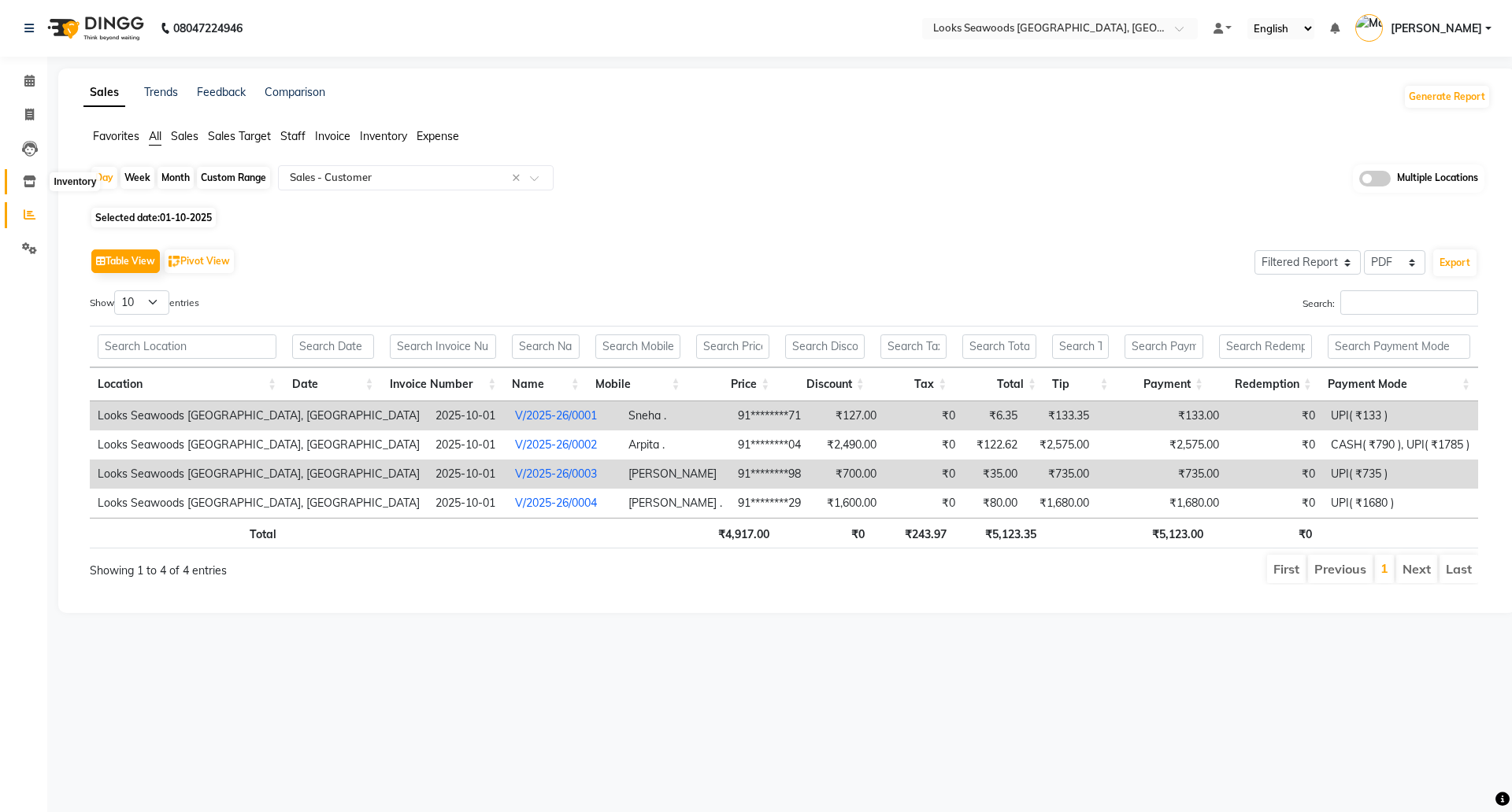
click at [33, 177] on icon at bounding box center [29, 181] width 13 height 12
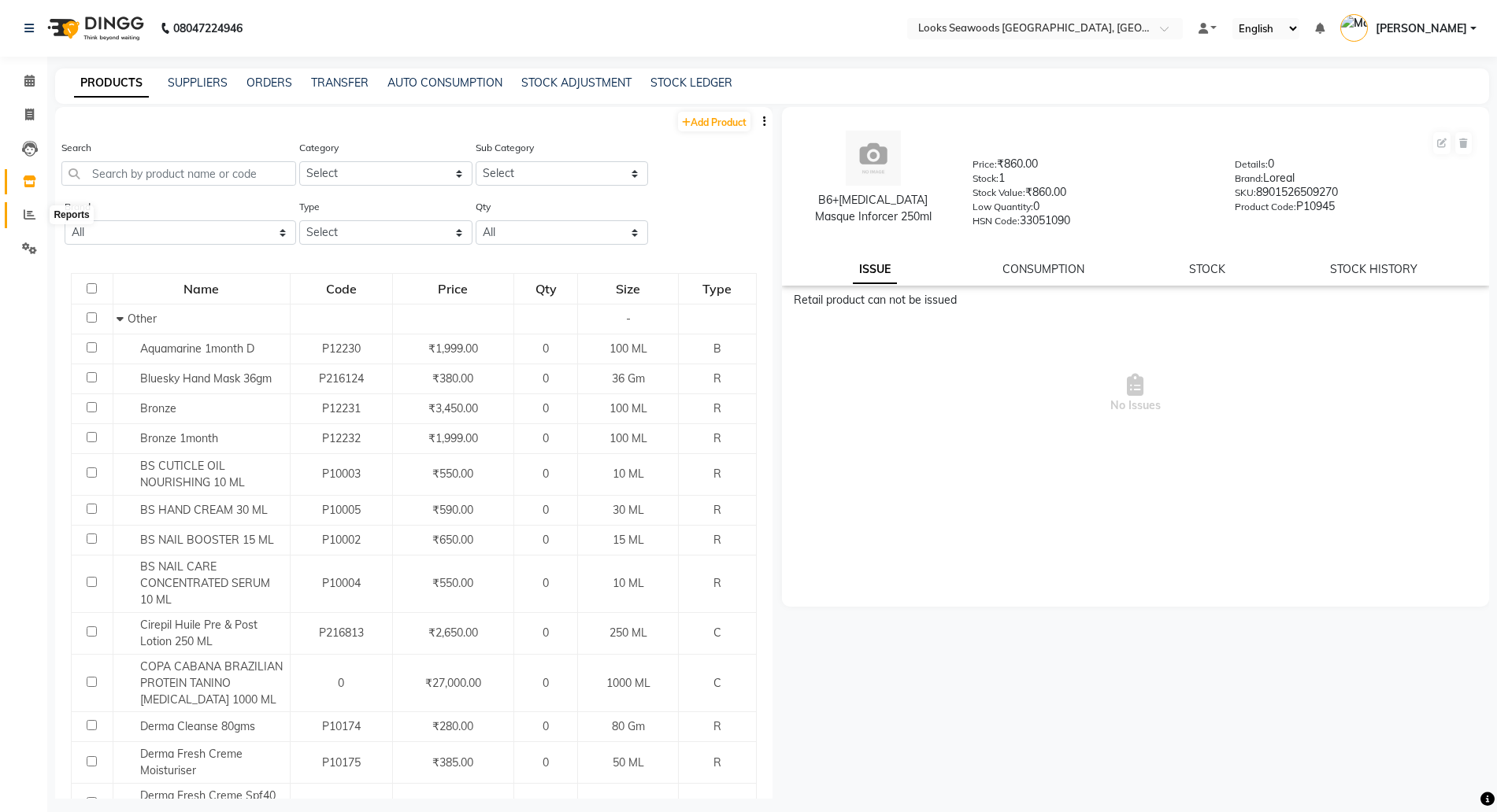
click at [31, 210] on icon at bounding box center [29, 214] width 12 height 12
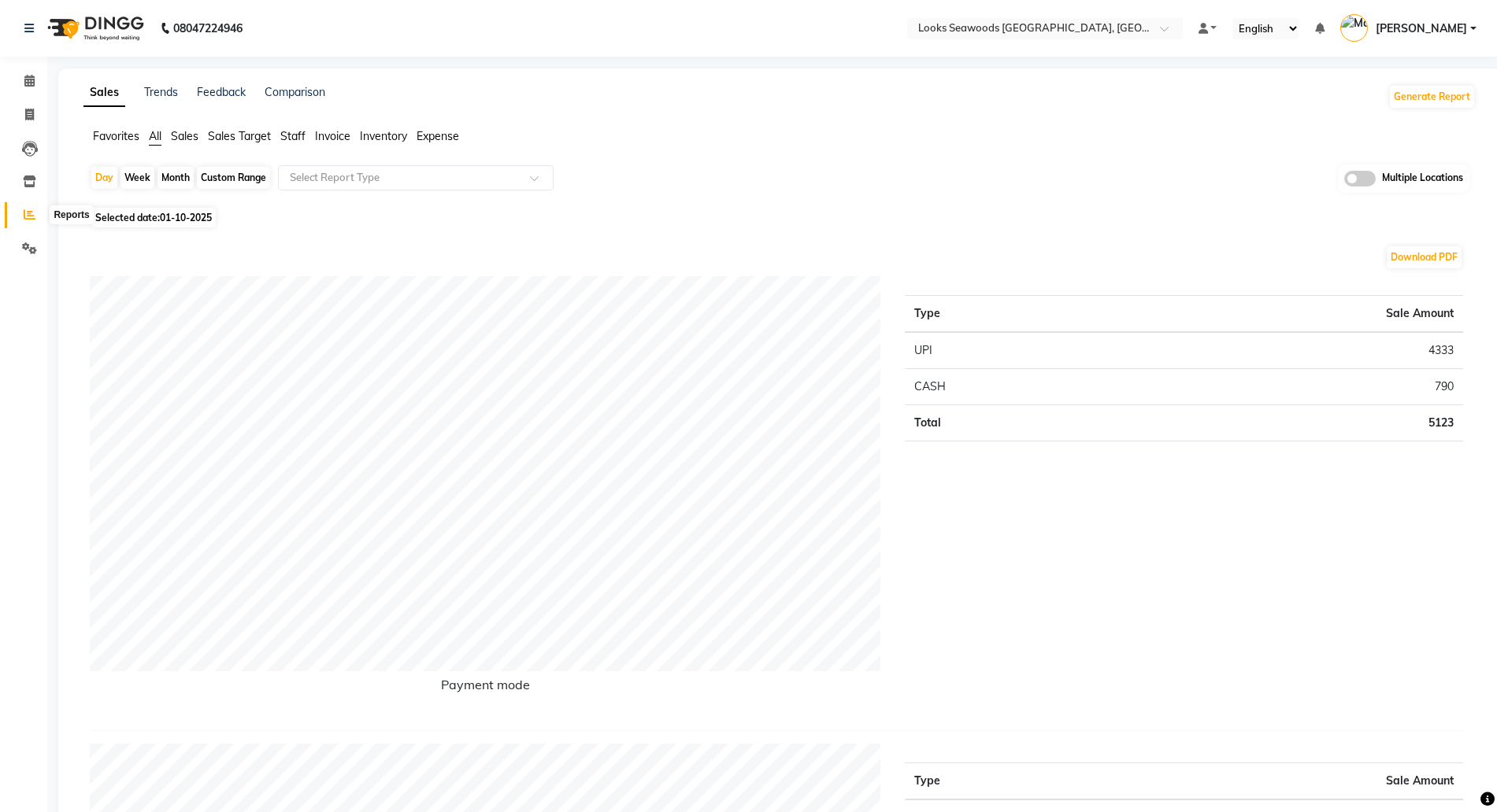
click at [28, 223] on span at bounding box center [29, 215] width 28 height 18
click at [33, 179] on icon at bounding box center [29, 181] width 13 height 12
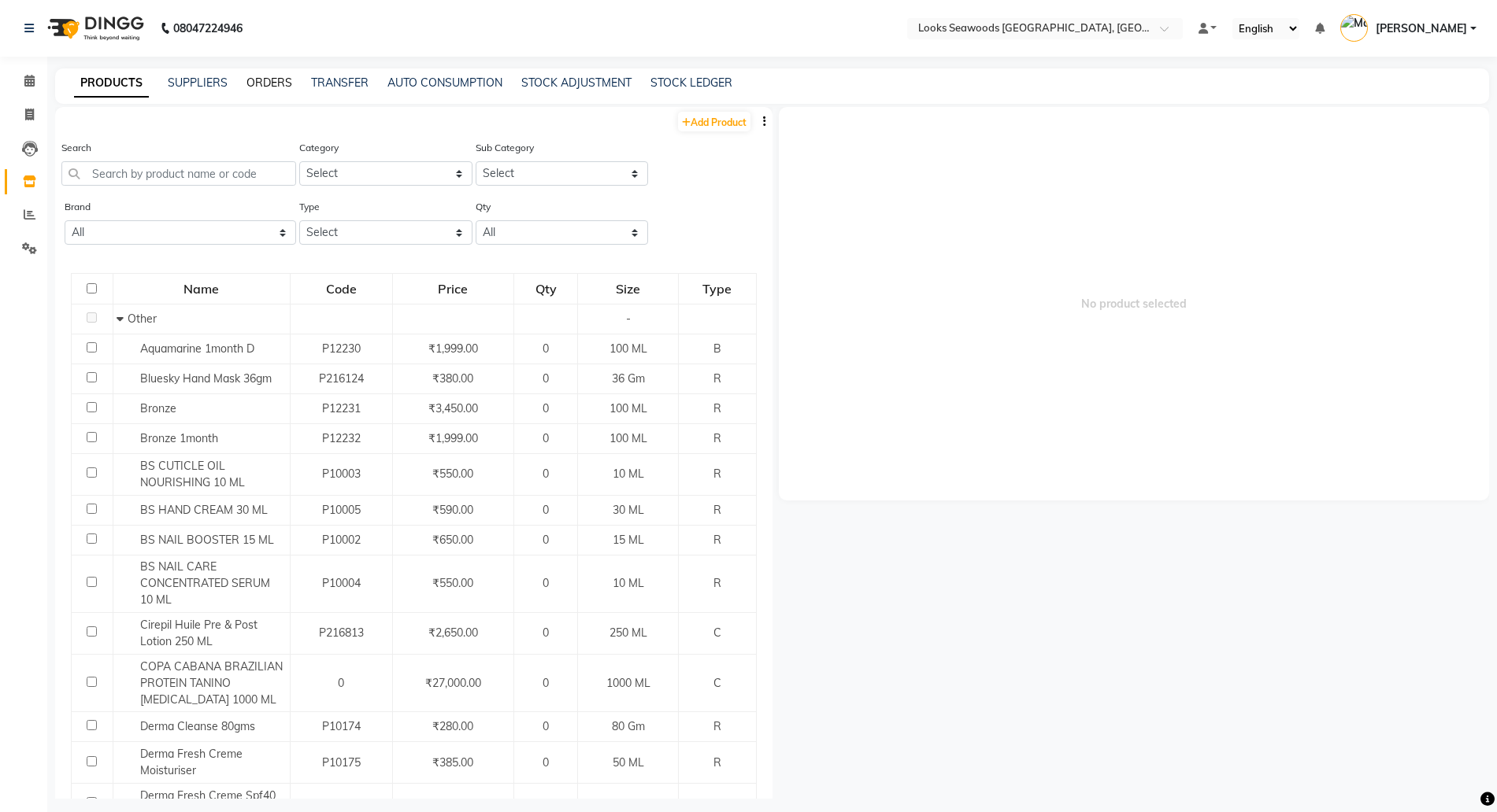
click at [252, 76] on link "ORDERS" at bounding box center [269, 82] width 46 height 14
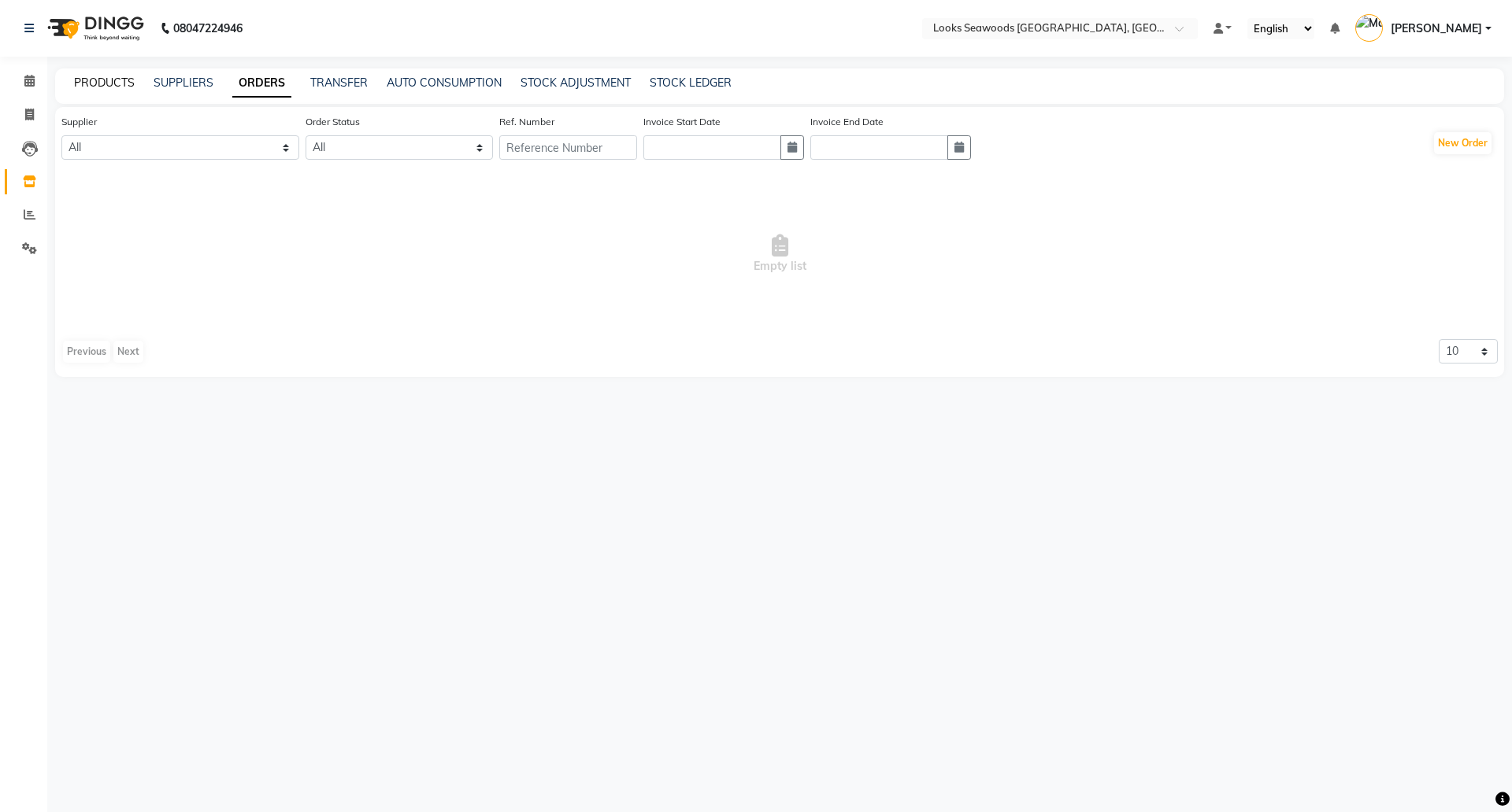
click at [86, 88] on link "PRODUCTS" at bounding box center [104, 82] width 61 height 14
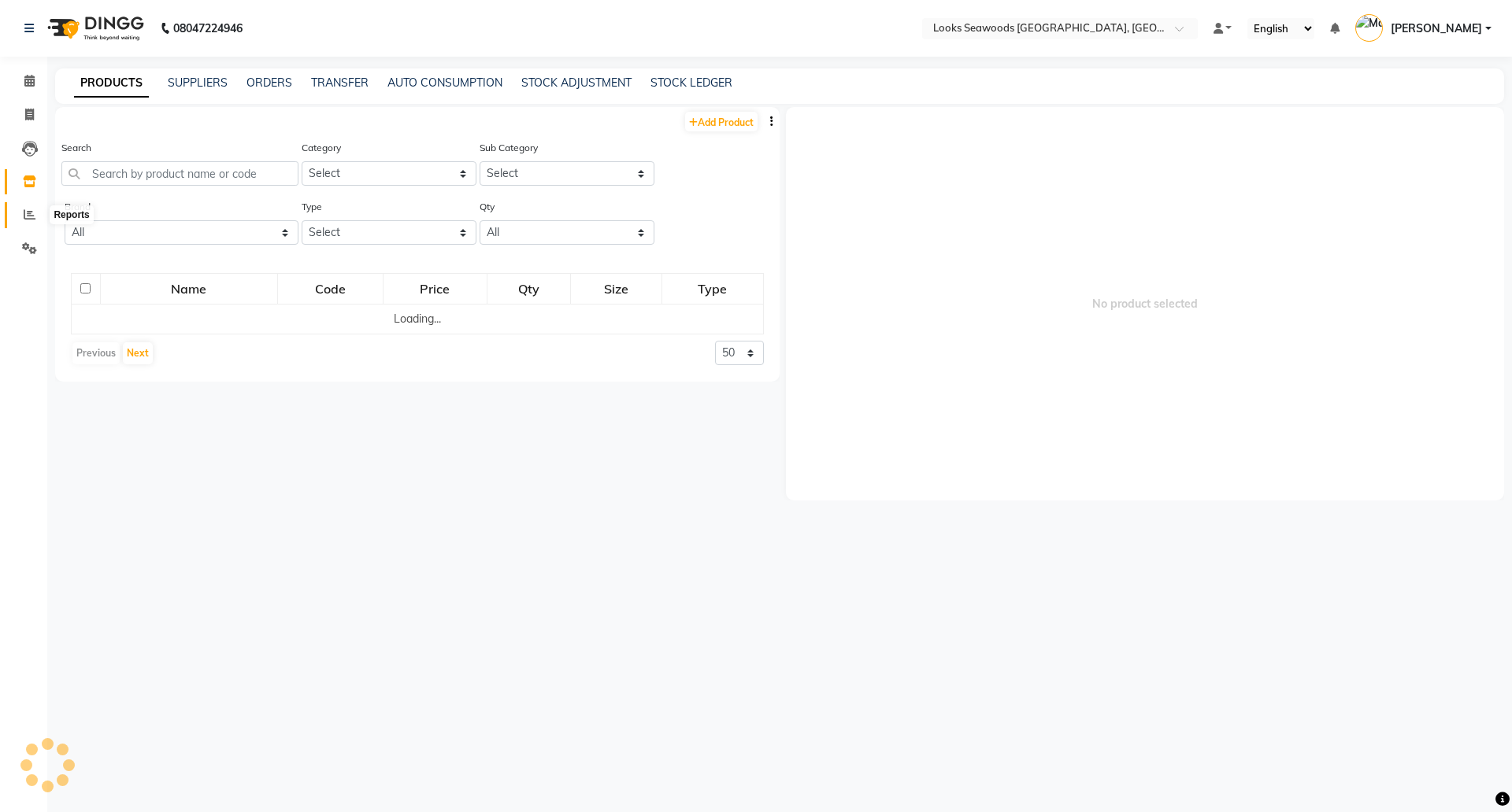
click at [22, 210] on span at bounding box center [29, 215] width 28 height 18
